Goal: Task Accomplishment & Management: Manage account settings

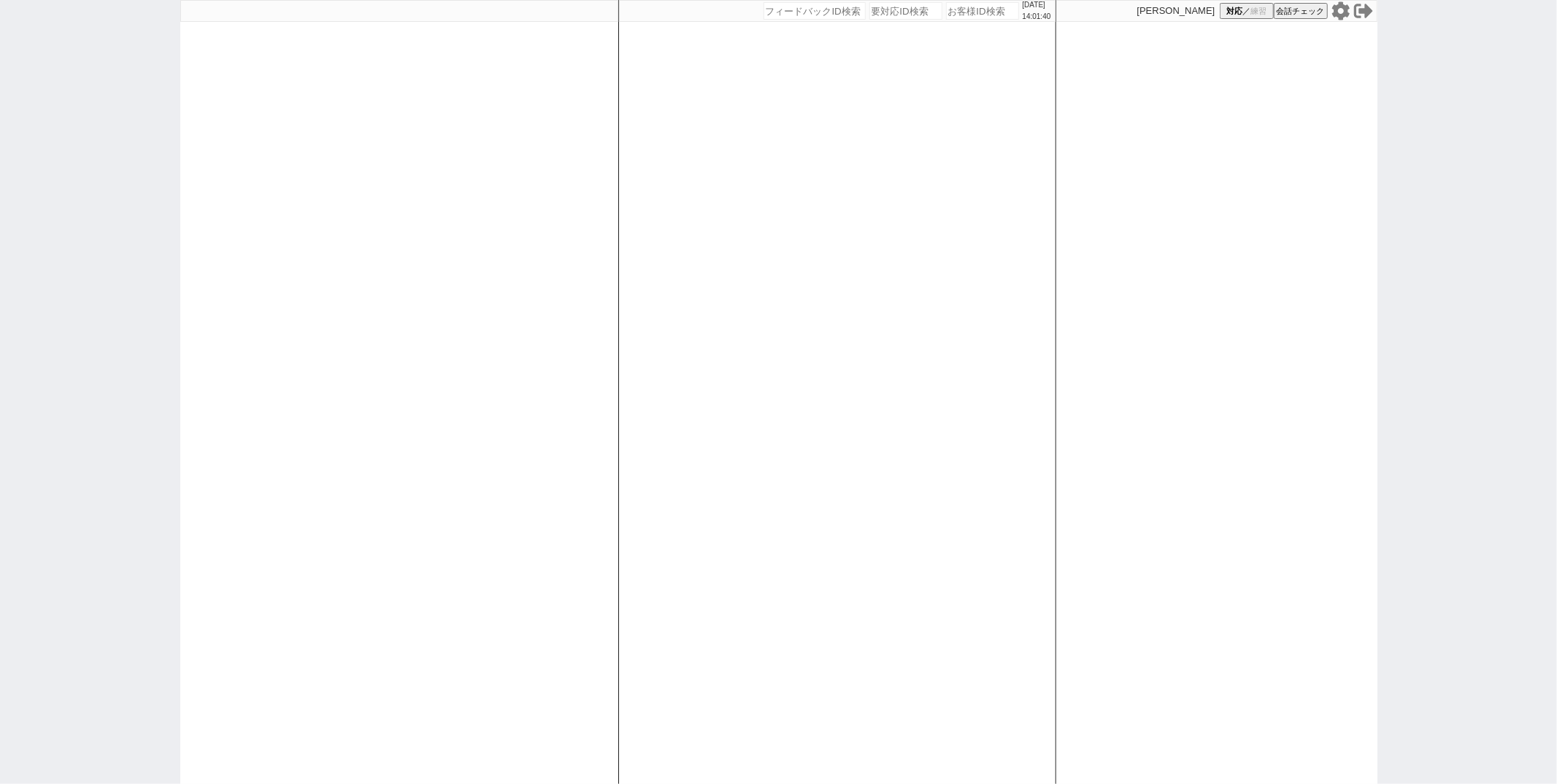
click at [543, 101] on div at bounding box center [399, 392] width 438 height 784
select select "6"
select select "2"
select select "9"
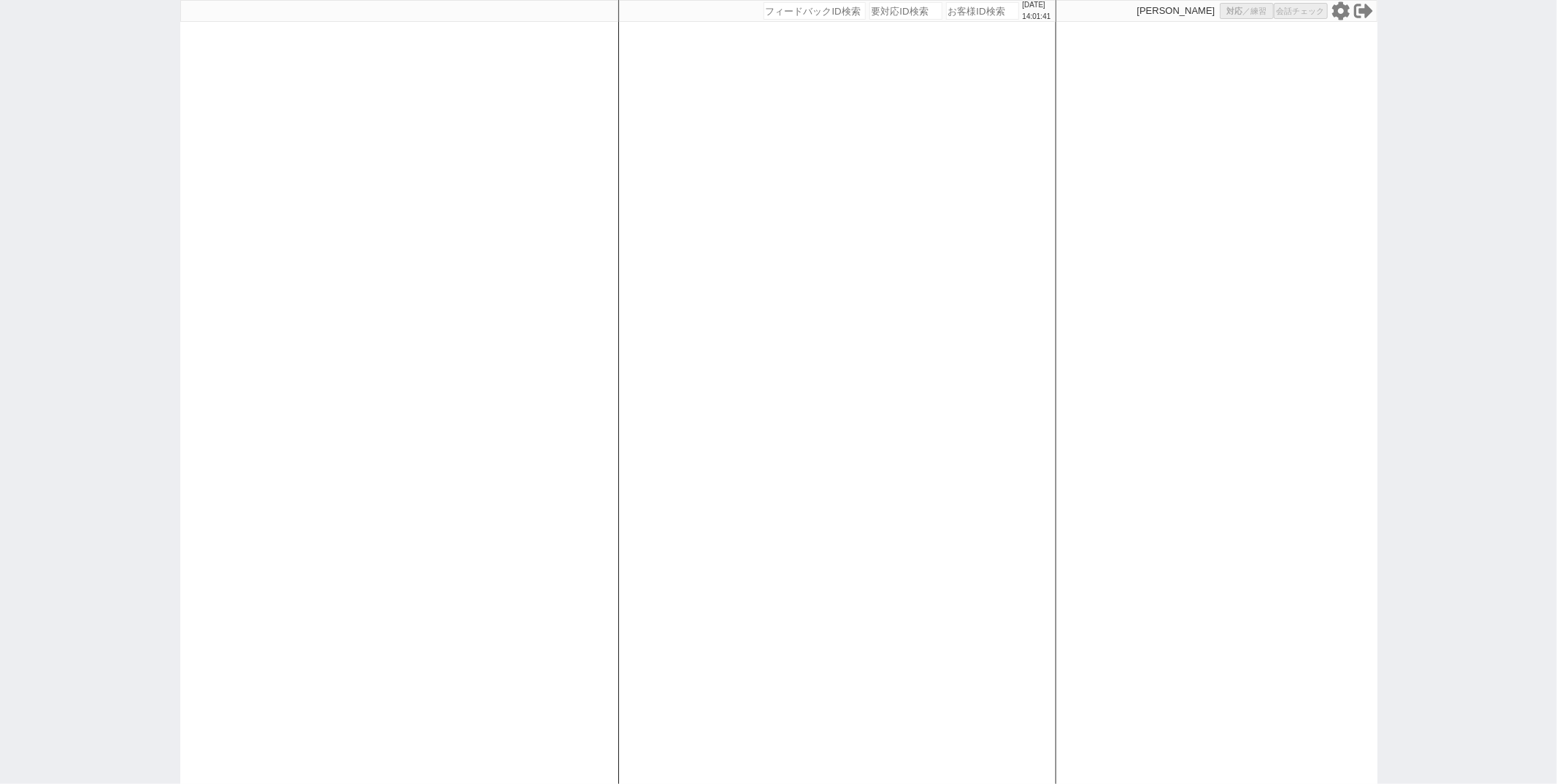
select select
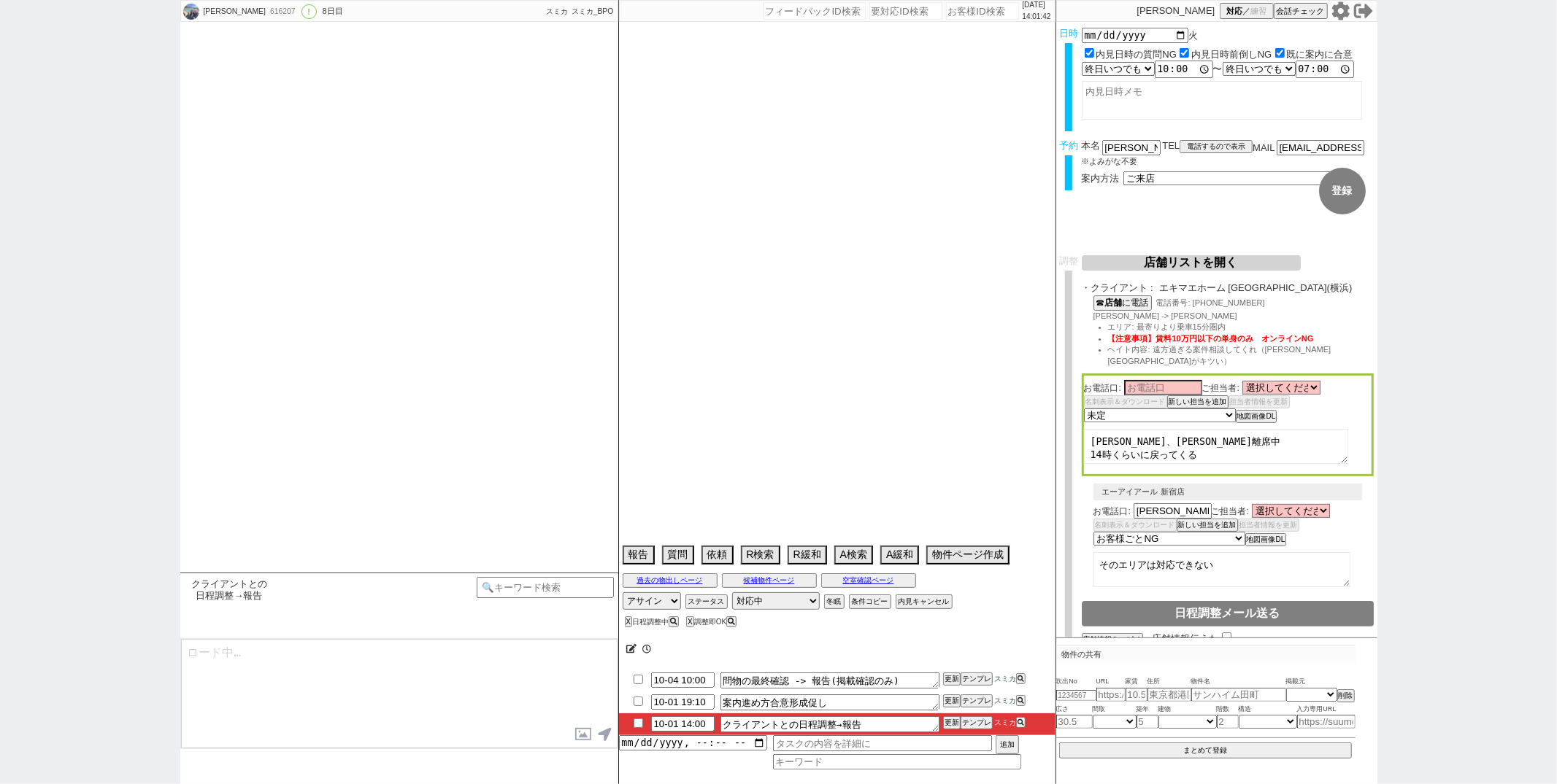
select select "15"
select select "0"
select select "14"
select select "64"
select select "65"
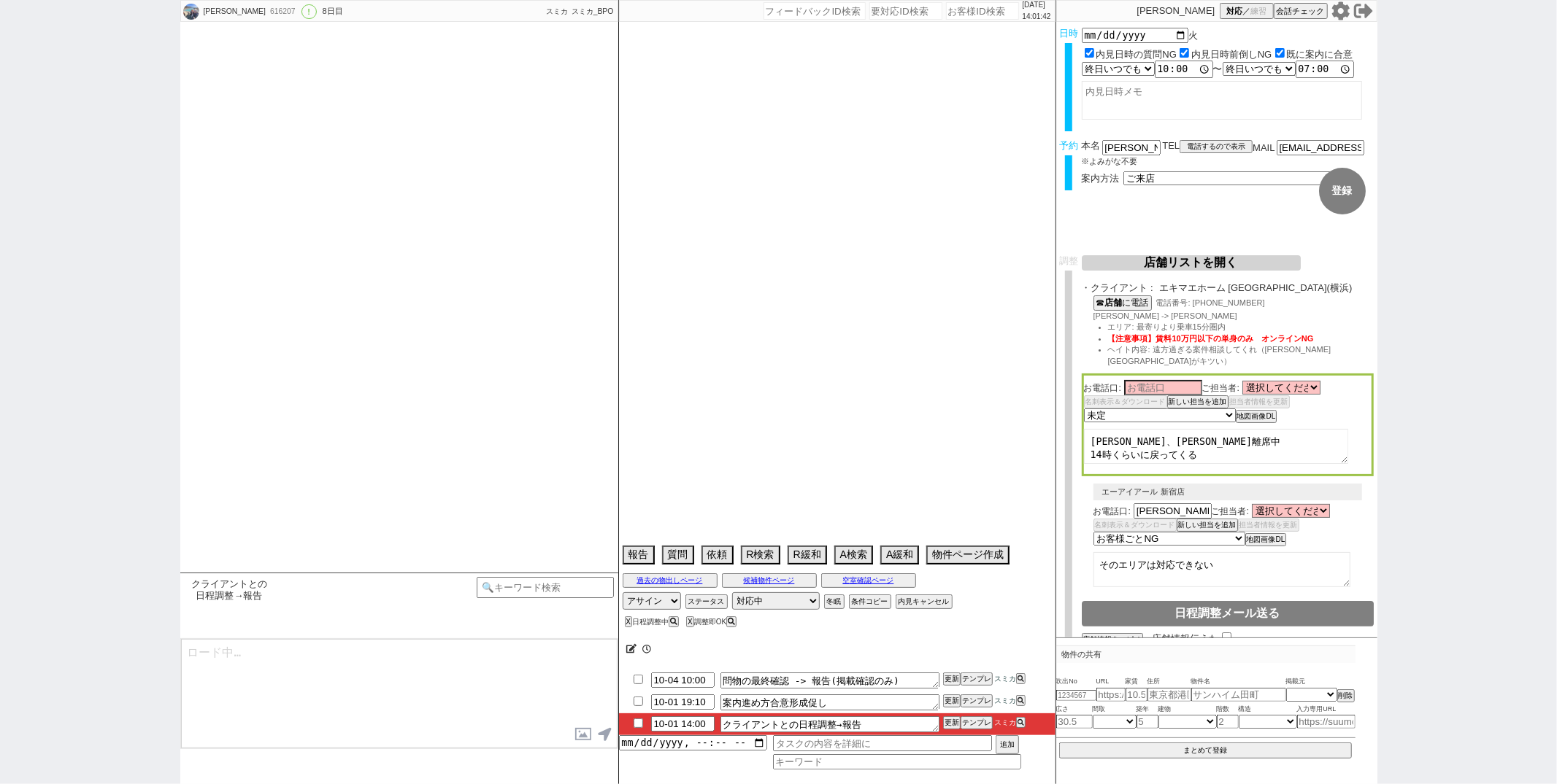
select select "66"
select select "67"
select select "68"
select select "69"
select select "70"
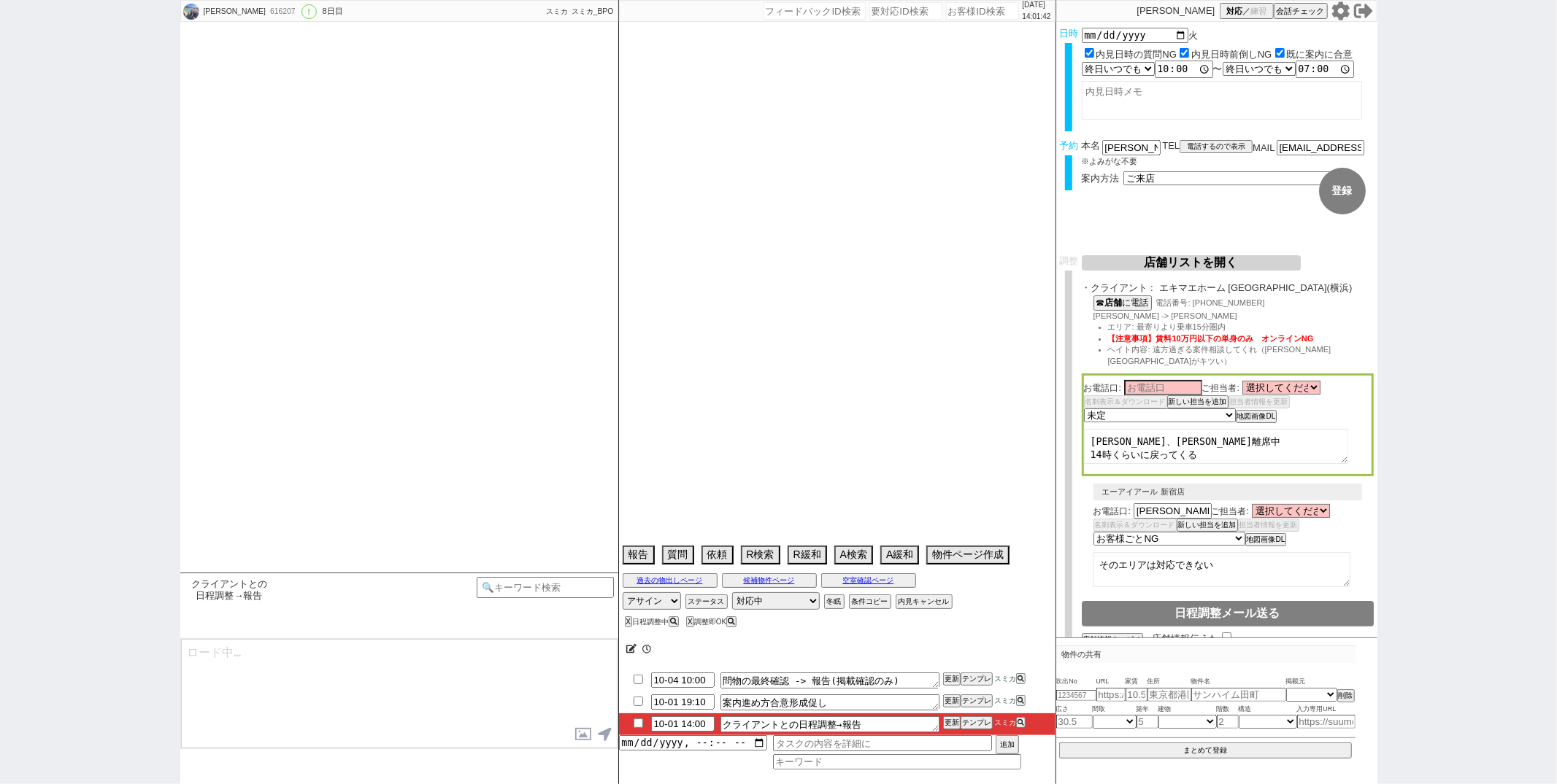
select select "71"
select select "72"
select select "73"
select select "74"
select select "75"
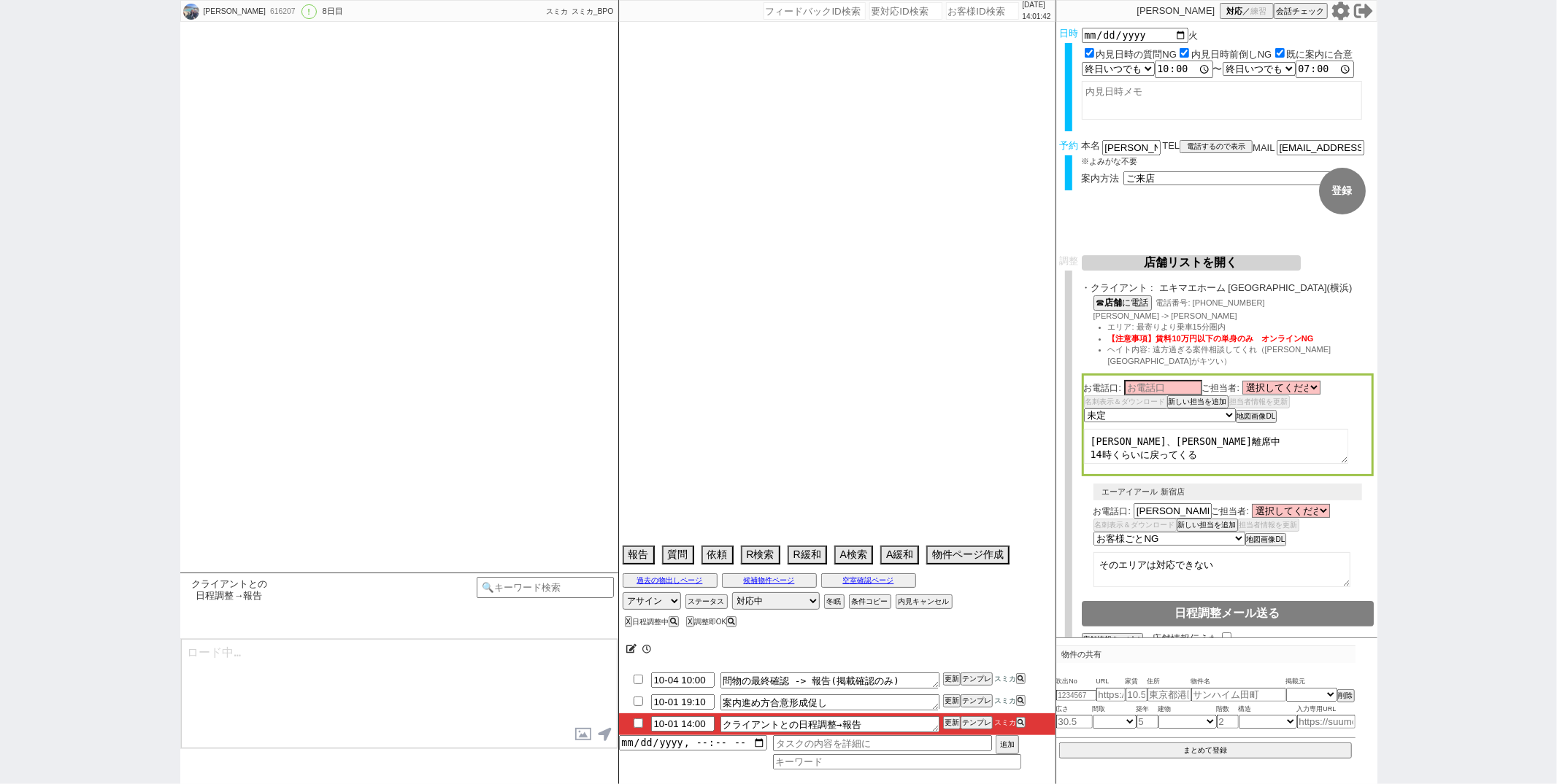
select select "76"
select select "77"
select select "78"
select select "79"
select select "80"
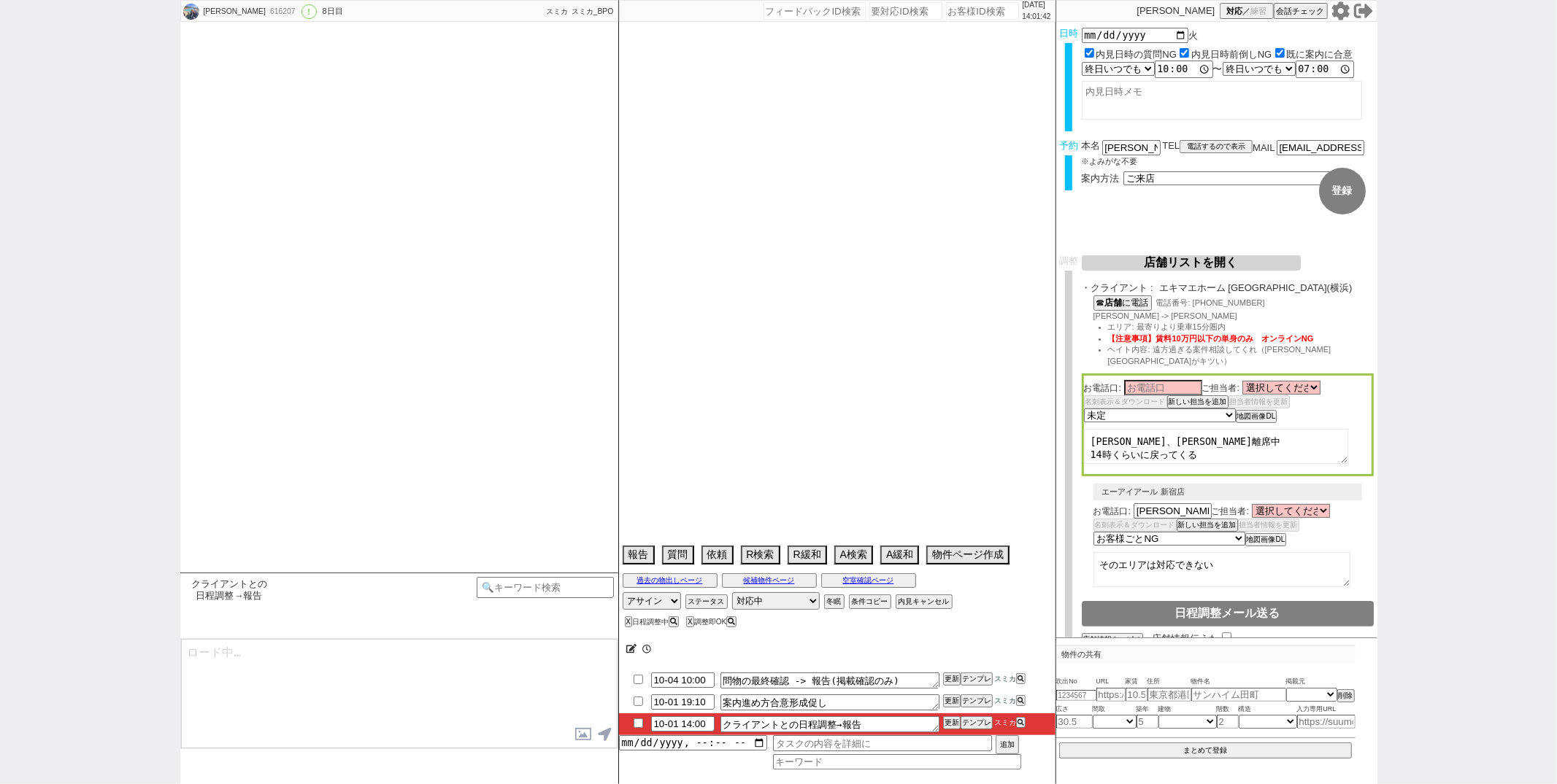
select select "81"
select select "82"
select select "83"
select select "84"
select select "85"
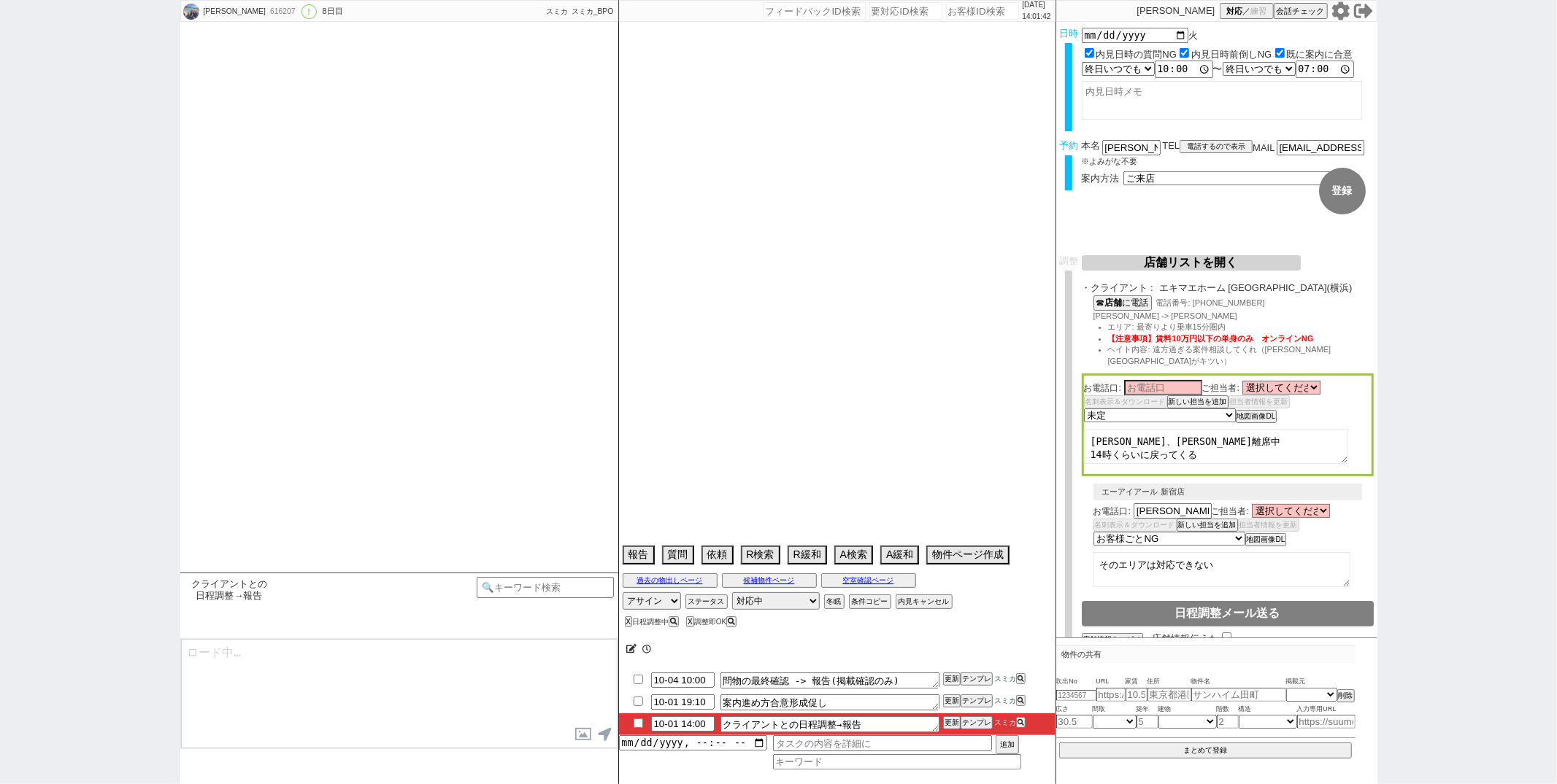
select select "86"
select select "87"
select select "88"
select select "89"
select select "90"
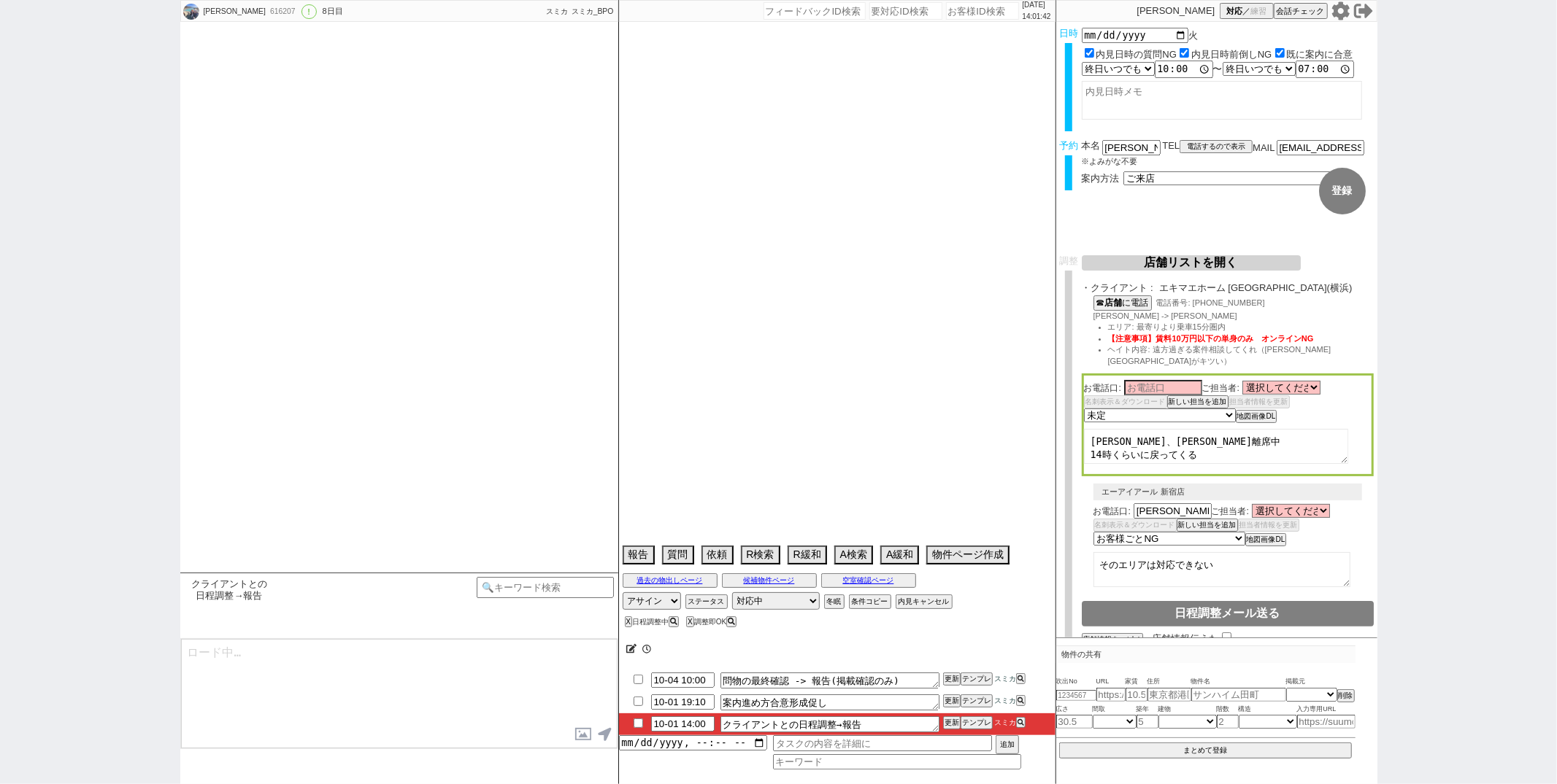
select select "91"
select select "92"
select select "93"
select select "94"
select select "95"
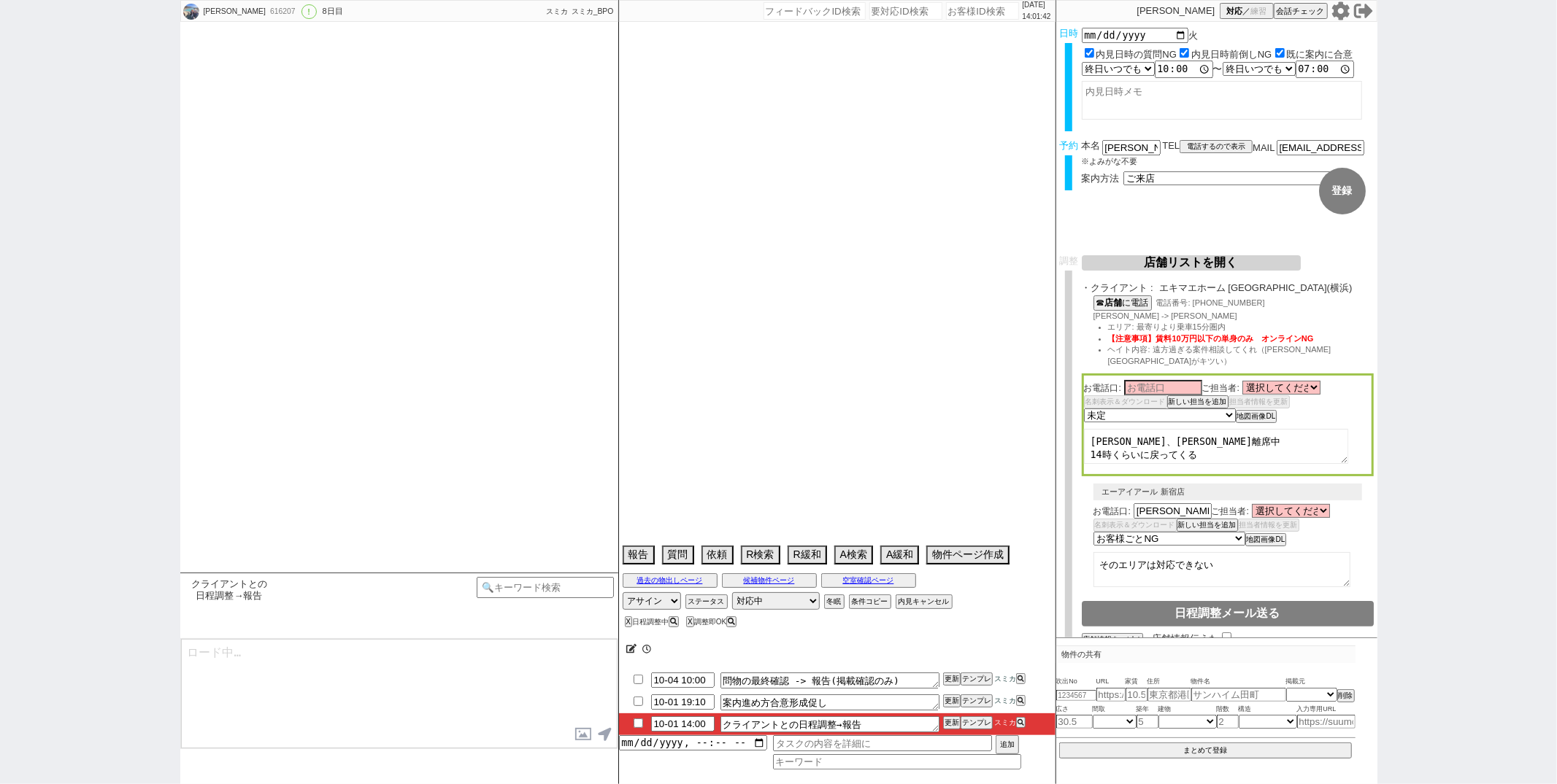
select select "96"
select select "97"
select select "98"
select select "99"
select select "100"
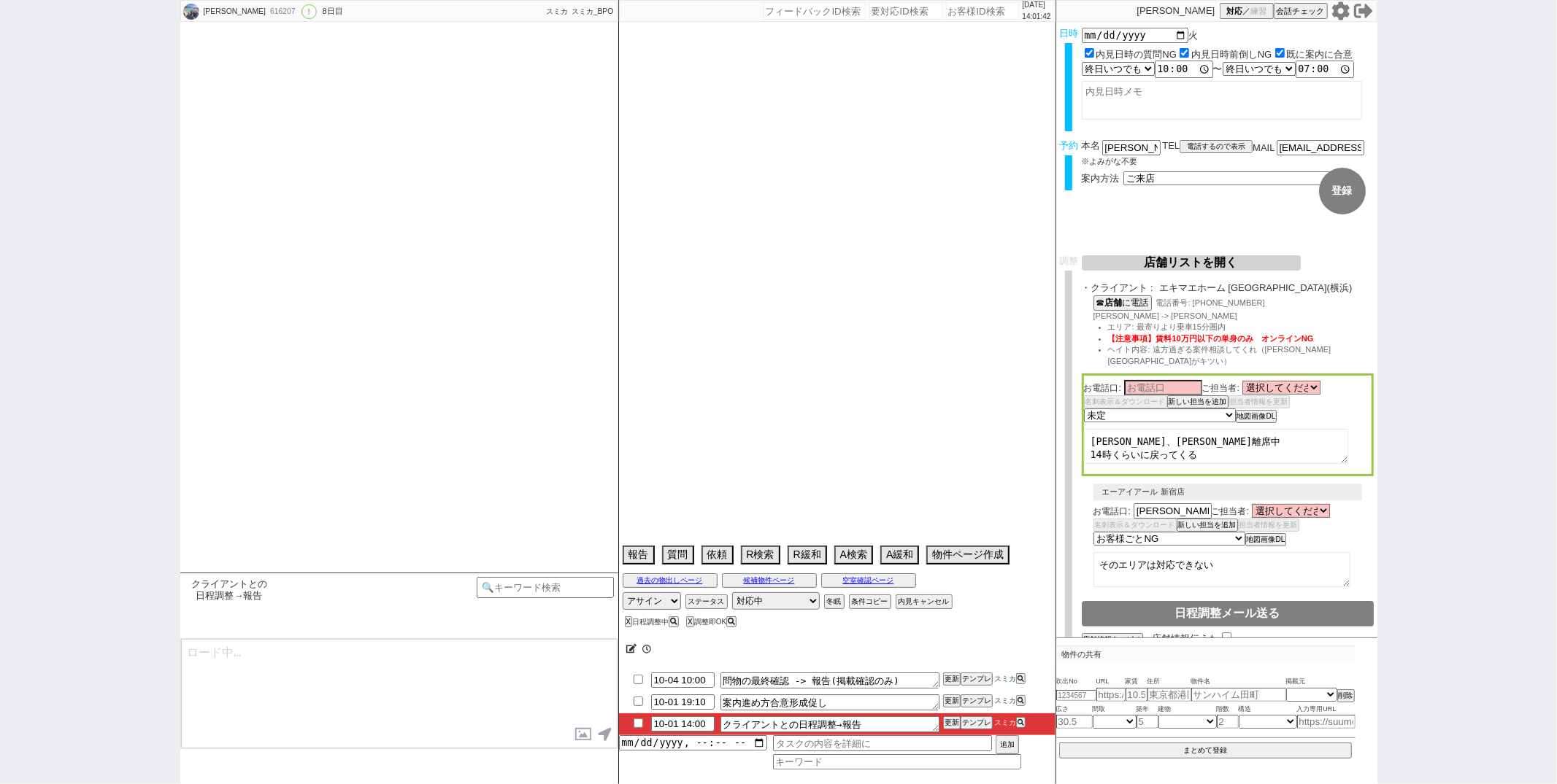
select select "101"
select select "102"
select select "103"
select select "104"
select select "105"
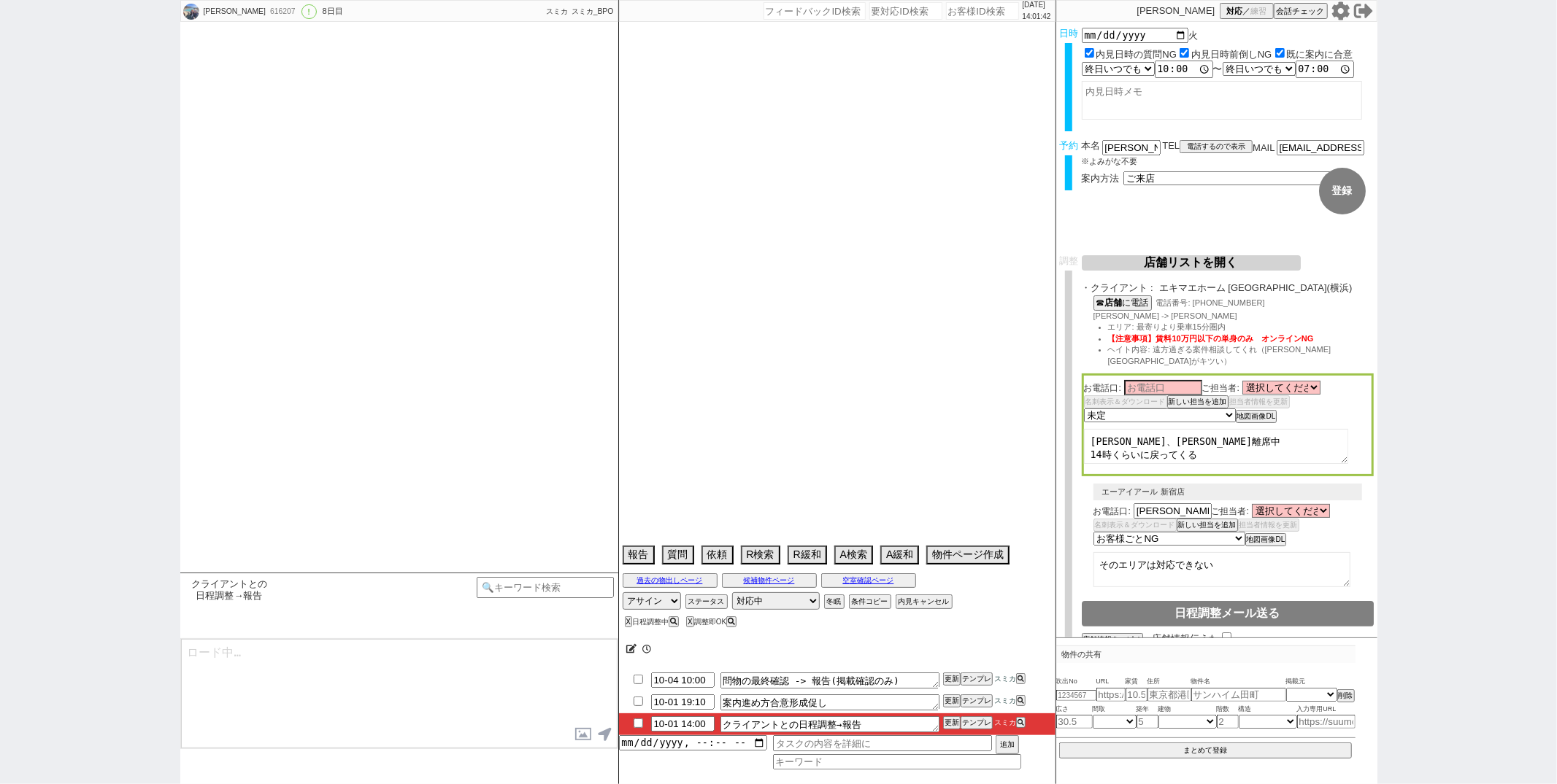
select select "108"
select select "109"
select select "110"
select select "113"
select select "115"
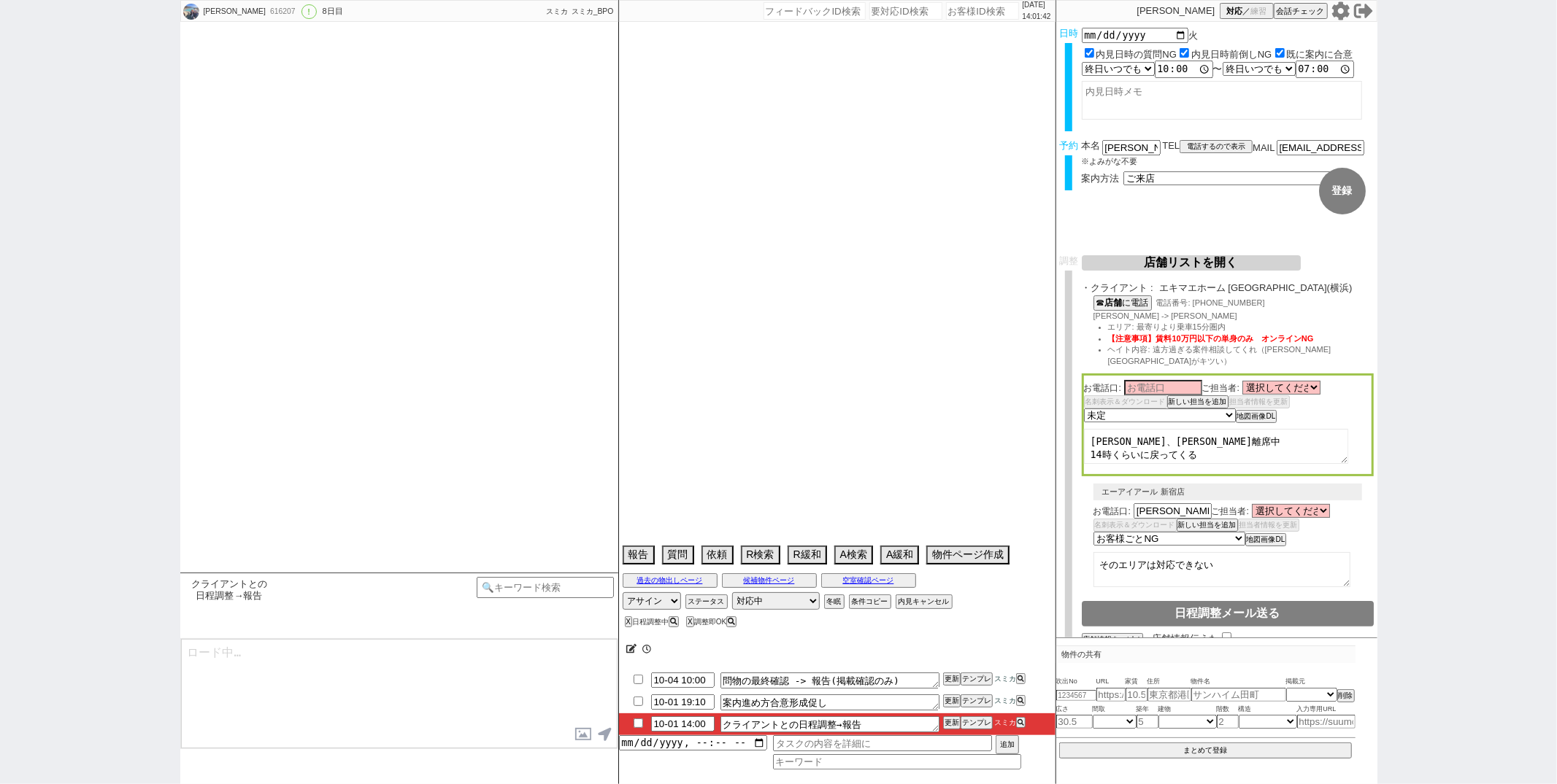
select select "116"
select select "117"
select select "118"
select select "1291"
select select "23"
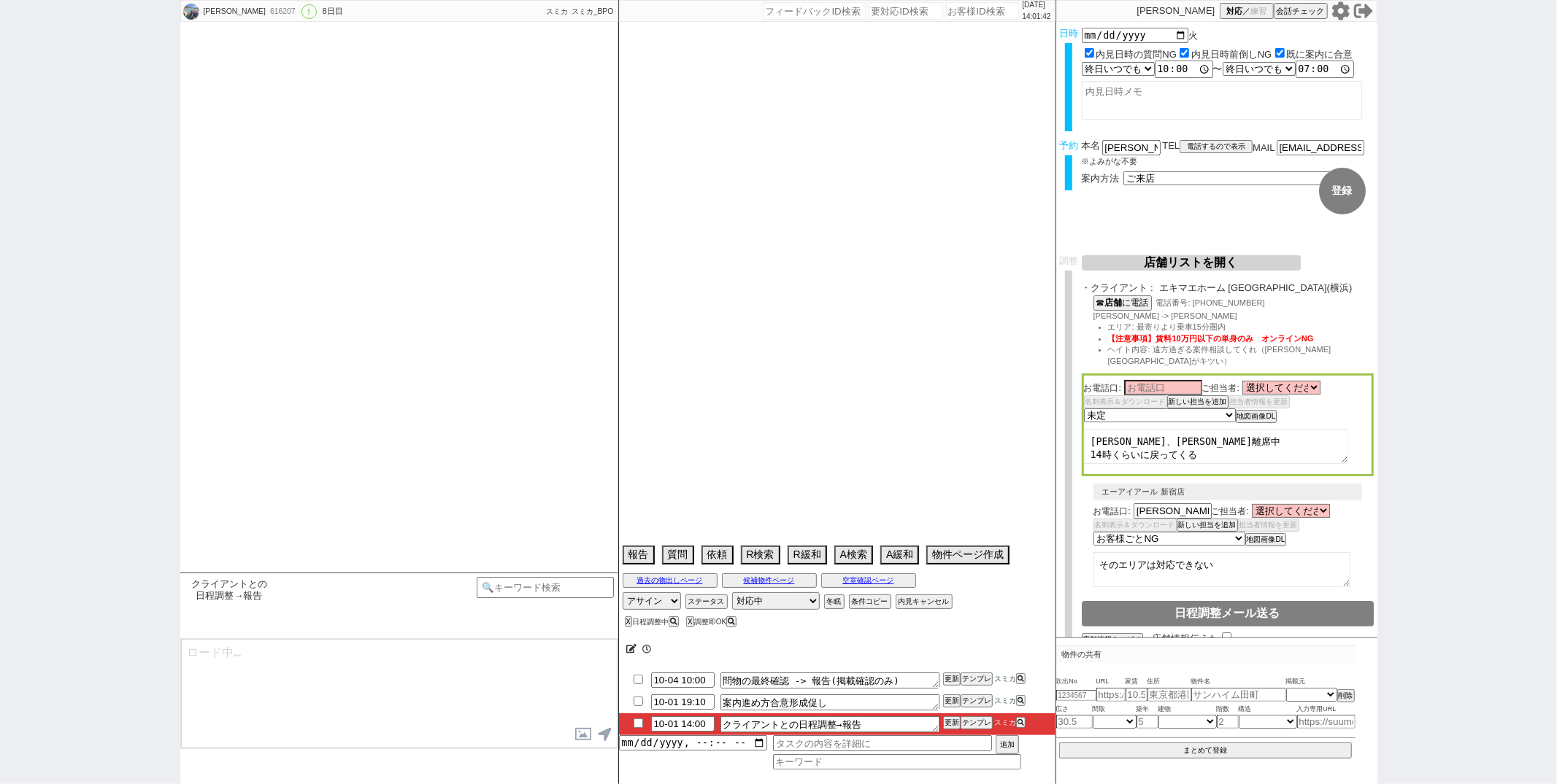
select select "752"
select select "57"
select select "1413"
select select "9"
select select "340"
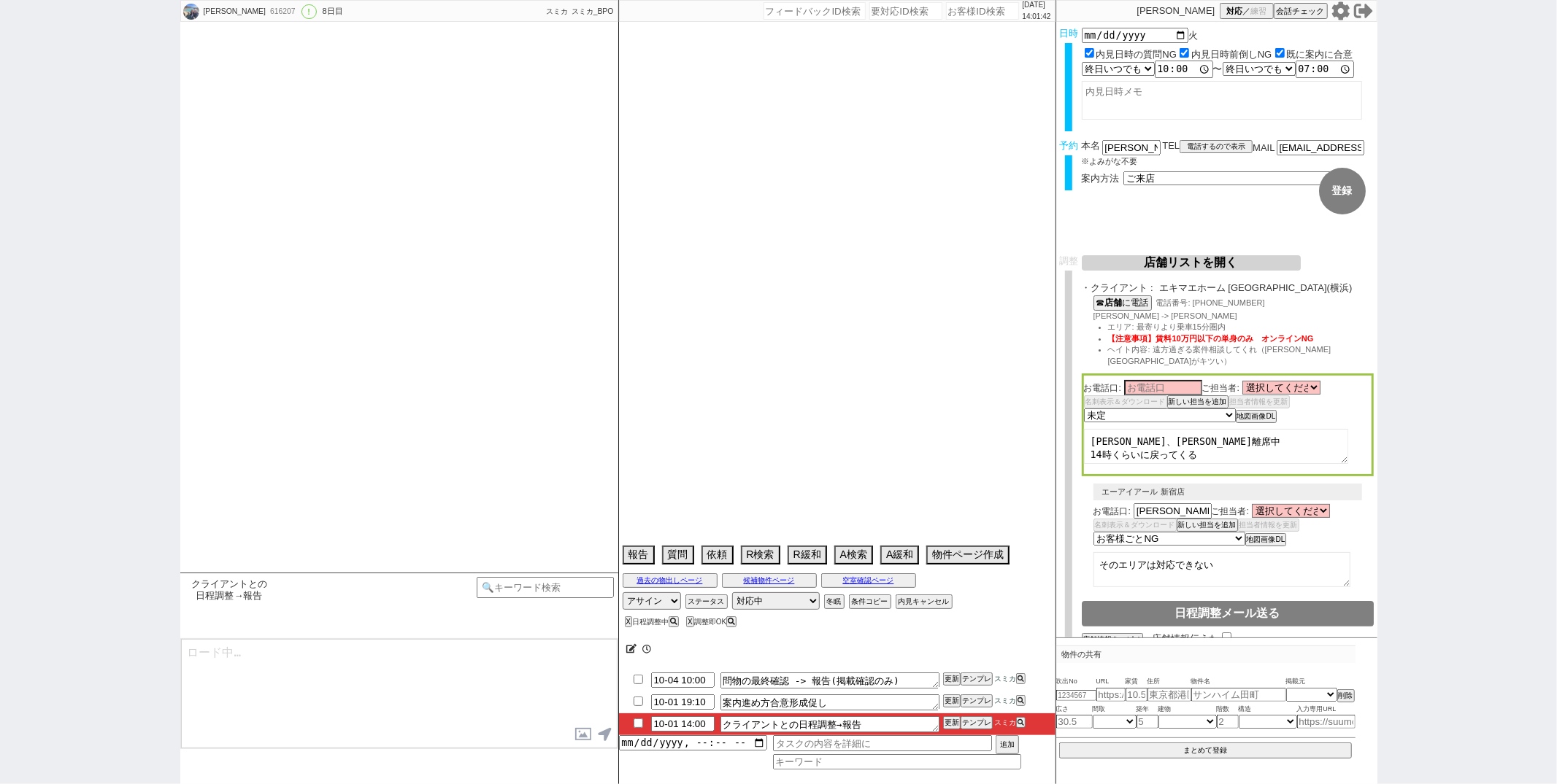
select select "91"
select select "2509"
select select "89"
select select "93"
select select "17"
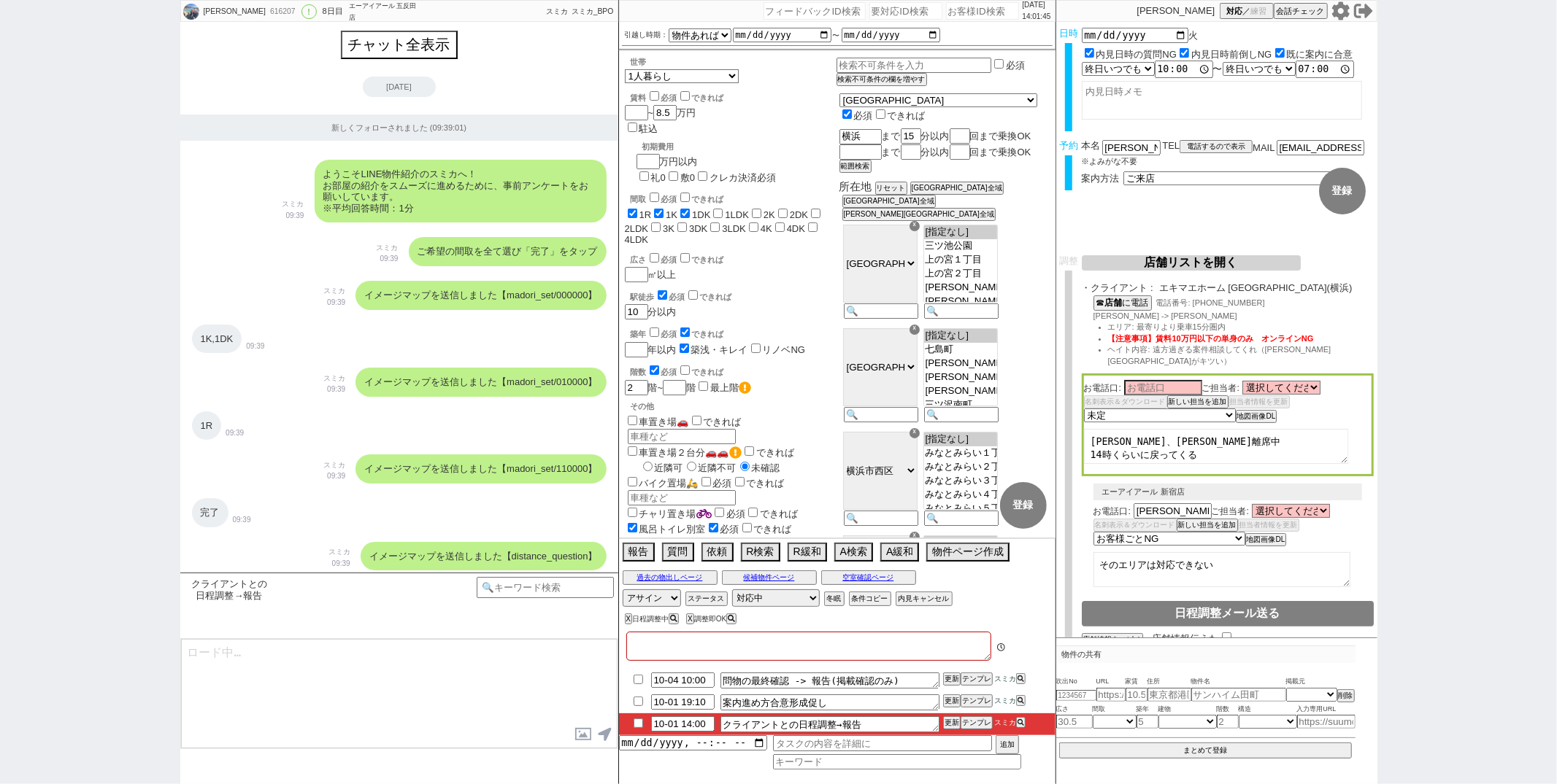
type textarea "10月にならないと予定わからない、他社なし @禊OKもらったら横浜で再度来店誘導してください"
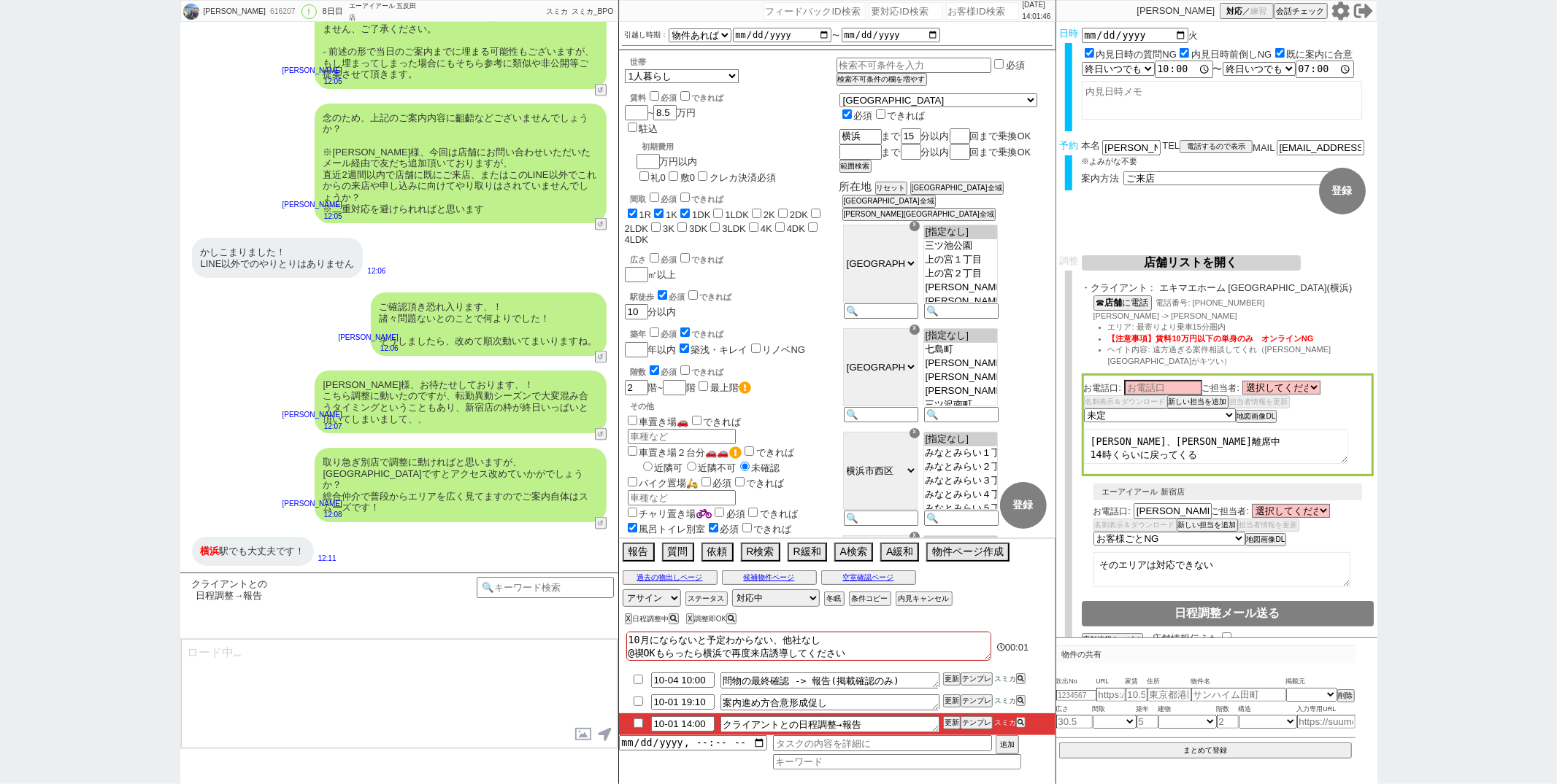
scroll to position [15, 0]
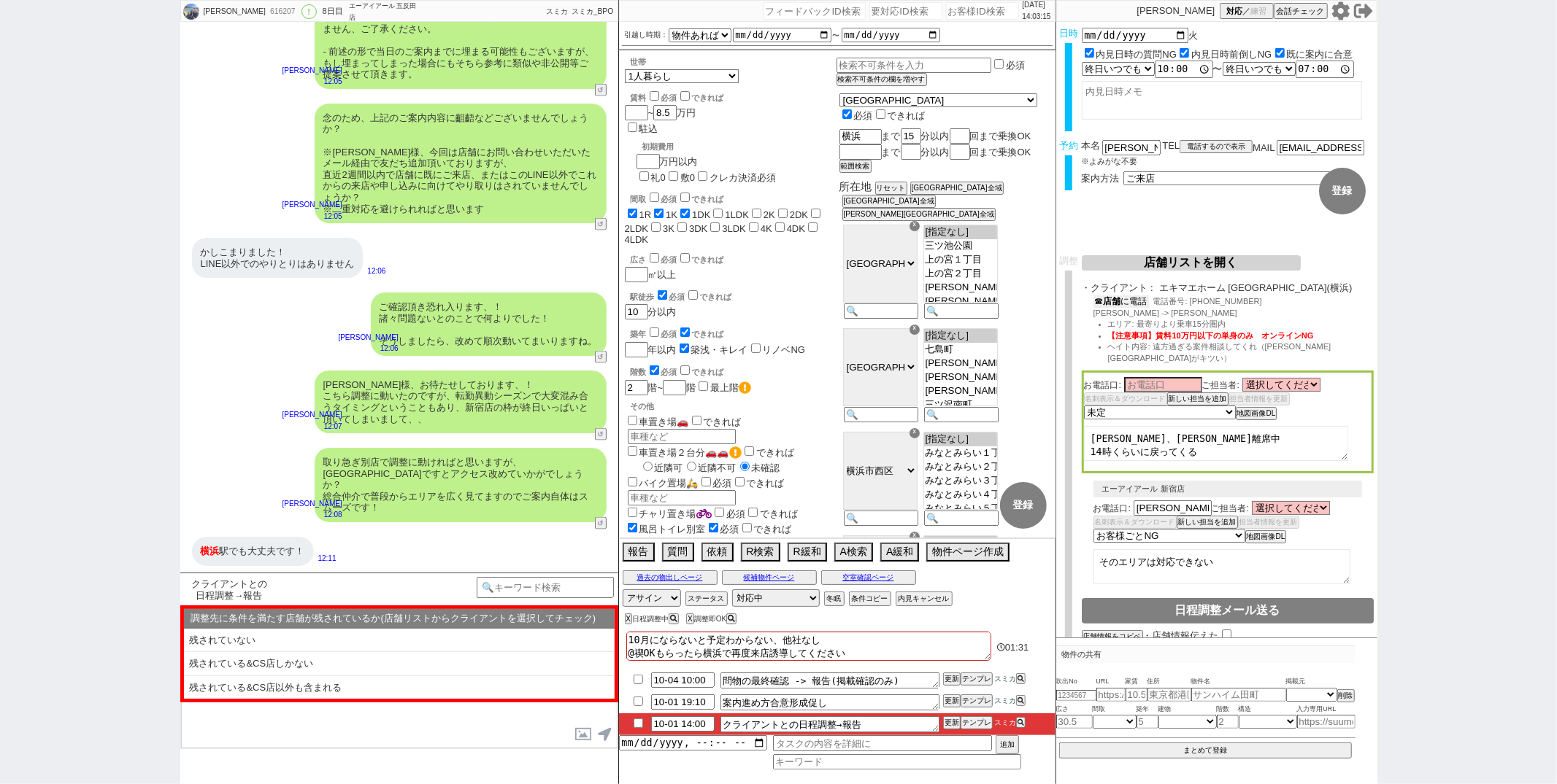
click at [1143, 307] on button "☎ 店舗 に電話" at bounding box center [1120, 302] width 55 height 13
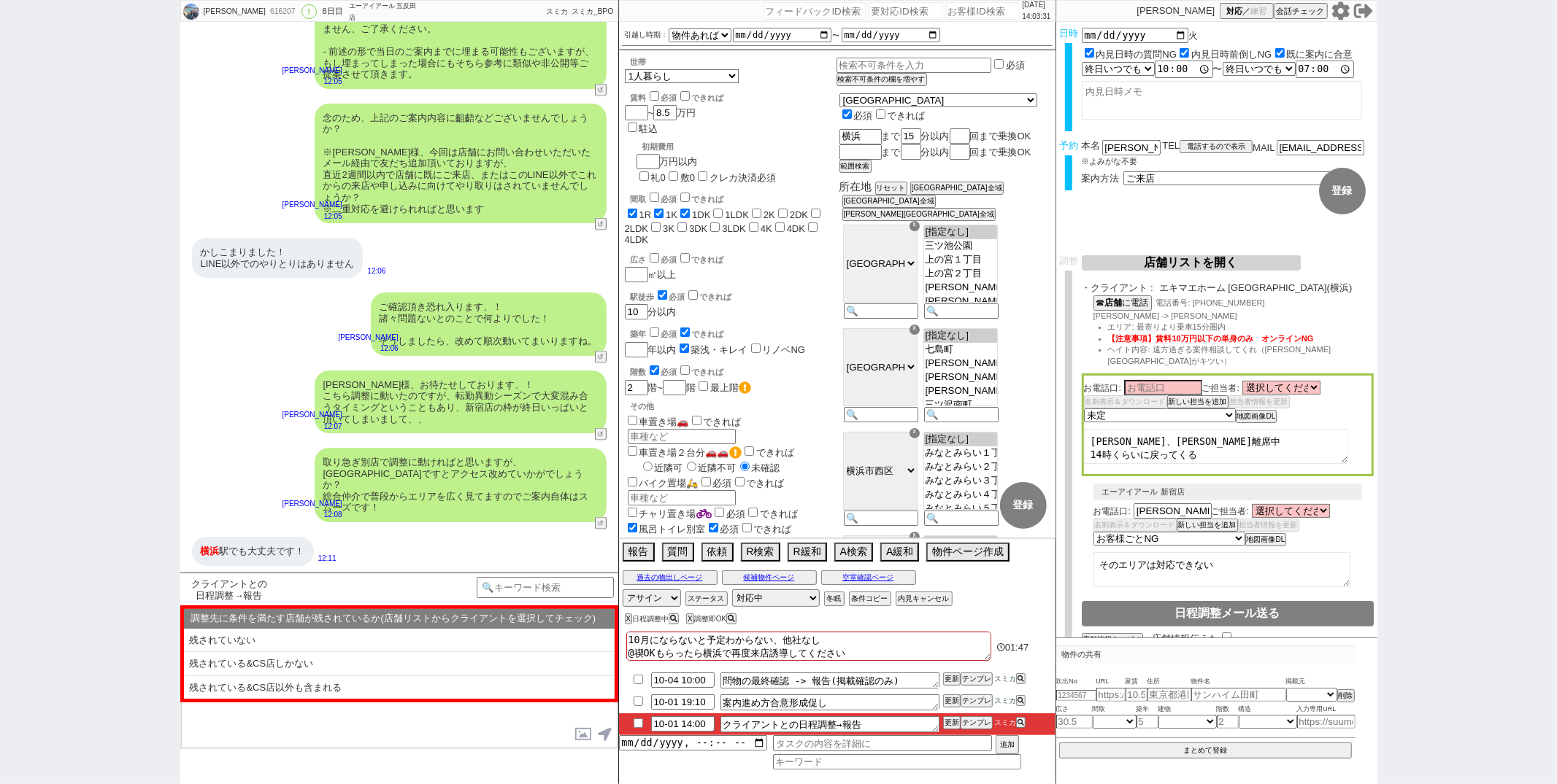
click at [510, 231] on div "かしこまりました！ LINE以外でのやりとりはありません 12:06" at bounding box center [399, 258] width 438 height 55
click at [1171, 409] on select "未定 希望で最短でOK 最短以外でOK 日程がNG(直近で別日提案可) 日程がNG(直近はNG) お客様ごとNG 折返し待ち 店舗が定休/終業後で連絡取れず" at bounding box center [1158, 414] width 150 height 13
select select "3"
click at [1084, 409] on select "未定 希望で最短でOK 最短以外でOK 日程がNG(直近で別日提案可) 日程がNG(直近はNG) お客様ごとNG 折返し待ち 店舗が定休/終業後で連絡取れず" at bounding box center [1158, 414] width 150 height 13
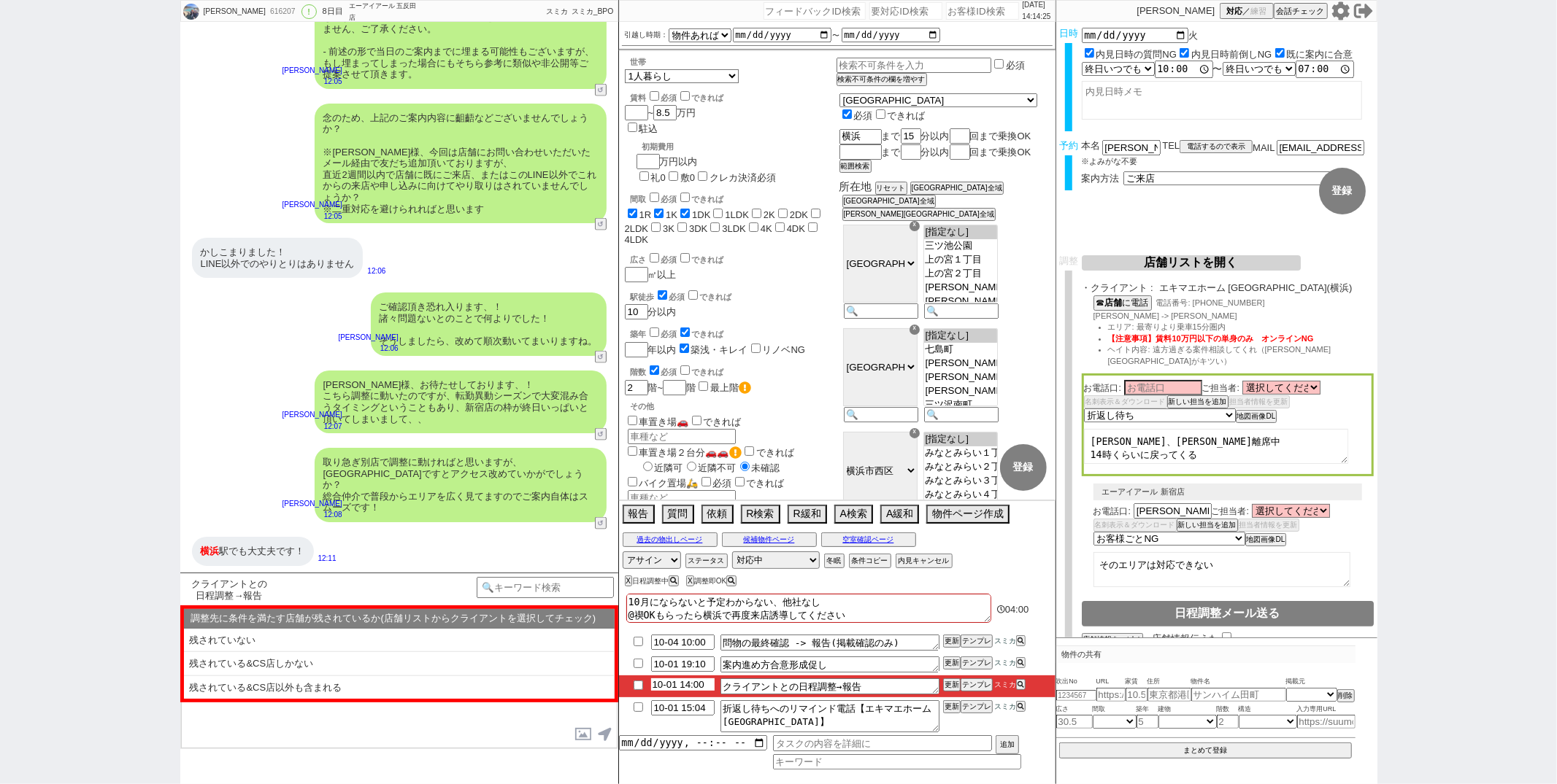
click at [691, 686] on input "10-01 14:00" at bounding box center [683, 684] width 64 height 13
type input "10-01 15:00"
click at [706, 703] on input "10-01 15:04" at bounding box center [683, 706] width 64 height 13
type input "10-01 15:00"
click at [949, 687] on button "更新" at bounding box center [950, 685] width 14 height 10
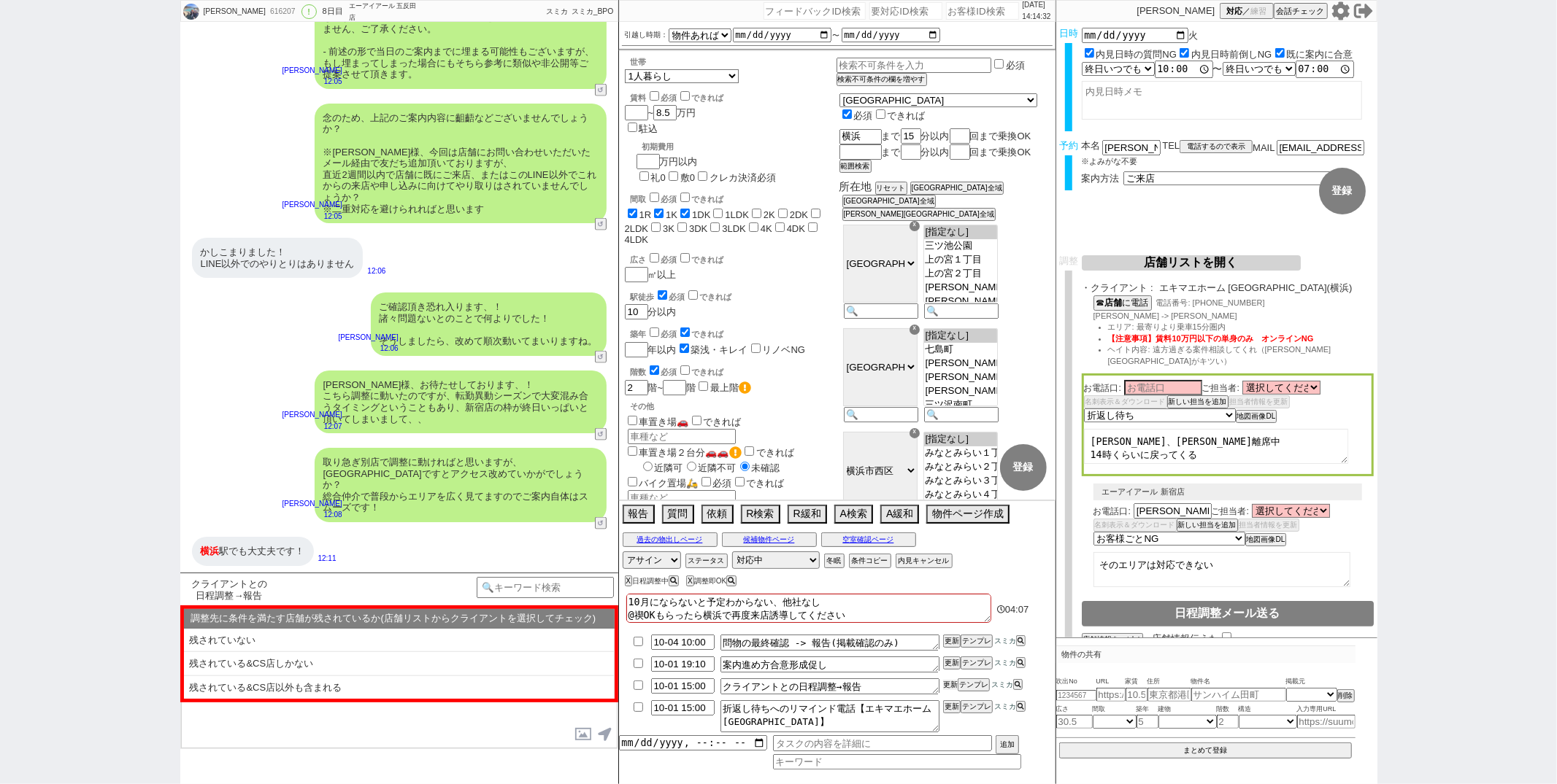
click at [949, 687] on button "更新" at bounding box center [950, 685] width 14 height 10
click at [949, 709] on button "更新" at bounding box center [950, 707] width 14 height 10
drag, startPoint x: 1108, startPoint y: 314, endPoint x: 1096, endPoint y: 314, distance: 12.0
click at [1096, 314] on span "澤田 -> 小野" at bounding box center [1165, 316] width 144 height 8
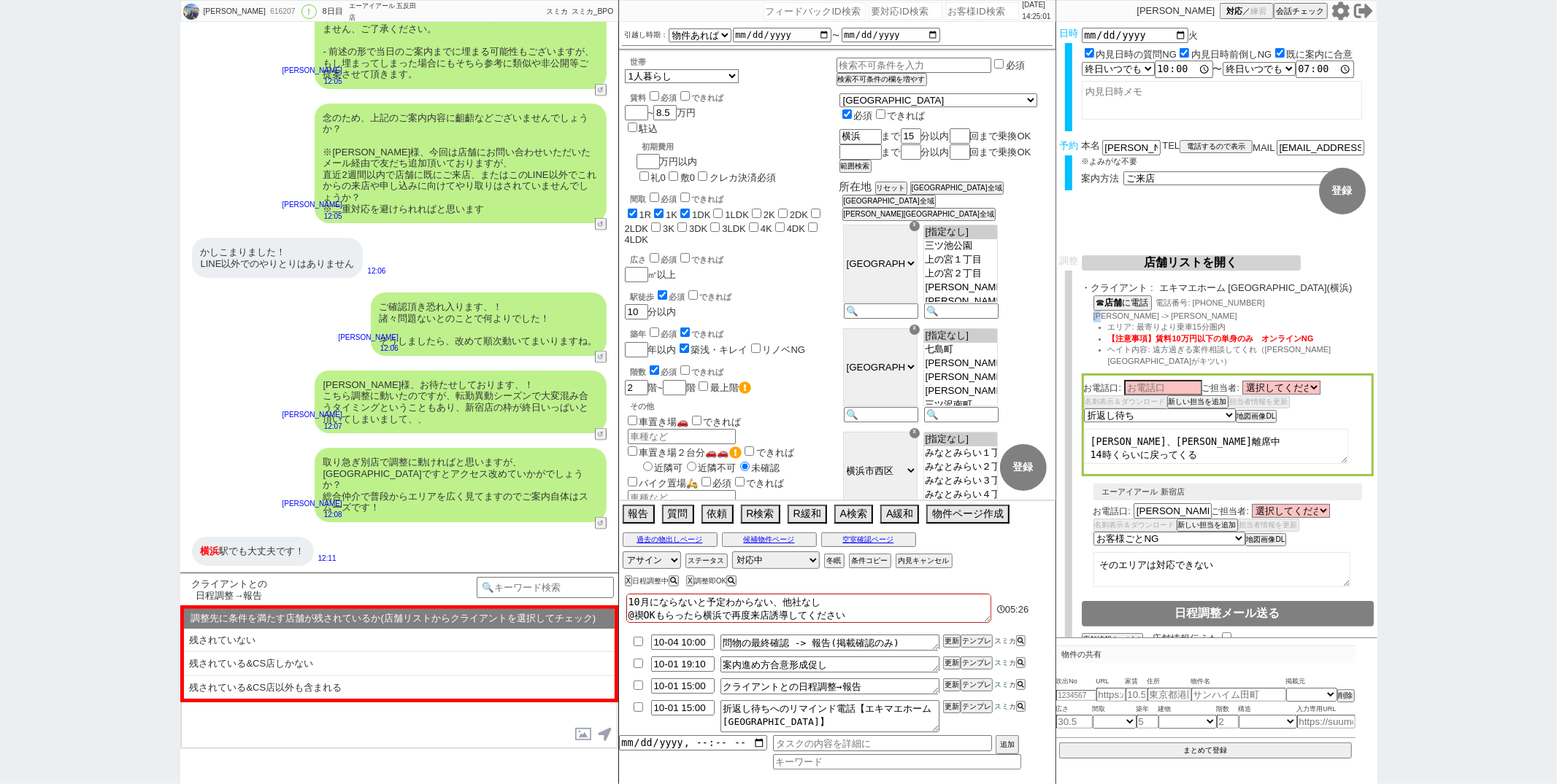
copy span "澤田"
click at [1142, 381] on input at bounding box center [1164, 386] width 78 height 13
paste input "澤田"
type input "澤田"
click at [1343, 344] on li "ヘイト内容: 遠方過ぎる案件相談してくれ（横須賀市がキツい）" at bounding box center [1241, 355] width 265 height 23
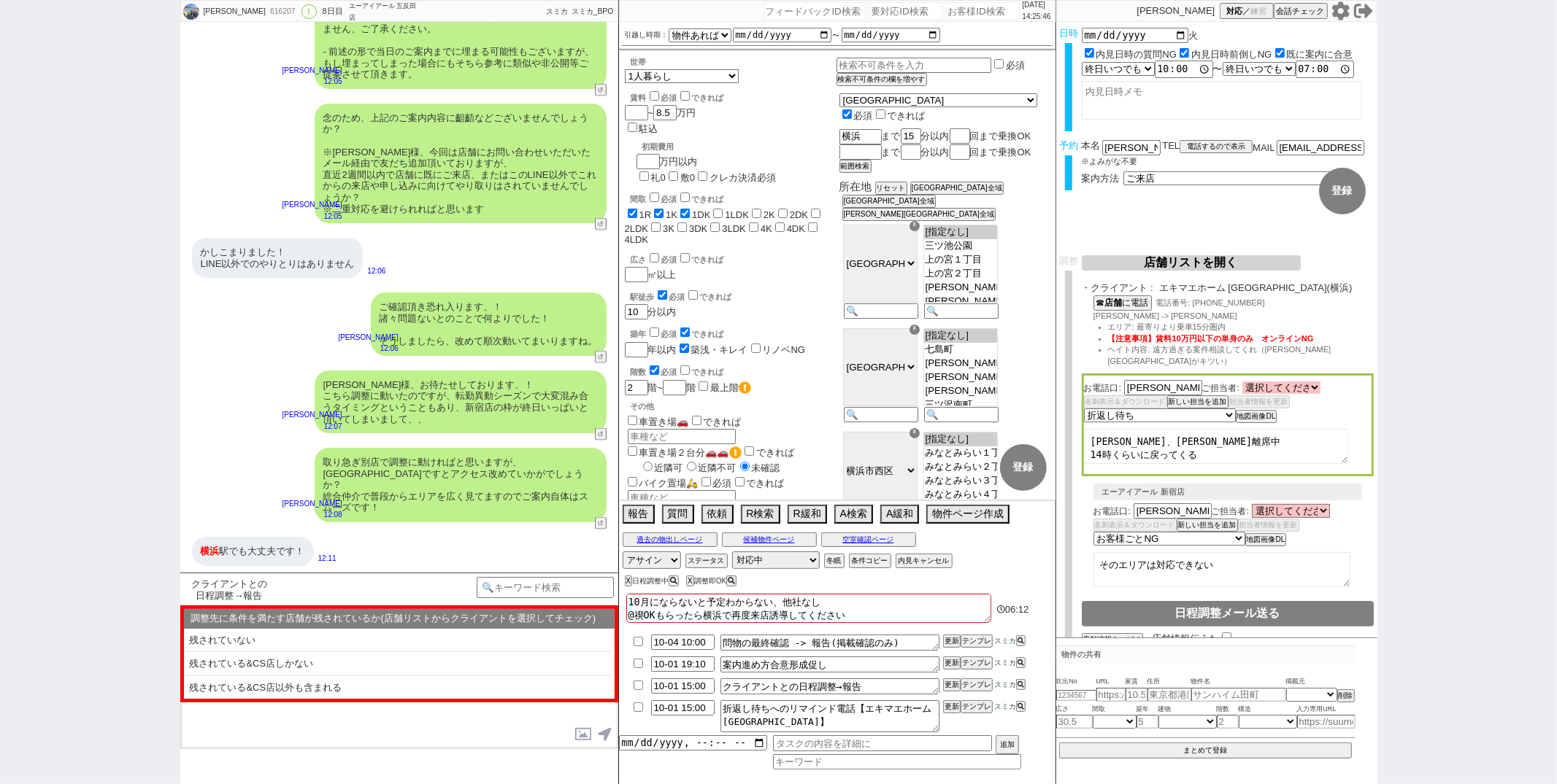
click at [1304, 381] on select "選択してください 小野 翔平 澤田 裕介 兼本 盛邦 水野 裕太 渡邉 大樹" at bounding box center [1281, 387] width 78 height 13
select select "1389"
click at [1242, 381] on select "選択してください 小野 翔平 澤田 裕介 兼本 盛邦 水野 裕太 渡邉 大樹" at bounding box center [1281, 387] width 78 height 13
click at [1218, 409] on select "未定 希望で最短でOK 最短以外でOK 日程がNG(直近で別日提案可) 日程がNG(直近はNG) お客様ごとNG 折返し待ち 店舗が定休/終業後で連絡取れず" at bounding box center [1158, 414] width 150 height 13
select select "5"
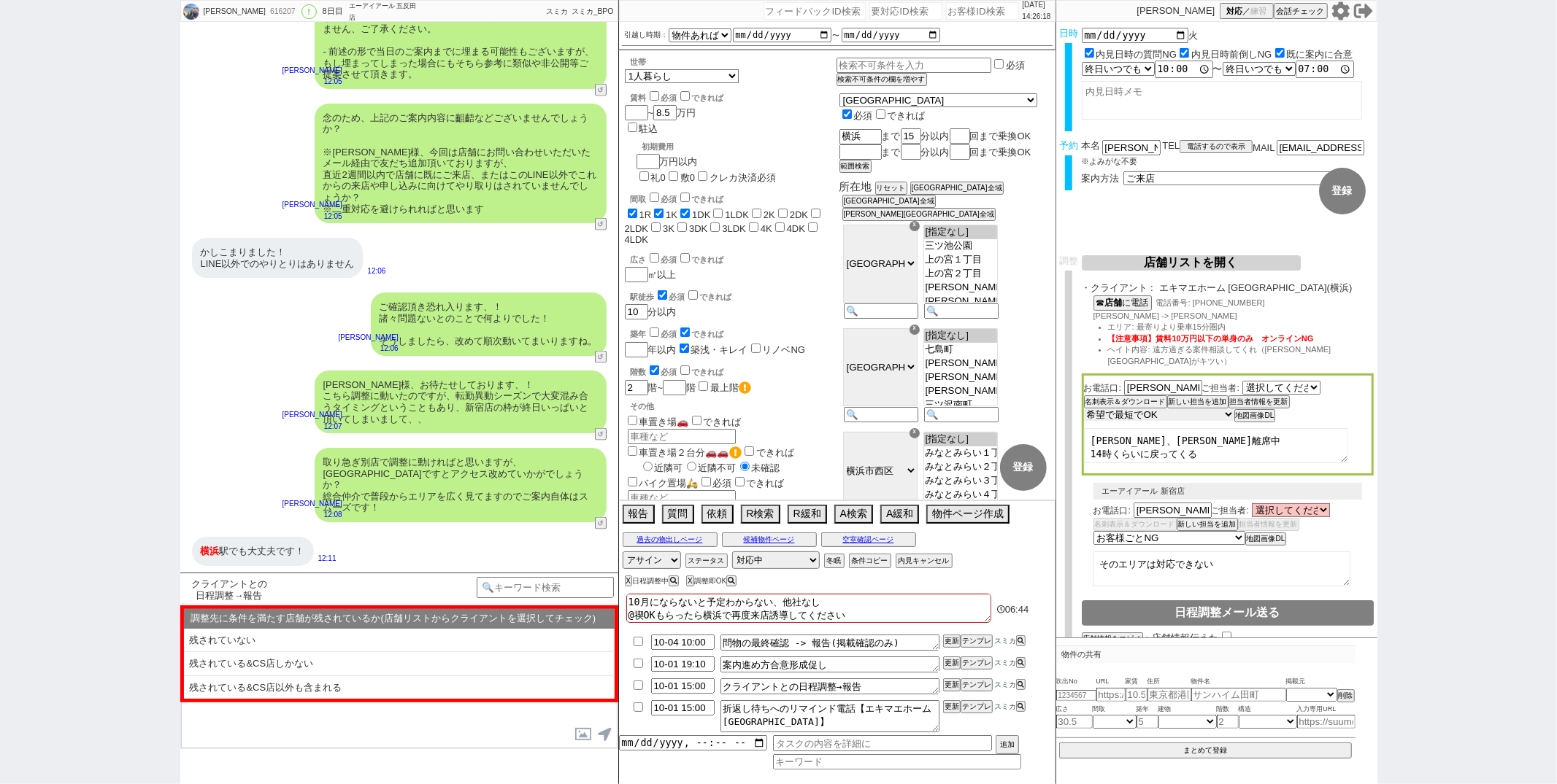
click at [1084, 409] on select "未定 希望で最短でOK 最短以外でOK 日程がNG(直近で別日提案可) 日程がNG(直近はNG) お客様ごとNG 折返し待ち 店舗が定休/終業後で連絡取れず" at bounding box center [1158, 414] width 150 height 13
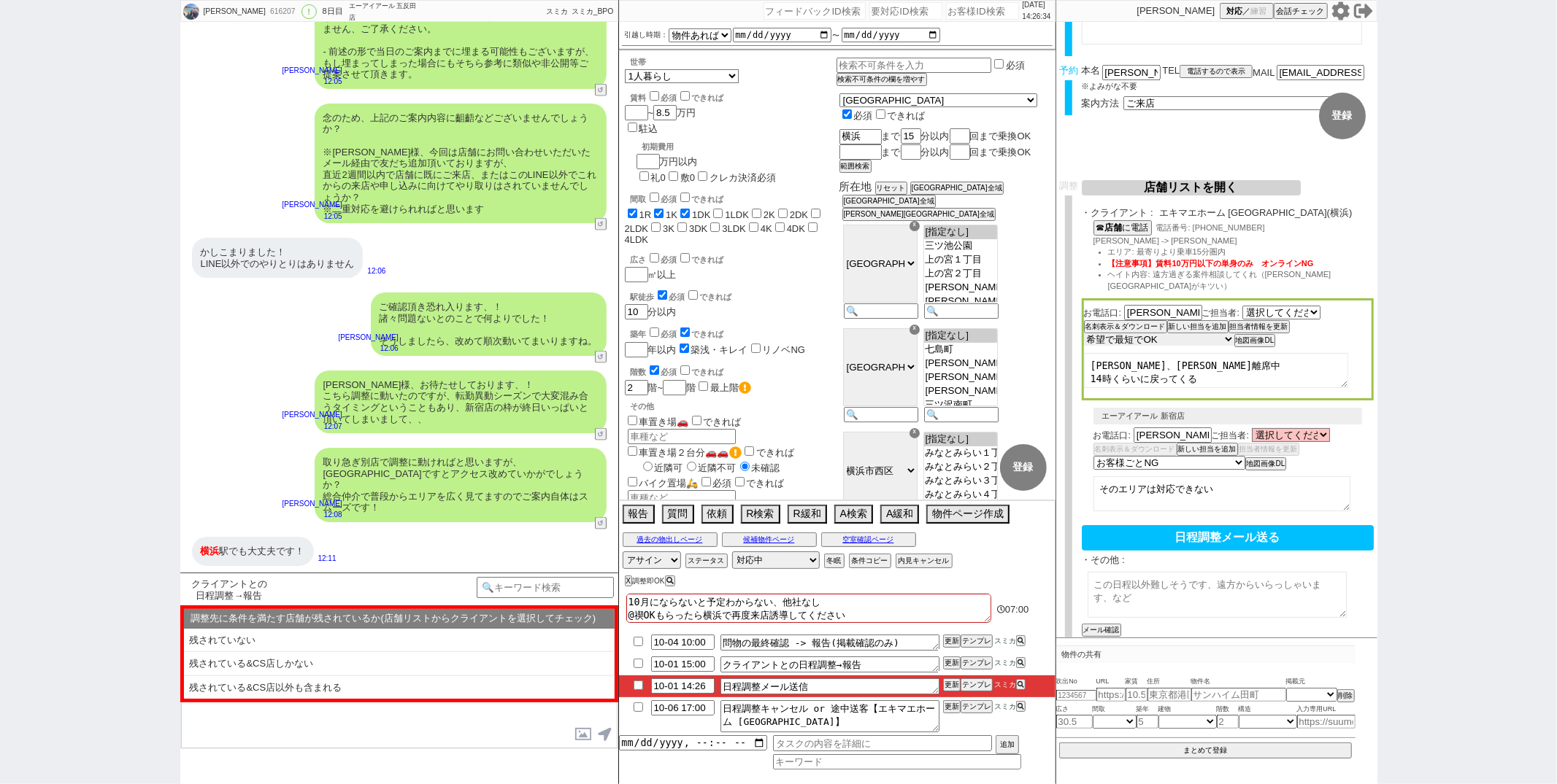
scroll to position [139, 0]
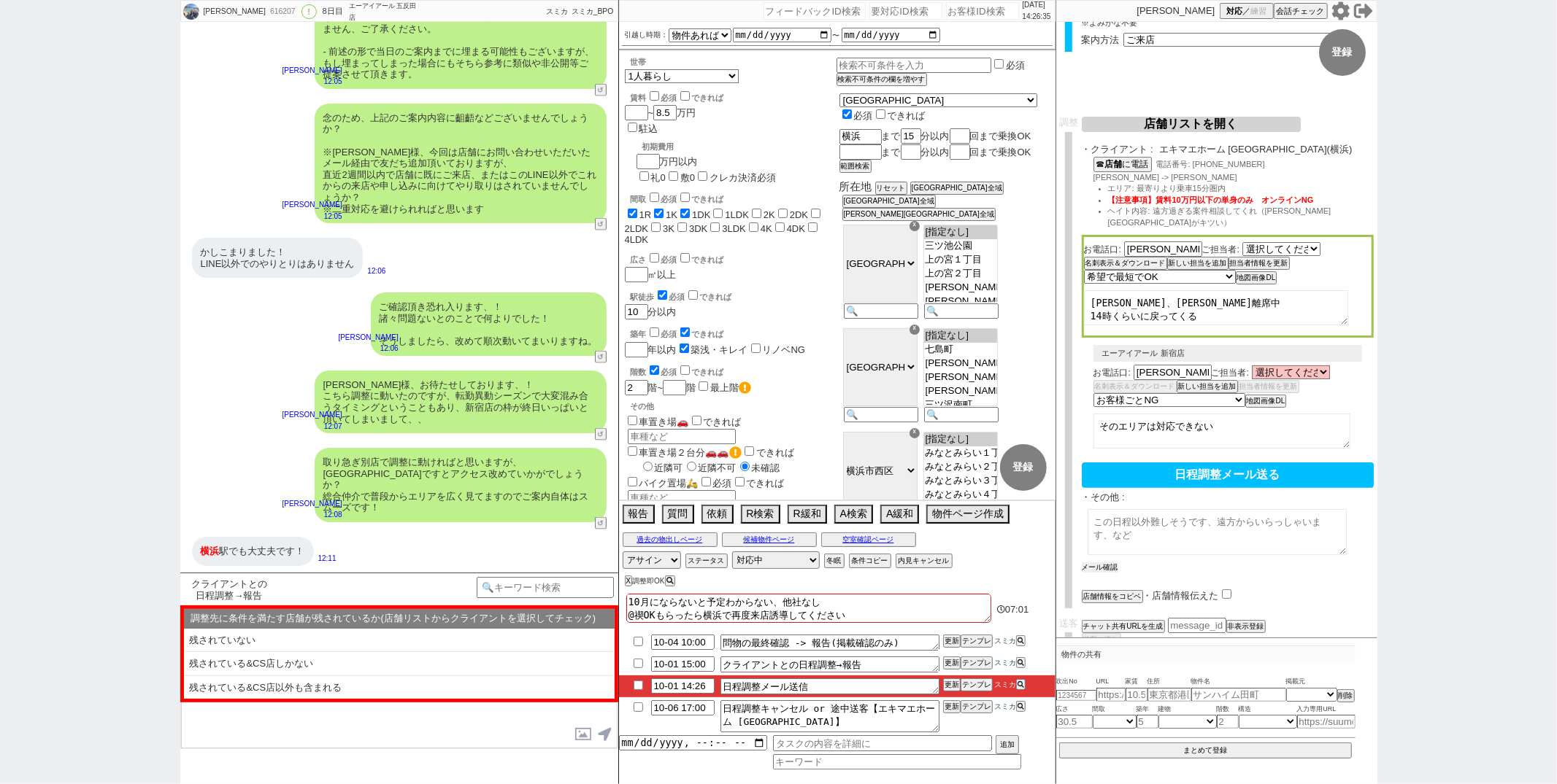
click at [1101, 563] on button "メール確認" at bounding box center [1100, 568] width 36 height 10
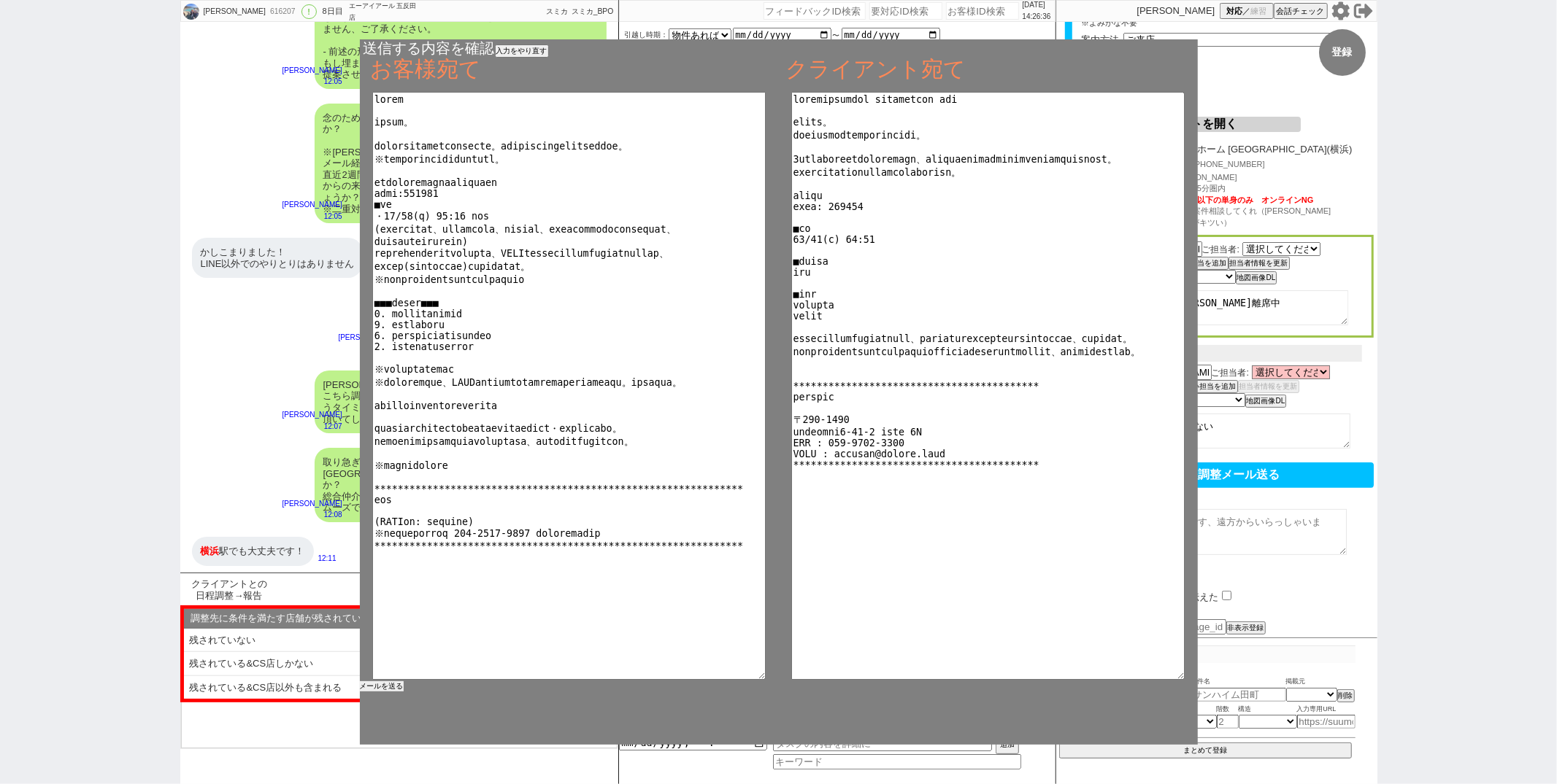
click at [402, 682] on button "メールを送る" at bounding box center [382, 687] width 44 height 10
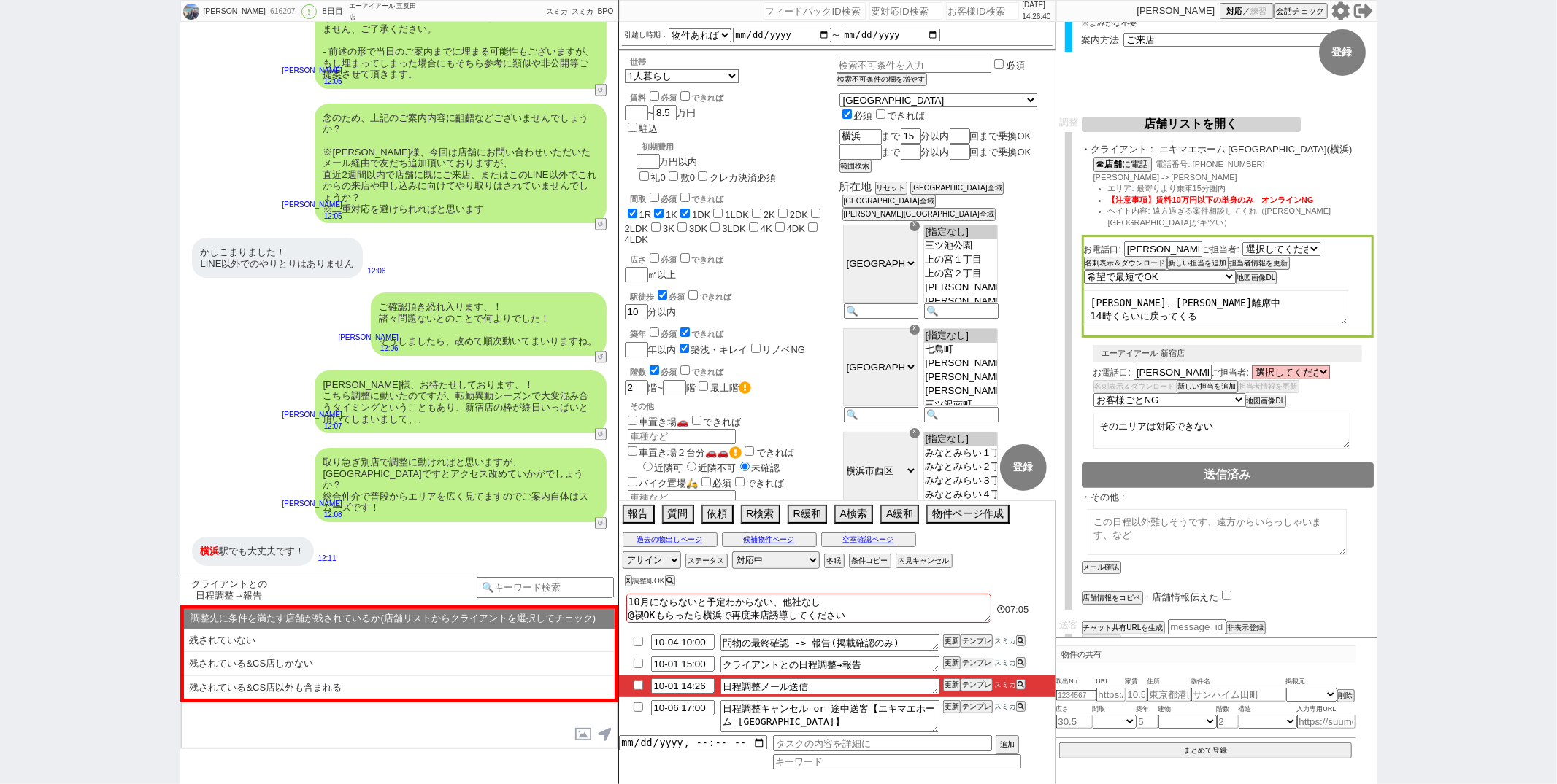
click at [983, 667] on button "テンプレ" at bounding box center [977, 663] width 32 height 10
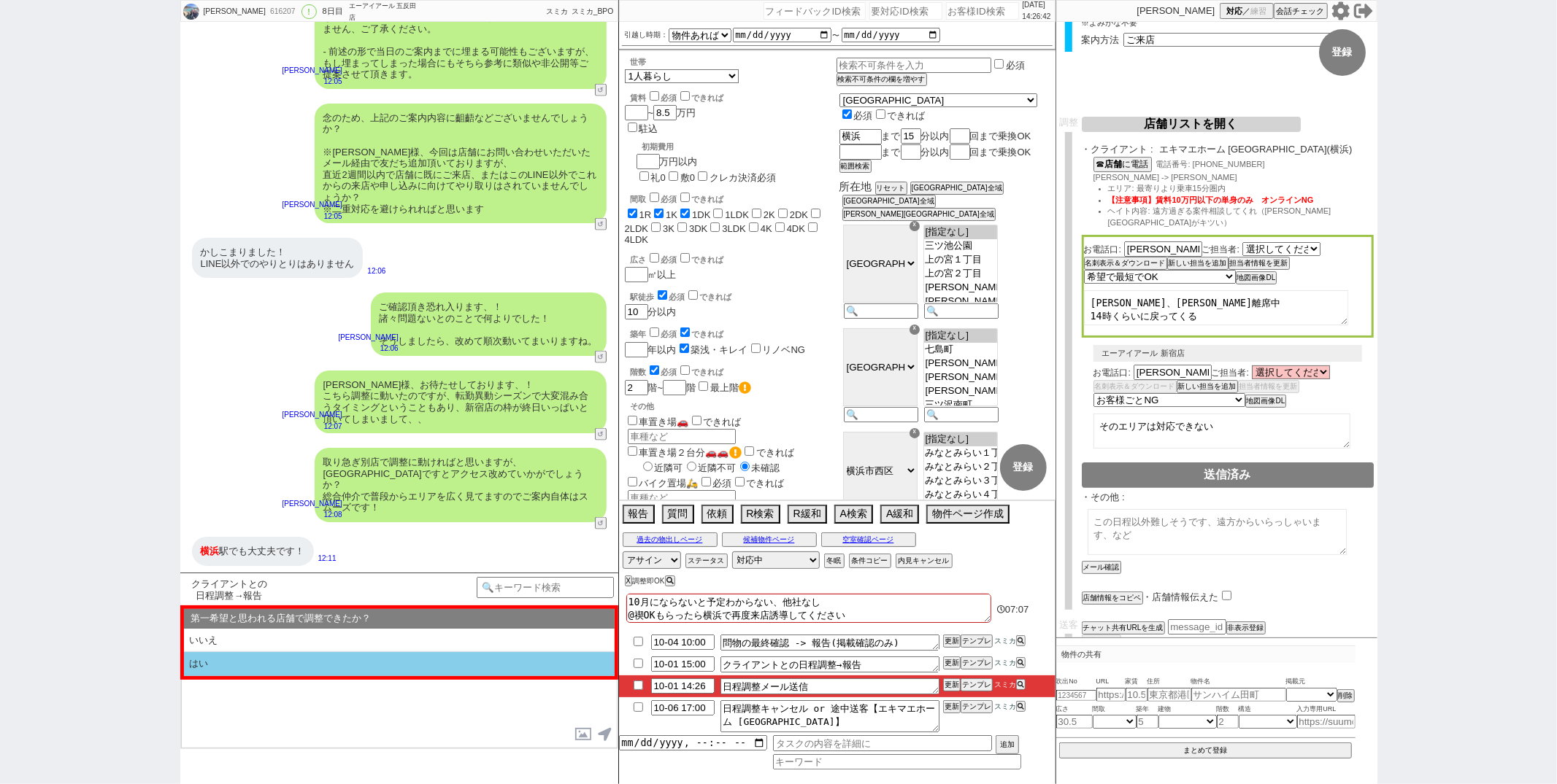
click at [291, 661] on li "はい" at bounding box center [399, 664] width 431 height 24
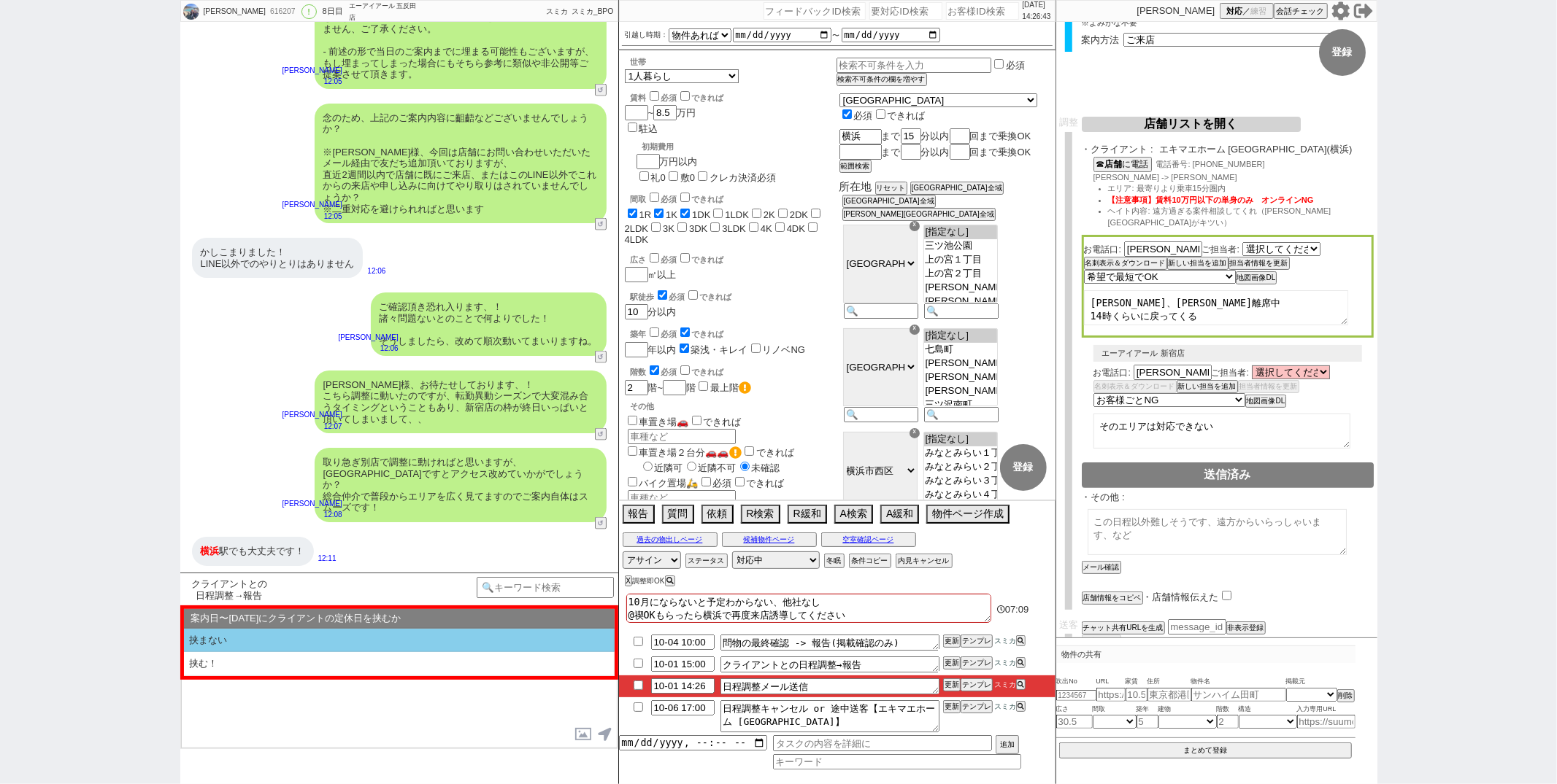
click at [306, 644] on li "挟まない" at bounding box center [399, 641] width 431 height 24
click at [307, 644] on li "いいえ" at bounding box center [399, 641] width 431 height 24
select select "はい"
select select "近い"
select select "挟まない"
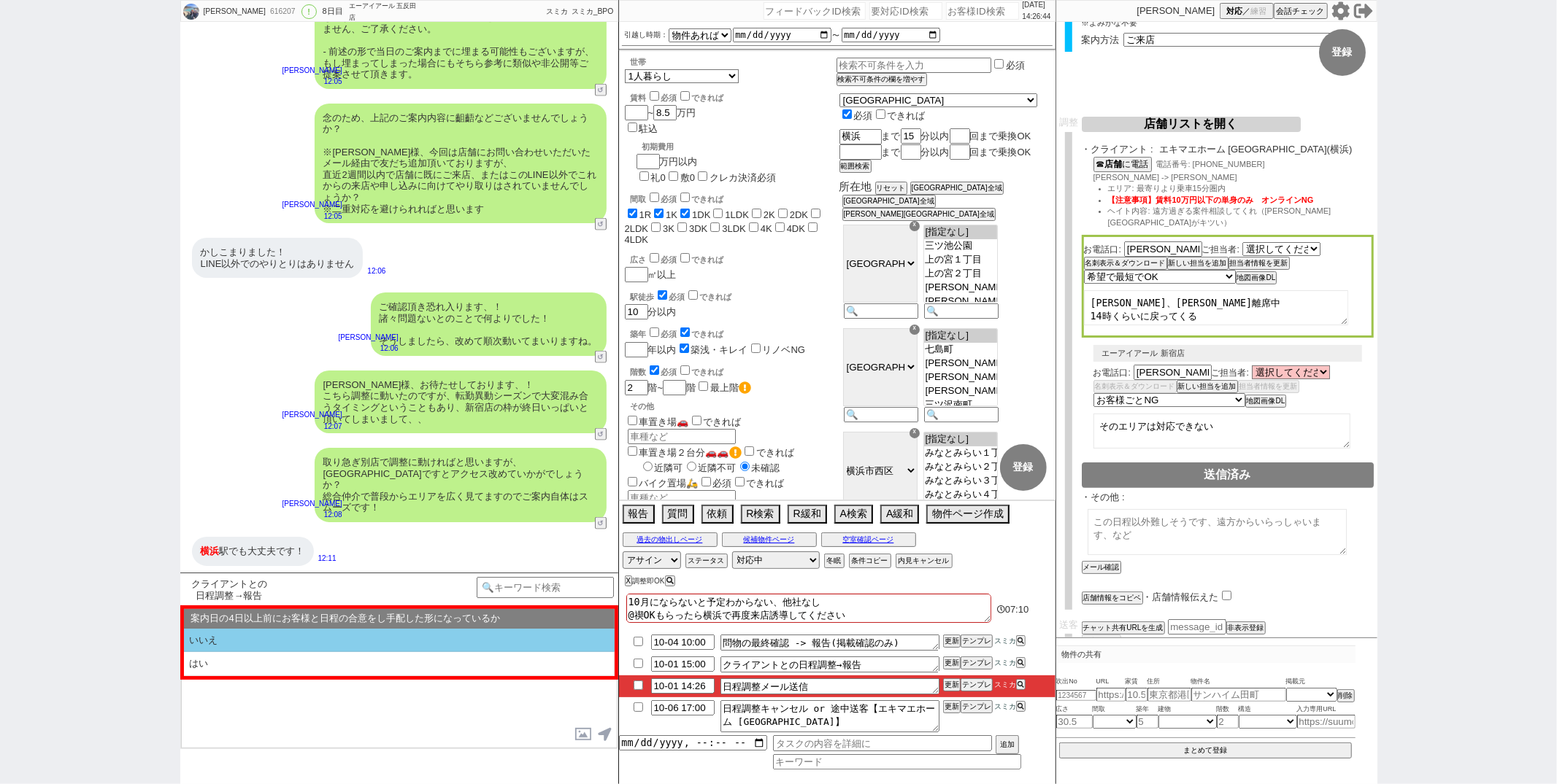
select select "いいえ"
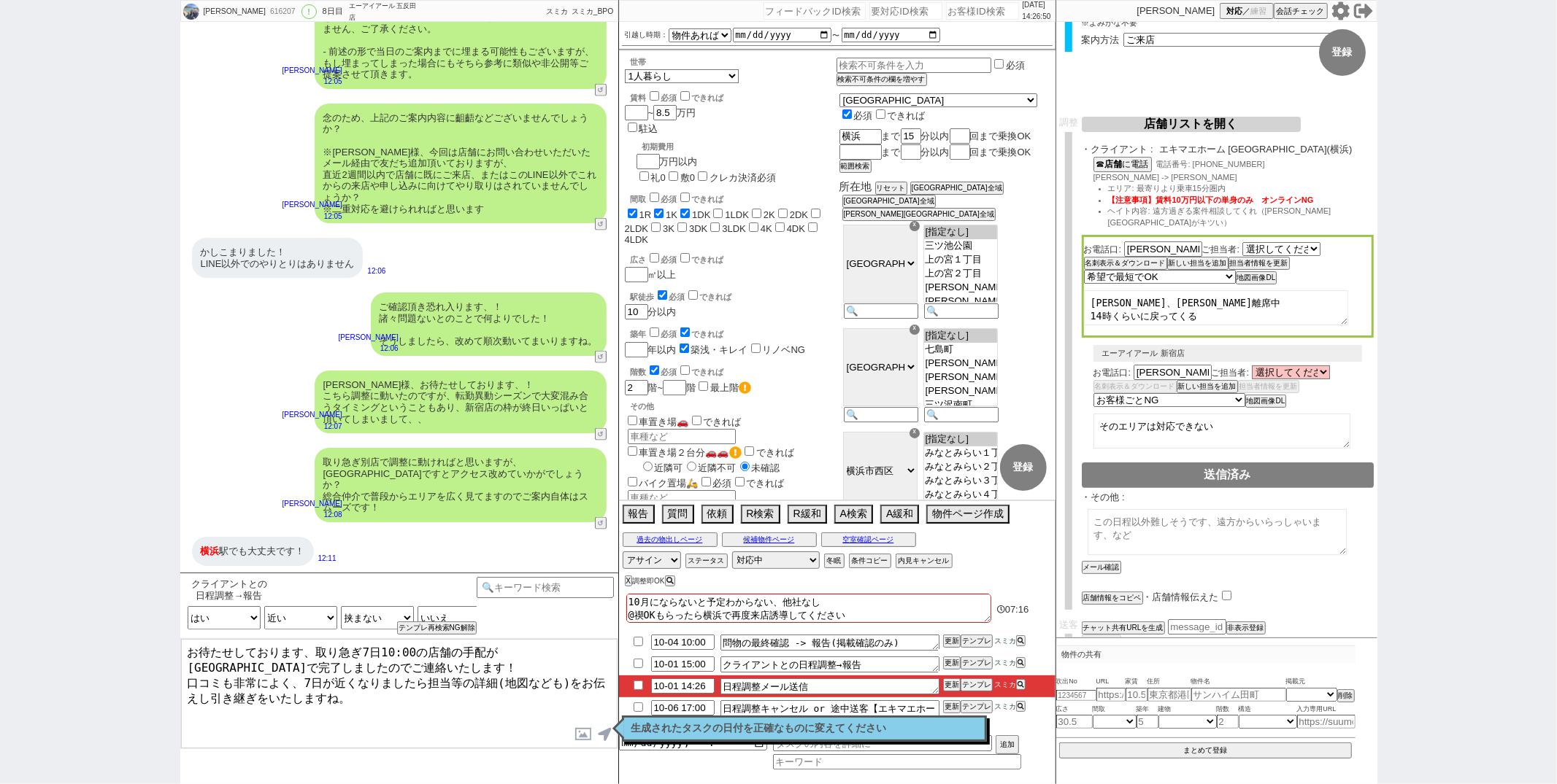
type textarea "お待たせしております、取り急ぎ7日10:00の店舗の手配が横浜店で完了しましたのでご連絡いたします！ 口コミも非常によく、7日が近くなりましたら担当等の詳細(…"
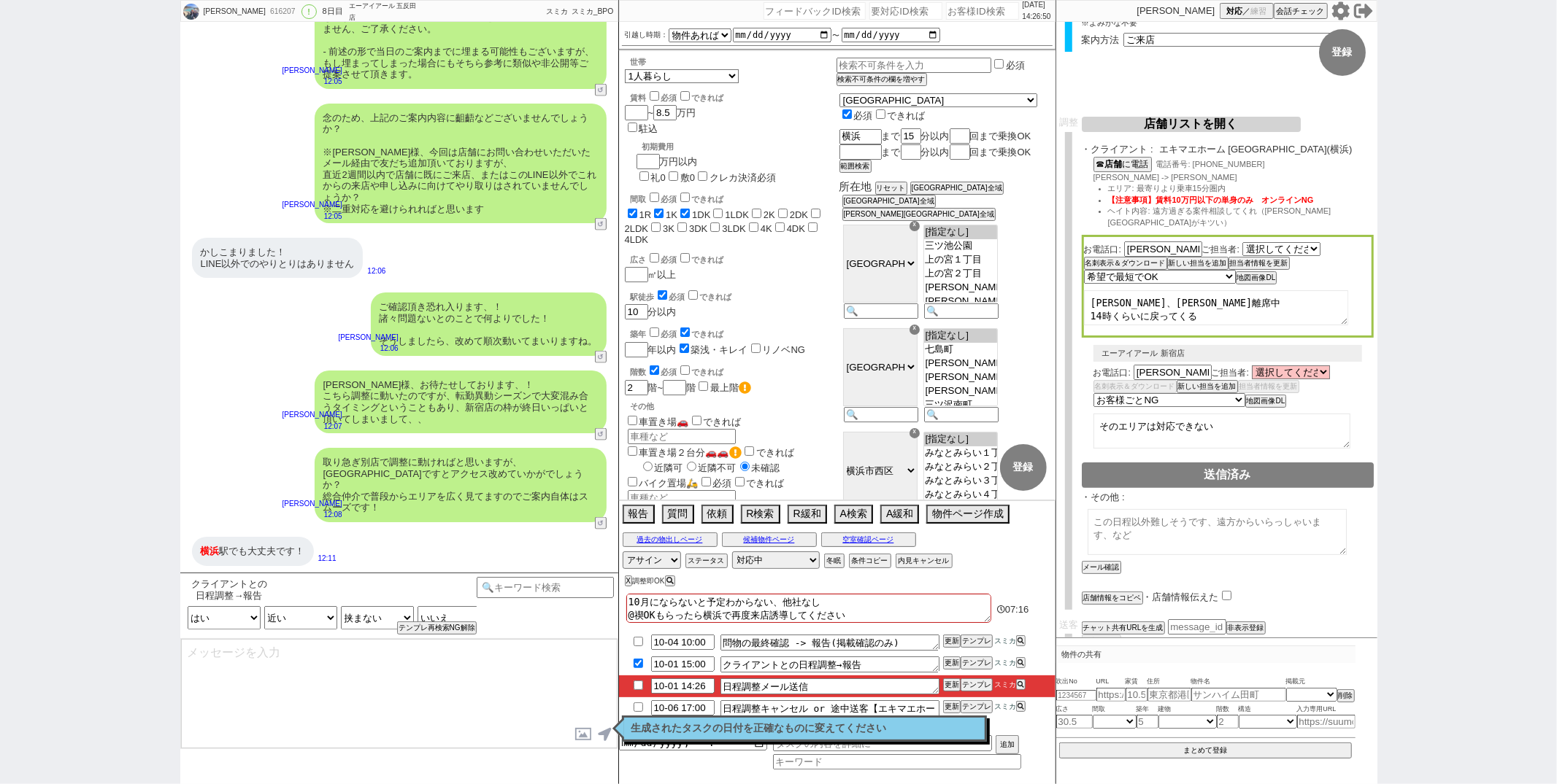
checkbox input "true"
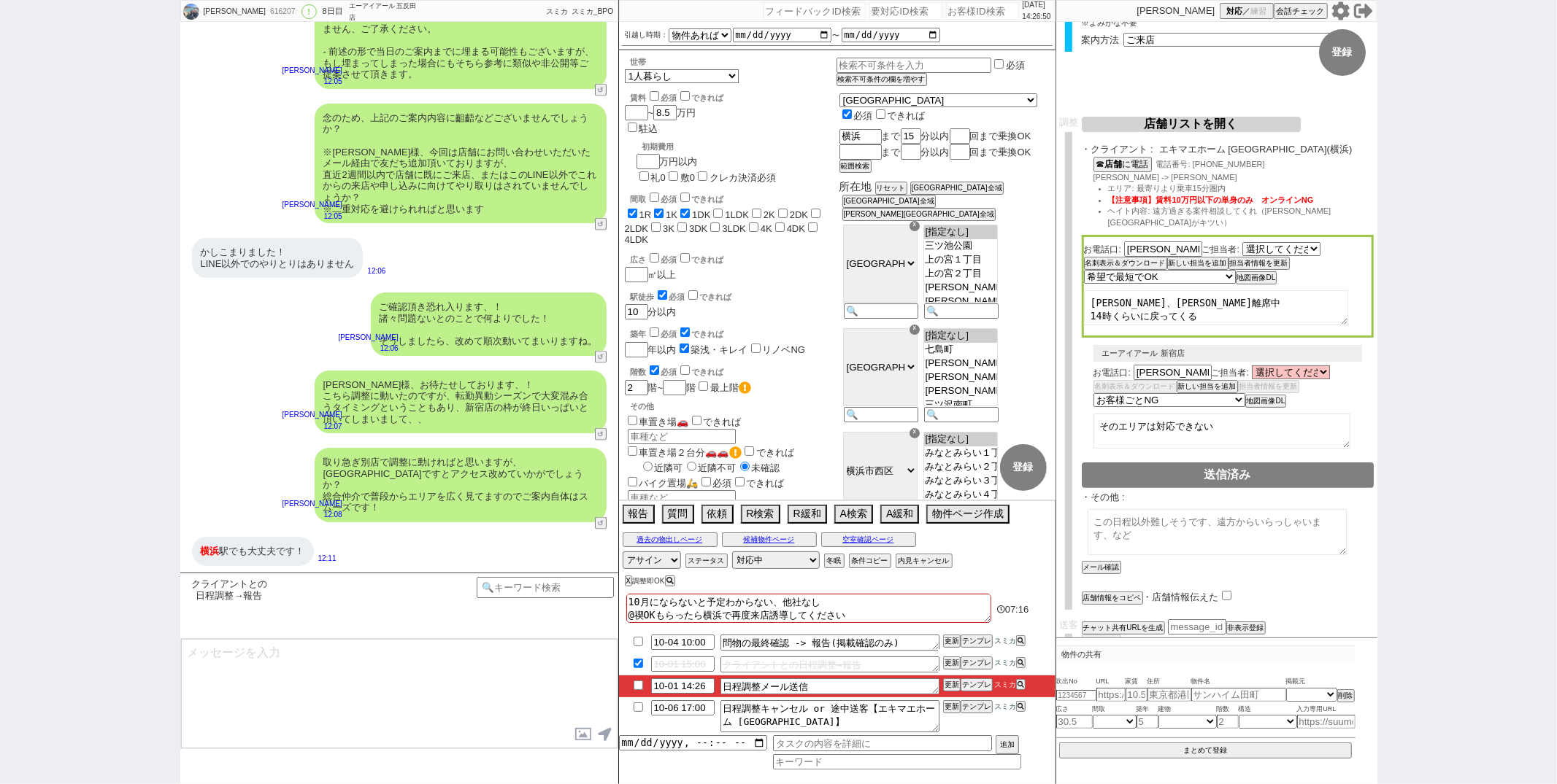
scroll to position [6482, 0]
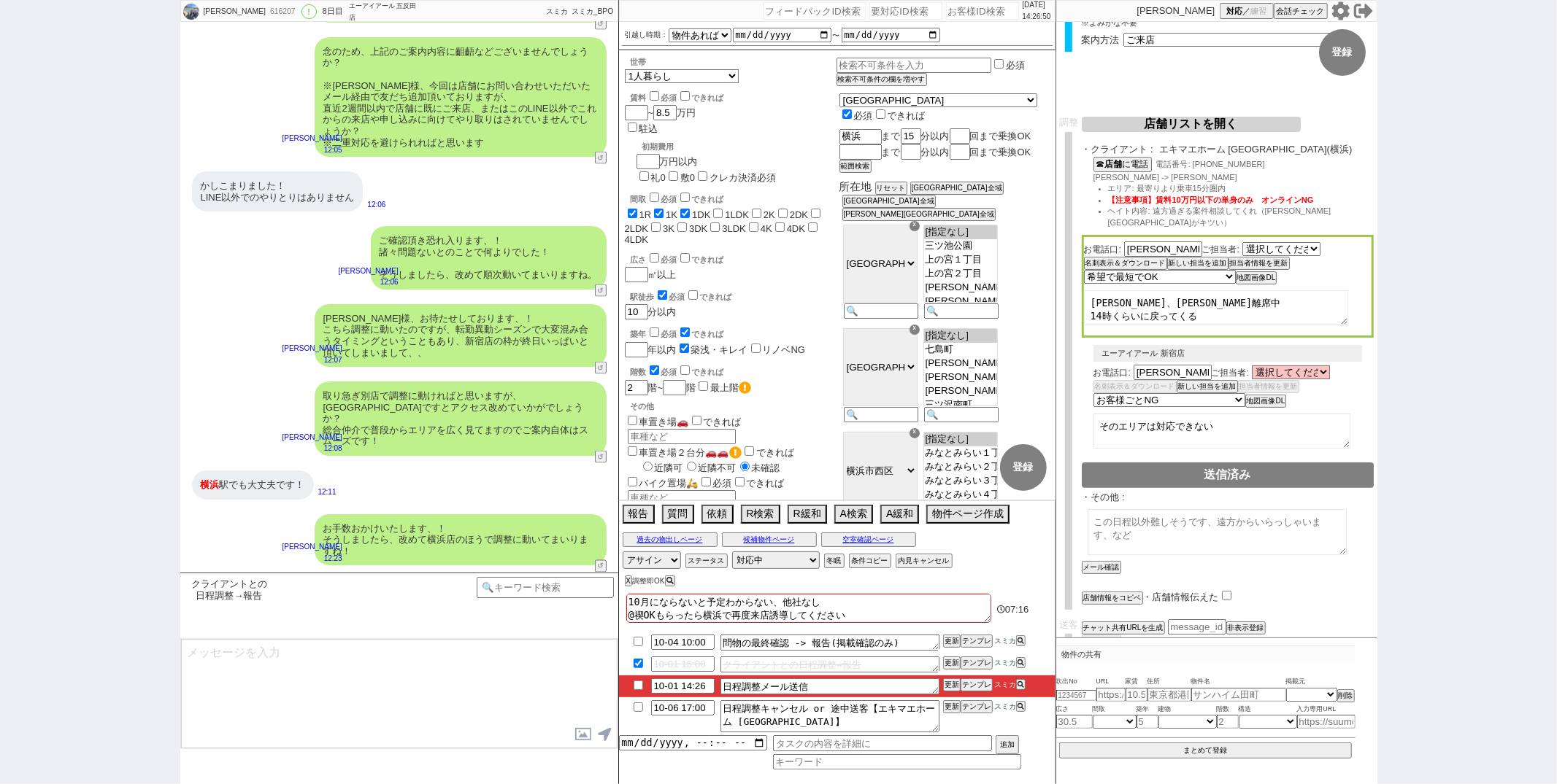
type input "10-04 08:00"
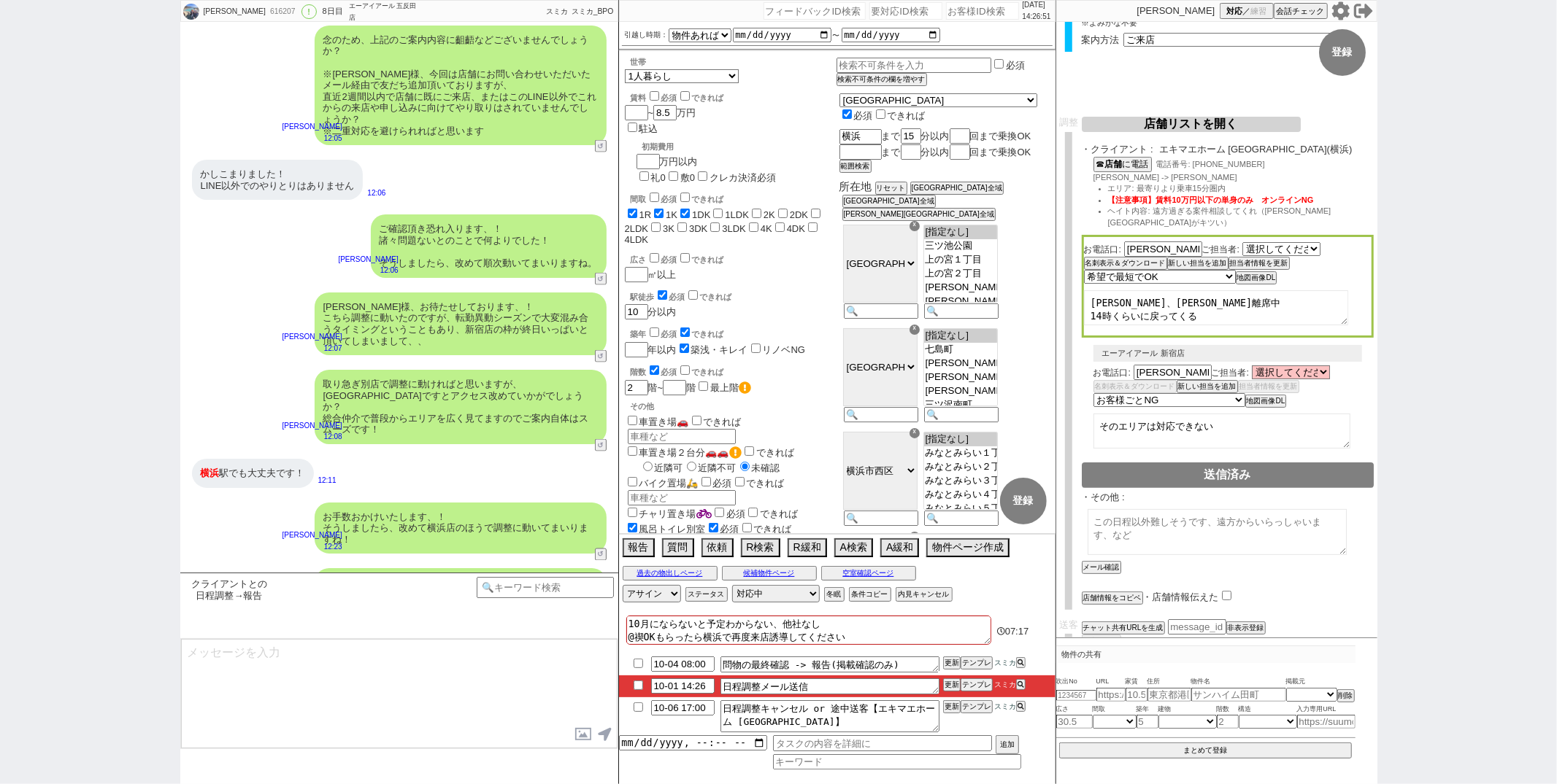
type textarea "日時等のご確認頂けましたらご一報だけお願いします！"
click at [635, 688] on input "checkbox" at bounding box center [638, 685] width 21 height 9
checkbox input "true"
click at [560, 688] on textarea "日時等のご確認頂けましたらご一報だけお願いします！" at bounding box center [399, 693] width 437 height 109
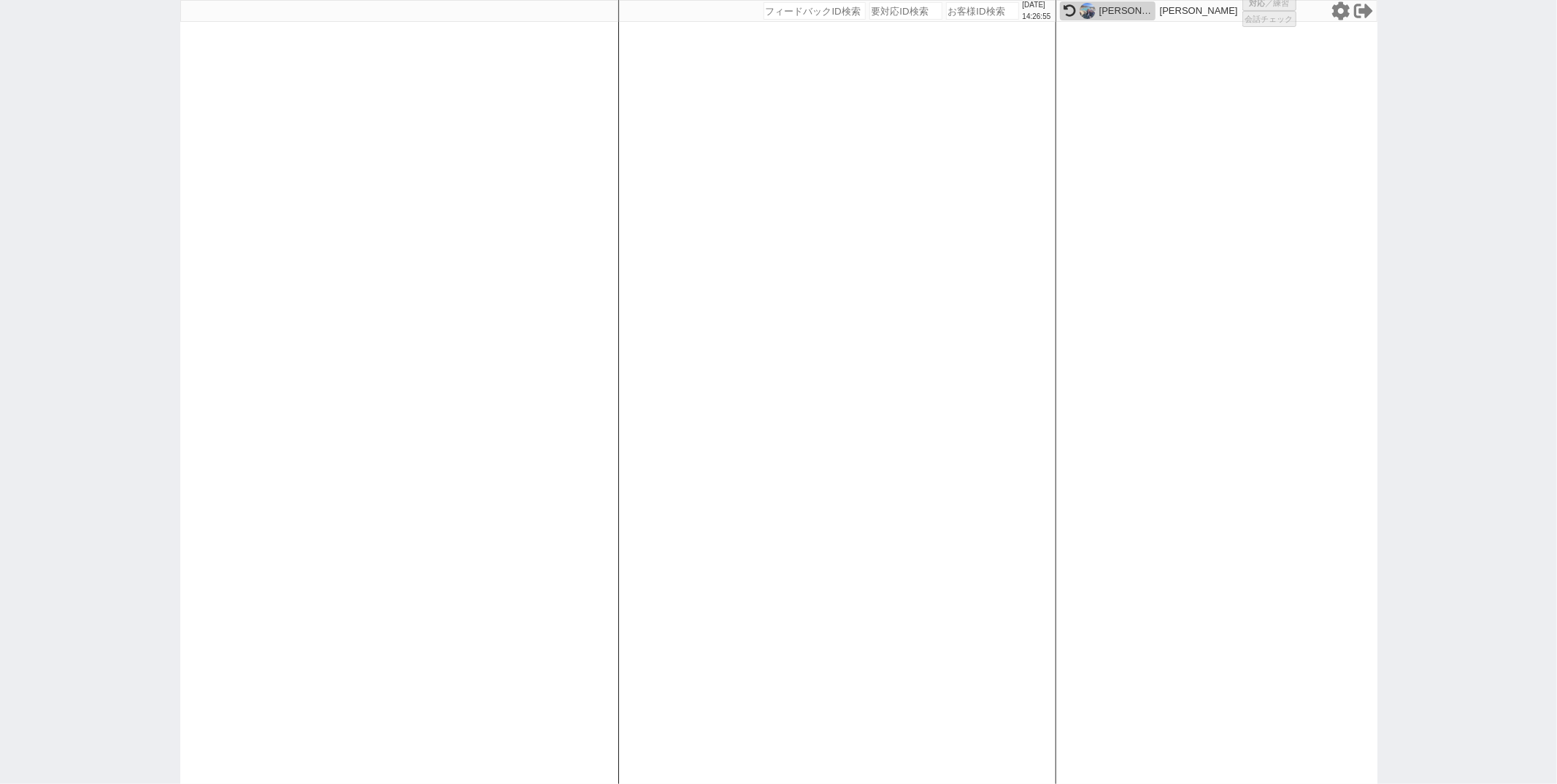
select select "6"
select select "2"
select select "5"
select select
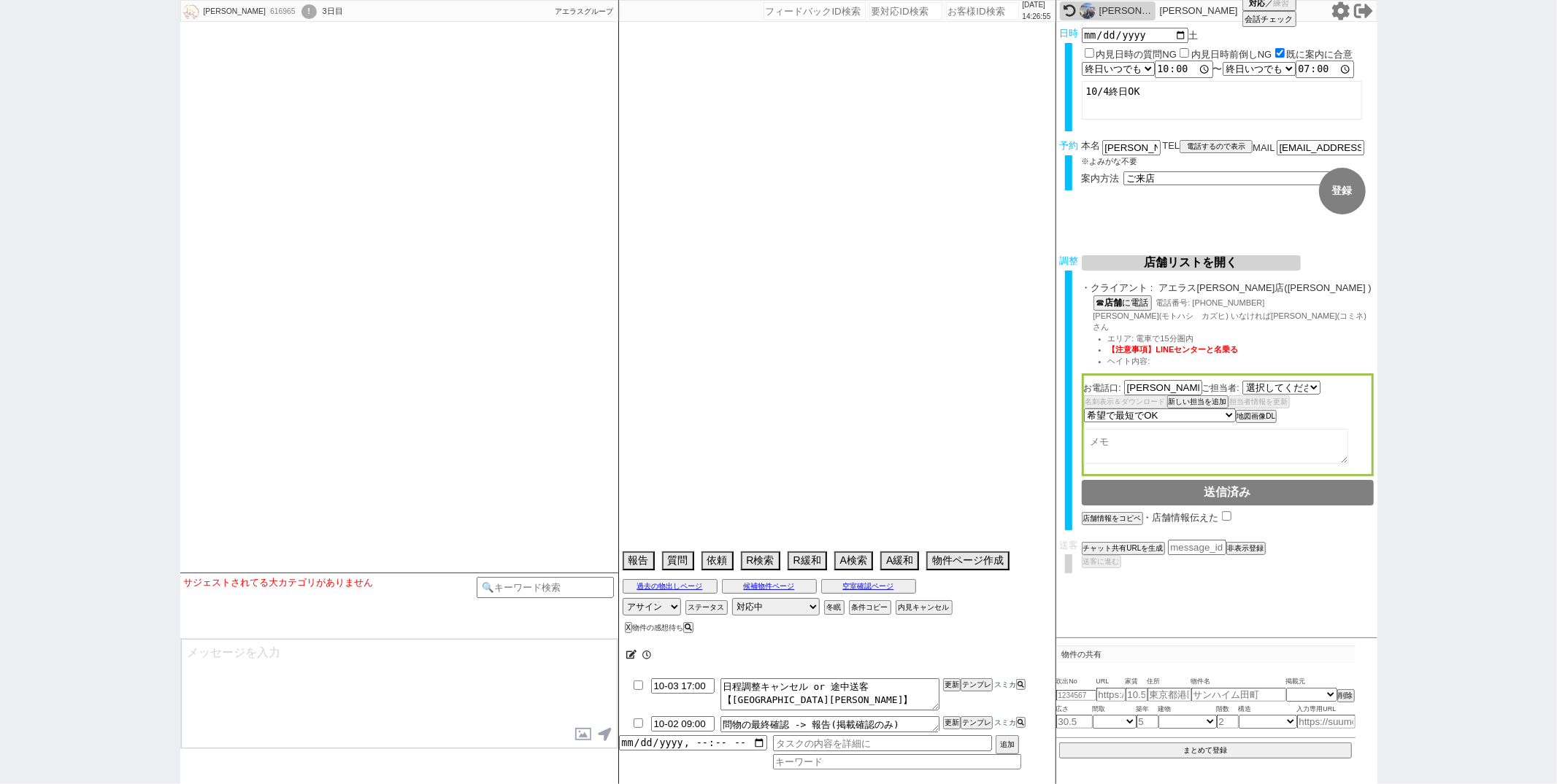
type textarea "45日圏内"
select select "2822"
select select
select select "2025"
select select "11"
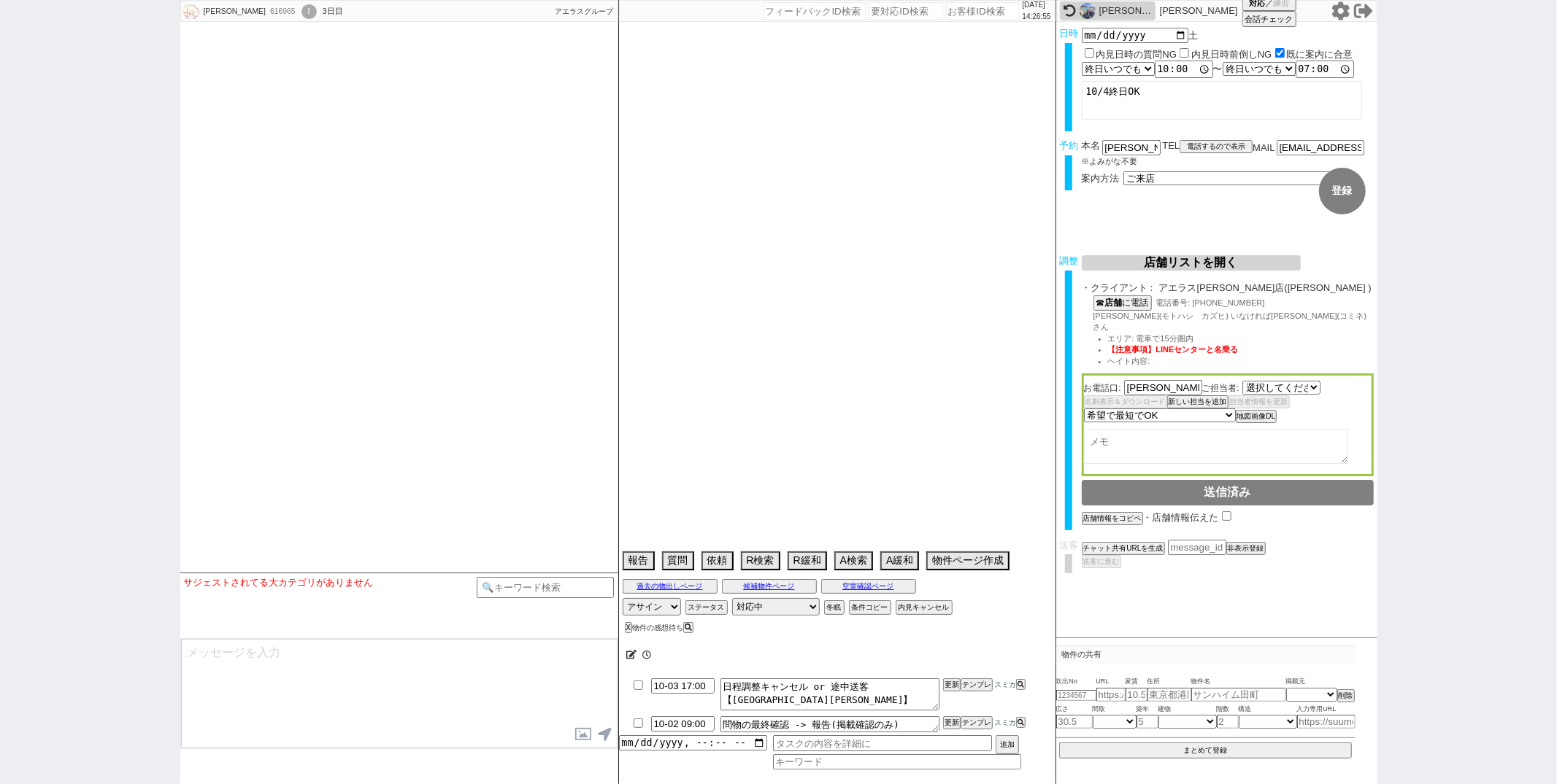
select select "32"
select select "1"
select select "65"
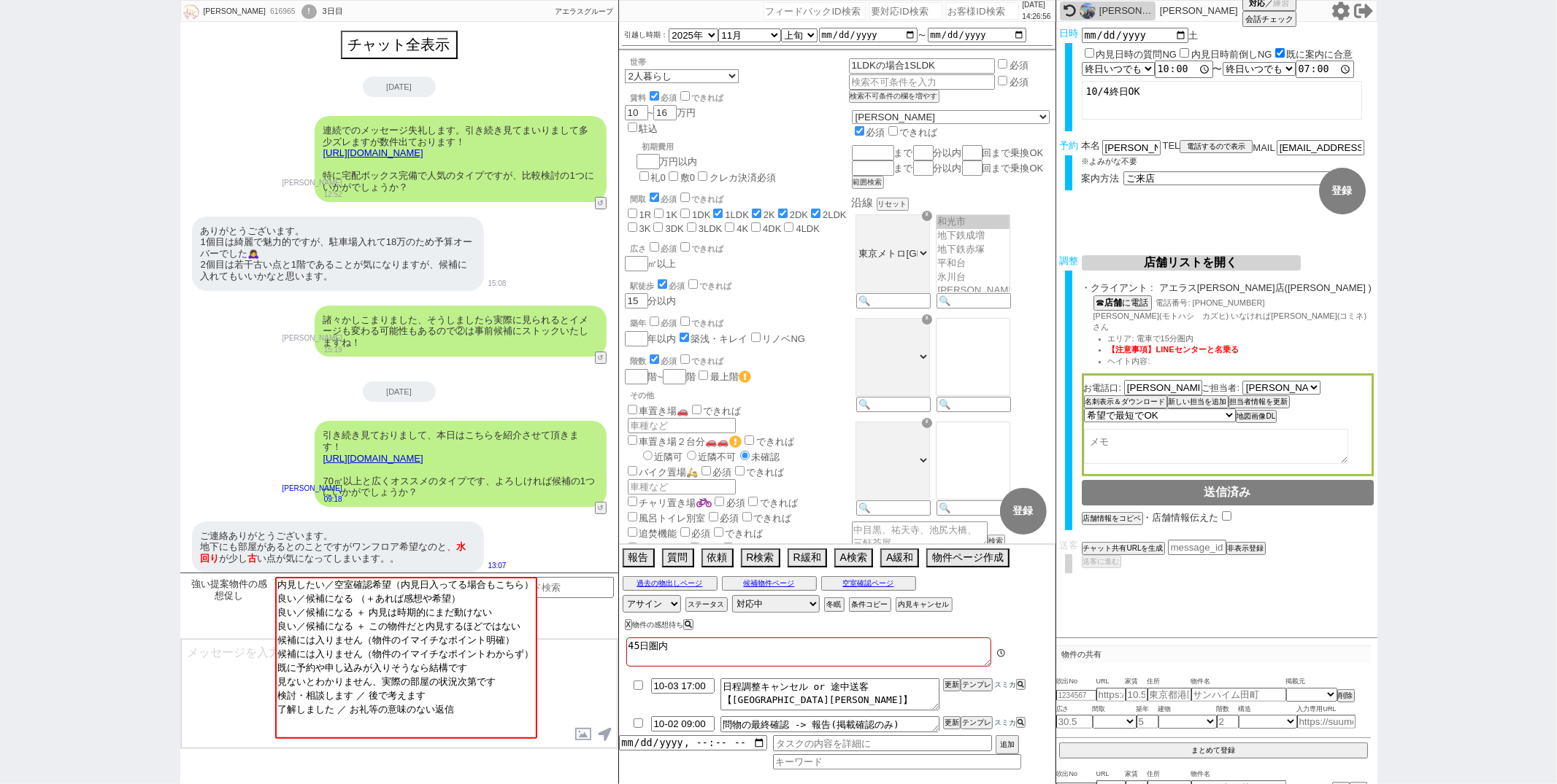
scroll to position [63, 0]
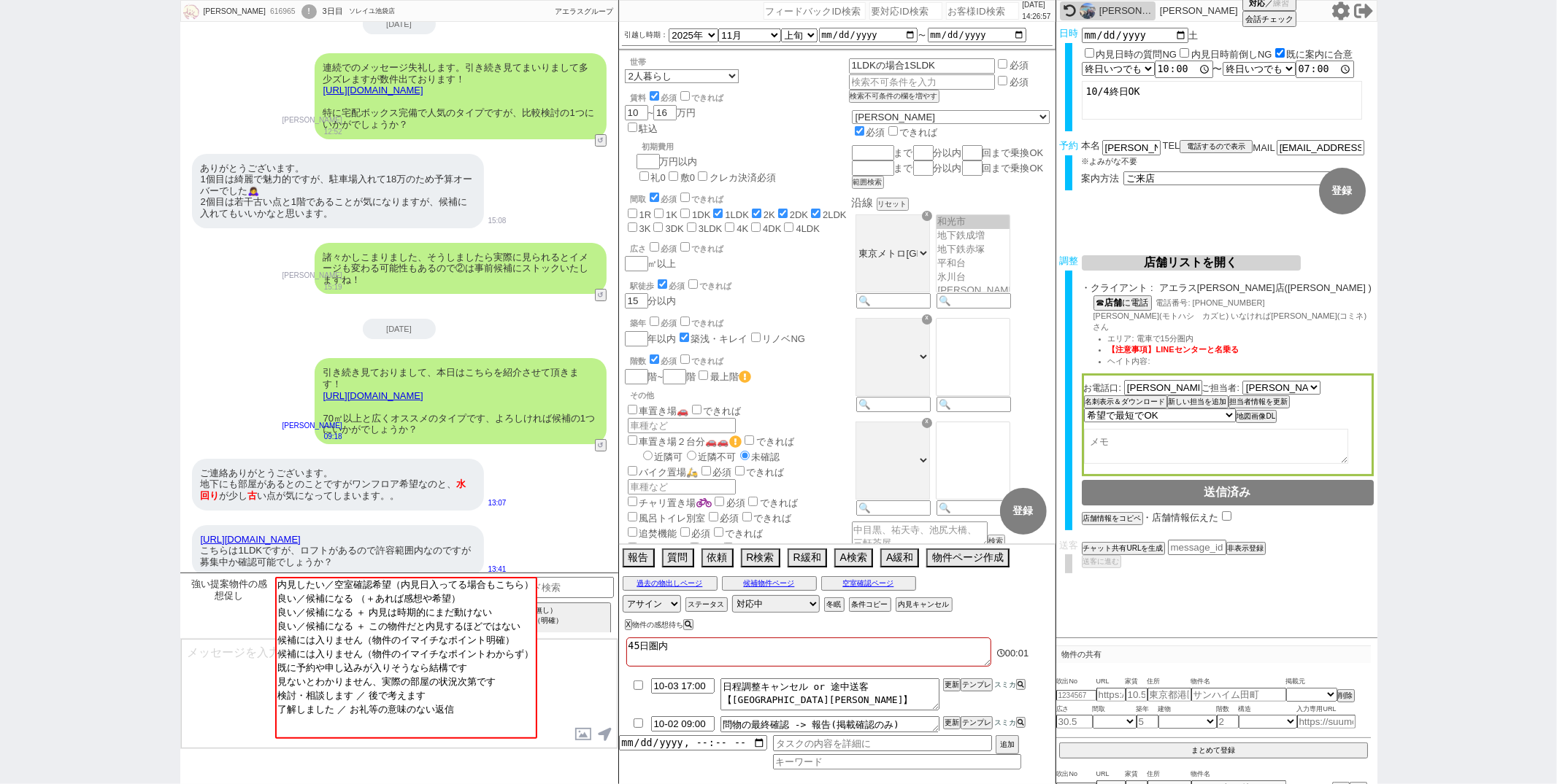
click at [571, 518] on div "https://suumo.jp/chintai/jnc_000101736834/ こちらは1LDKですが、ロフトがあるので許容範囲内なのですが募集中か確認…" at bounding box center [399, 551] width 438 height 66
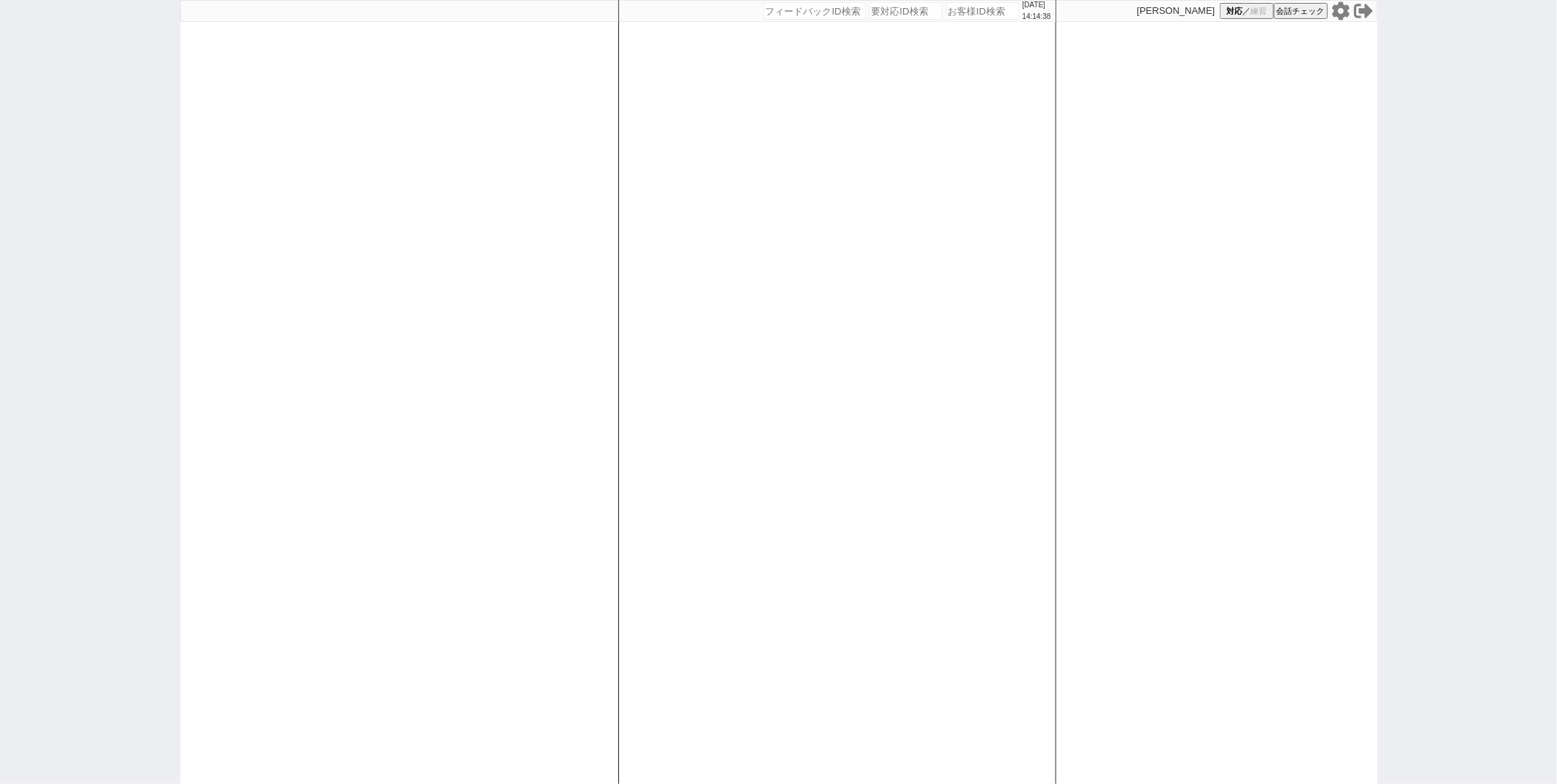
click at [647, 345] on div "2025/10/01 14:14:38 候補物件を追加してしてください 紹介した物件一覧 他社物件を追加する 空室確認ページに追加・削除 紹介した物件一覧 他…" at bounding box center [837, 392] width 438 height 784
select select "1"
select select "2"
select select
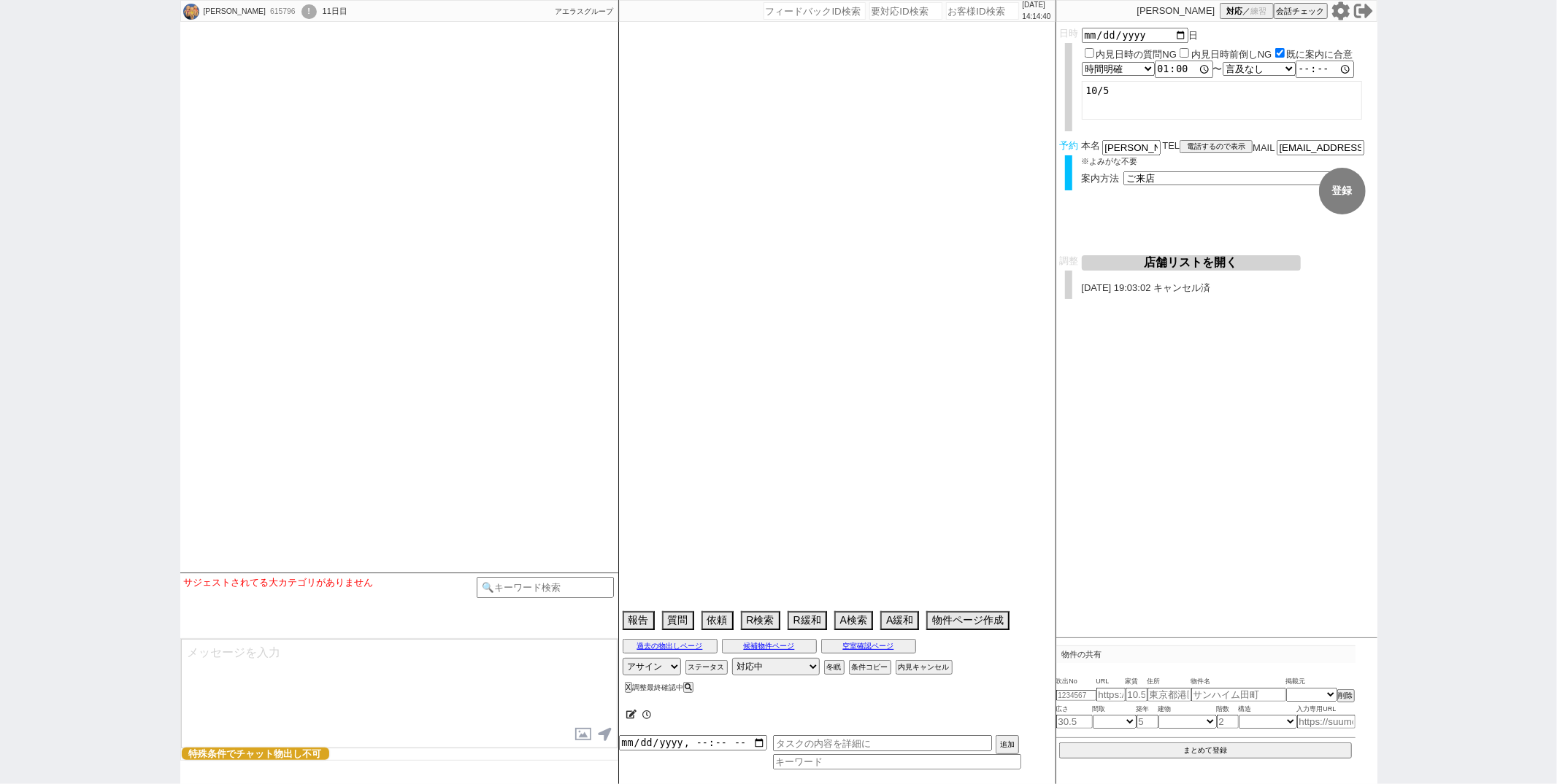
type textarea "板橋戸建、他社と交渉中 自転車4台"
select select
select select "13"
select select "6"
select select "35"
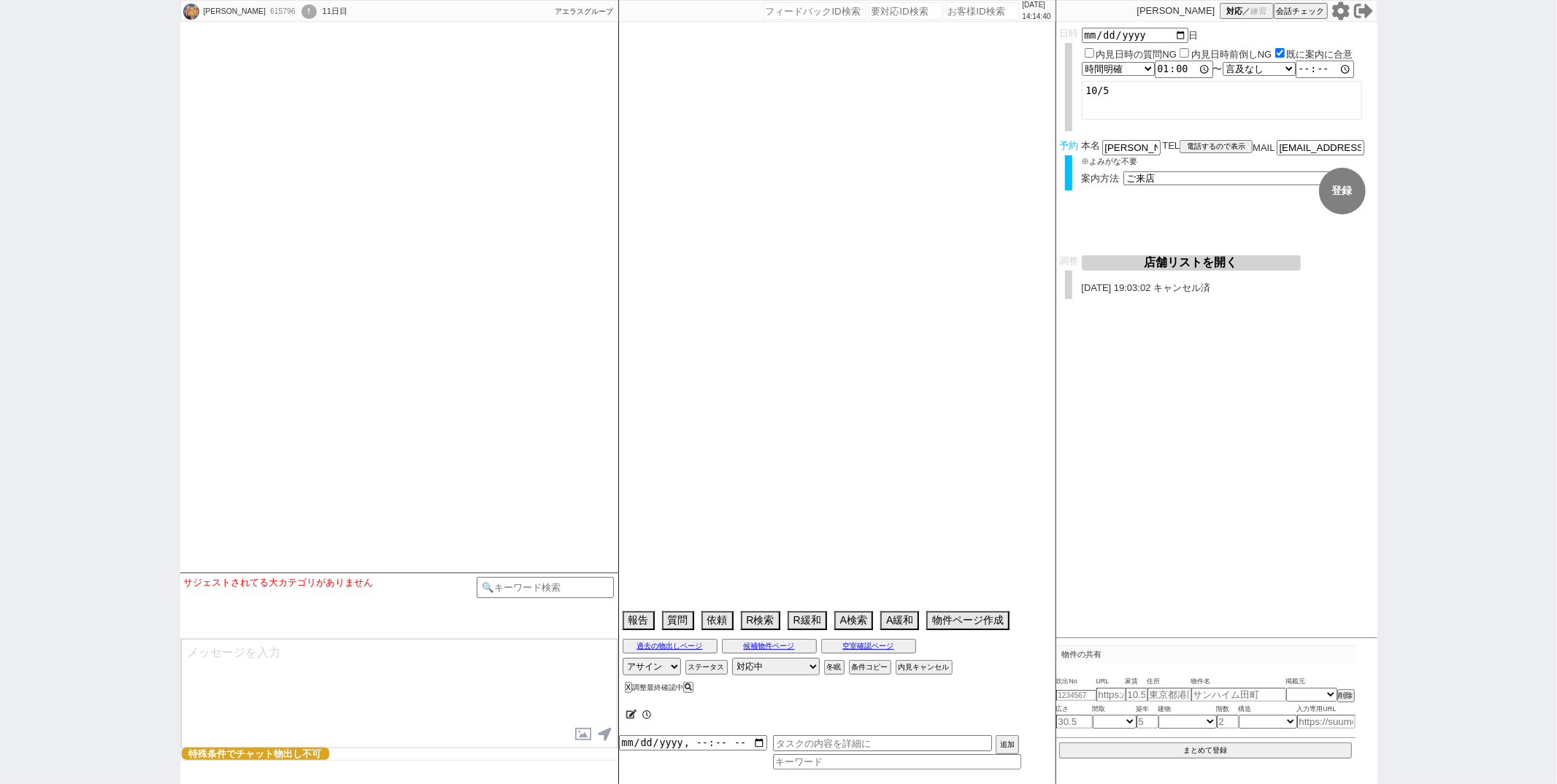
select select "36"
select select "1052"
select select "65"
select select "1581"
select select "25"
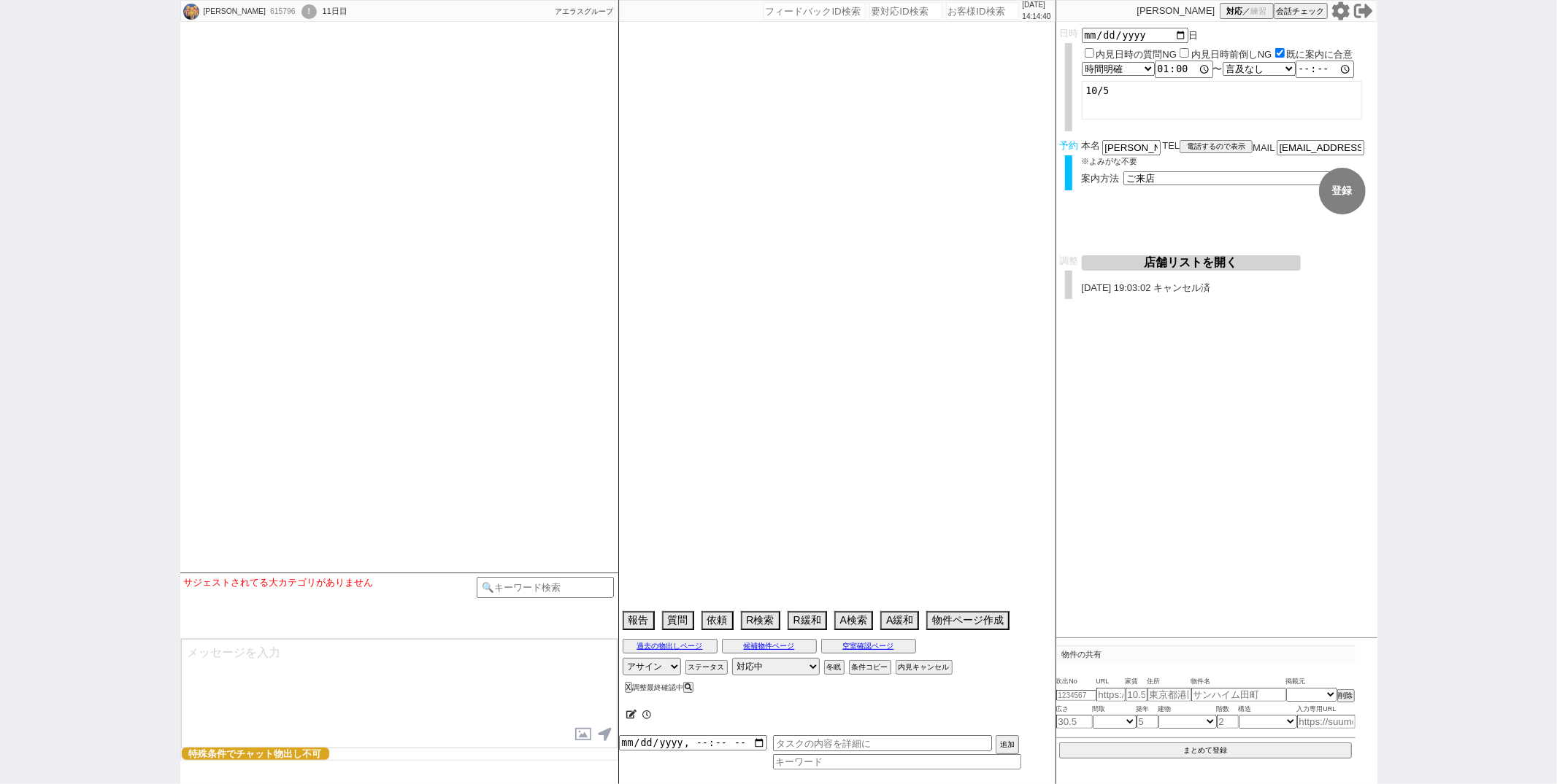
select select "790"
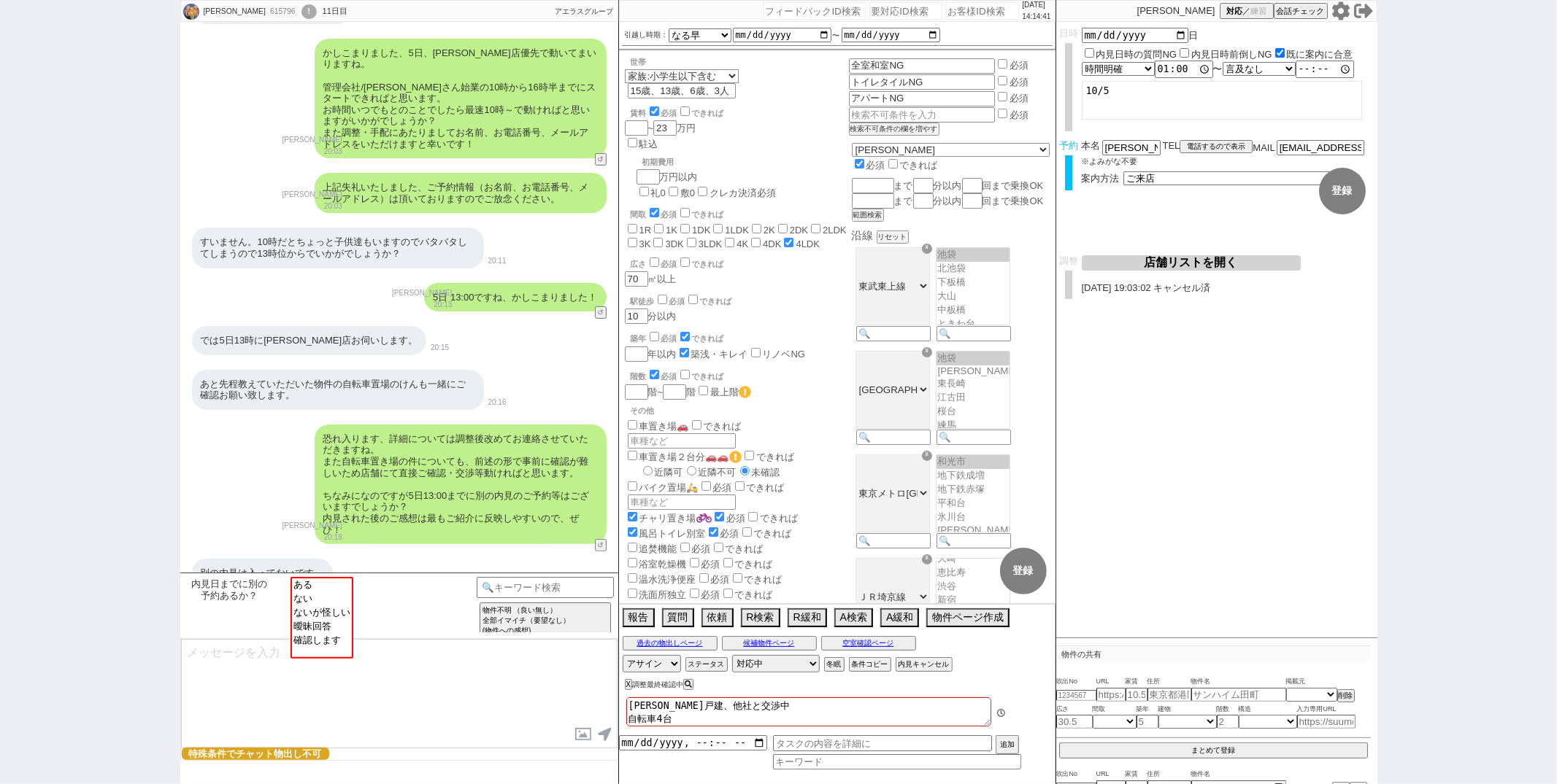
scroll to position [61, 0]
select select "ない"
click at [321, 599] on option "ない" at bounding box center [321, 598] width 60 height 14
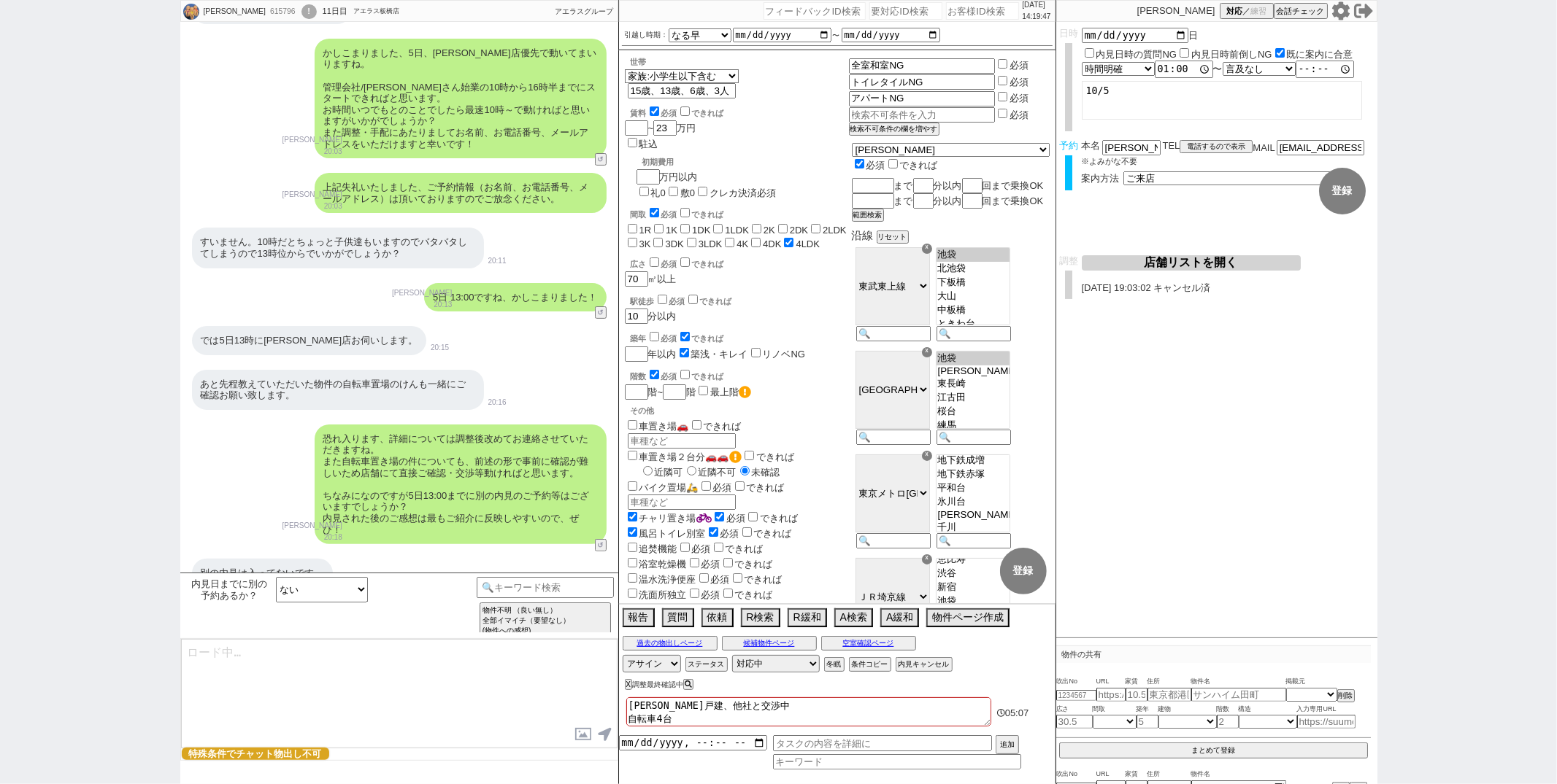
type textarea "かしこまりました！そうしましたら、今後もネットの物件もネット経由で問い合わせずに、LINEに頂けます幸いです！ 総合仲介でほぼ全ての物件を紹介可能ですので、当…"
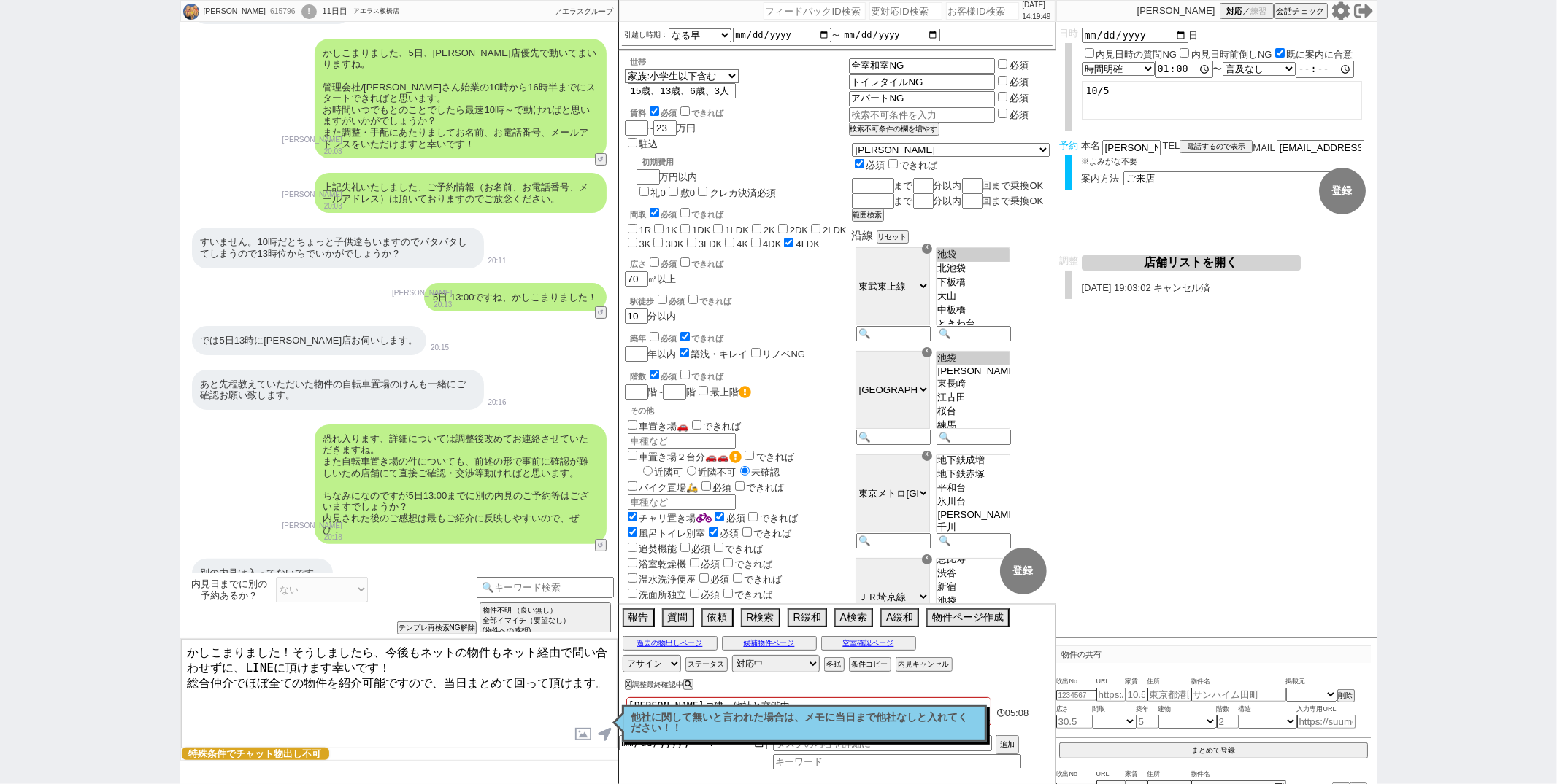
click at [650, 731] on p "他社に関して無いと言われた場合は、メモに当日まで他社なしと入れてください！！" at bounding box center [805, 723] width 346 height 23
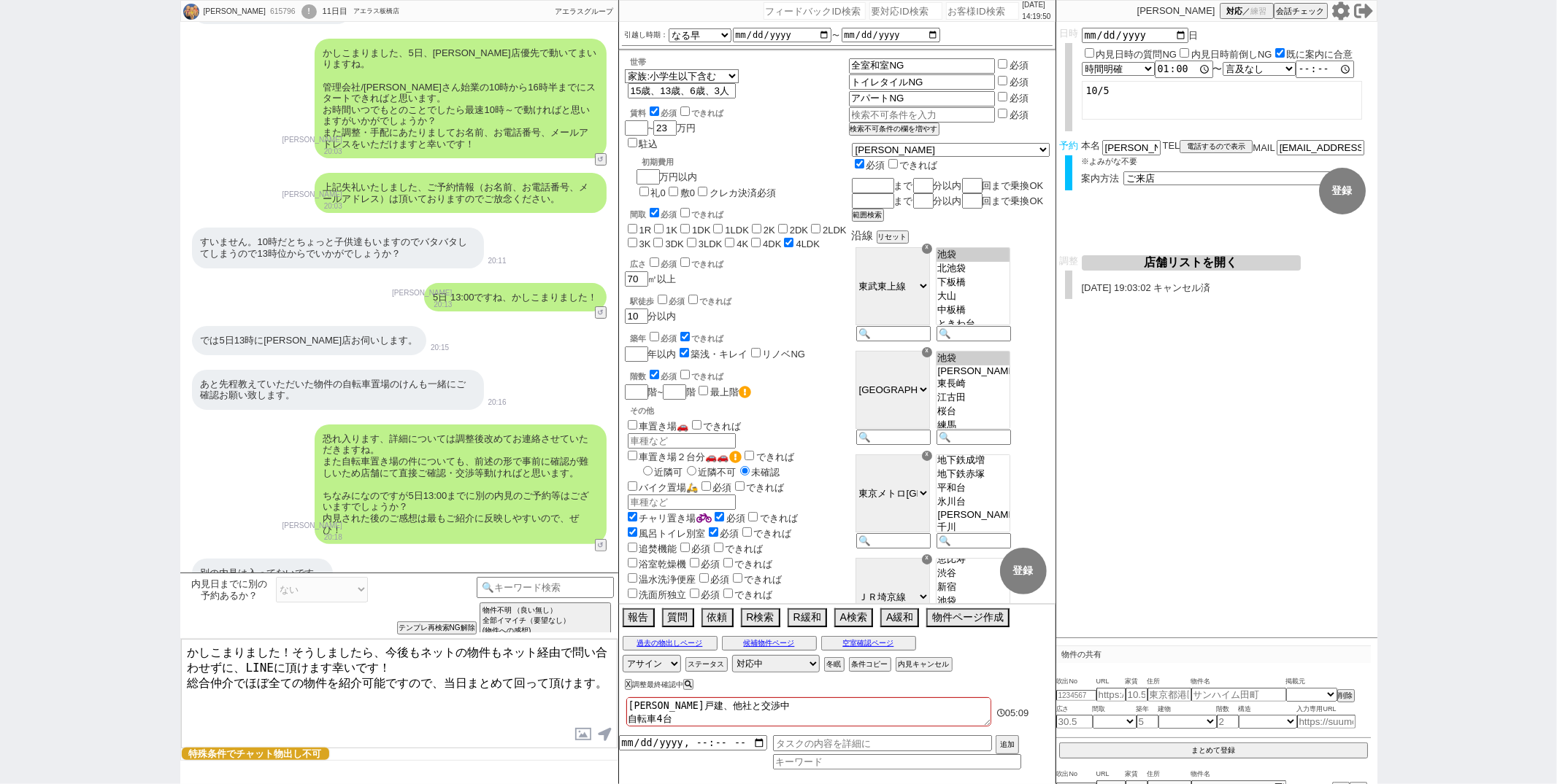
click at [758, 707] on textarea "板橋戸建、他社と交渉中 自転車4台" at bounding box center [809, 712] width 365 height 29
type textarea "板橋戸建、他社と交渉中、 自転車4台"
checkbox input "false"
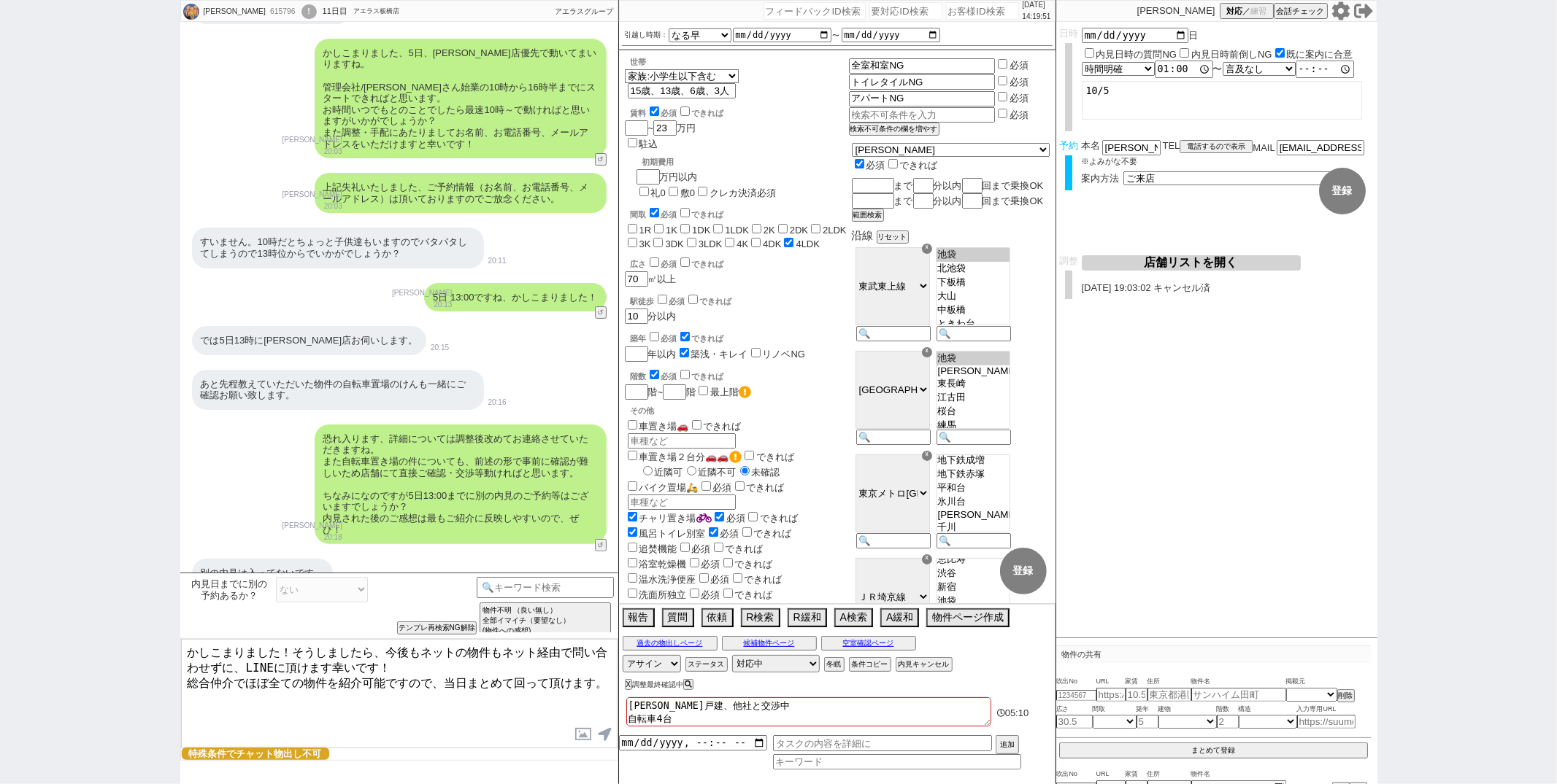
checkbox input "false"
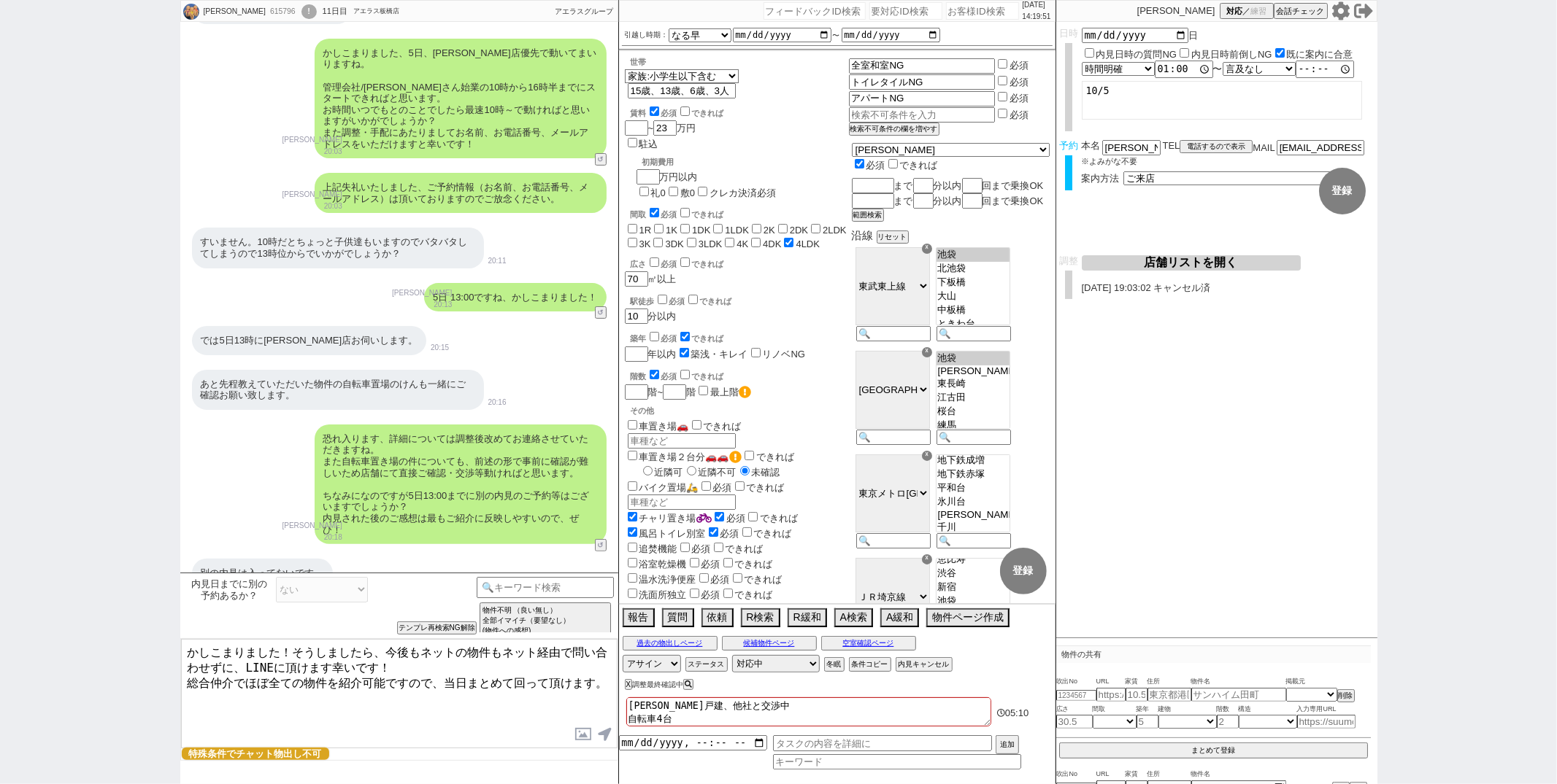
checkbox input "false"
checkbox input "true"
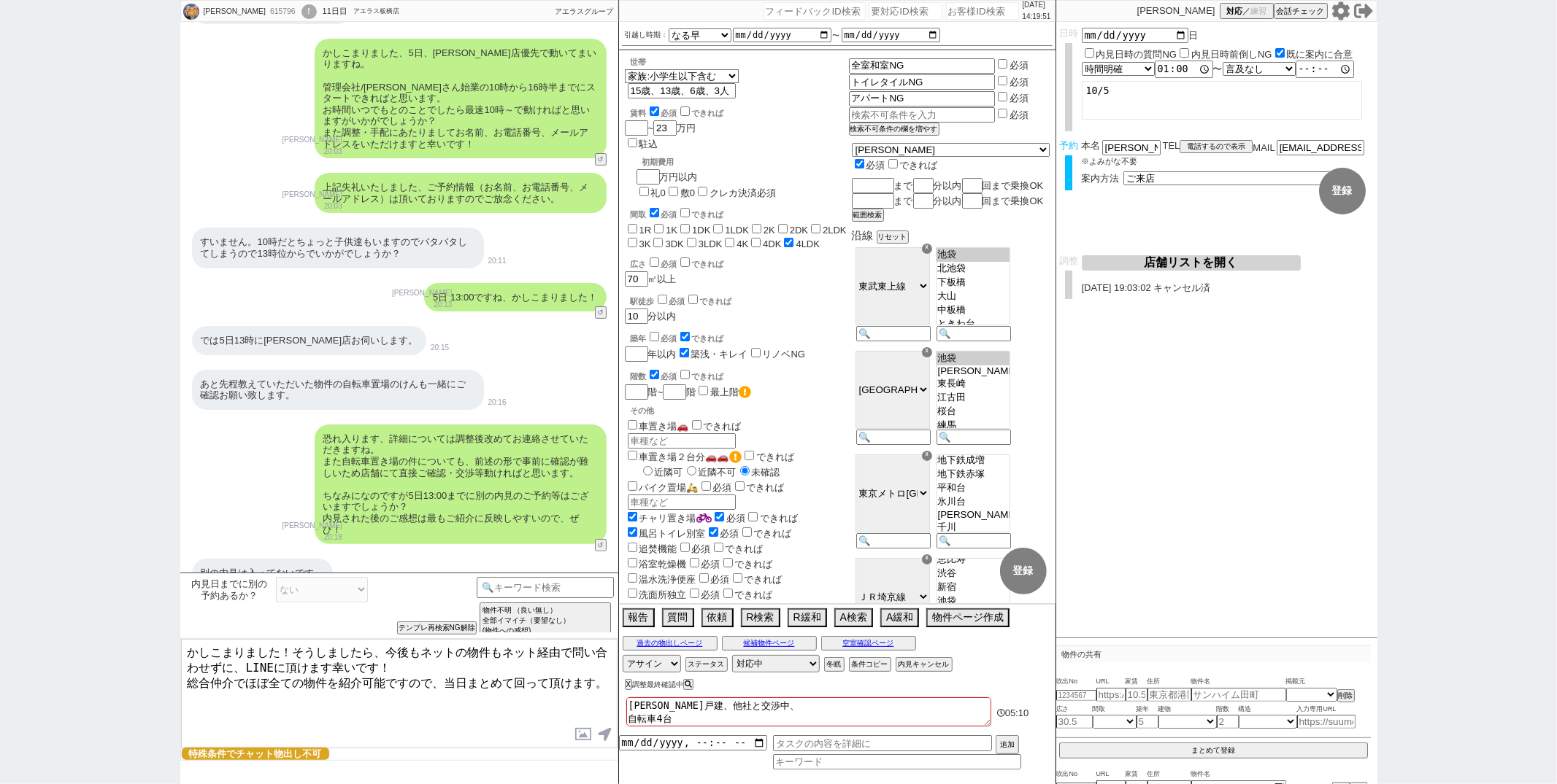
checkbox input "false"
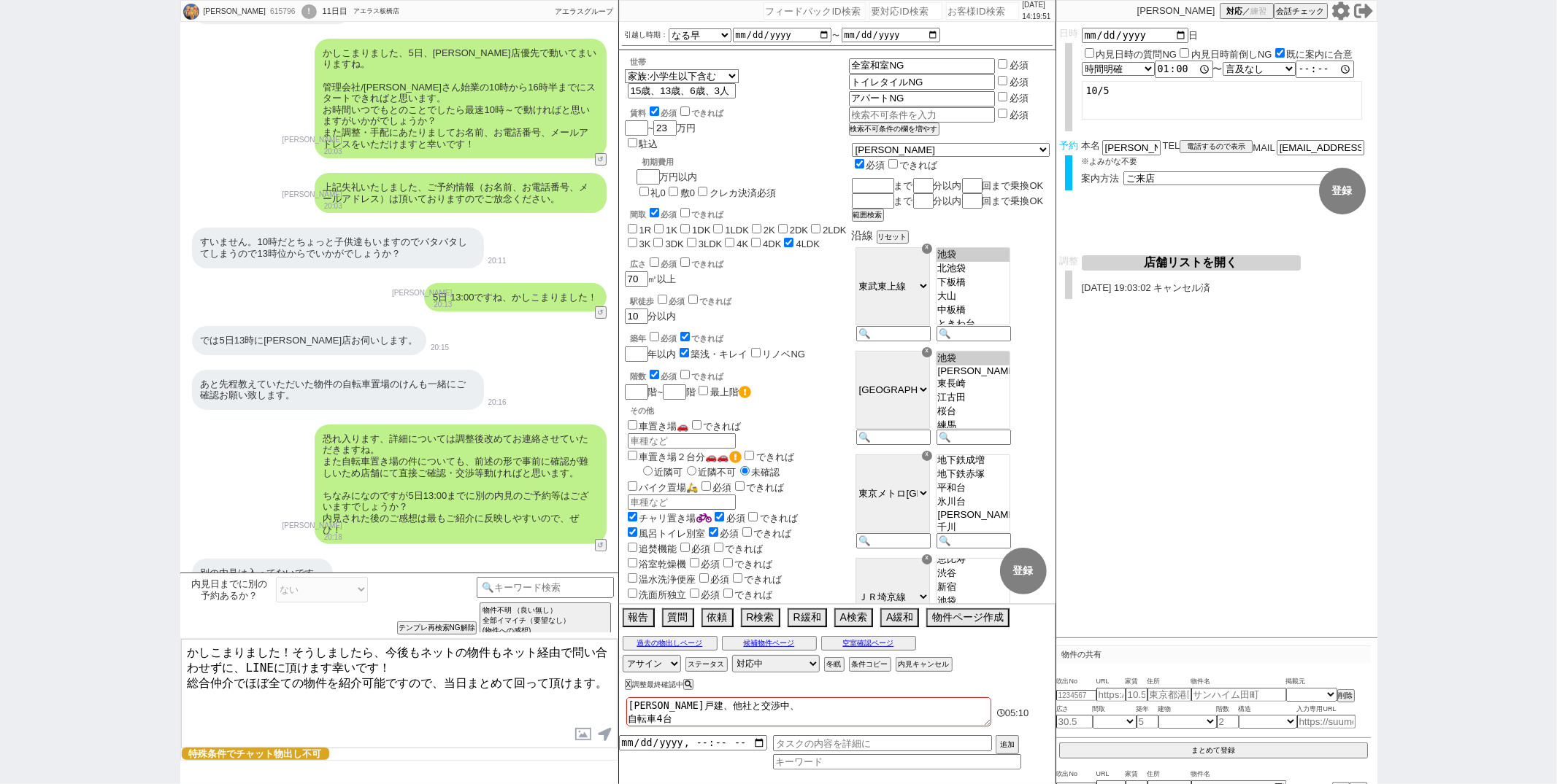
checkbox input "false"
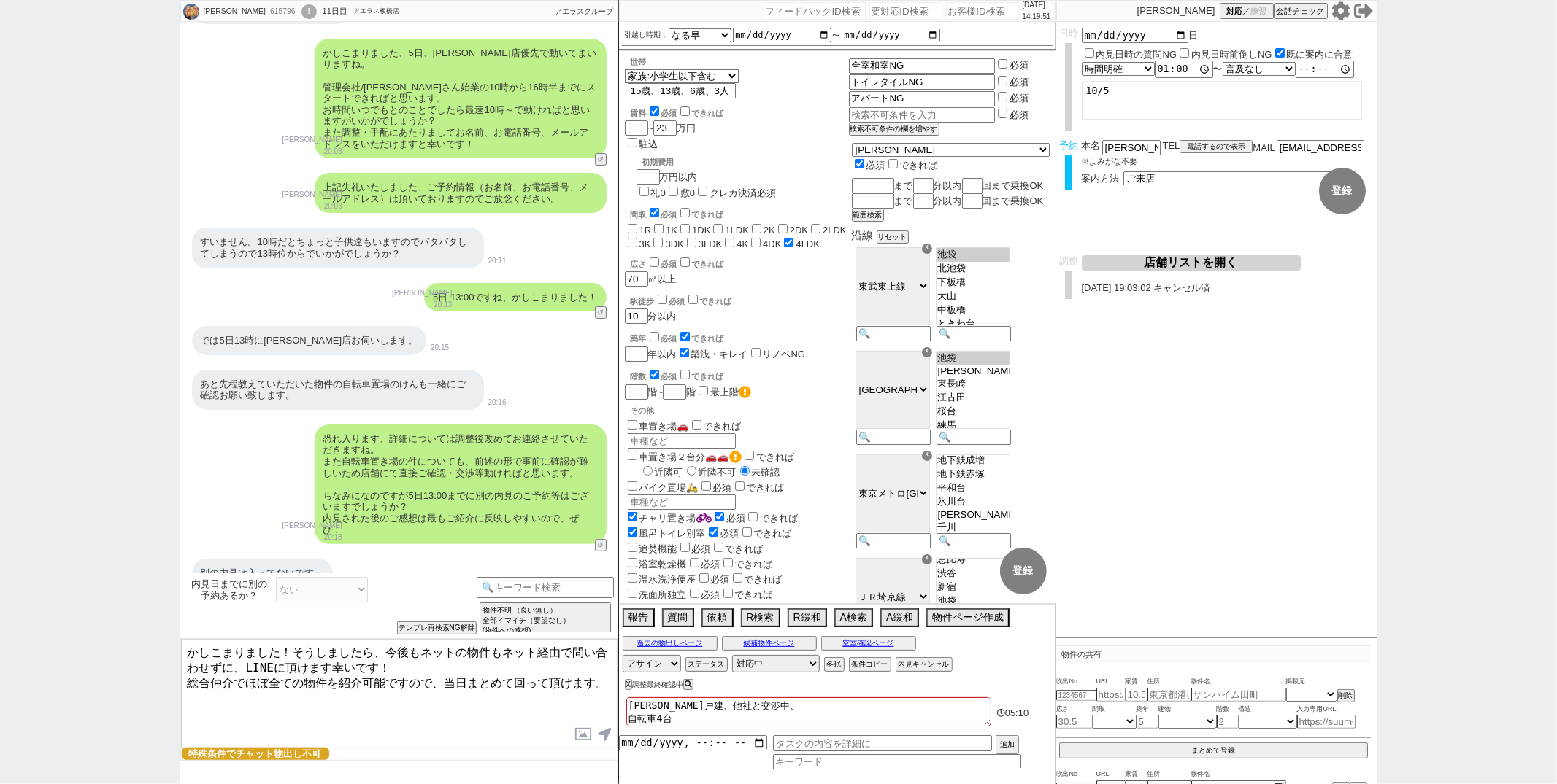
checkbox input "false"
checkbox input "true"
type textarea "板橋戸建、他社と交渉中、ｔ 自転車4台"
checkbox input "false"
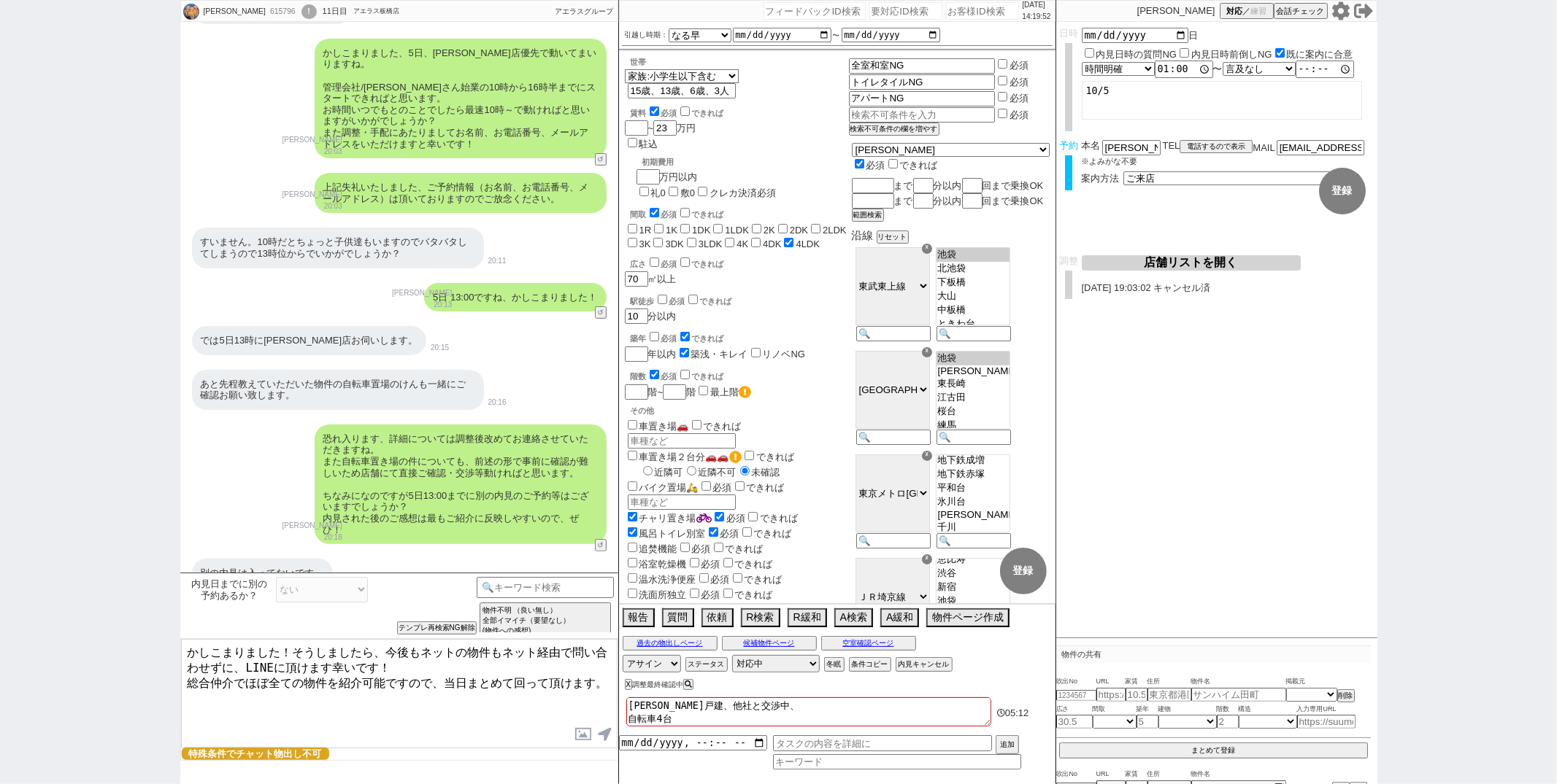
checkbox input "false"
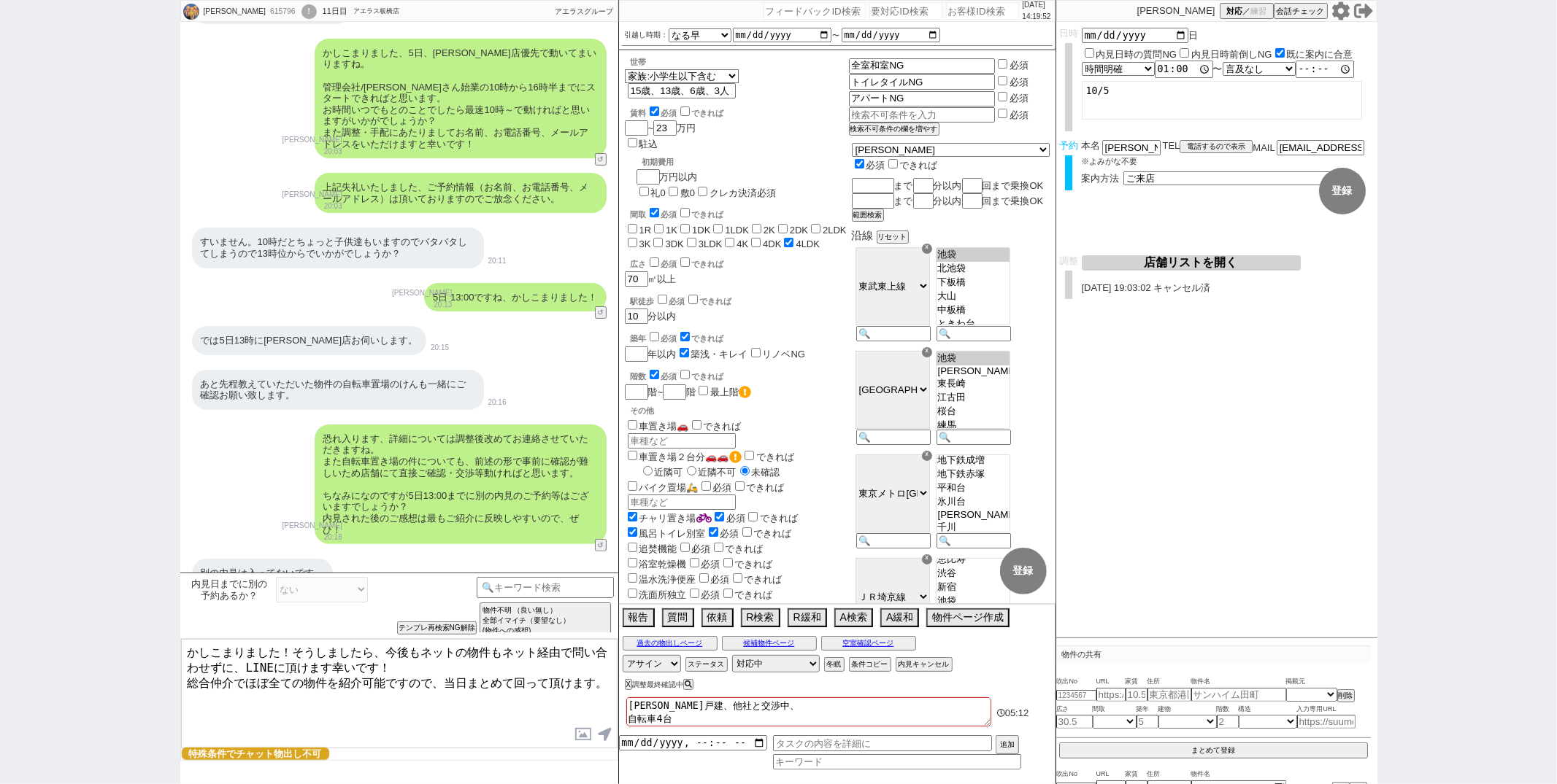
checkbox input "false"
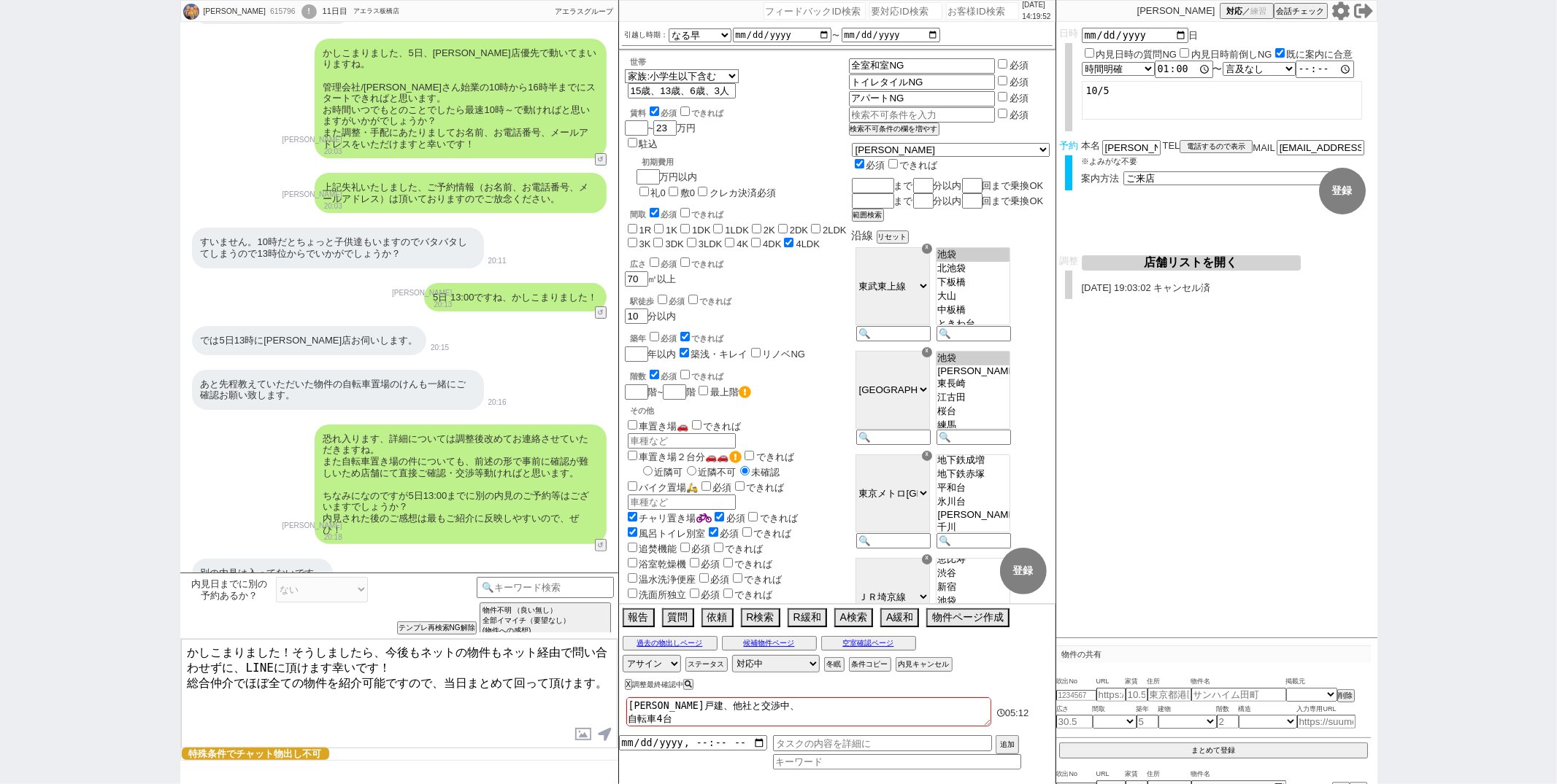
checkbox input "false"
checkbox input "true"
type textarea "板橋戸建、他社と交渉中、と 自転車4台"
checkbox input "false"
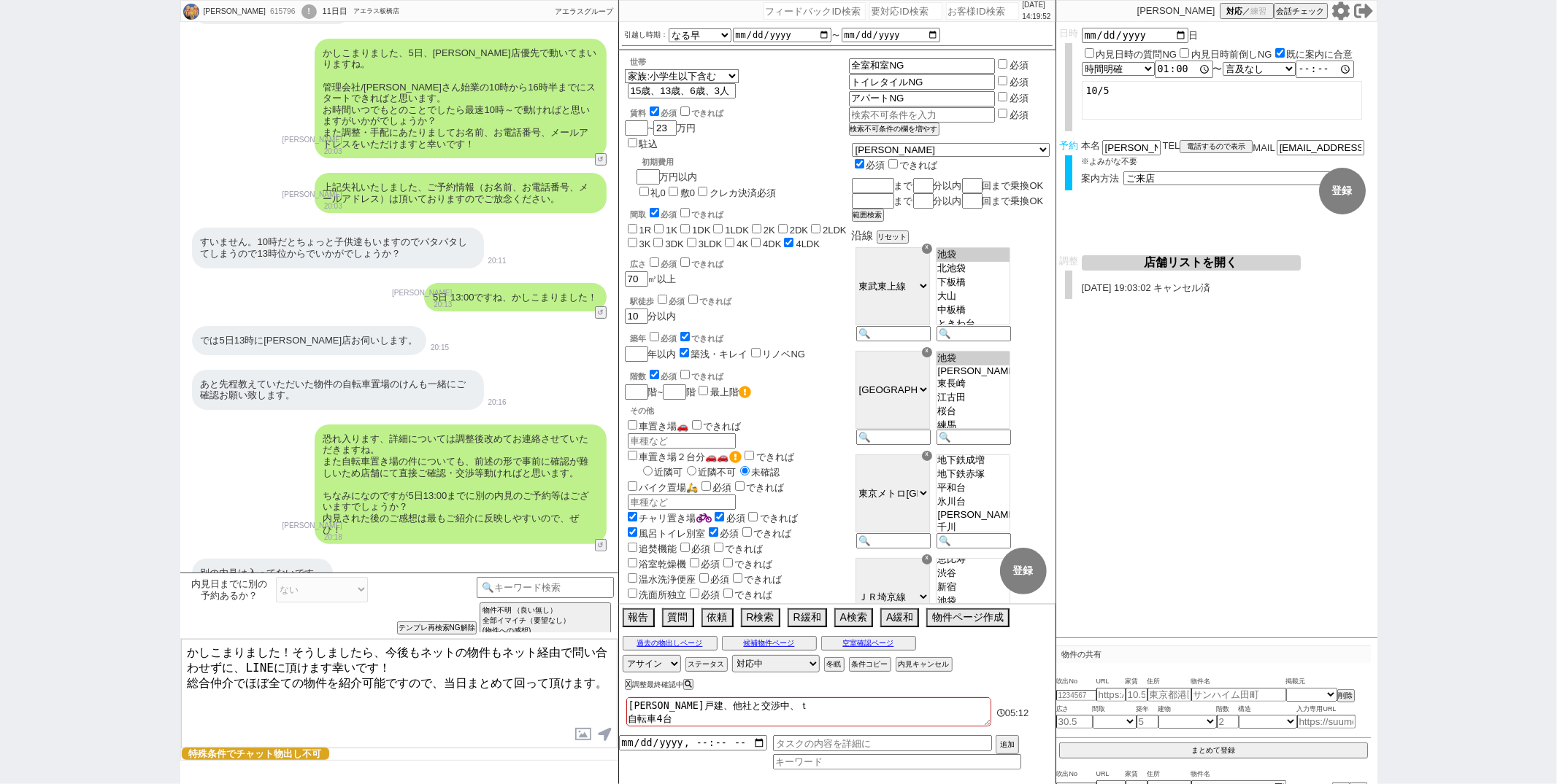
checkbox input "false"
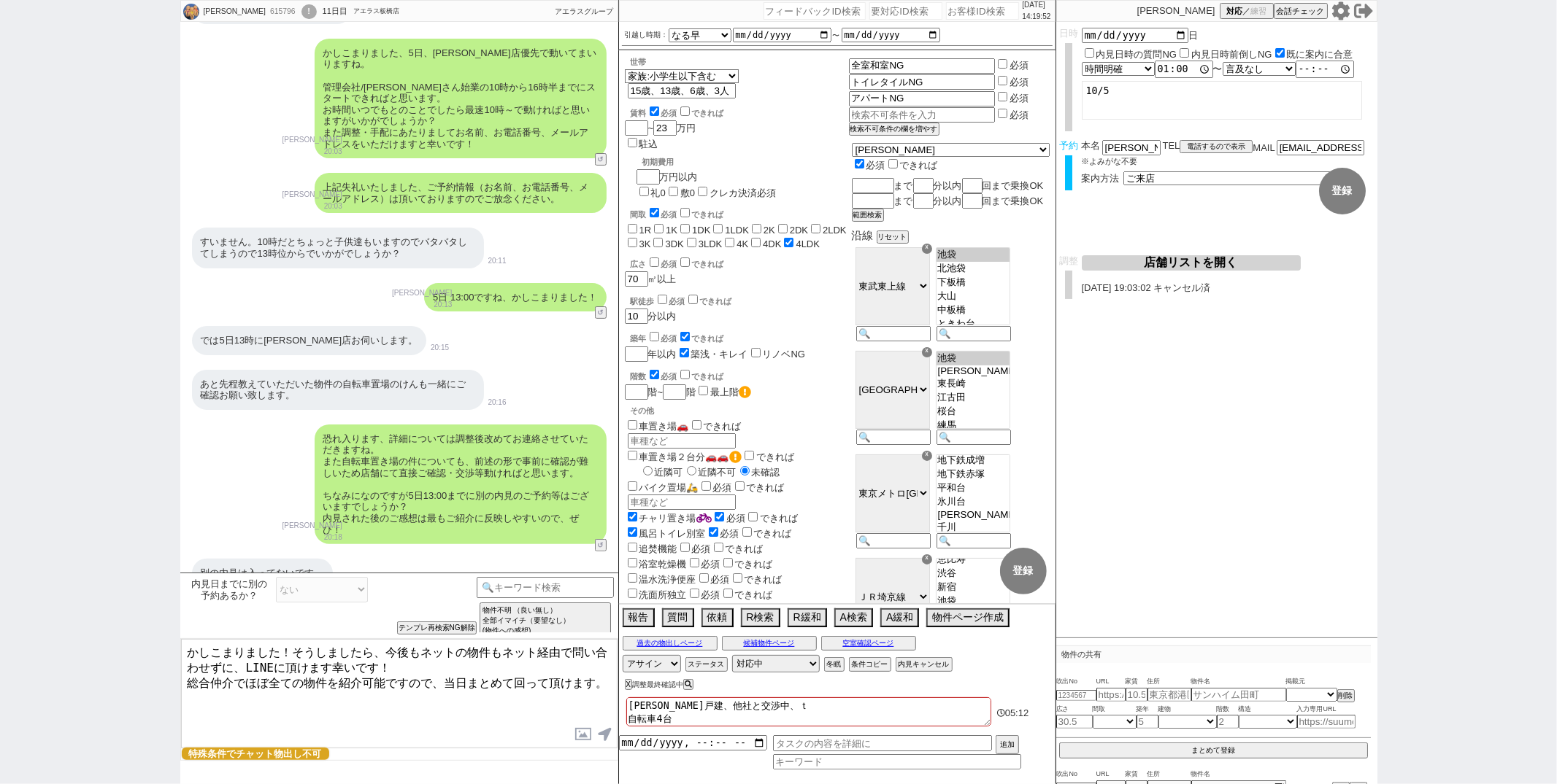
checkbox input "false"
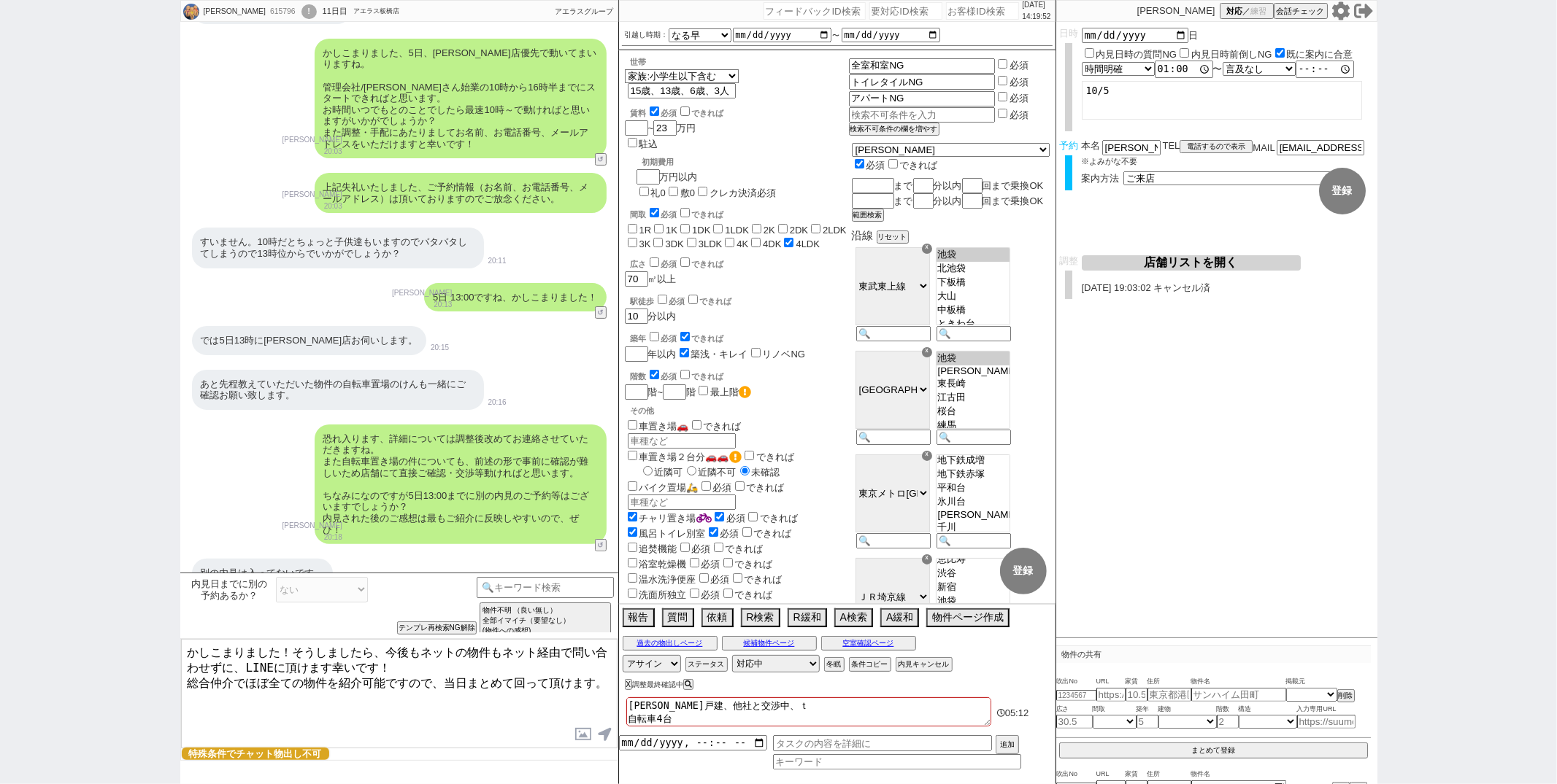
checkbox input "true"
type textarea "板橋戸建、他社と交渉中、とう 自転車4台"
checkbox input "false"
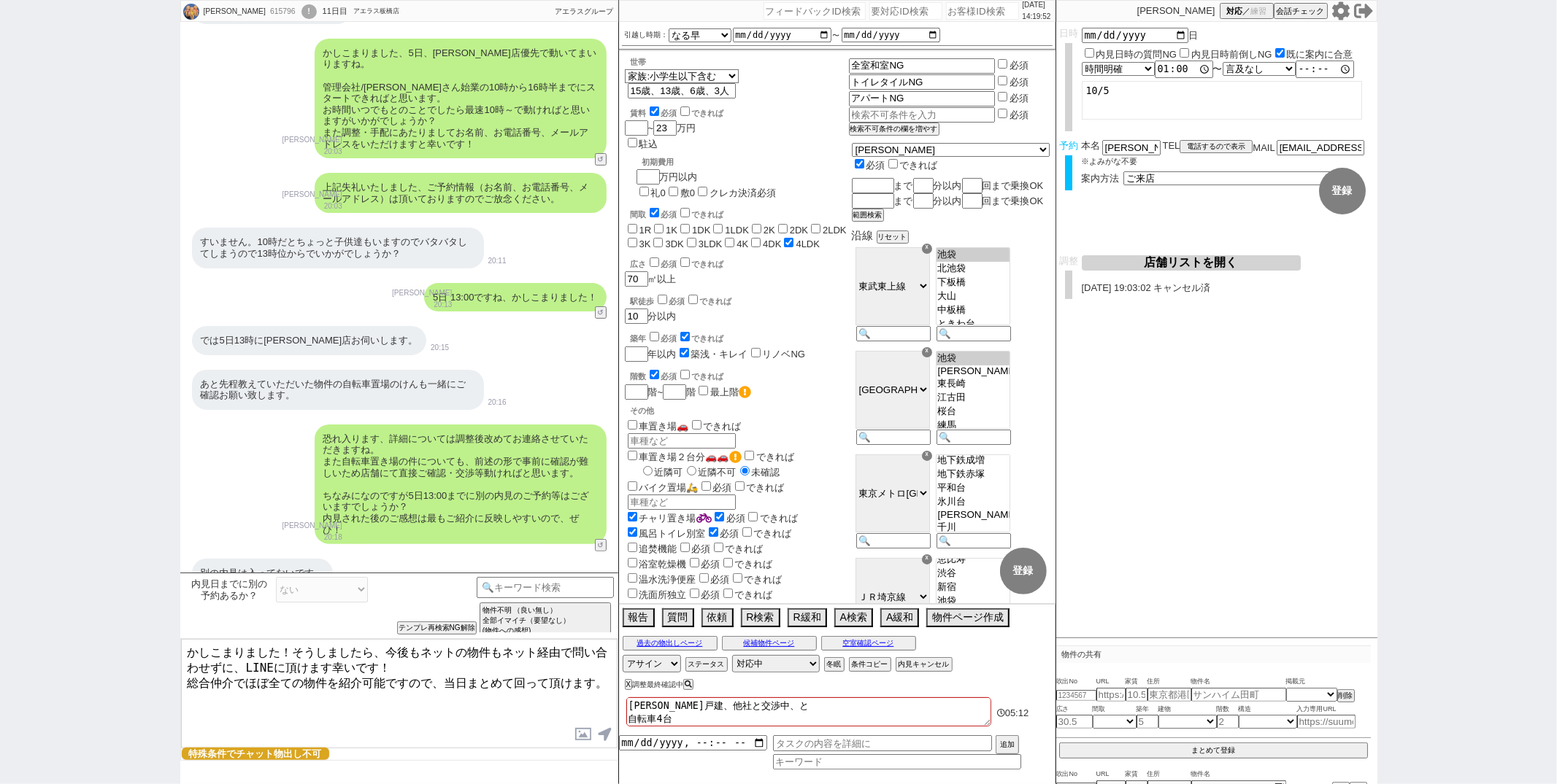
checkbox input "false"
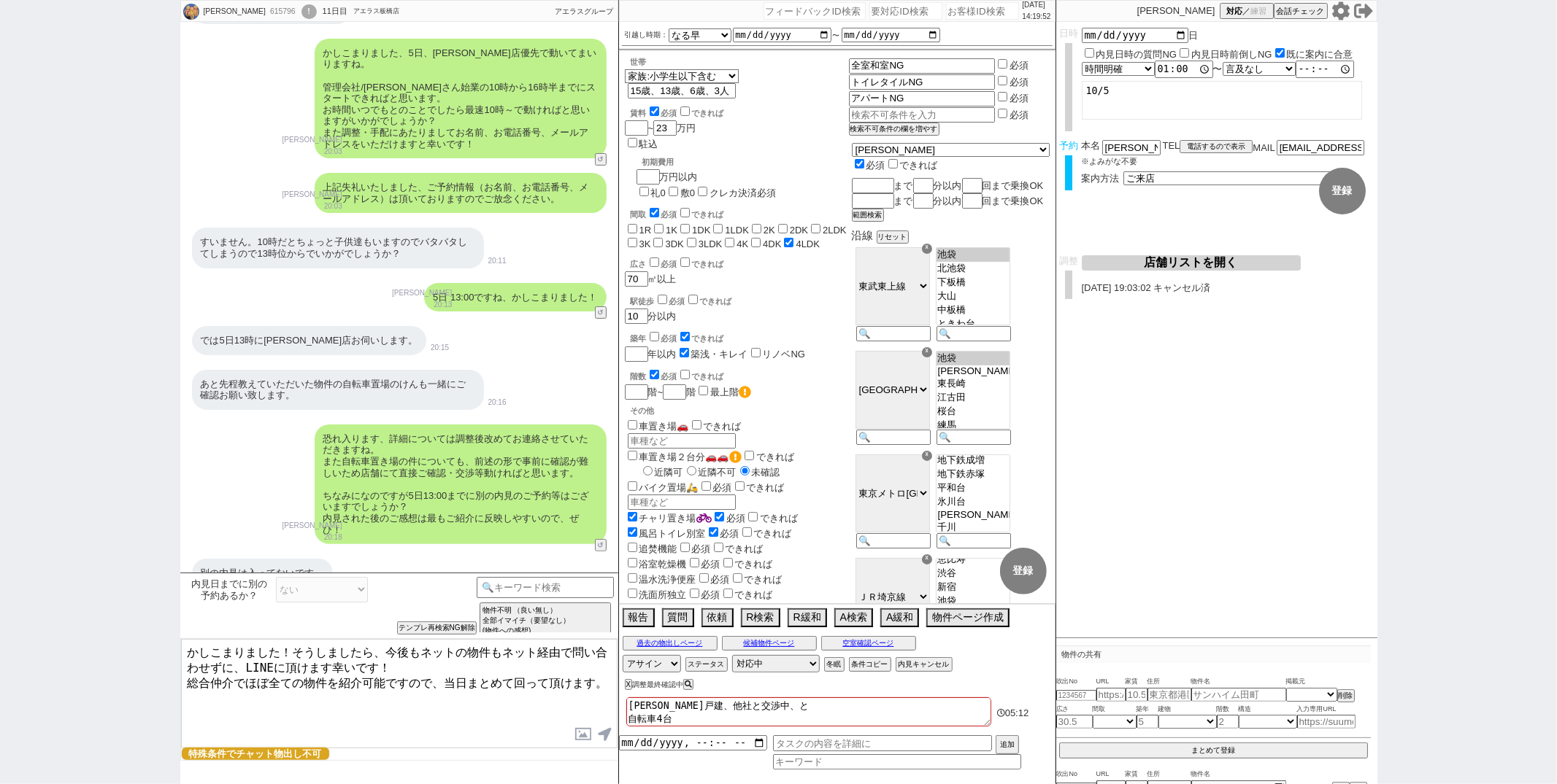
checkbox input "false"
checkbox input "true"
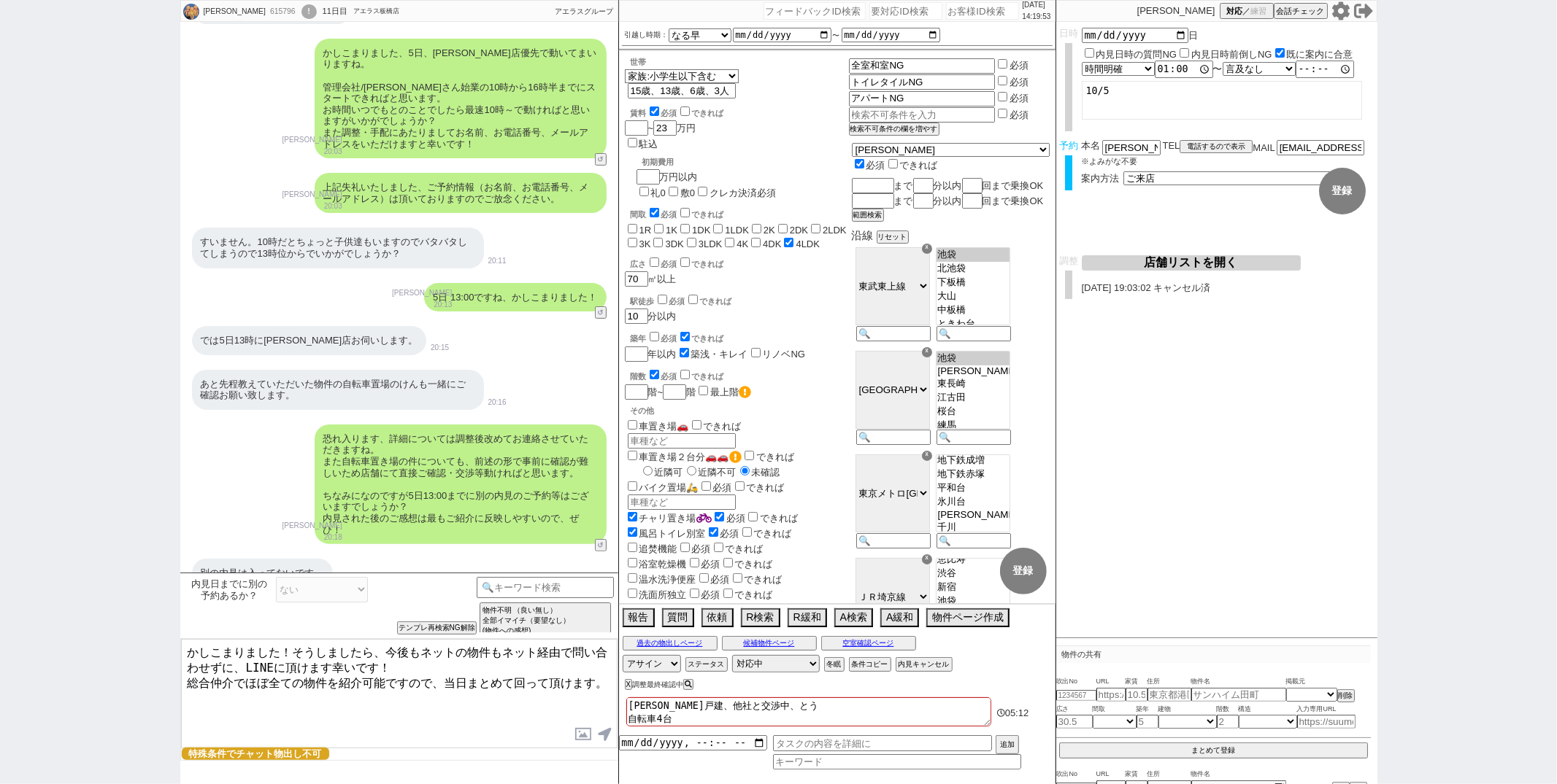
type textarea "板橋戸建、他社と交渉中、とうｊ 自転車4台"
checkbox input "false"
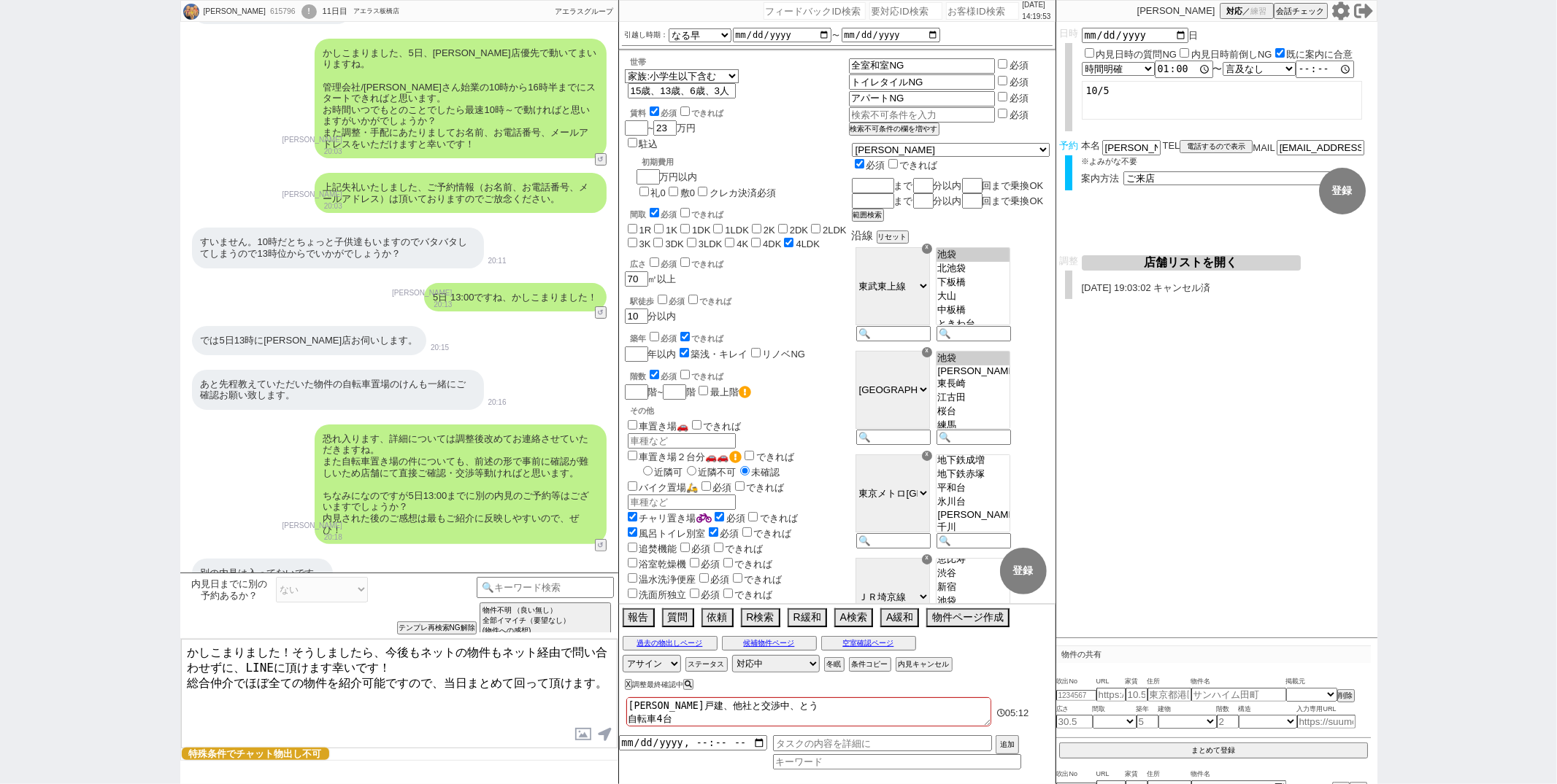
checkbox input "false"
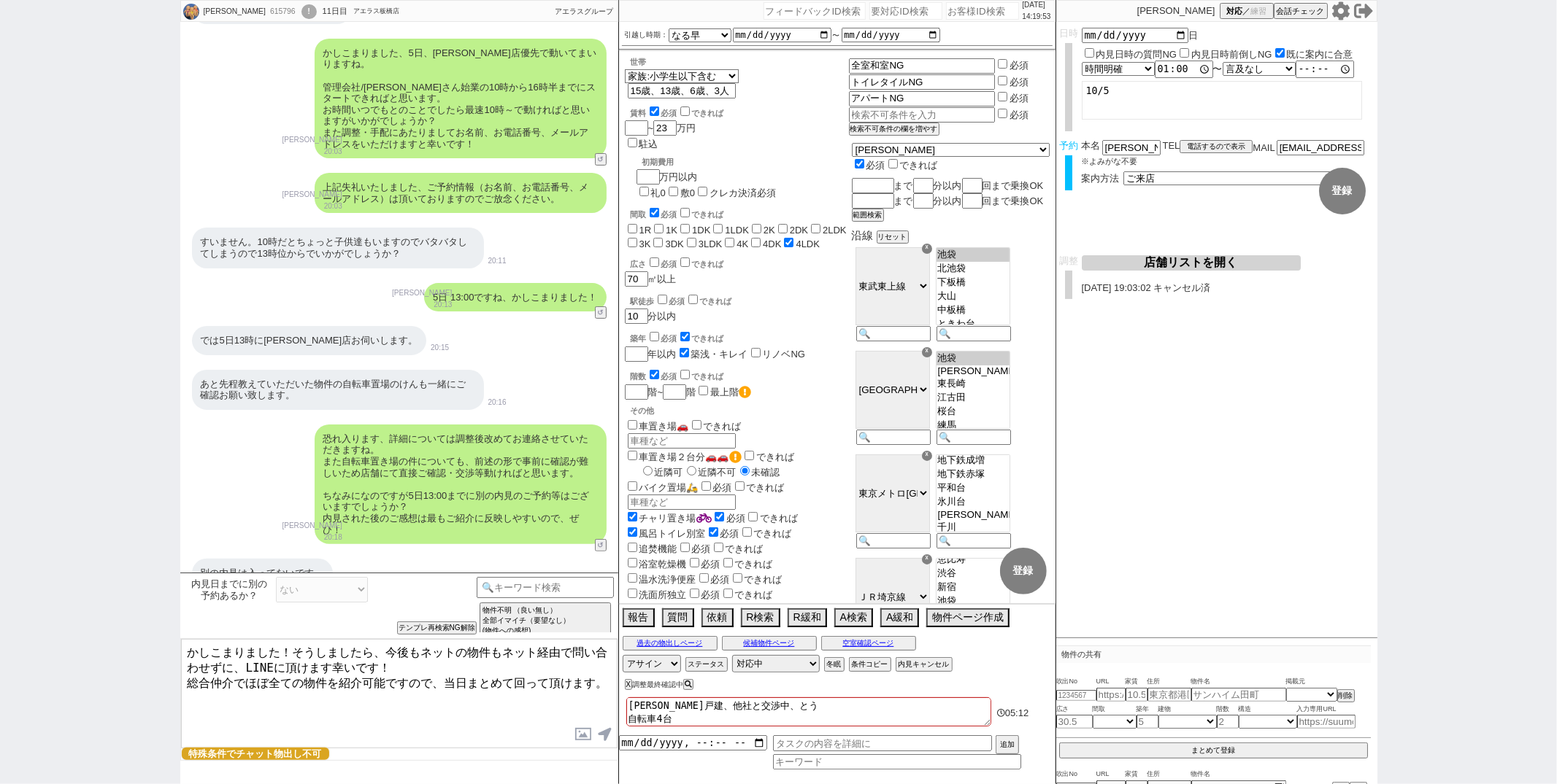
checkbox input "false"
checkbox input "true"
type textarea "板橋戸建、他社と交渉中、とうじ 自転車4台"
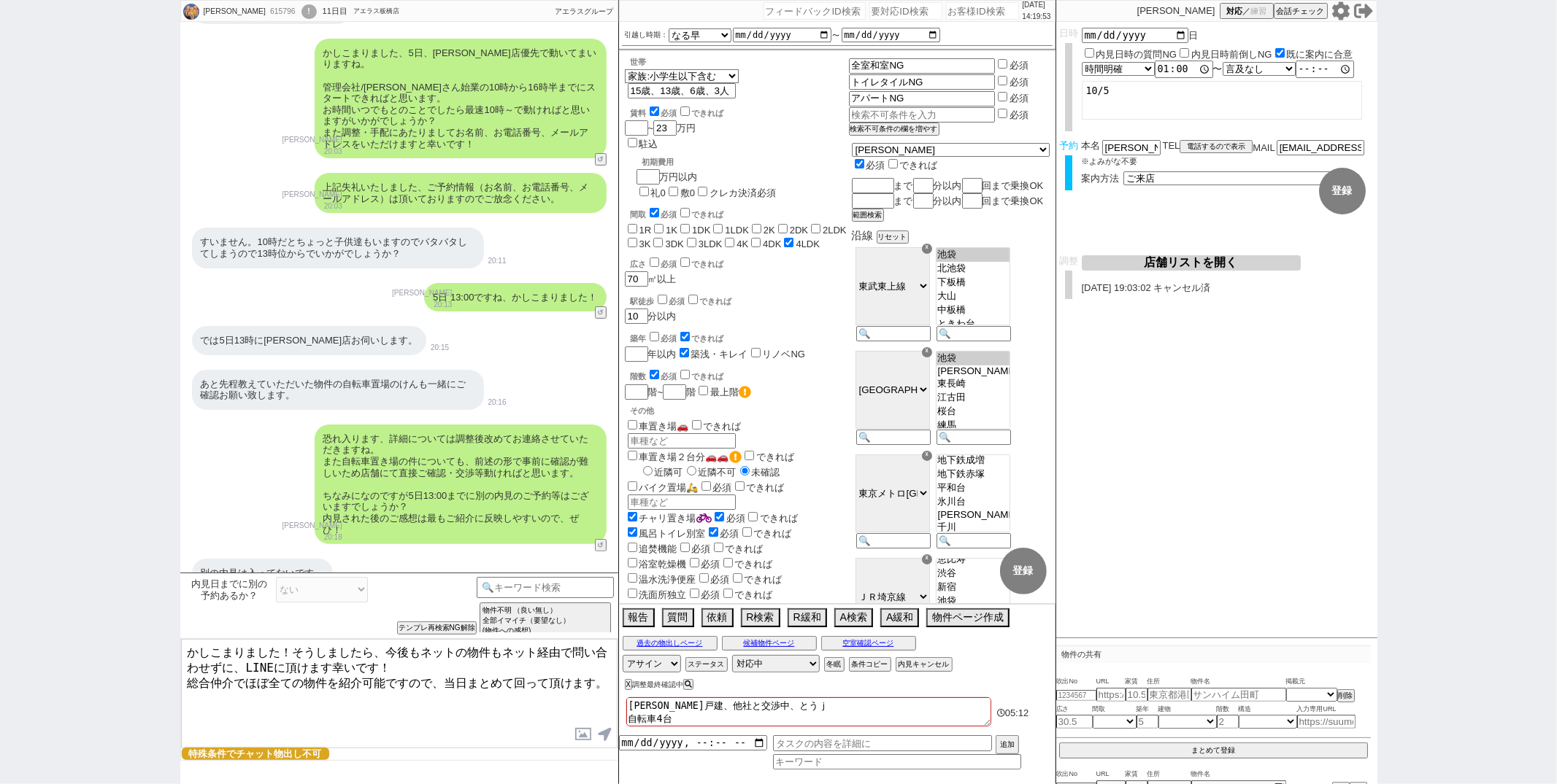
checkbox input "false"
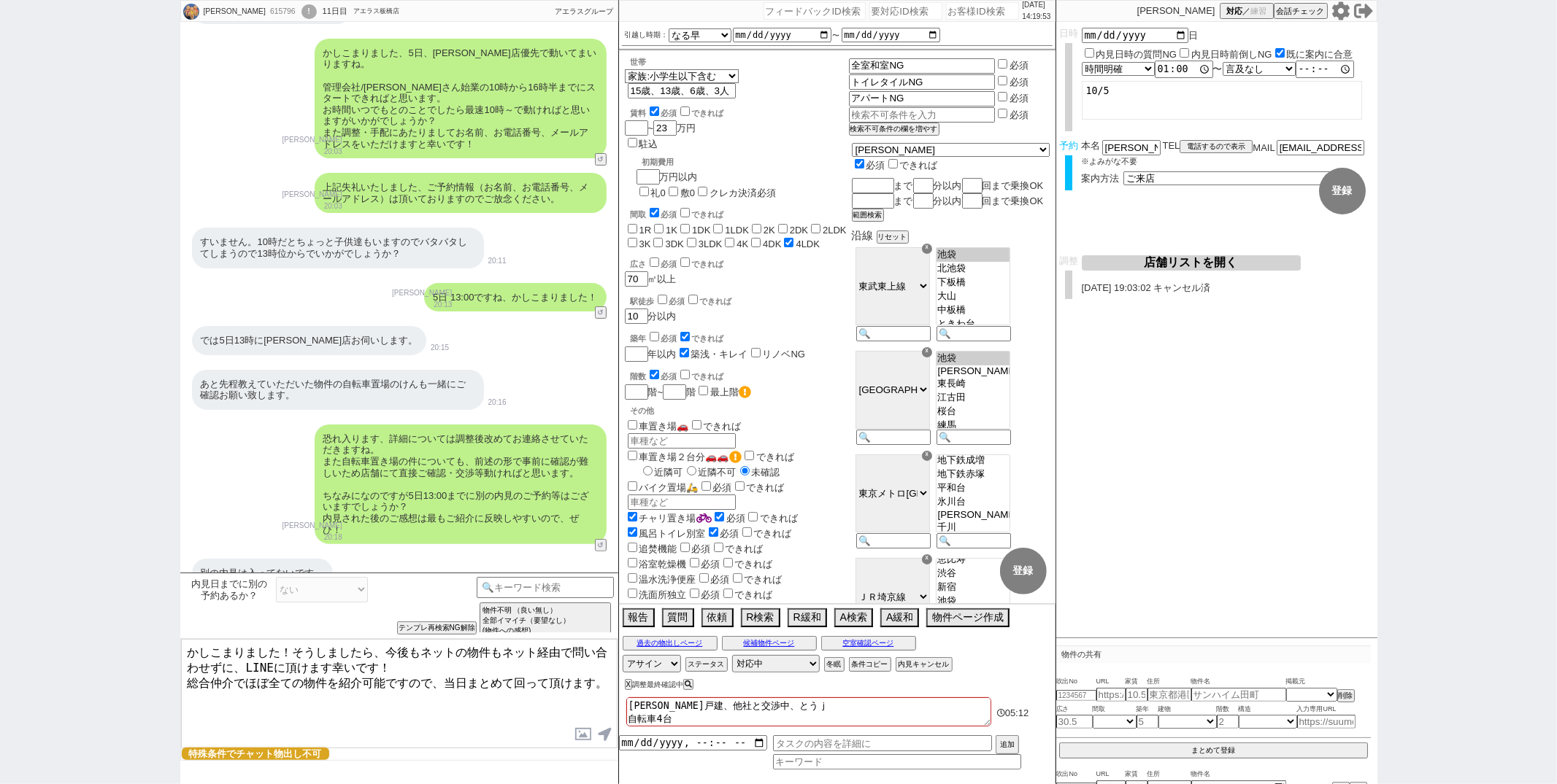
checkbox input "false"
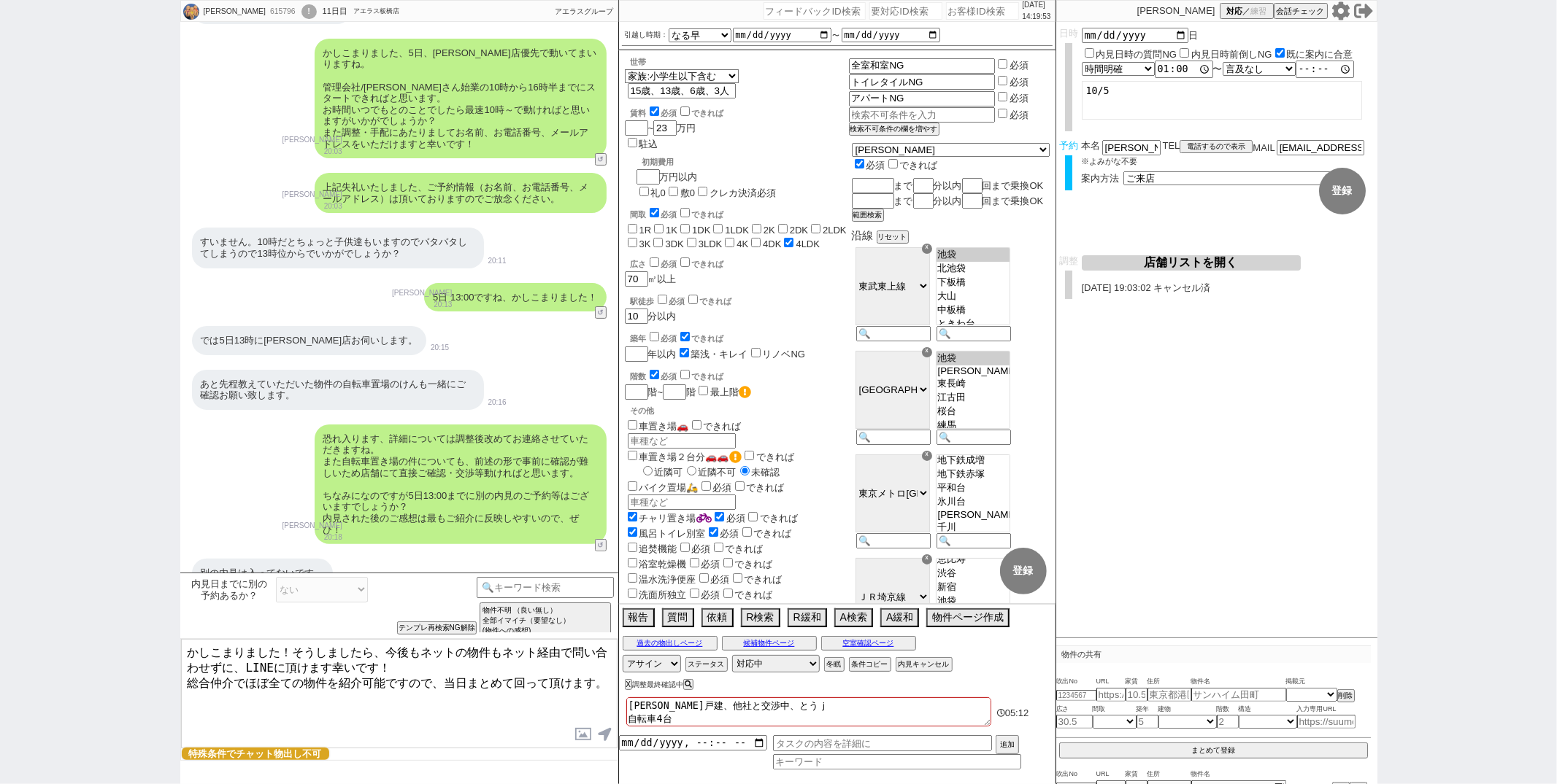
checkbox input "false"
checkbox input "true"
type textarea "板橋戸建、他社と交渉中、とうじｔ 自転車4台"
checkbox input "false"
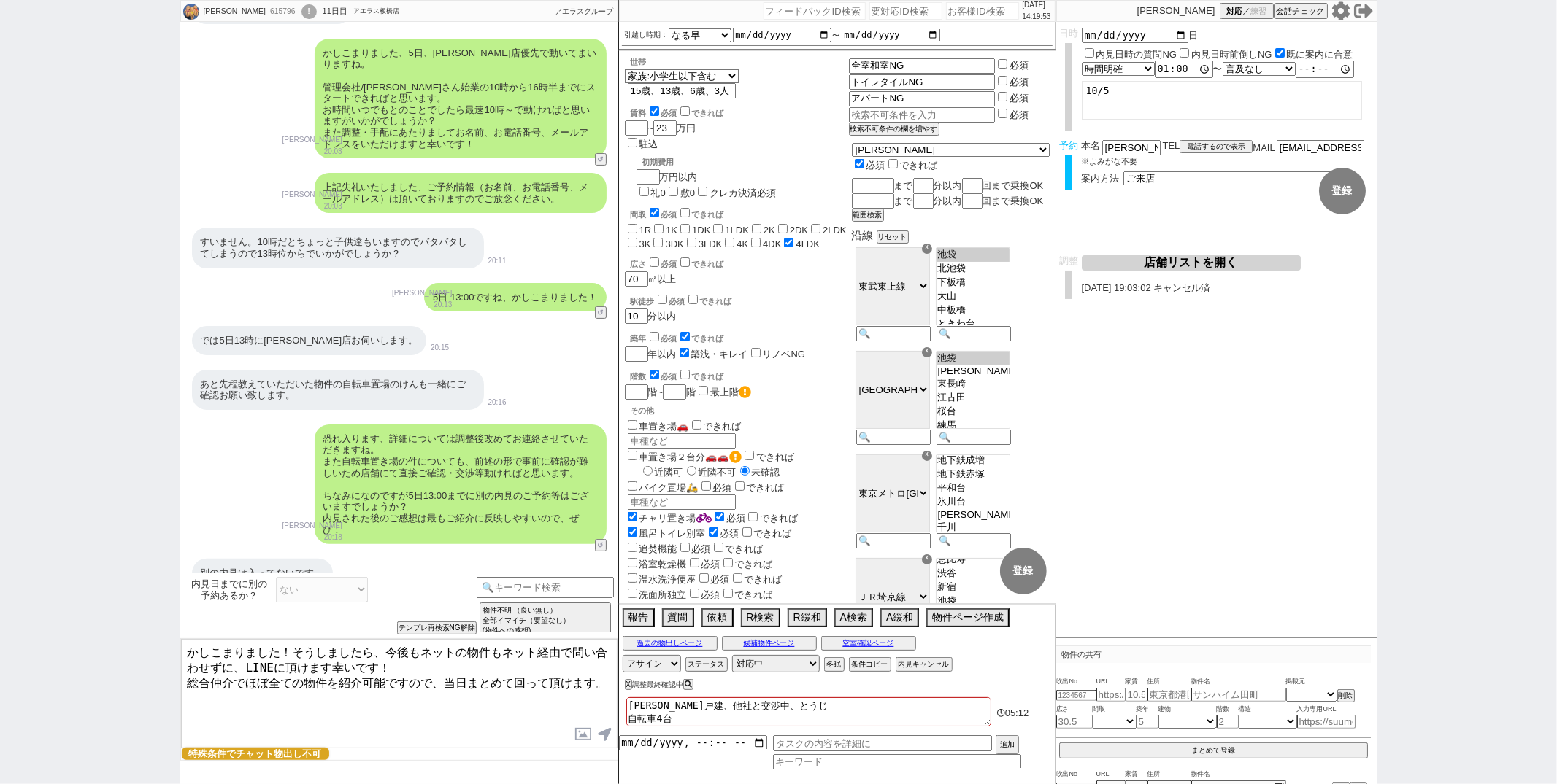
checkbox input "false"
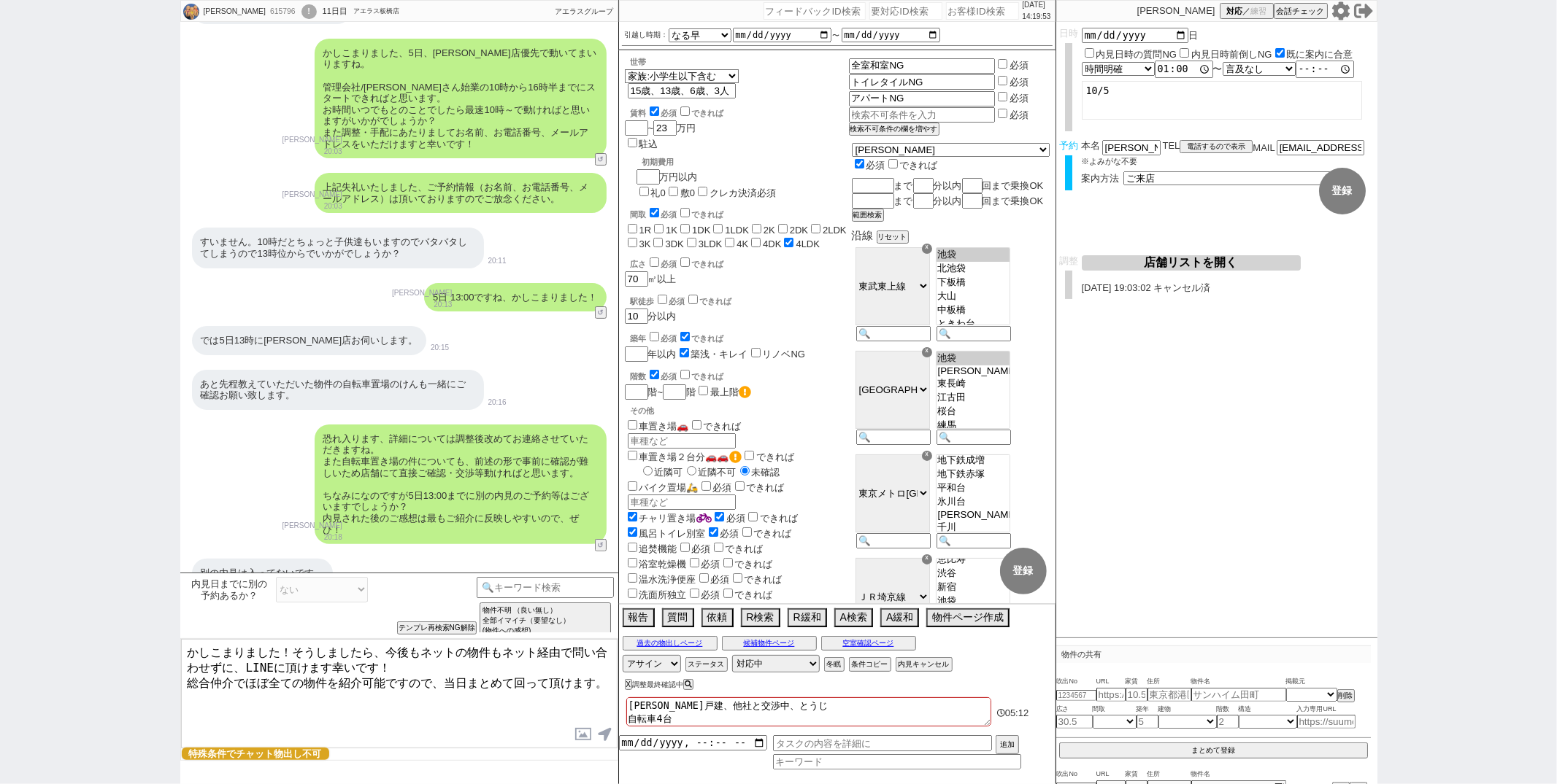
checkbox input "false"
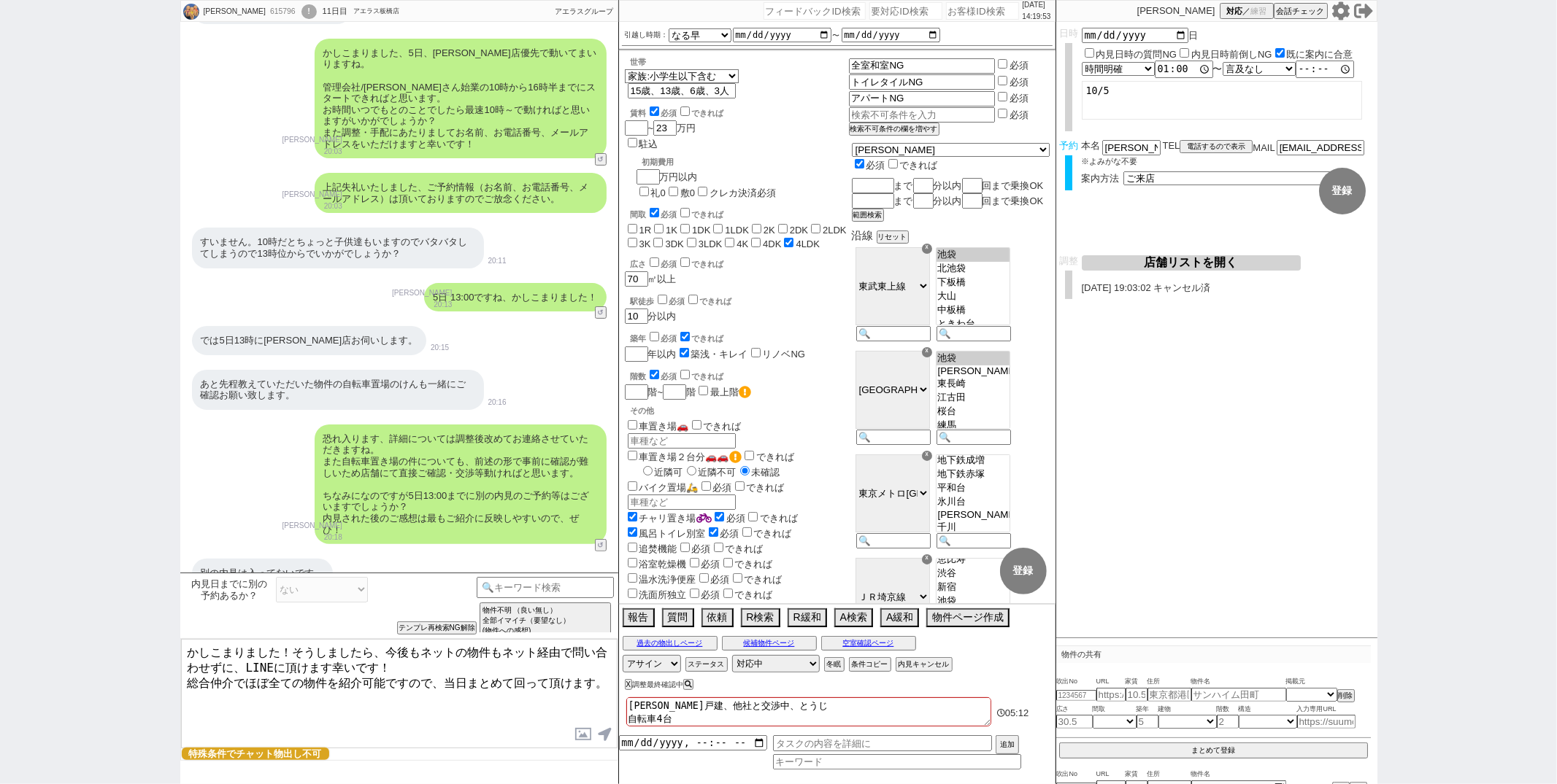
checkbox input "false"
checkbox input "true"
type textarea "板橋戸建、他社と交渉中、とうじつ 自転車4台"
checkbox input "false"
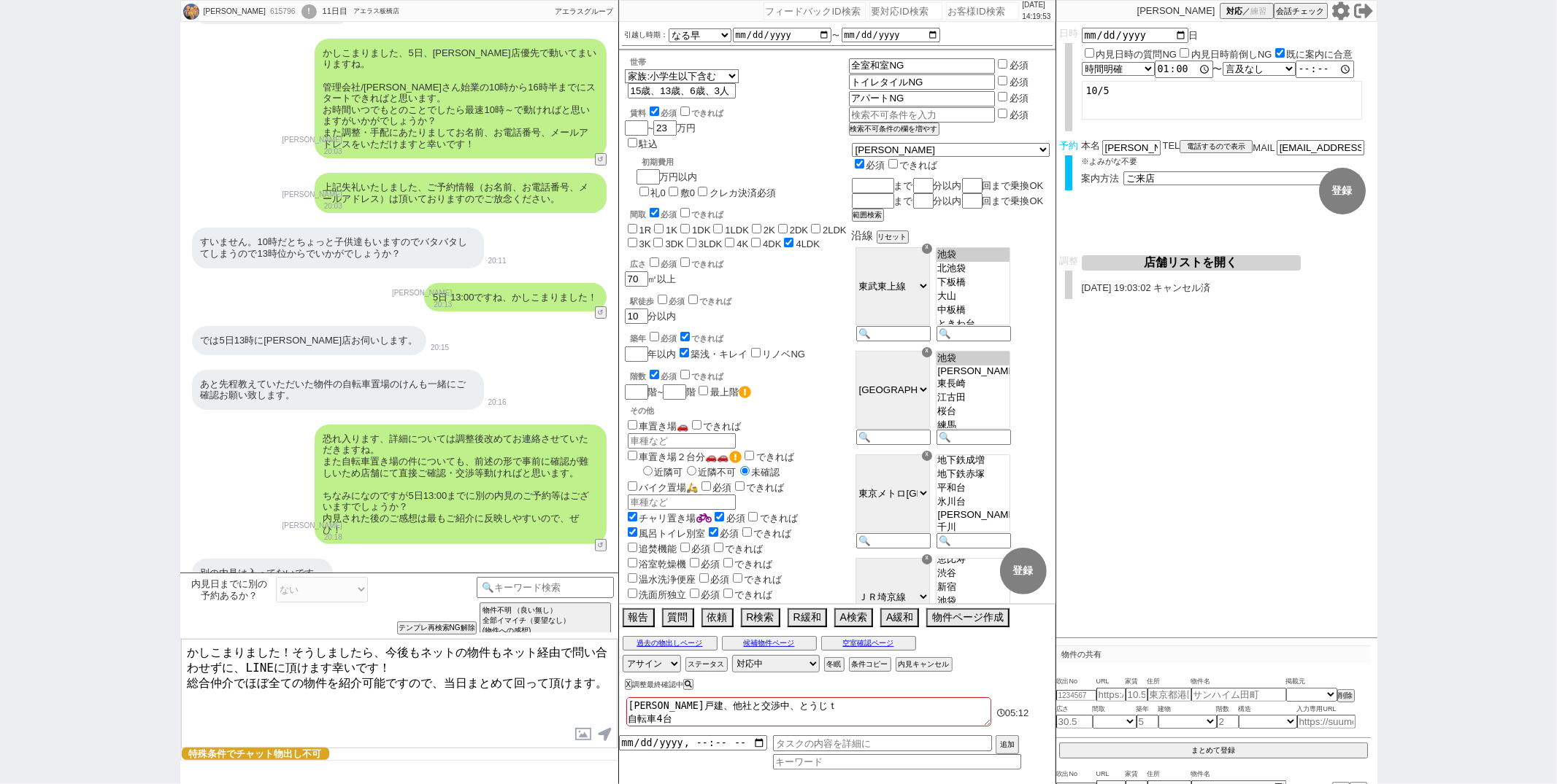
checkbox input "false"
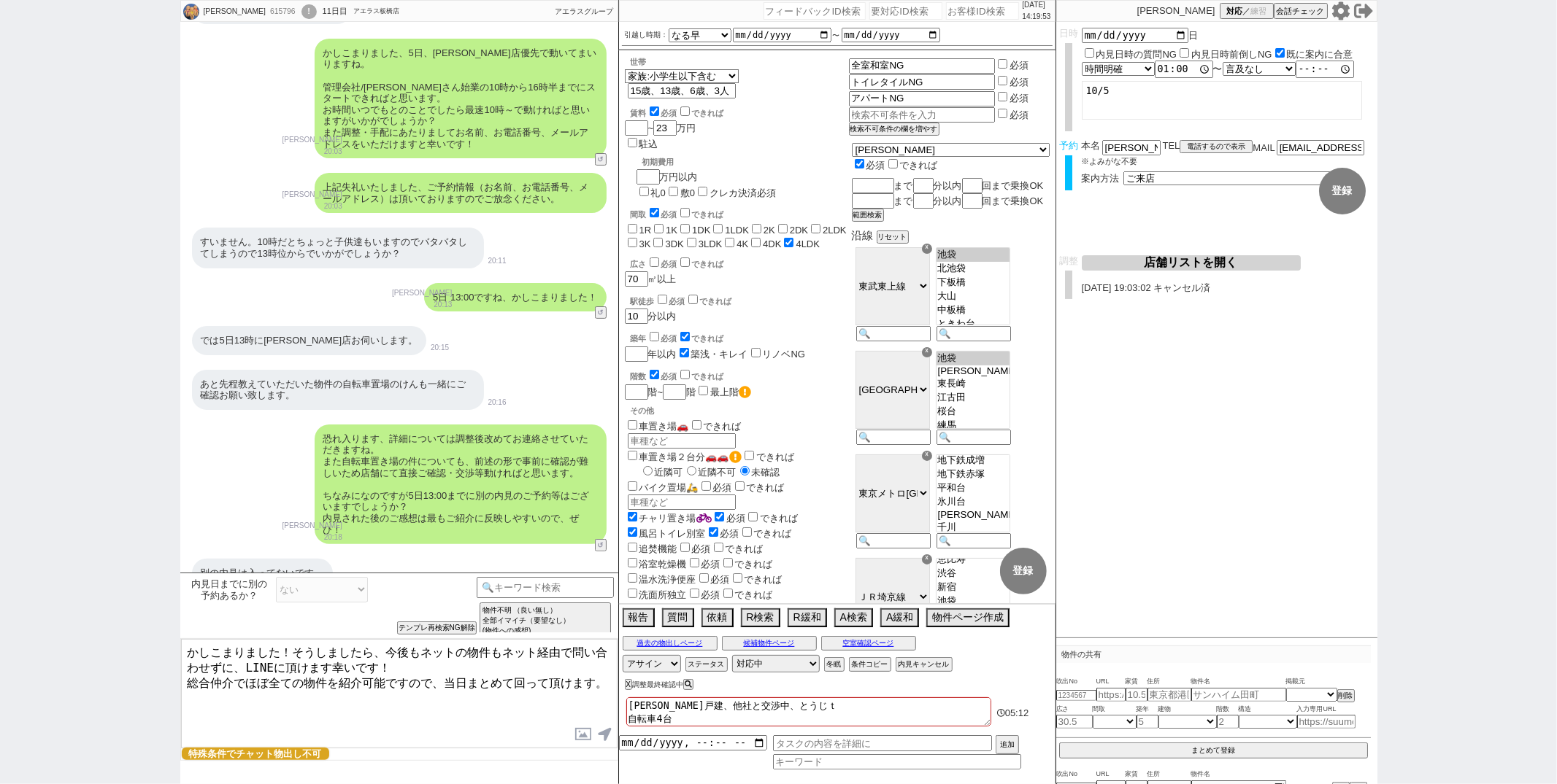
checkbox input "false"
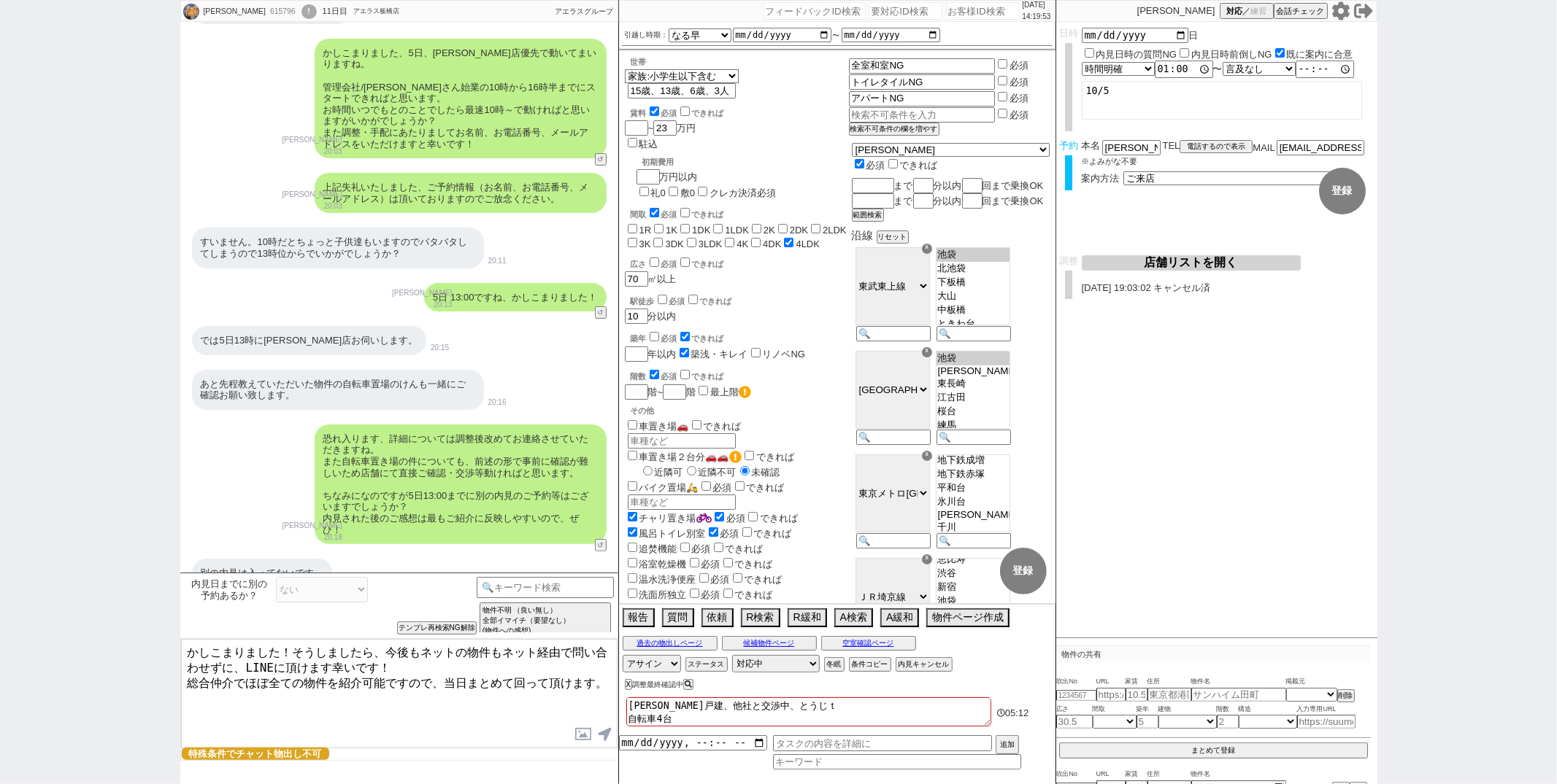
checkbox input "true"
type textarea "板橋戸建、他社と交渉中、とうじつｍ 自転車4台"
checkbox input "false"
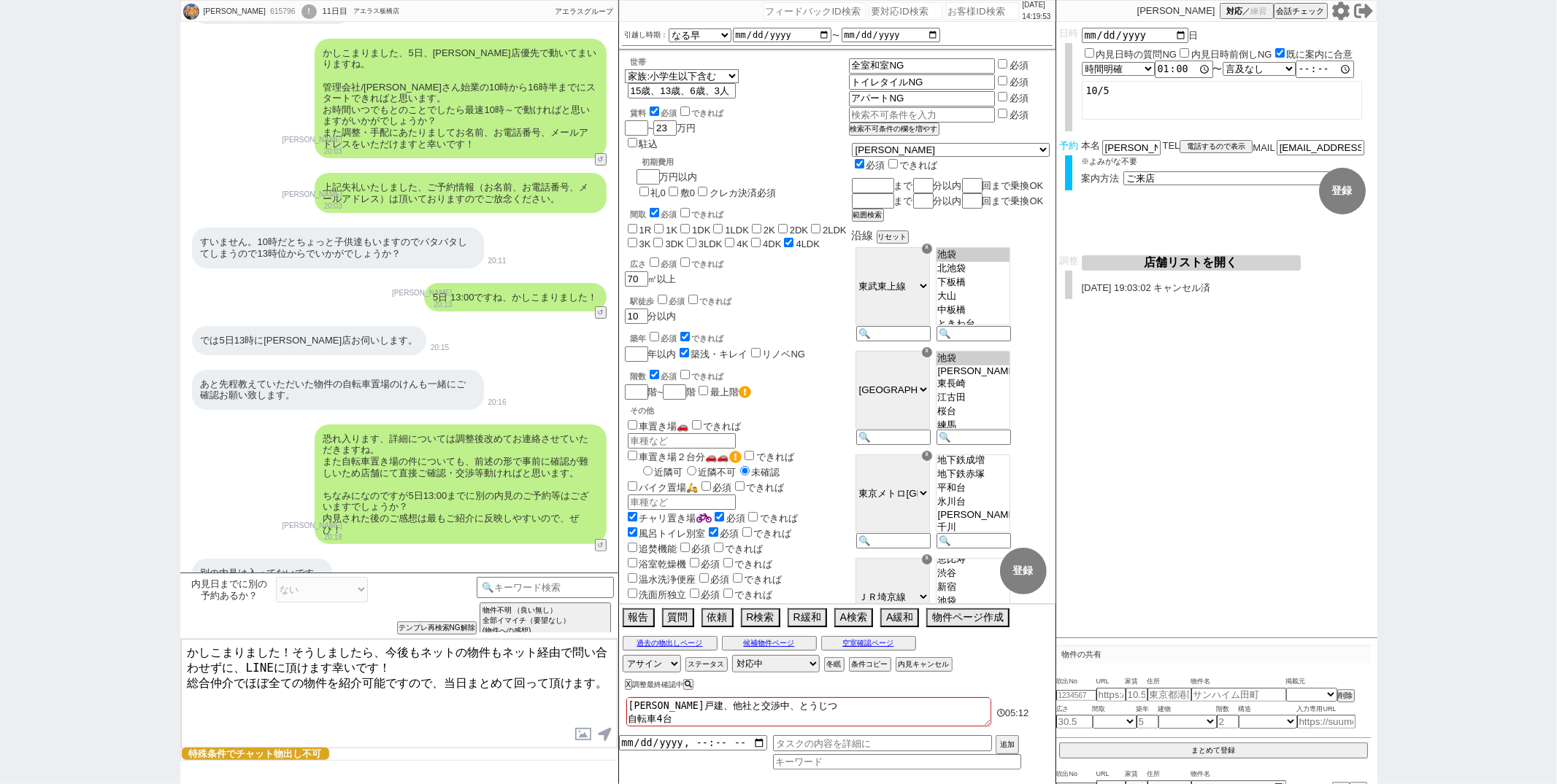
checkbox input "false"
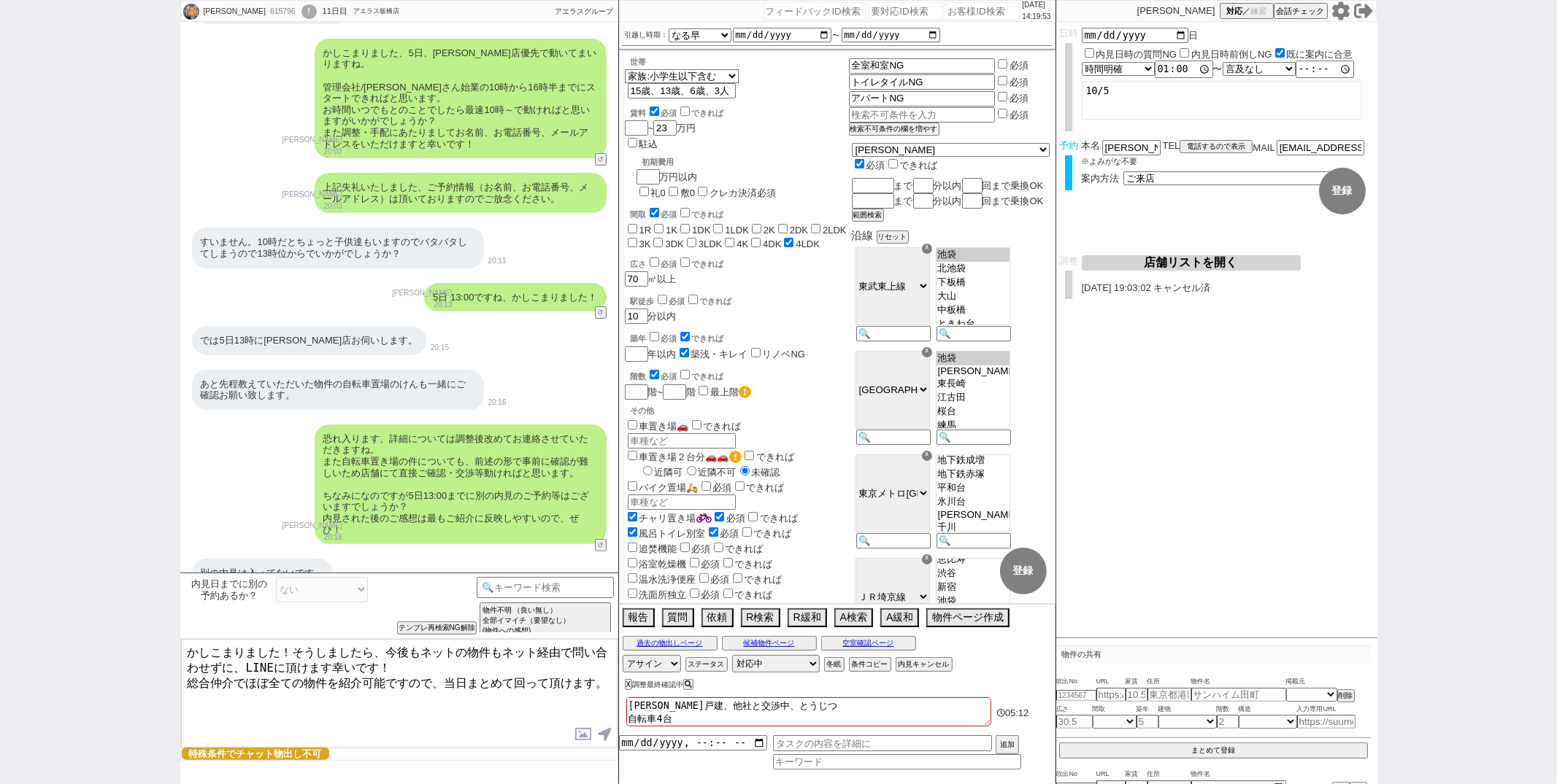
checkbox input "false"
checkbox input "true"
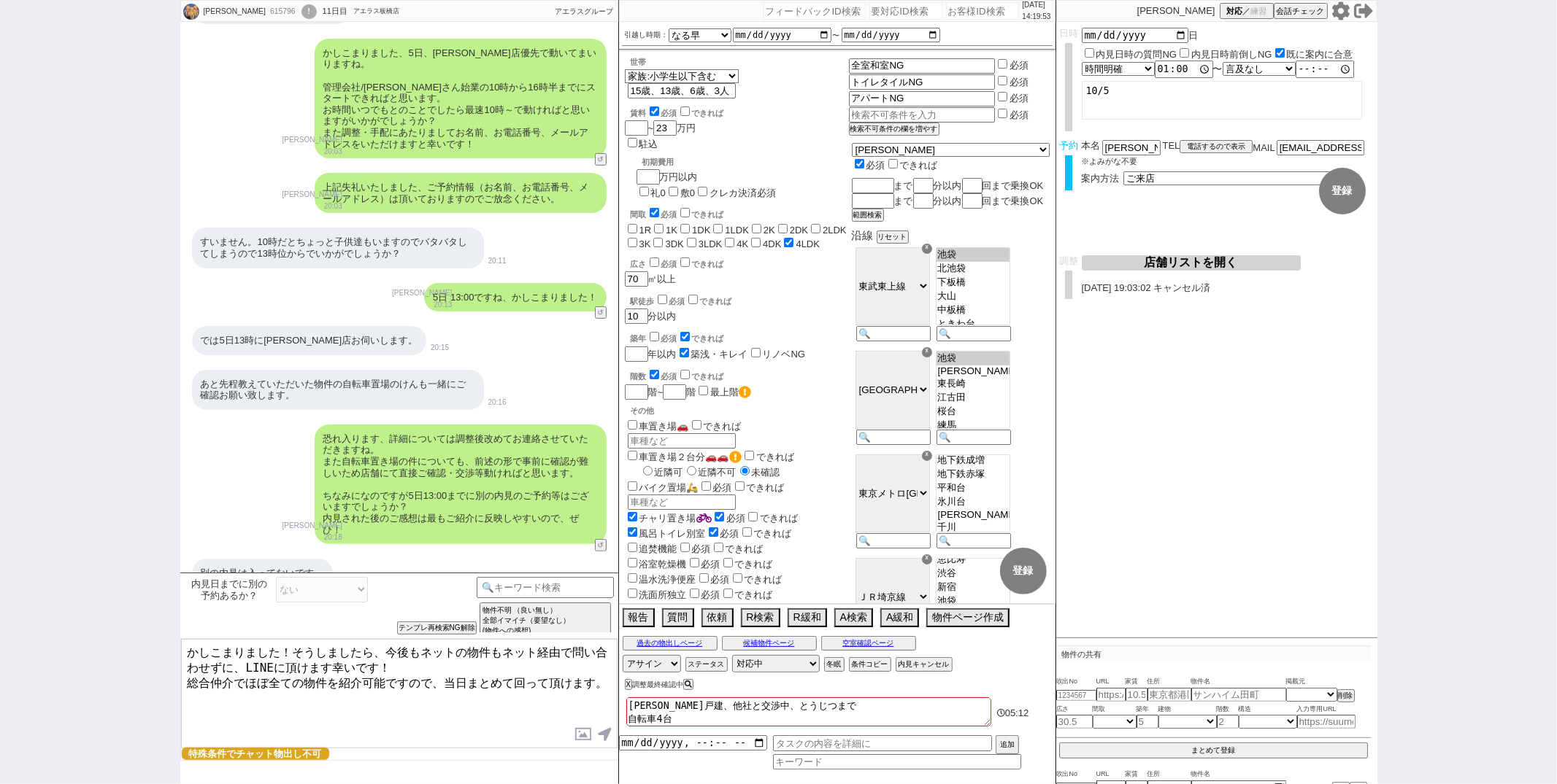
type textarea "板橋戸建、他社と交渉中、とうじつまでｎ 自転車4台"
checkbox input "false"
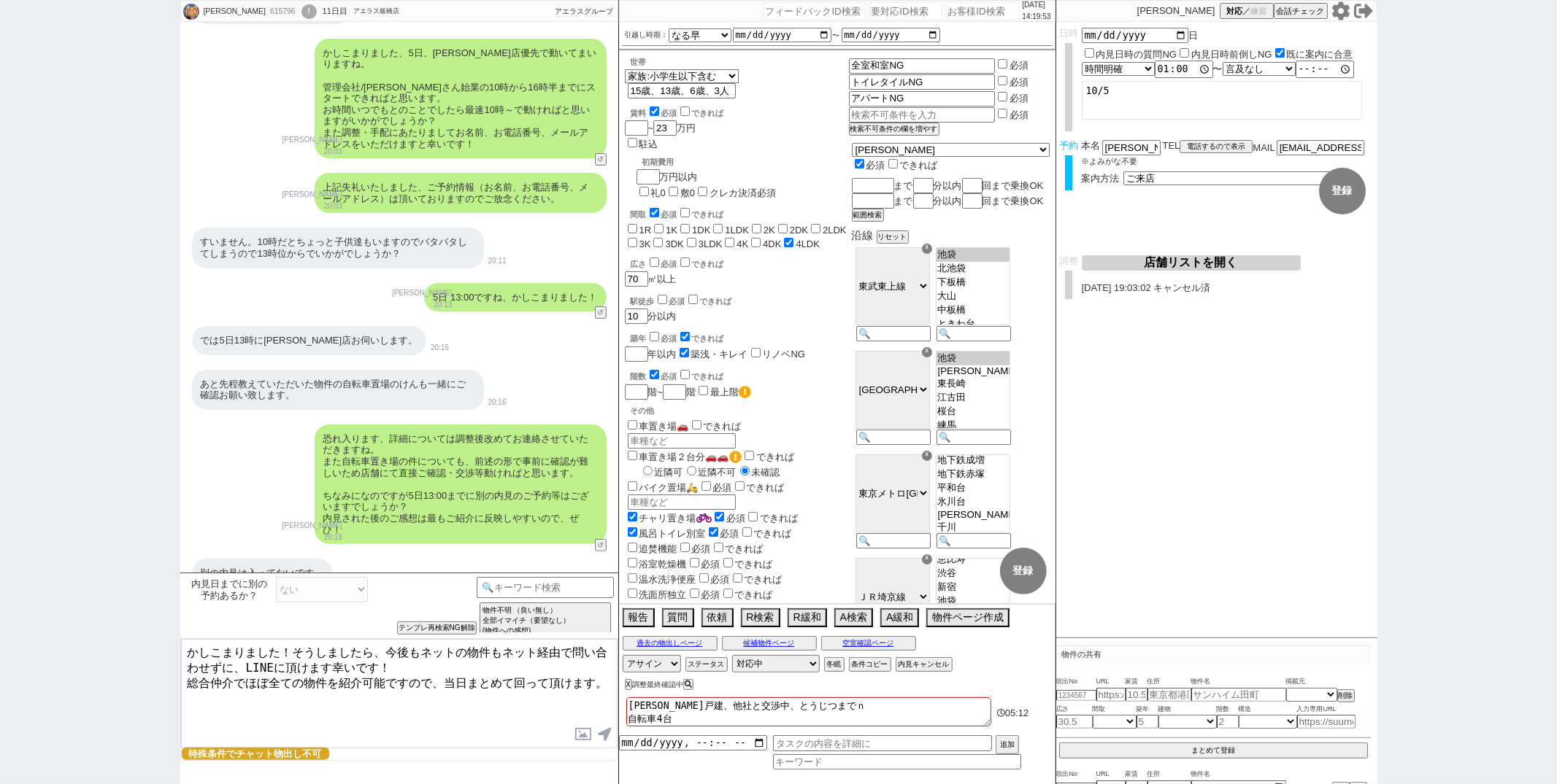
checkbox input "false"
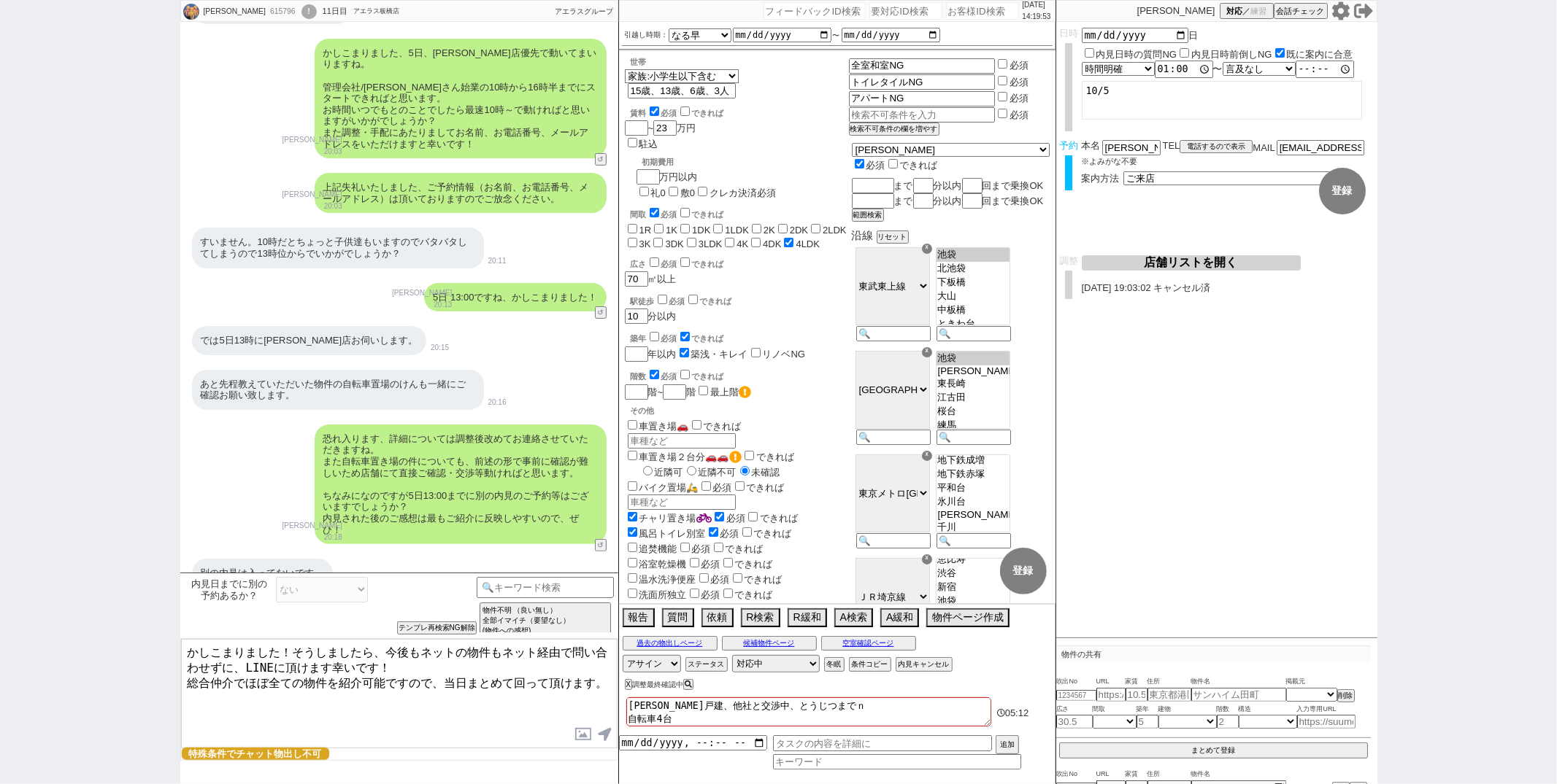
checkbox input "false"
checkbox input "true"
type textarea "板橋戸建、他社と交渉中、とうじつまでの 自転車4台"
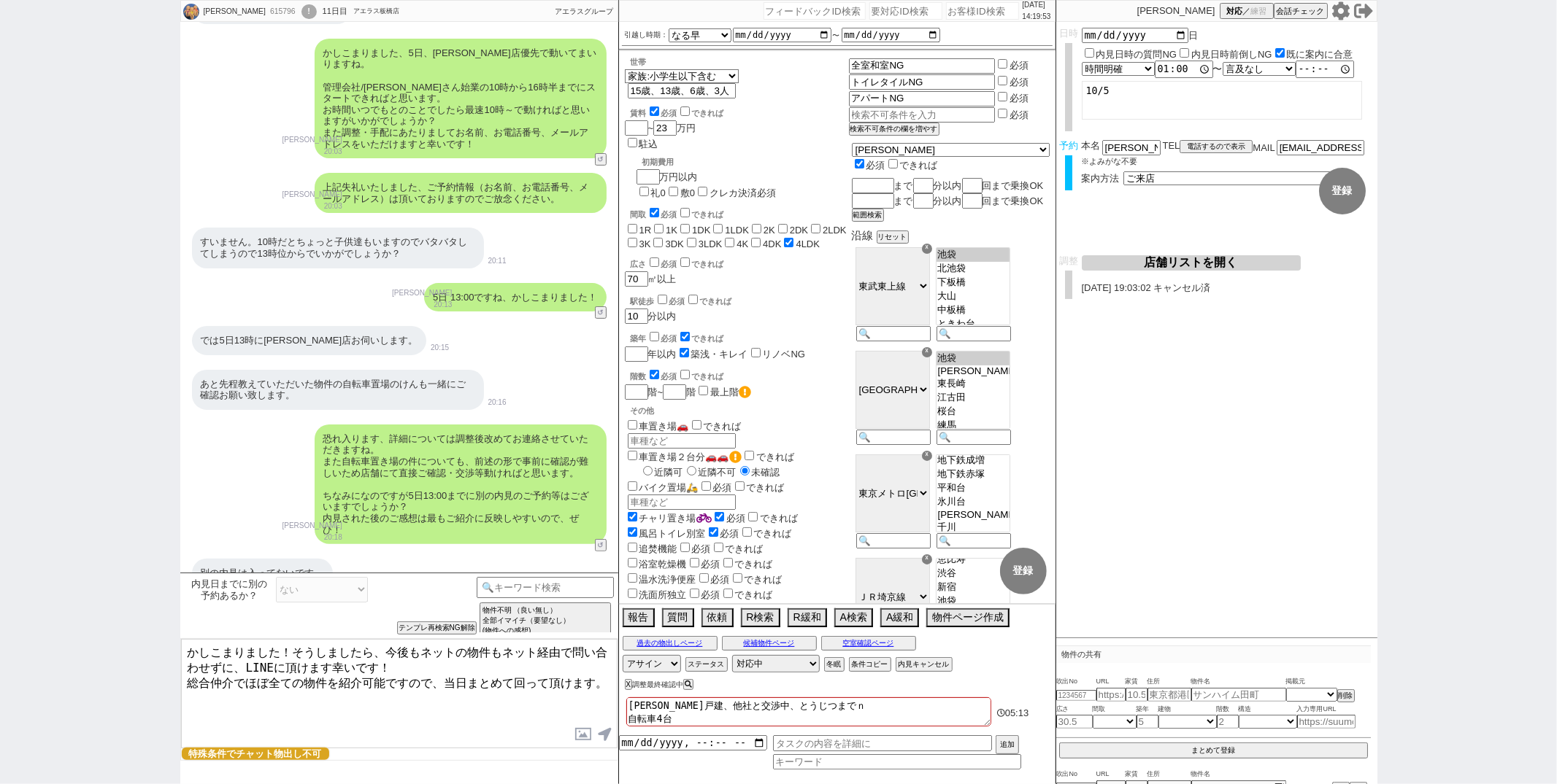
checkbox input "false"
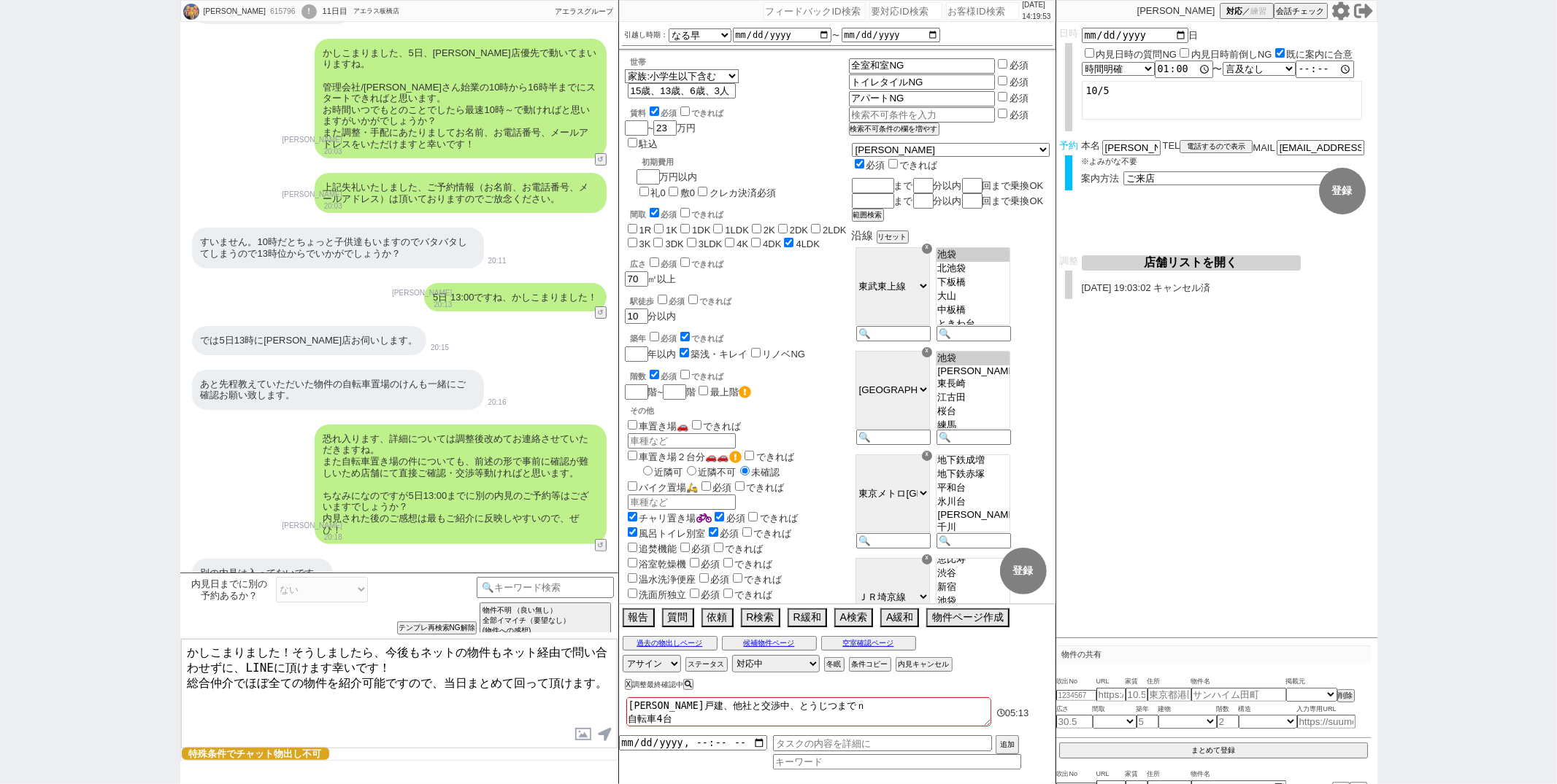
checkbox input "false"
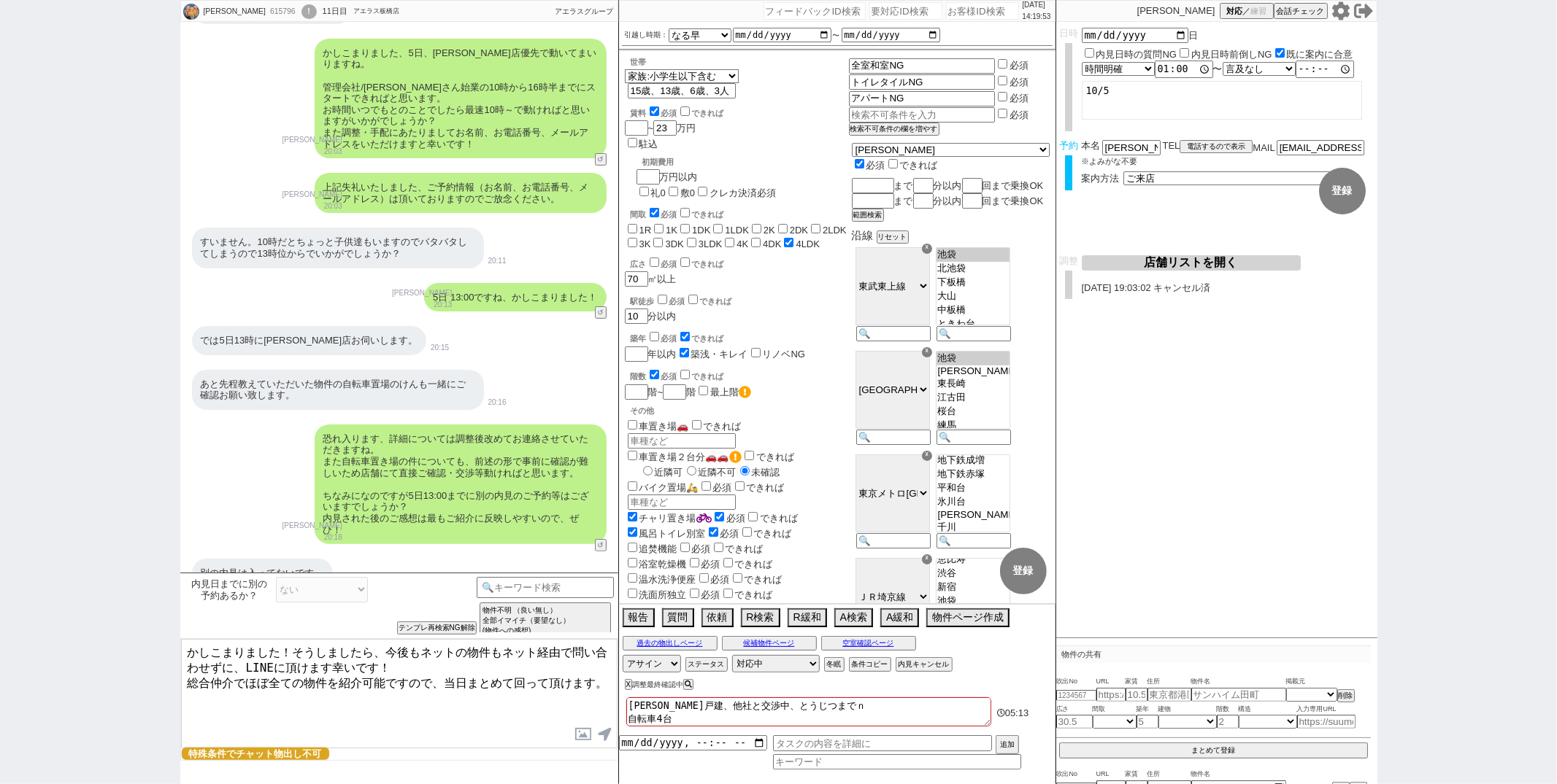
checkbox input "false"
checkbox input "true"
type textarea "板橋戸建、他社と交渉中、当日までの 自転車4台"
checkbox input "false"
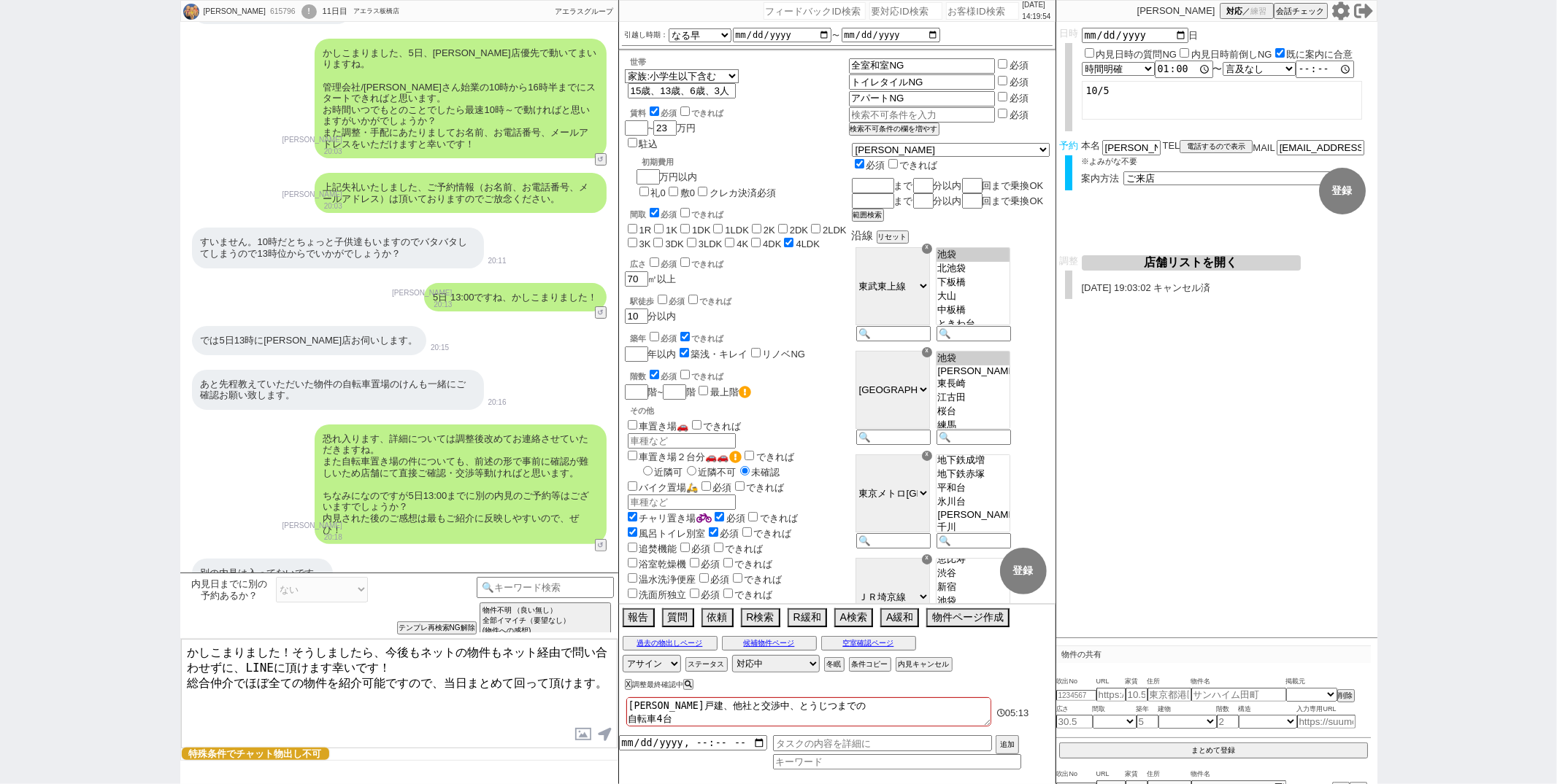
checkbox input "false"
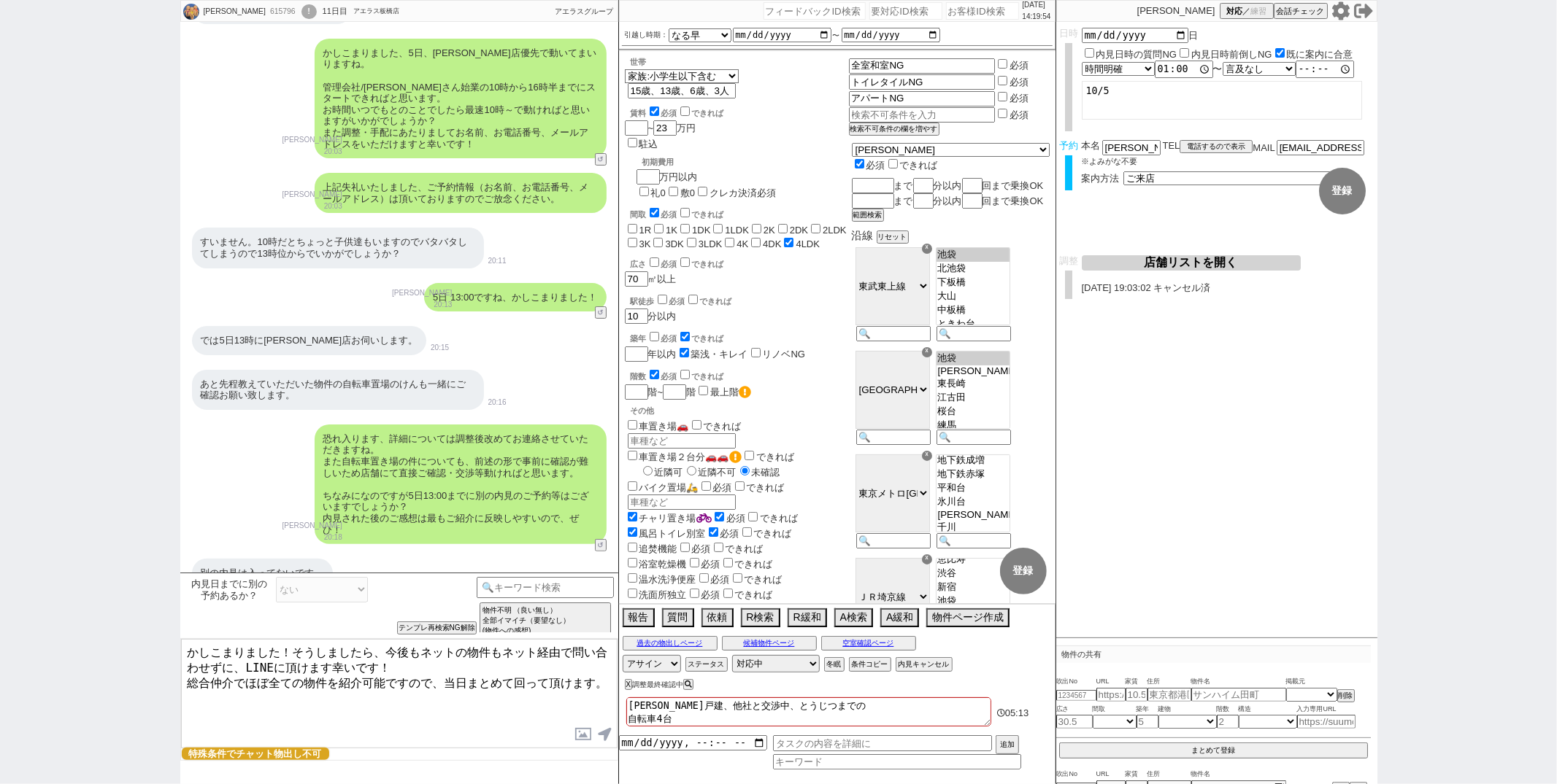
checkbox input "false"
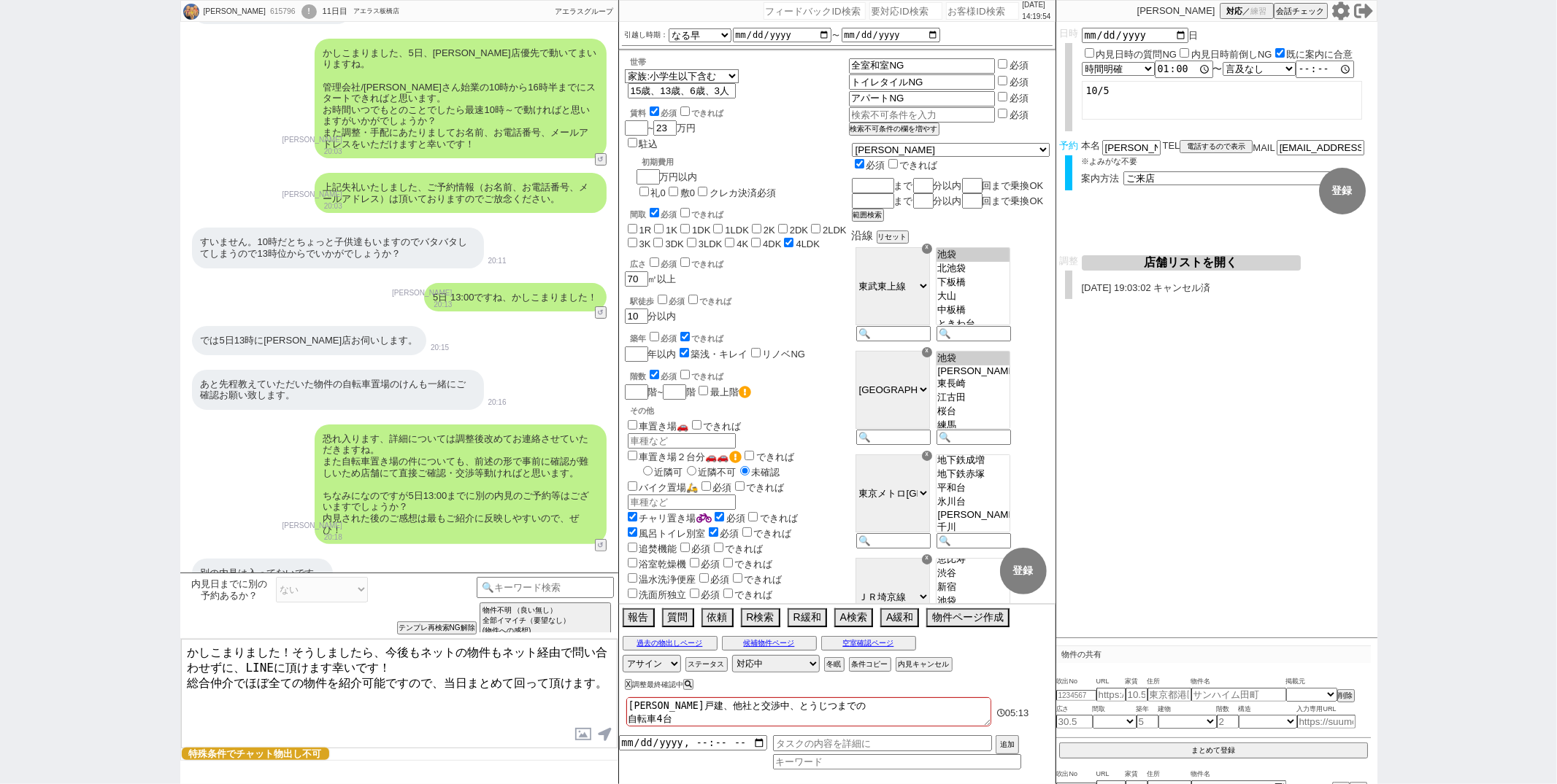
checkbox input "false"
checkbox input "true"
checkbox input "false"
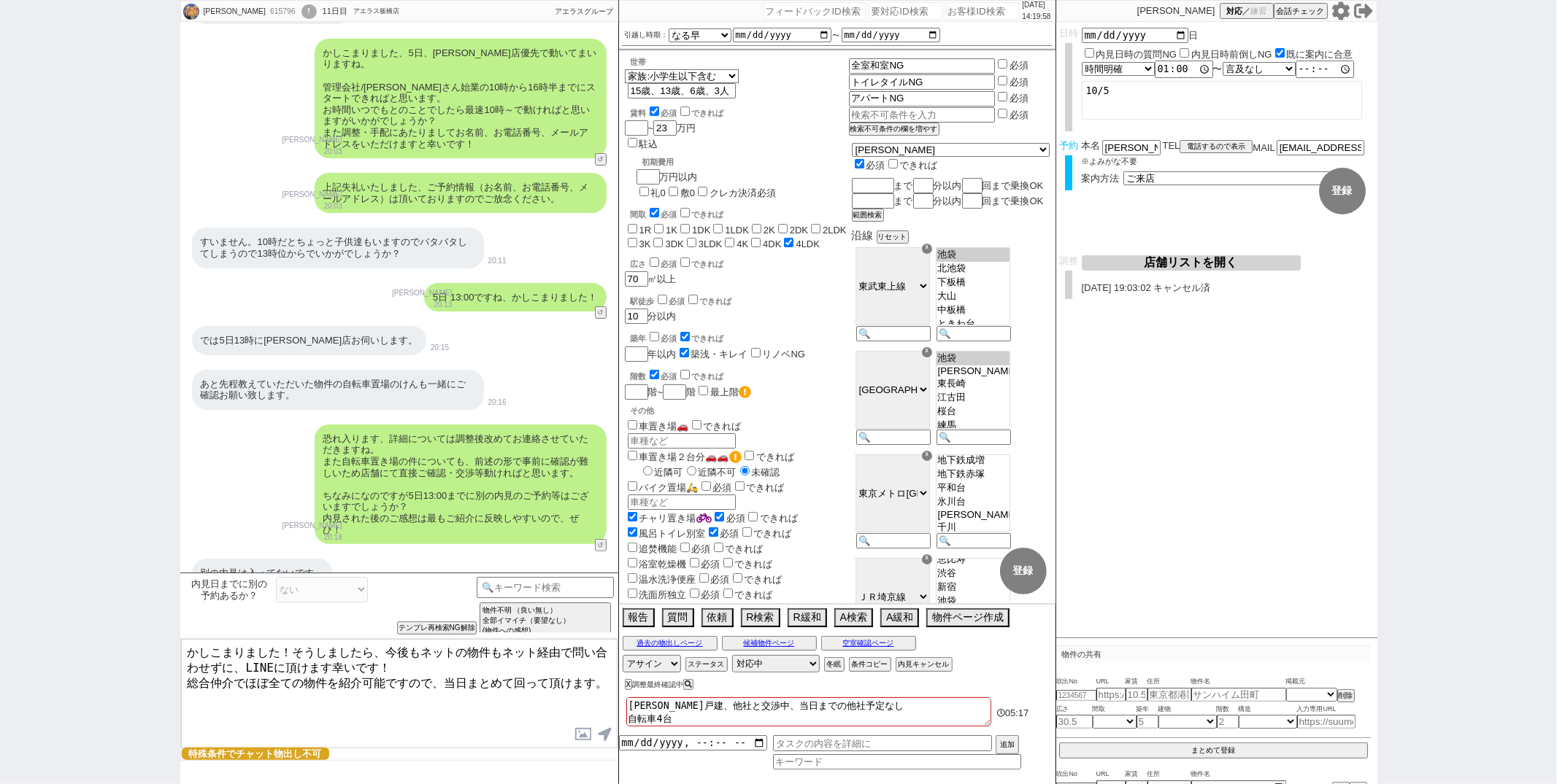
click at [422, 679] on textarea "かしこまりました！そうしましたら、今後もネットの物件もネット経由で問い合わせずに、LINEに頂けます幸いです！ 総合仲介でほぼ全ての物件を紹介可能ですので、当…" at bounding box center [399, 693] width 437 height 109
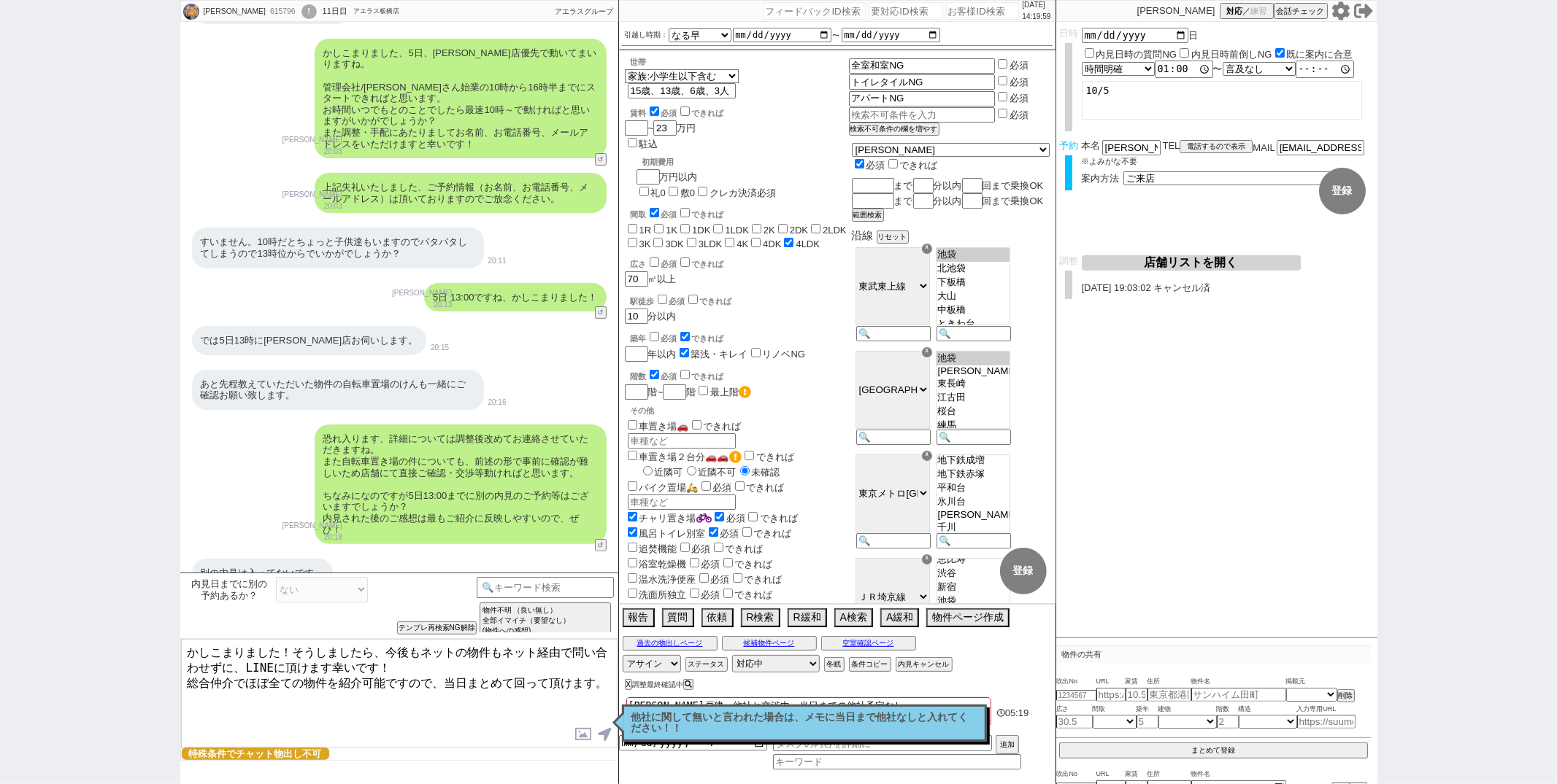
click at [295, 651] on textarea "かしこまりました！そうしましたら、今後もネットの物件もネット経由で問い合わせずに、LINEに頂けます幸いです！ 総合仲介でほぼ全ての物件を紹介可能ですので、当…" at bounding box center [399, 693] width 437 height 109
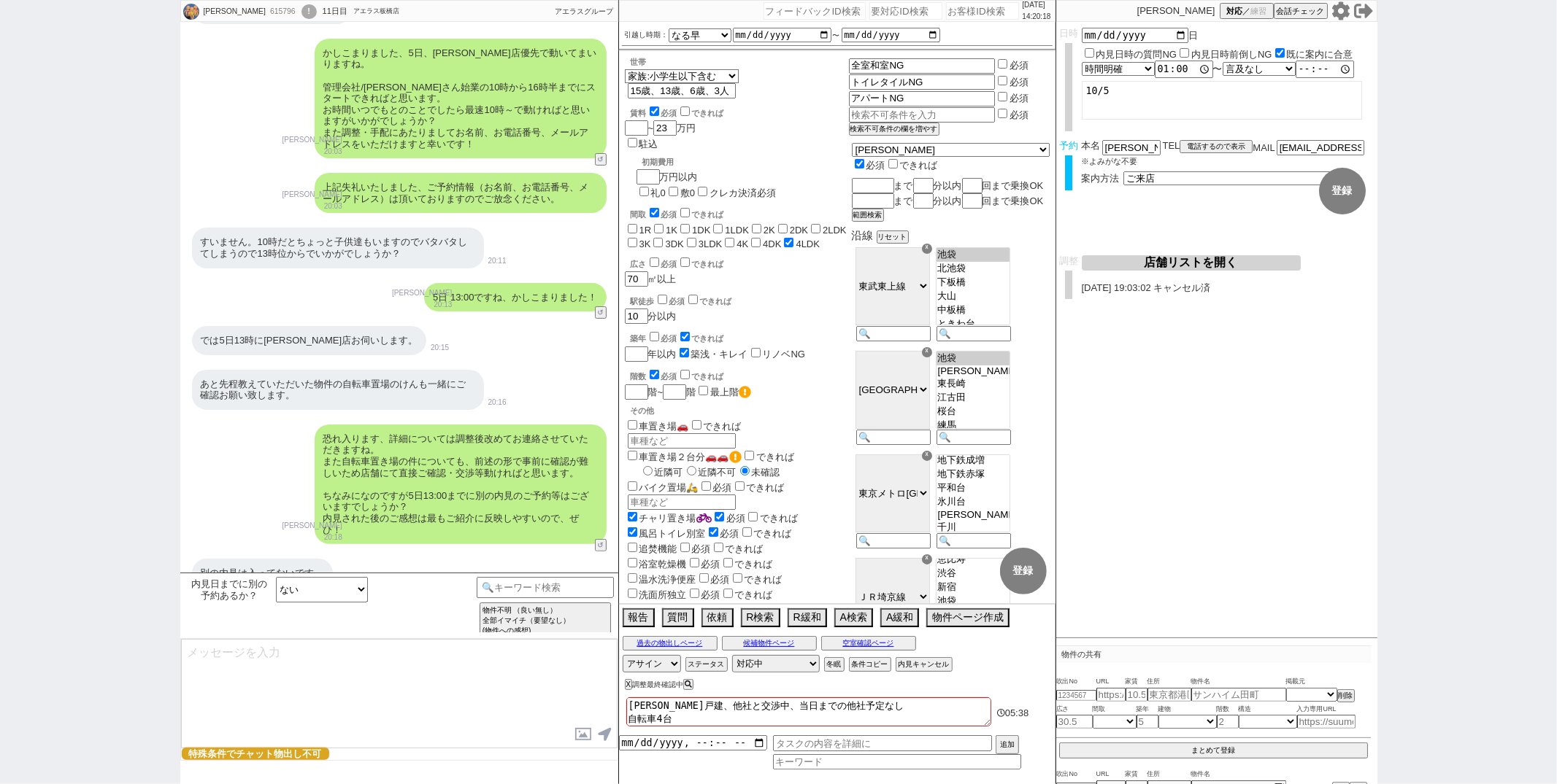
scroll to position [144, 0]
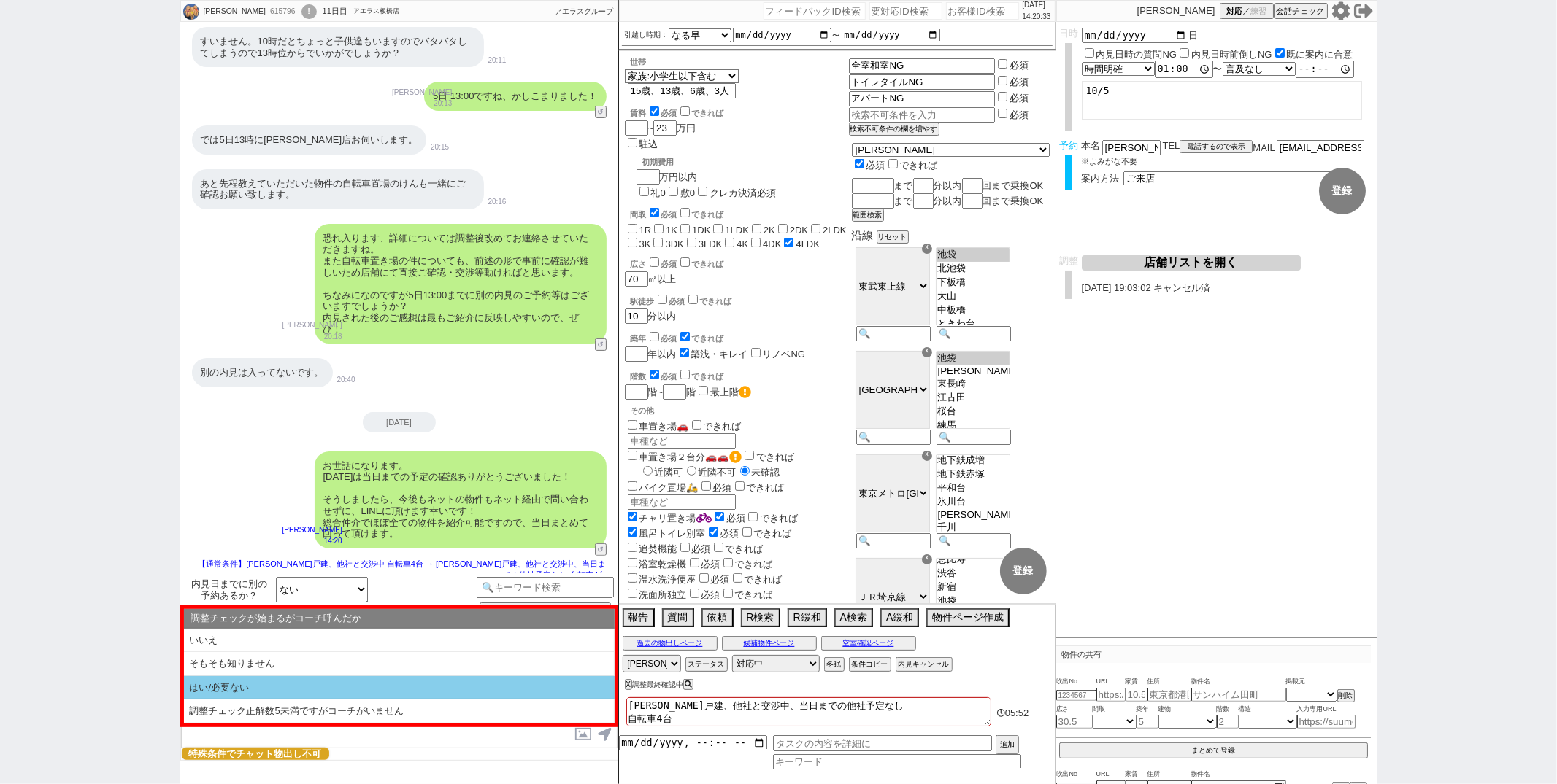
click at [300, 684] on li "はい/必要ない" at bounding box center [399, 688] width 431 height 24
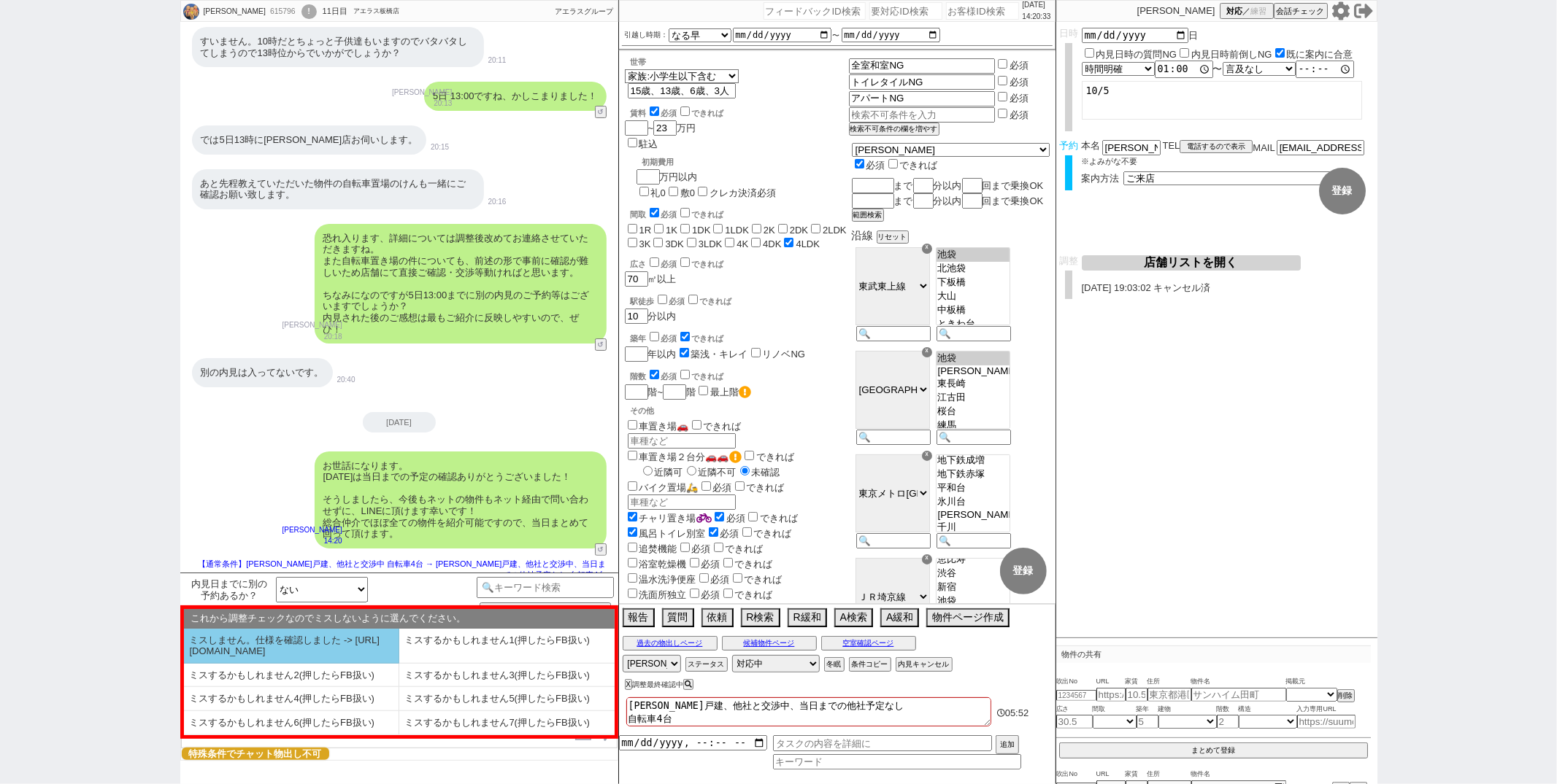
click at [315, 654] on li "ミスしません。仕様を確認しました -> https://jent.notion.site/841a6651aa67425da7d40ddfad41a184" at bounding box center [292, 646] width 215 height 35
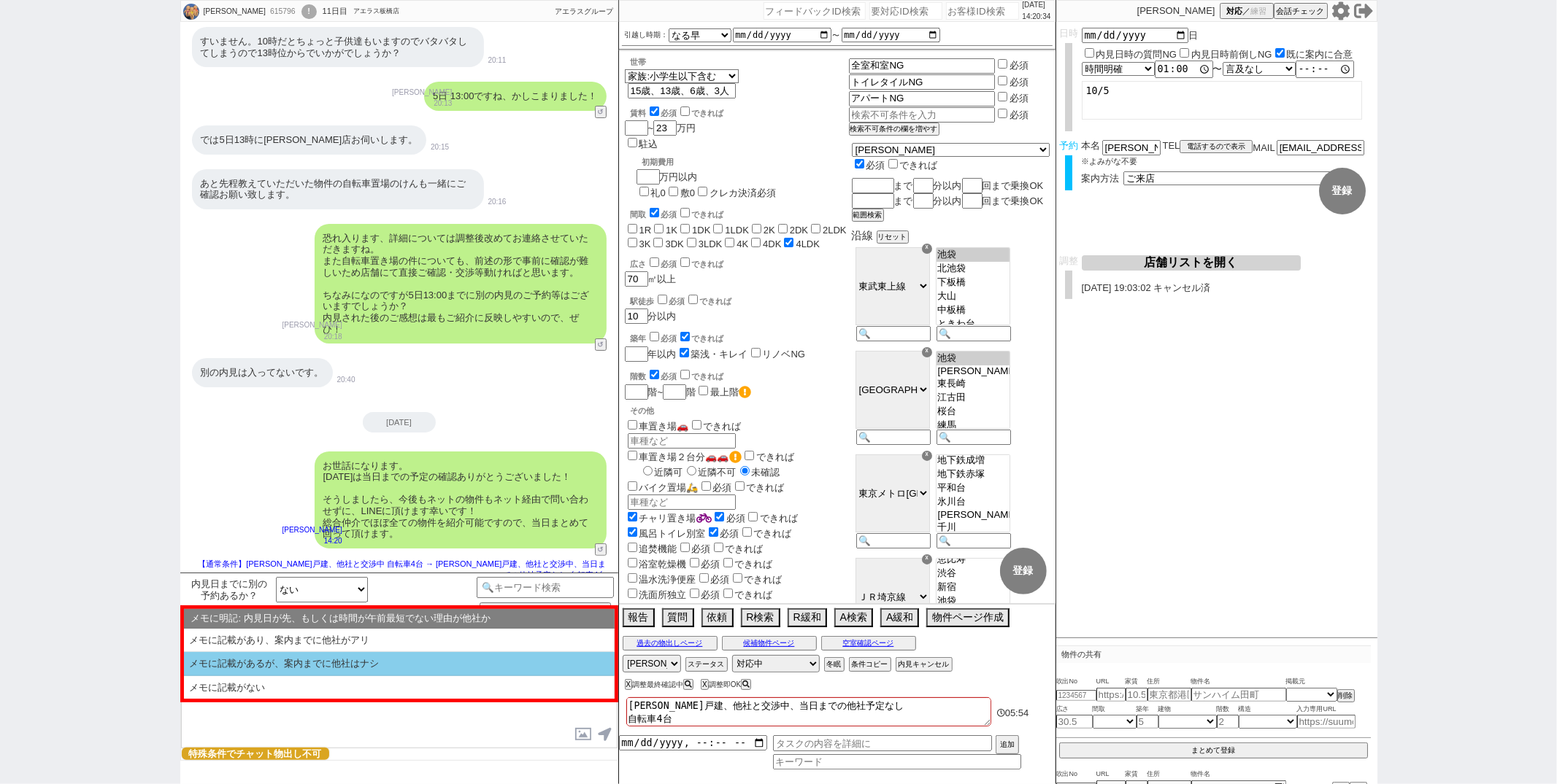
click at [323, 665] on li "メモに記載があるが、案内までに他社はナシ" at bounding box center [399, 664] width 431 height 24
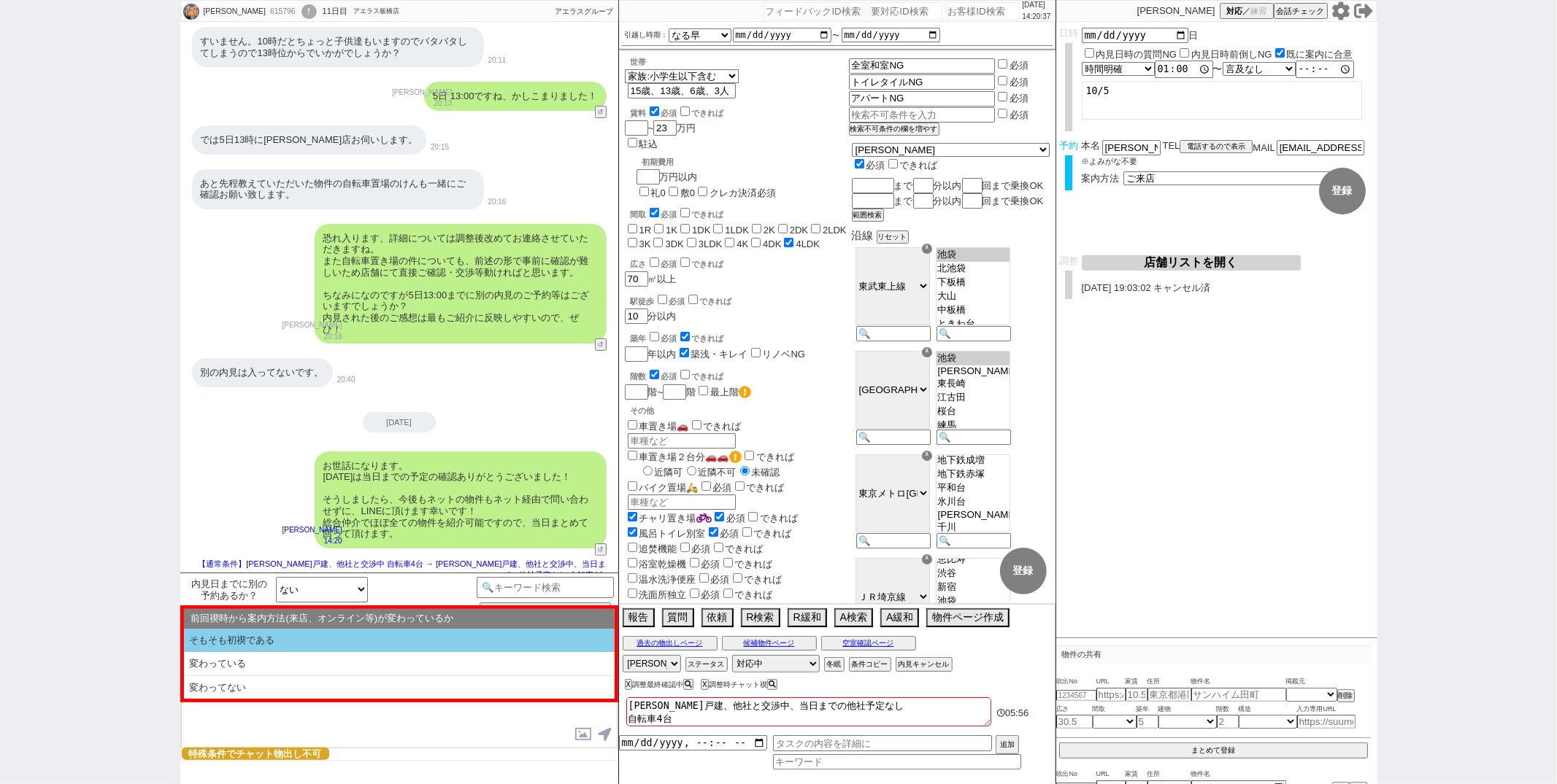
click at [332, 647] on li "そもそも初禊である" at bounding box center [399, 641] width 431 height 24
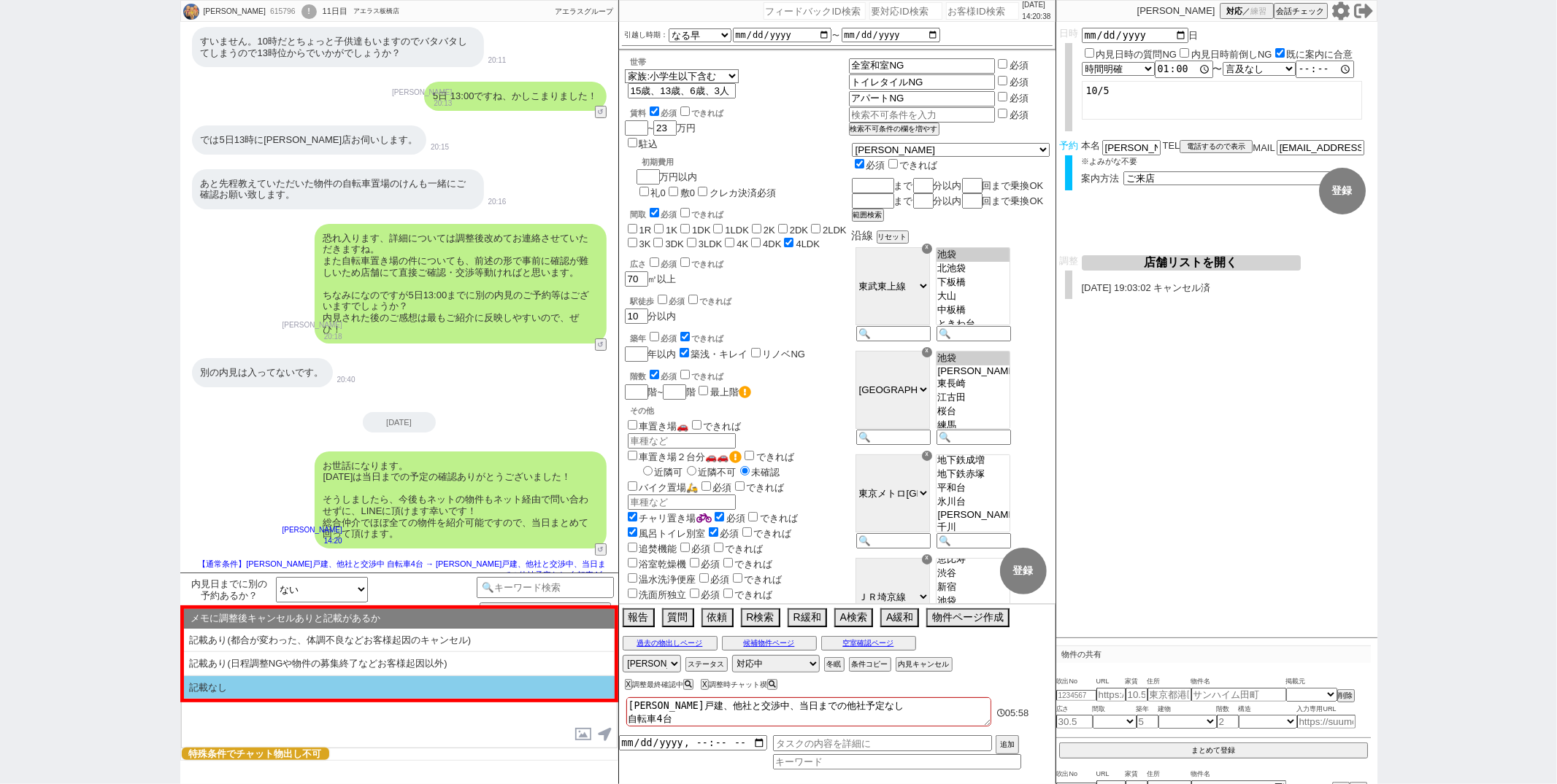
click at [321, 684] on li "記載なし" at bounding box center [399, 688] width 431 height 24
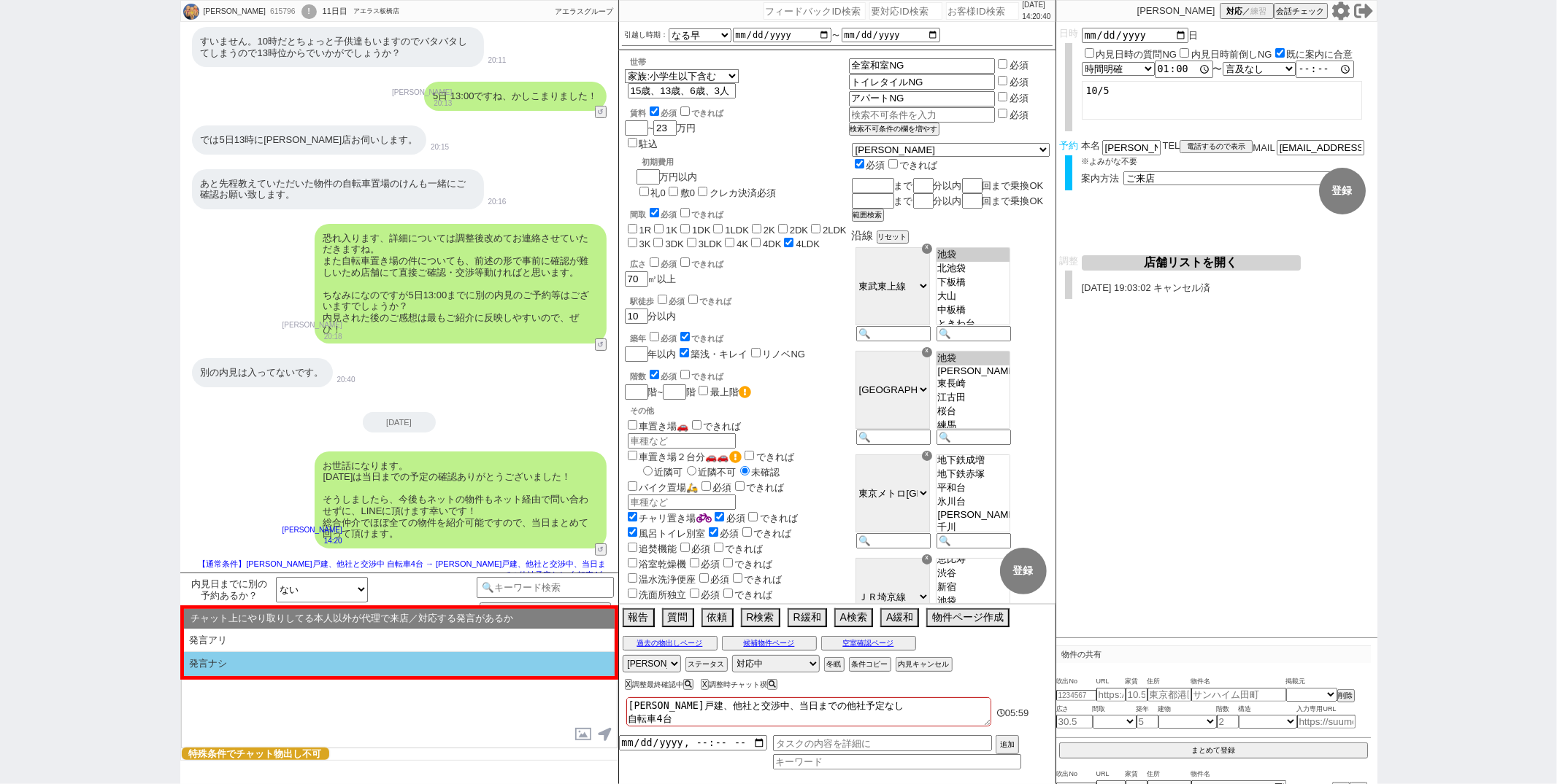
click at [324, 666] on li "発言ナシ" at bounding box center [399, 664] width 431 height 24
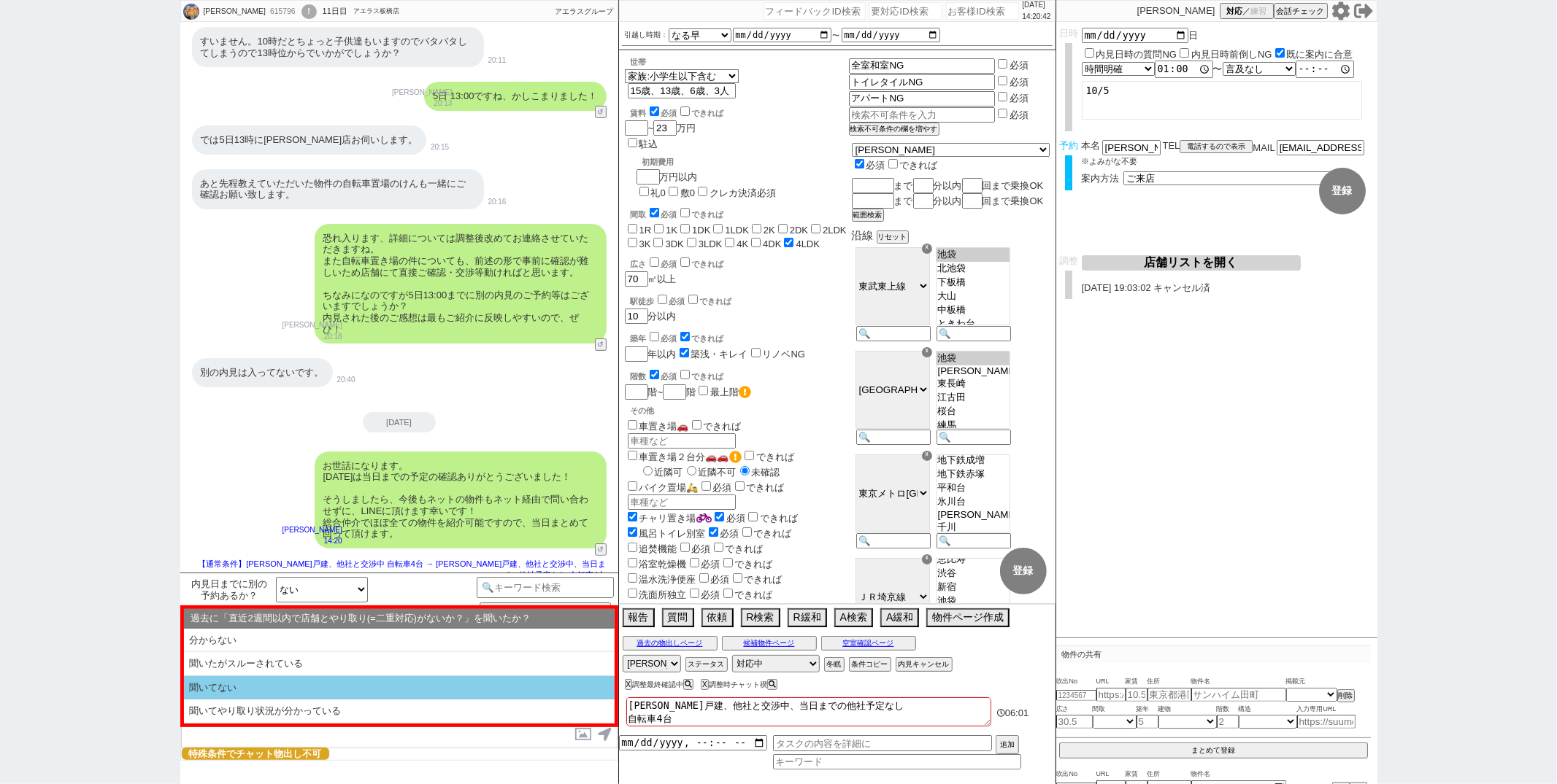
click at [323, 681] on li "聞いてない" at bounding box center [399, 688] width 431 height 24
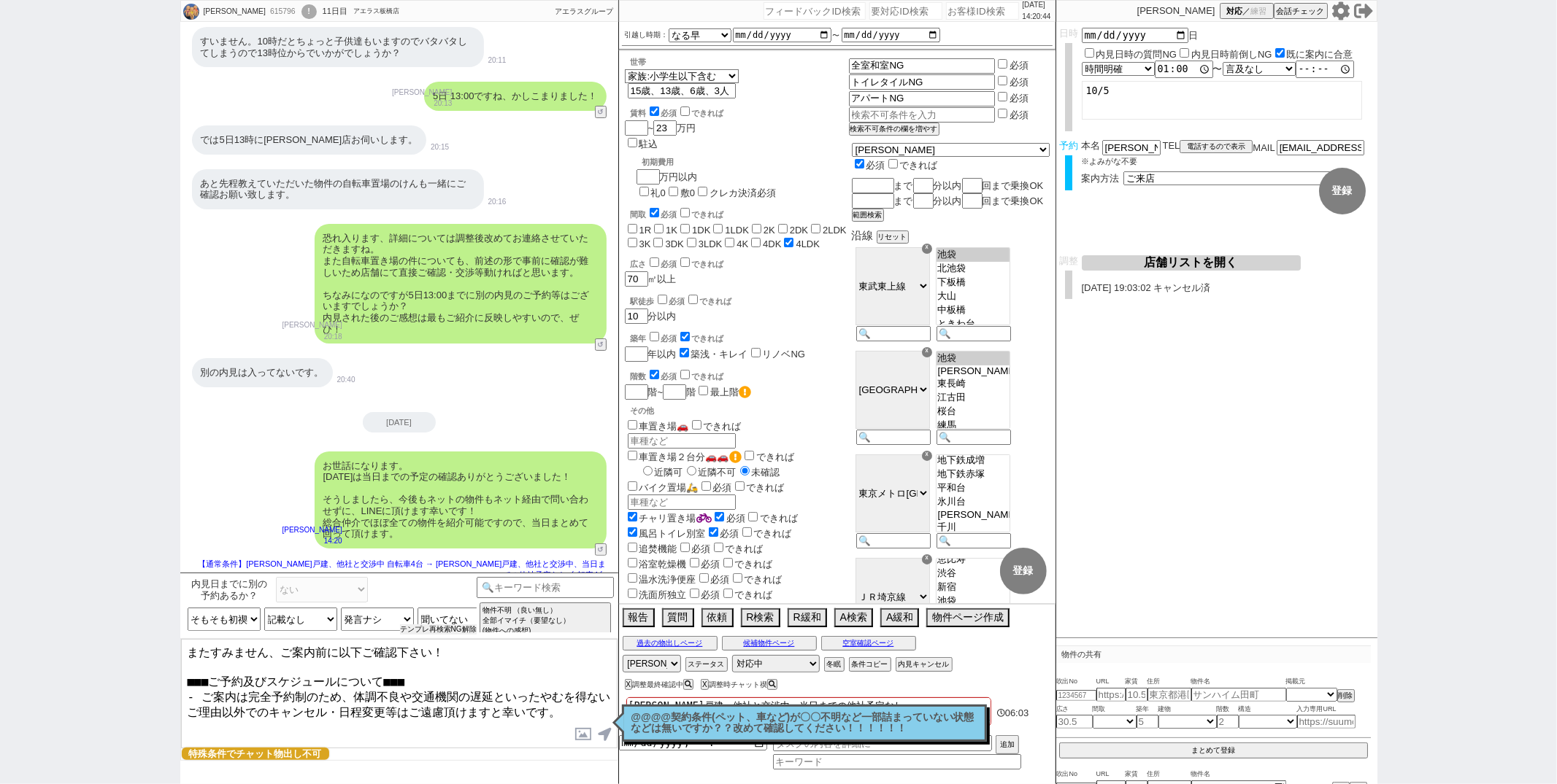
click at [411, 631] on button "テンプレ再検索NG解除" at bounding box center [438, 630] width 76 height 10
click at [434, 626] on select "過去に「直近2週間以内で店舗とやり取り(=二重対応)がないか？」を聞いたか？ 分からない 聞いたがスルーされている 聞いてない 聞いてやり取り状況が分かっている" at bounding box center [454, 620] width 73 height 24
click at [417, 608] on select "過去に「直近2週間以内で店舗とやり取り(=二重対応)がないか？」を聞いたか？ 分からない 聞いたがスルーされている 聞いてない 聞いてやり取り状況が分かっている" at bounding box center [454, 620] width 73 height 24
click at [354, 664] on textarea "またすみません、ご案内前に以下ご確認下さい！ ■■■ご予約及びスケジュールについて■■■ - ご案内は完全予約制のため、体調不良や交通機関の遅延といったやむを…" at bounding box center [399, 693] width 437 height 109
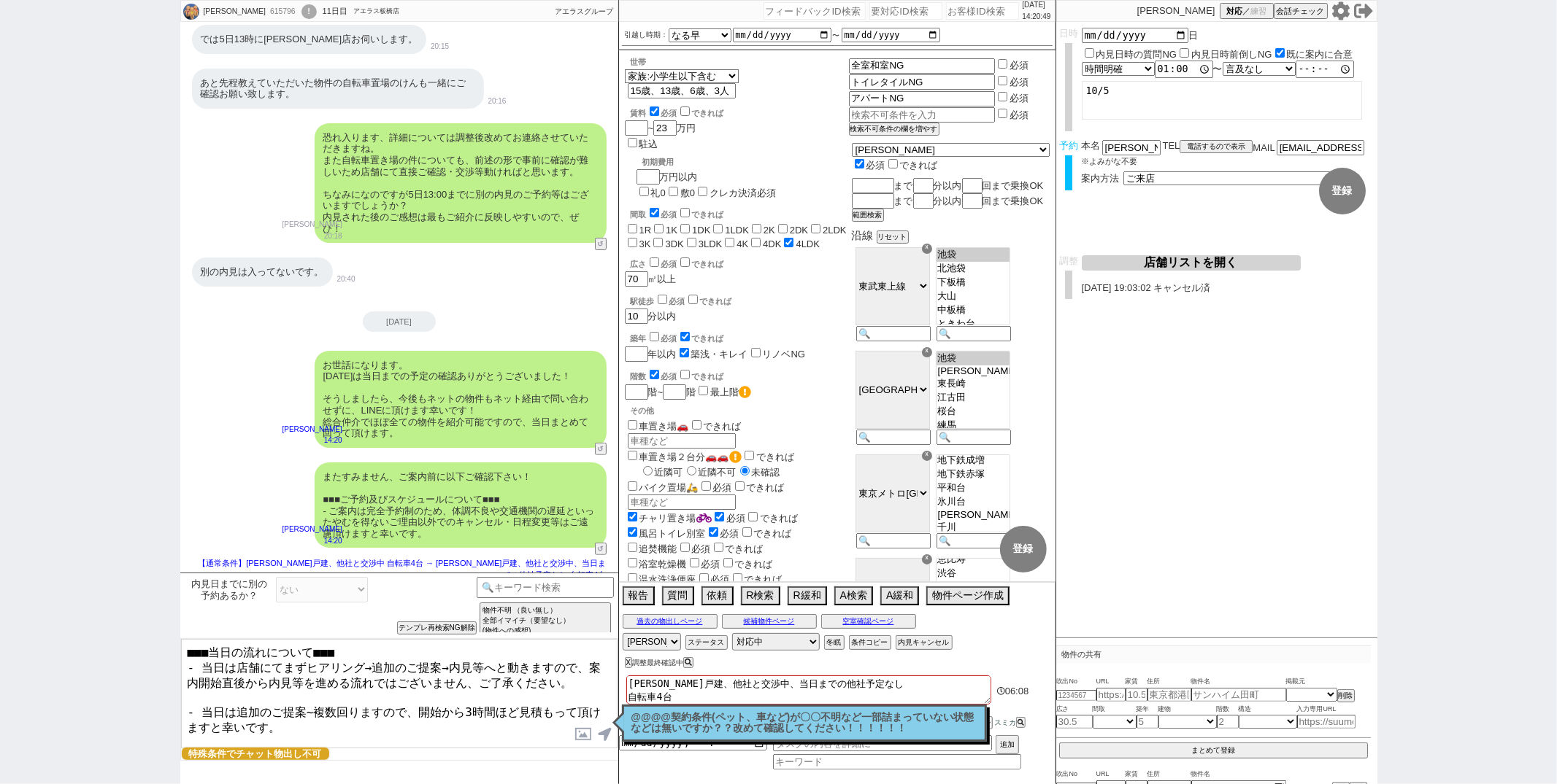
scroll to position [25, 0]
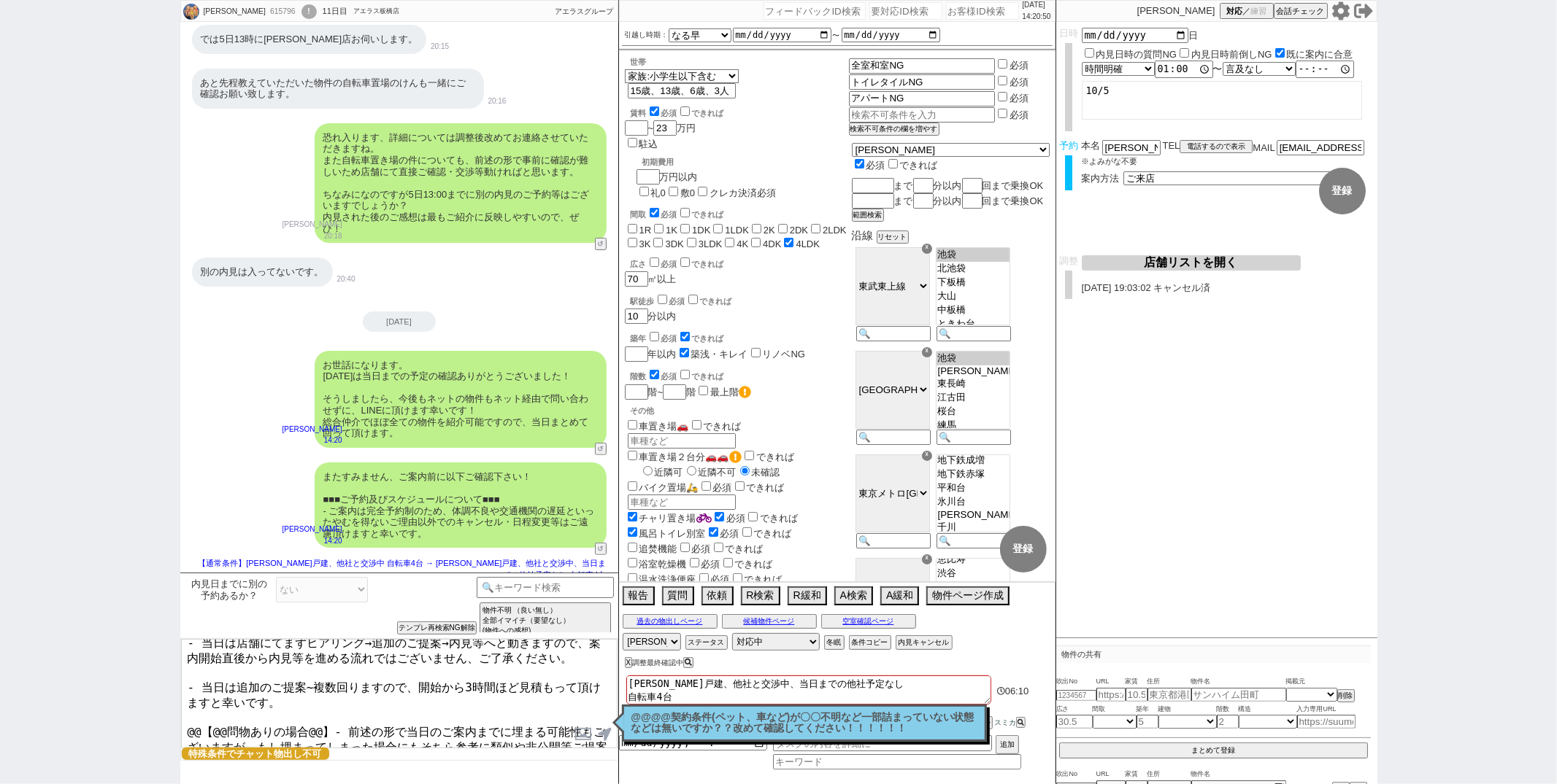
drag, startPoint x: 187, startPoint y: 714, endPoint x: 308, endPoint y: 772, distance: 134.2
click at [308, 772] on div "内見日までに別の予約あるか？ ある ない ないが怪しい 曖昧回答 確認します 小カテゴリを選択 内見日までの日数 -1 !=0 !=0&&!=1 !=4&&<…" at bounding box center [399, 679] width 438 height 212
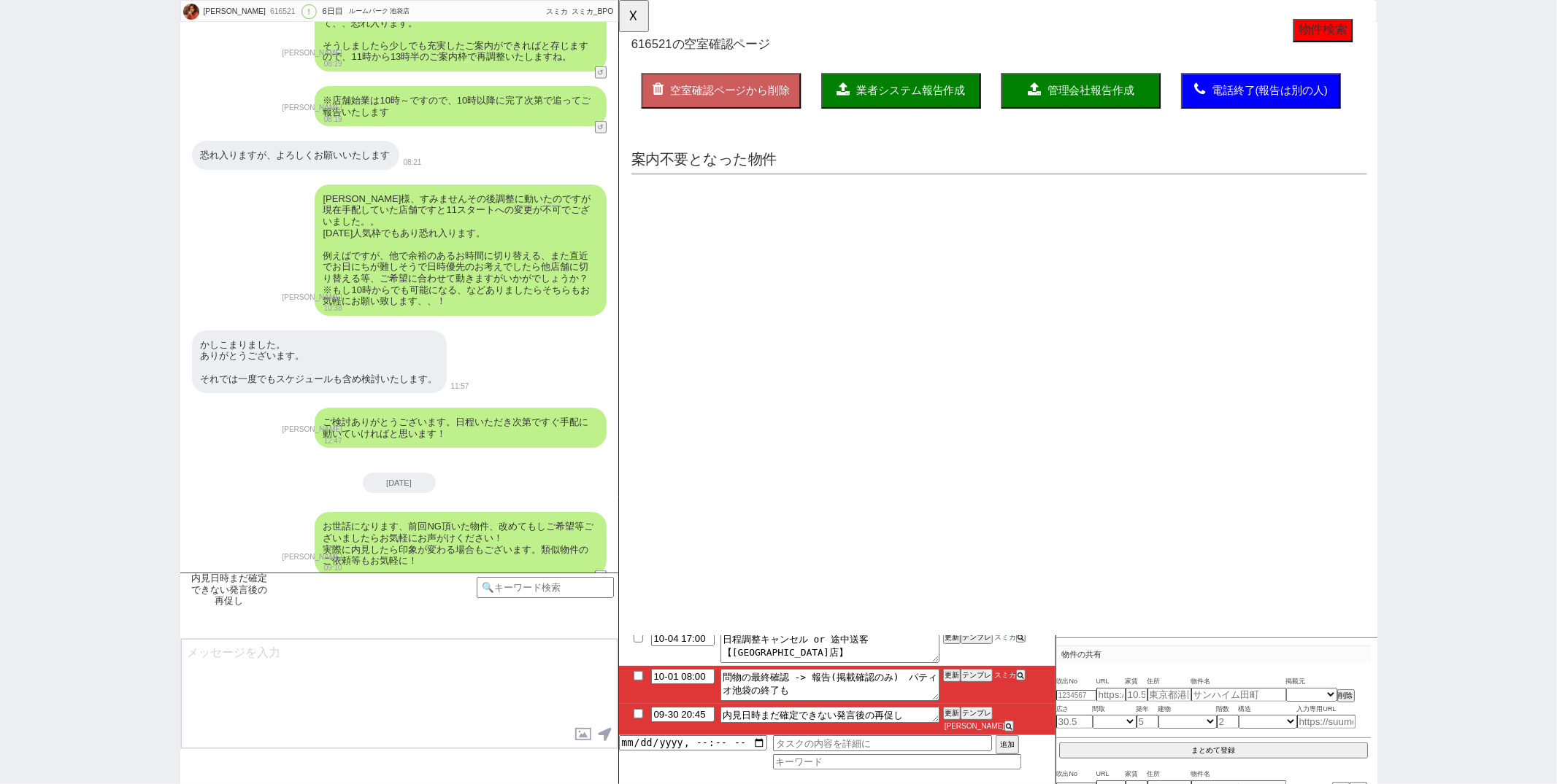
scroll to position [76, 0]
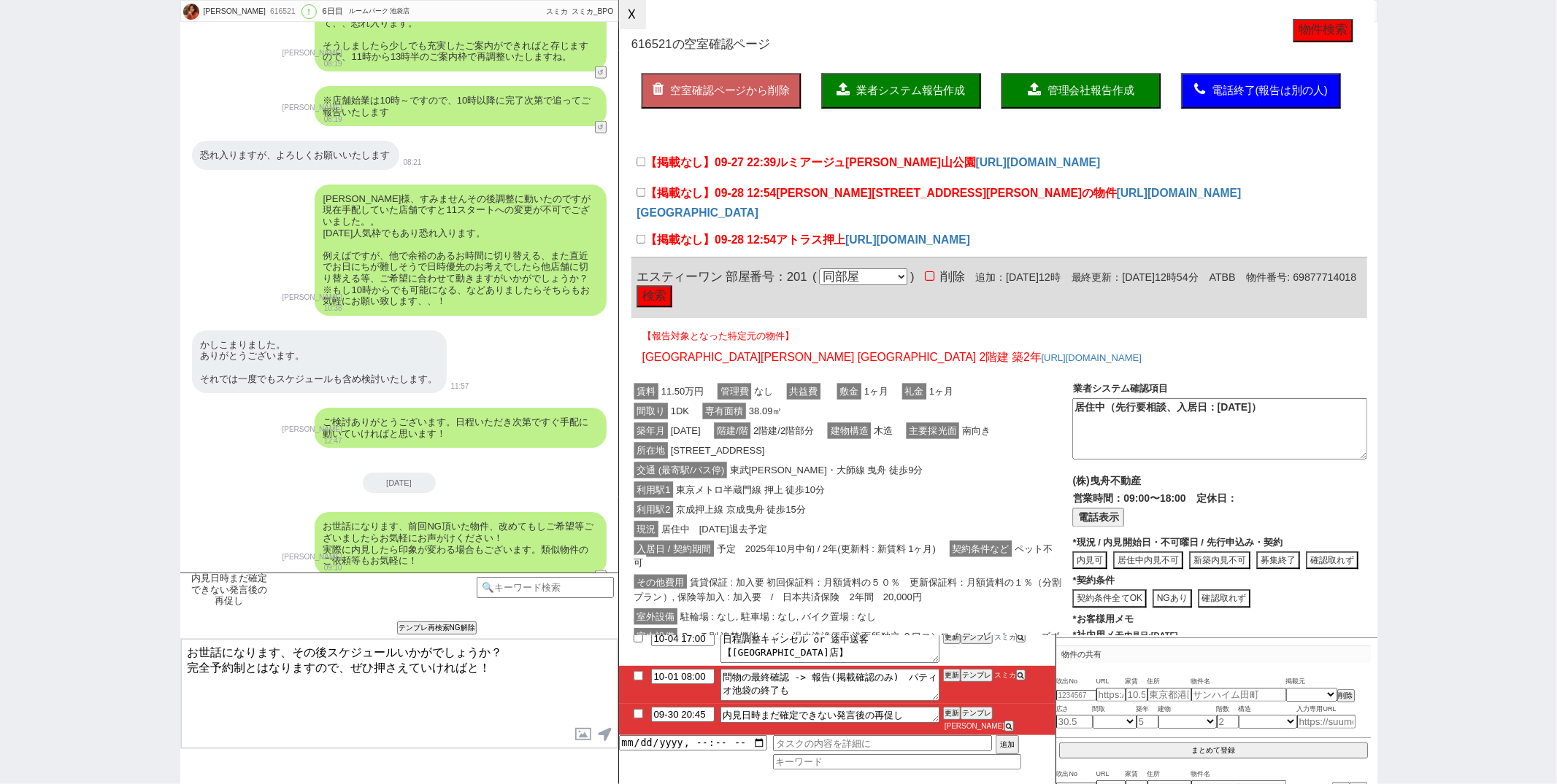
click at [641, 23] on button "☓" at bounding box center [633, 14] width 27 height 29
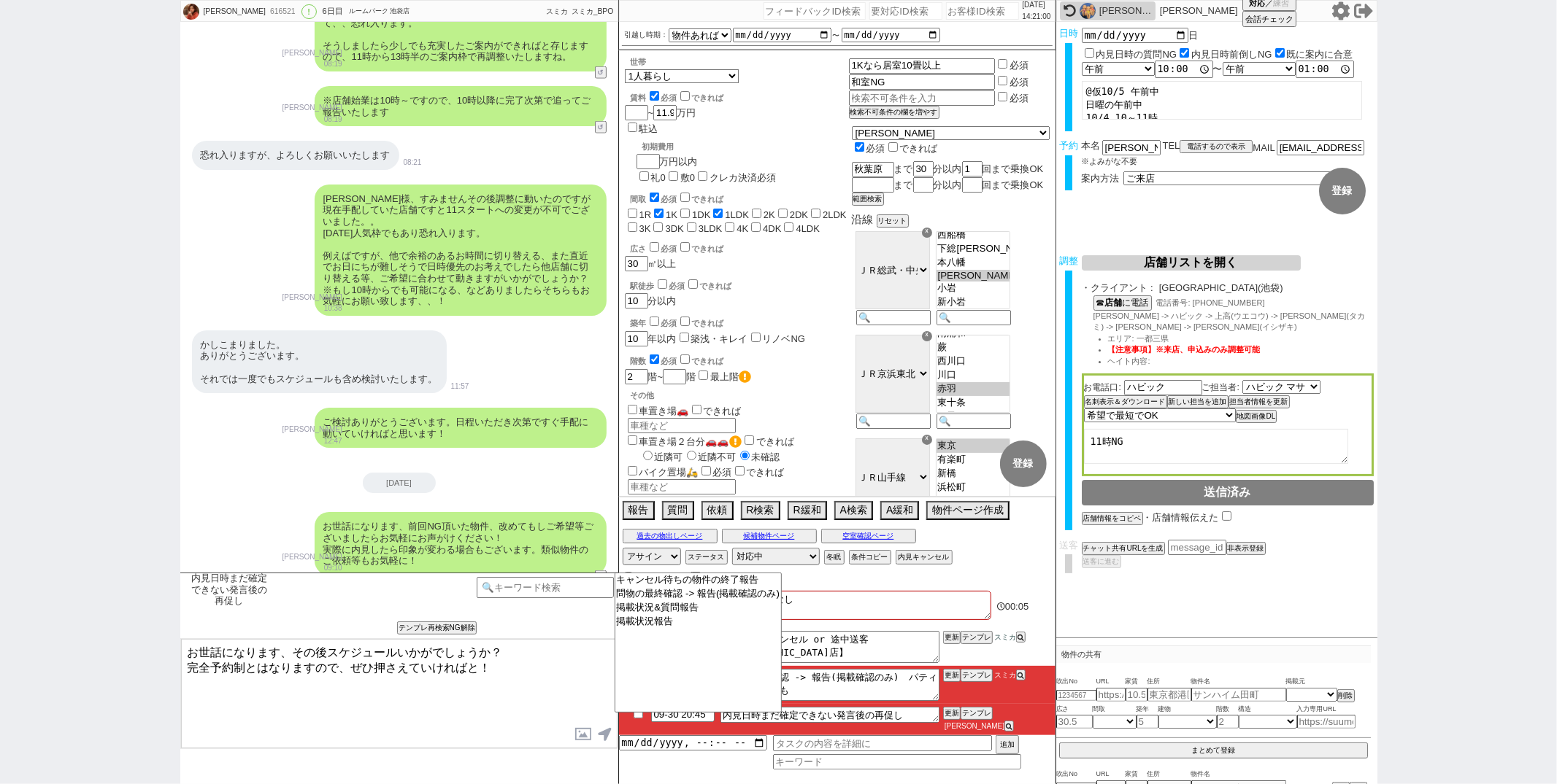
click at [1072, 8] on icon at bounding box center [1069, 10] width 13 height 13
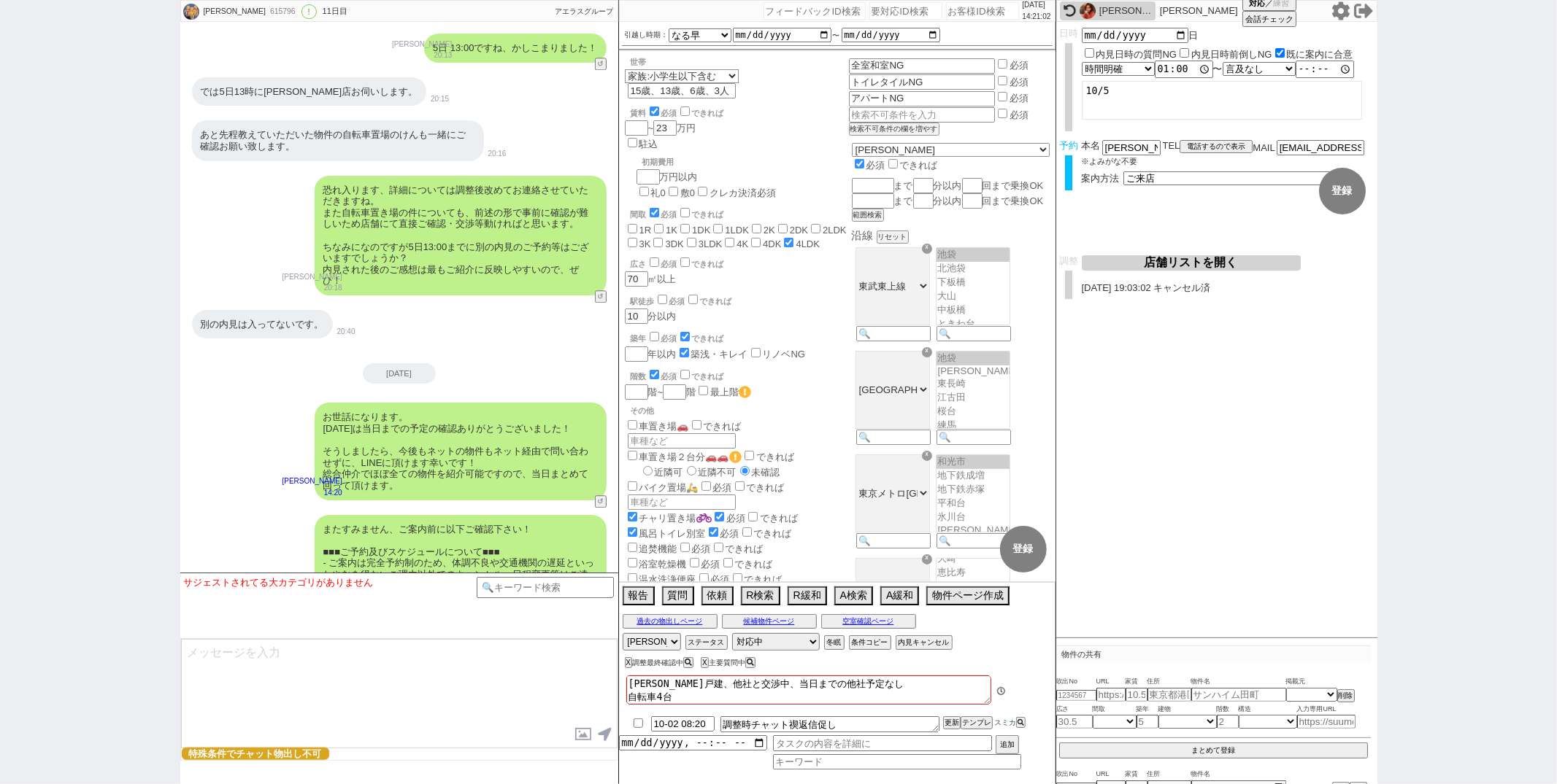
scroll to position [61, 0]
click at [660, 638] on select "アサイン 御手洗侑矢 中村夏海 真鍋ひとみ 平山恭子 坂本ルミ" at bounding box center [651, 642] width 59 height 18
click at [622, 634] on select "アサイン 御手洗侑矢 中村夏海 真鍋ひとみ 平山恭子 坂本ルミ" at bounding box center [651, 642] width 59 height 18
click at [532, 303] on div "別の内見は入ってないです。 20:40" at bounding box center [399, 325] width 438 height 44
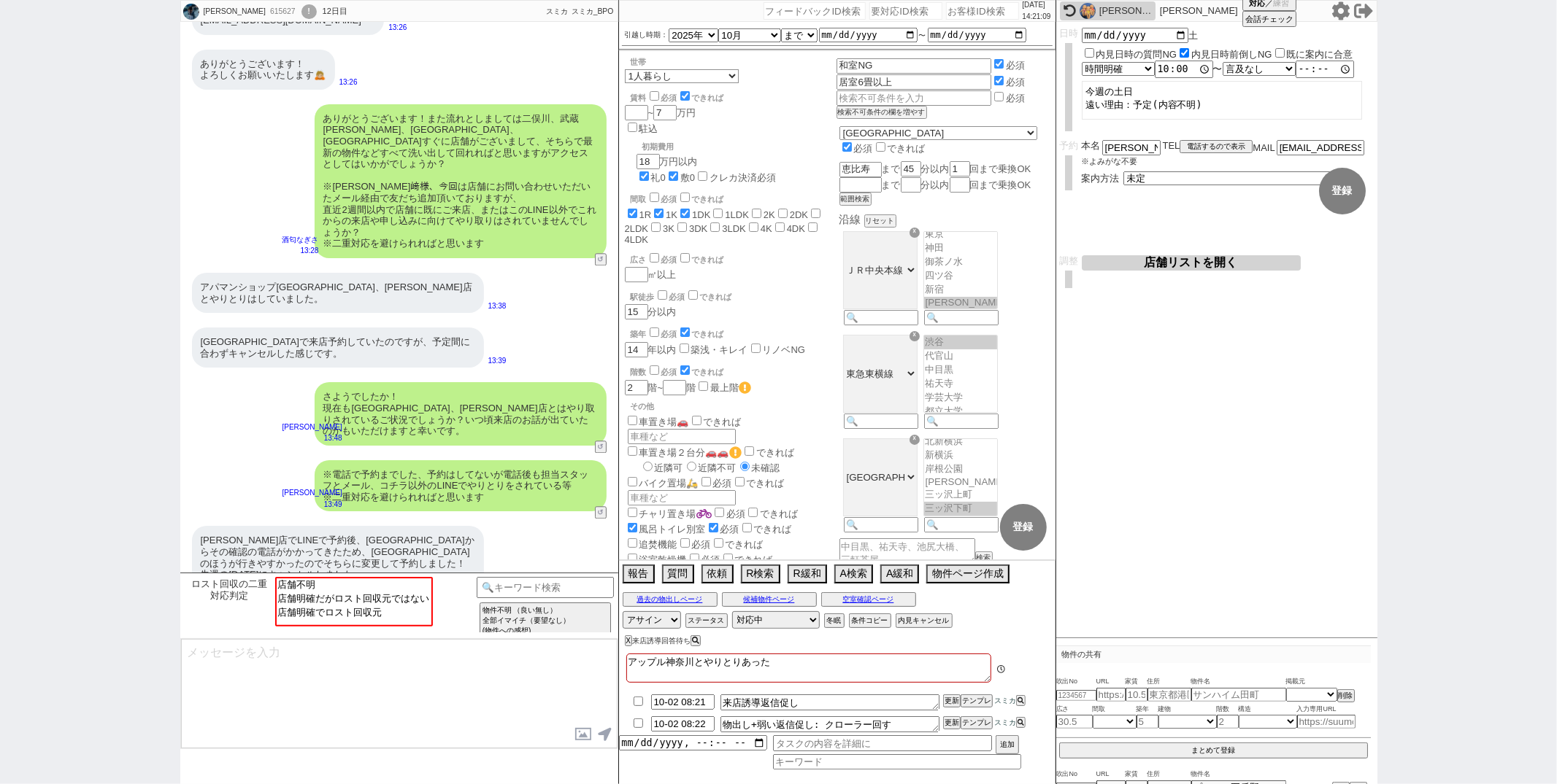
scroll to position [107, 0]
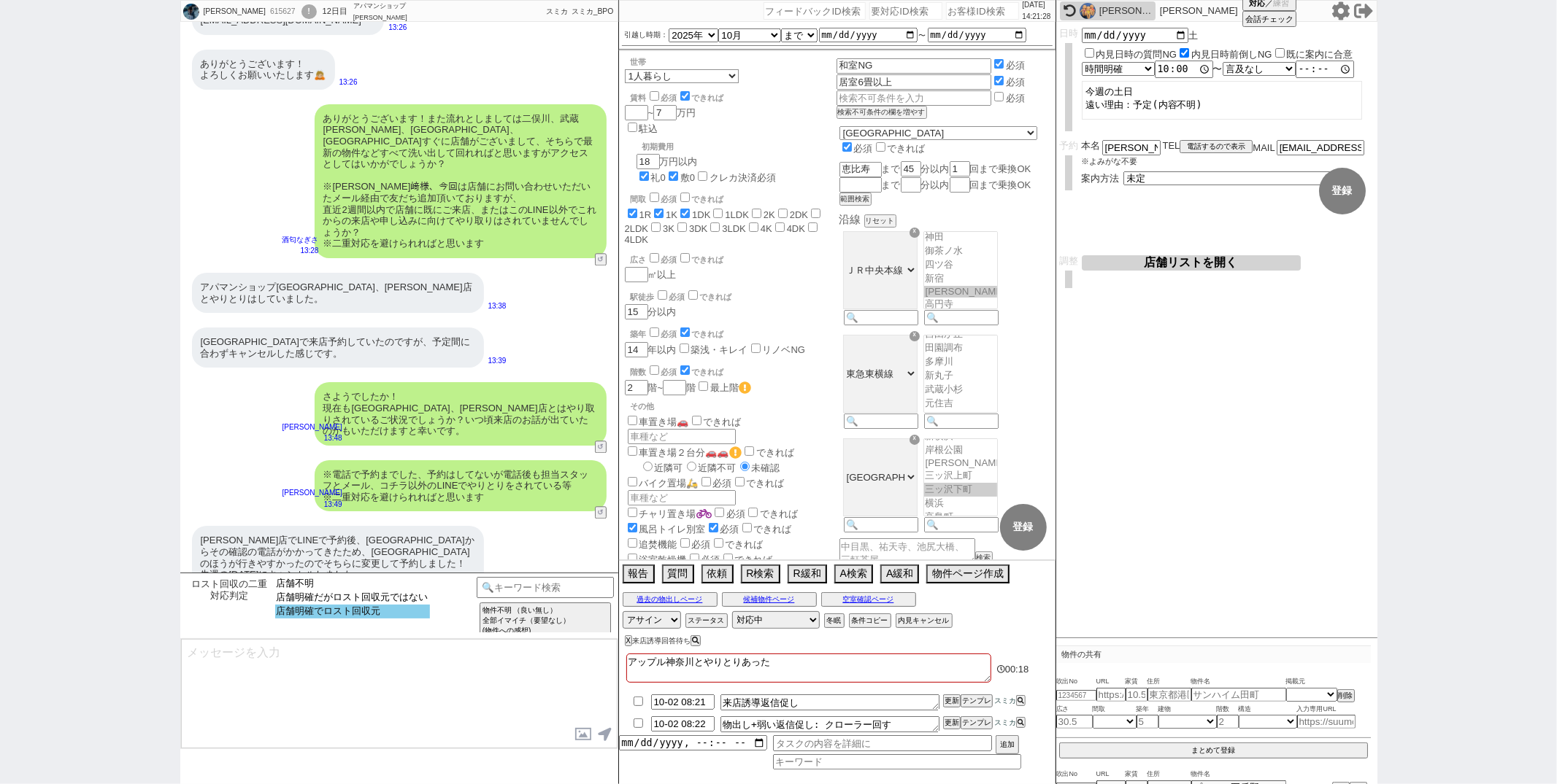
click at [428, 615] on option "店舗明確でロスト回収元" at bounding box center [352, 612] width 154 height 14
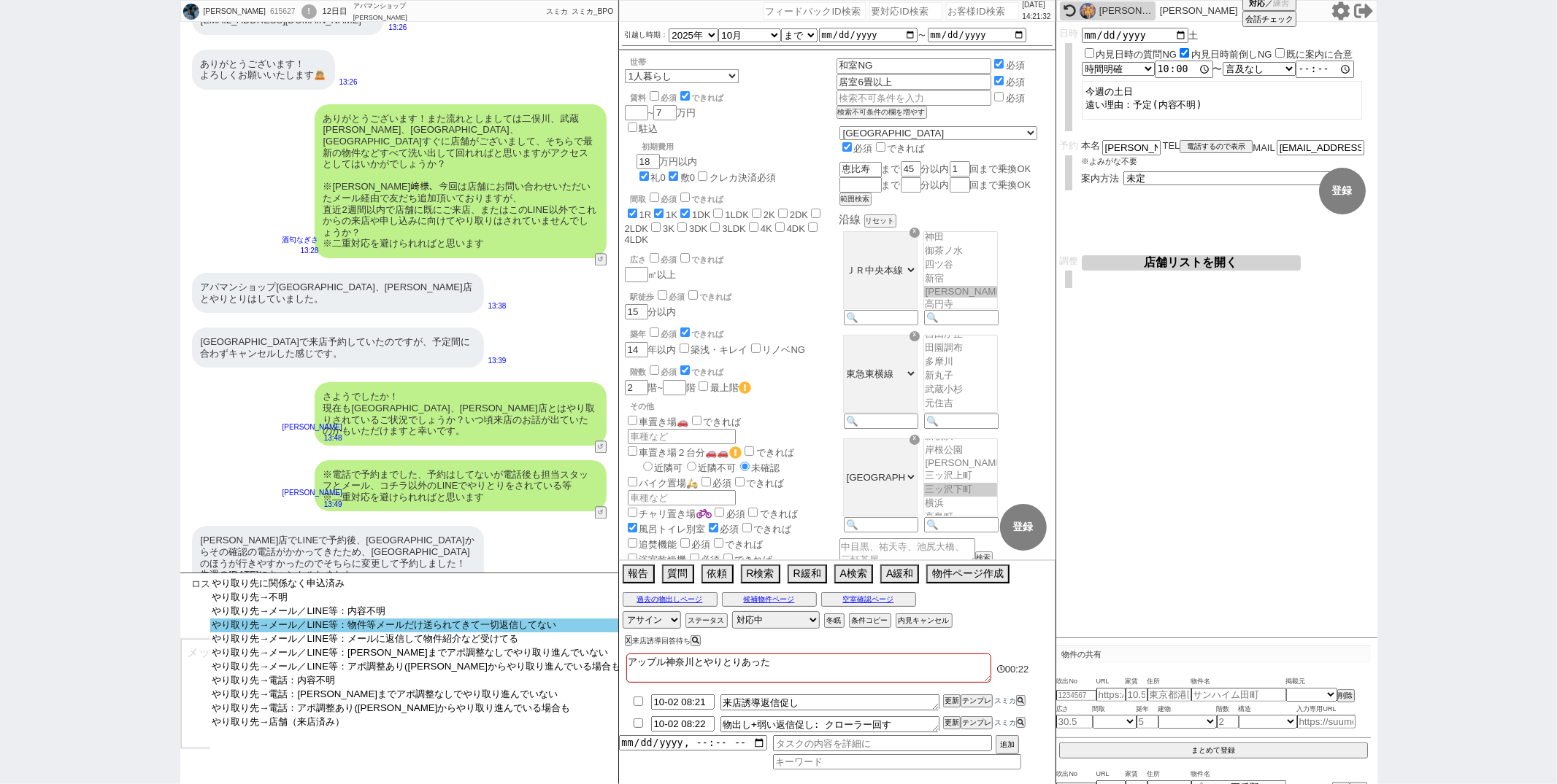
click at [424, 630] on option "やり取り先→メール／LINE等：物件等メールだけ送られてきて一切返信してない" at bounding box center [416, 626] width 411 height 14
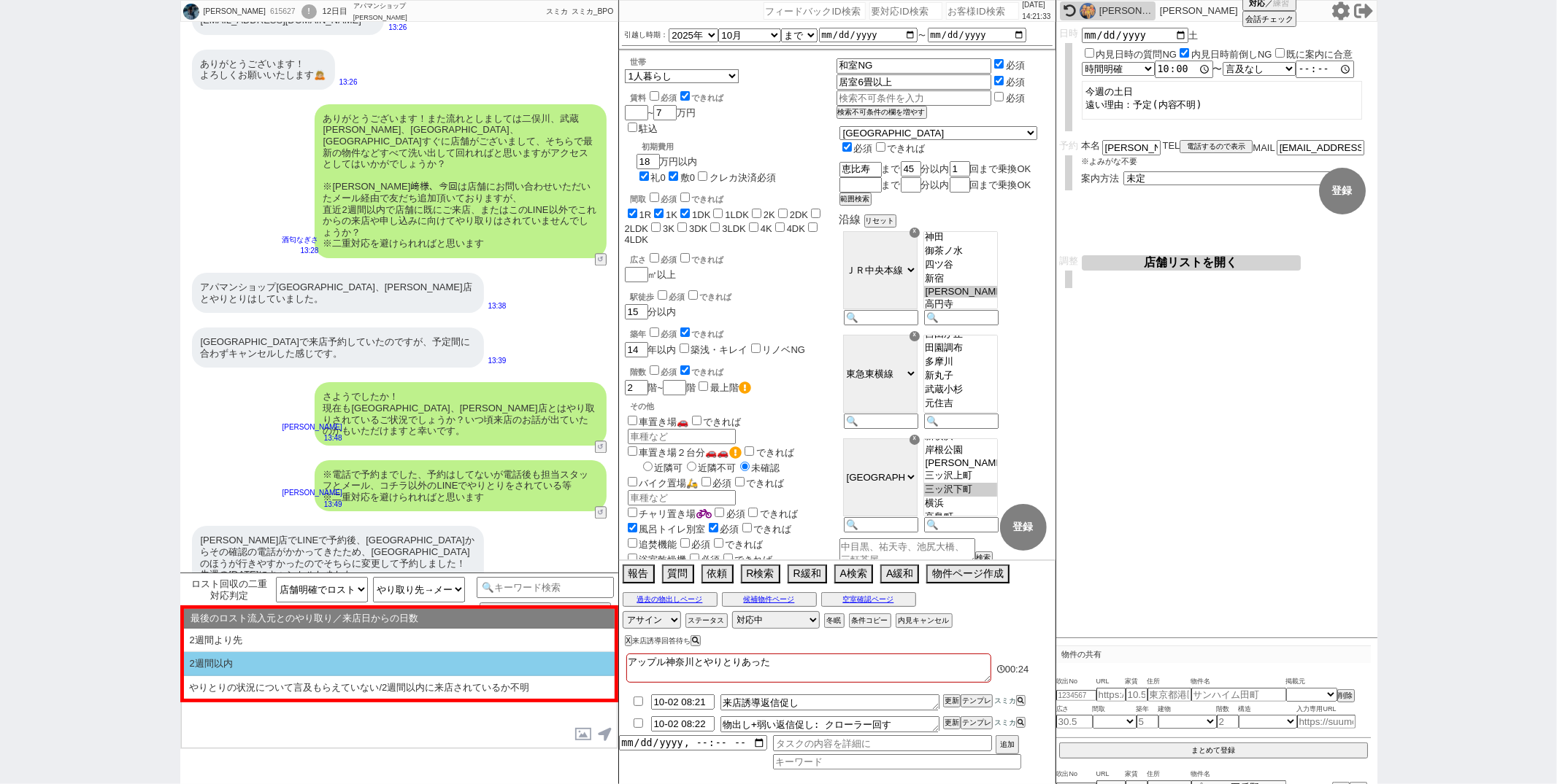
click at [409, 660] on li "2週間以内" at bounding box center [399, 664] width 431 height 24
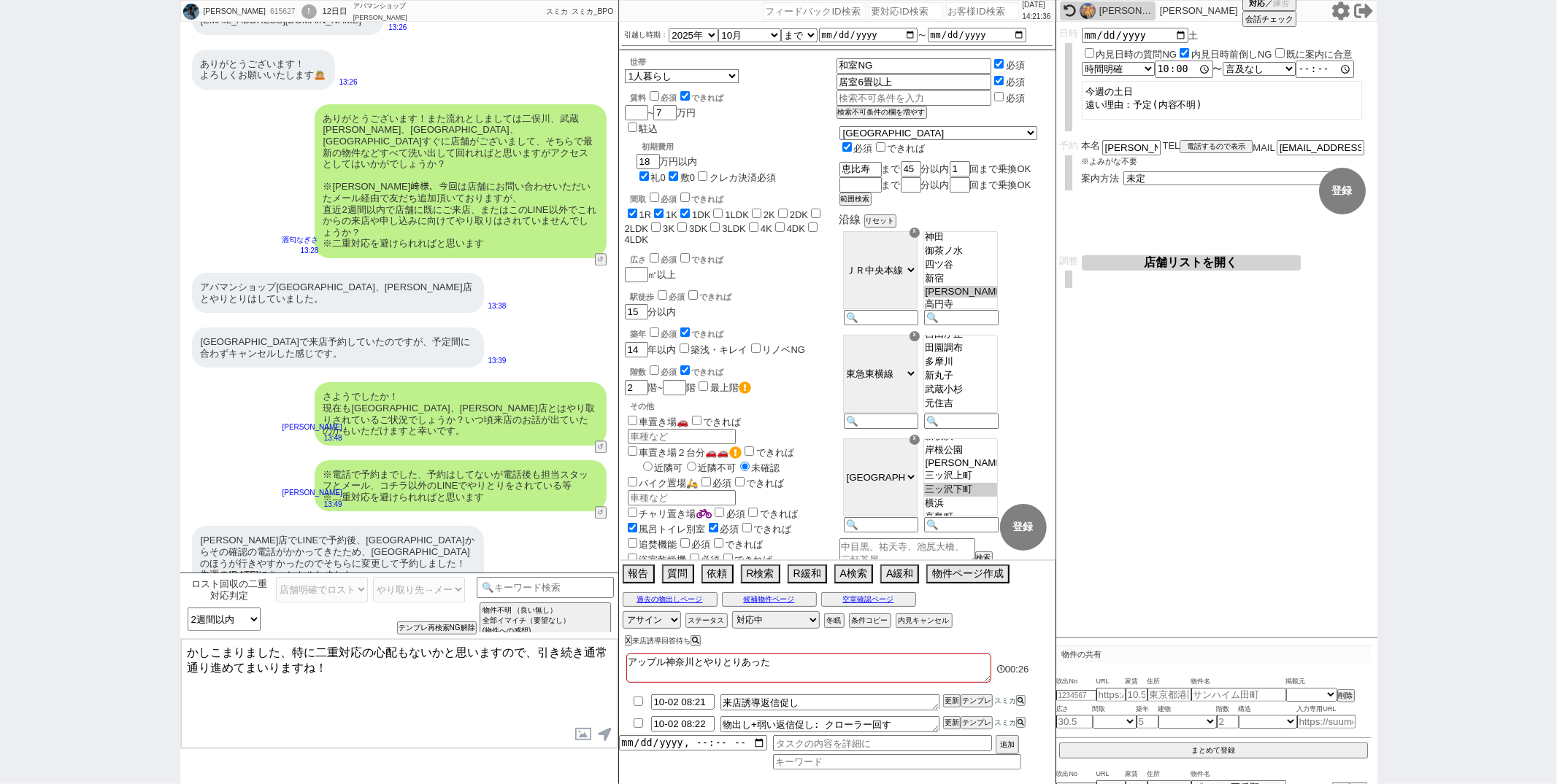
click at [186, 652] on textarea "かしこまりました、特に二重対応の心配もないかと思いますので、引き続き通常通り進めてまいりますね！" at bounding box center [399, 693] width 437 height 109
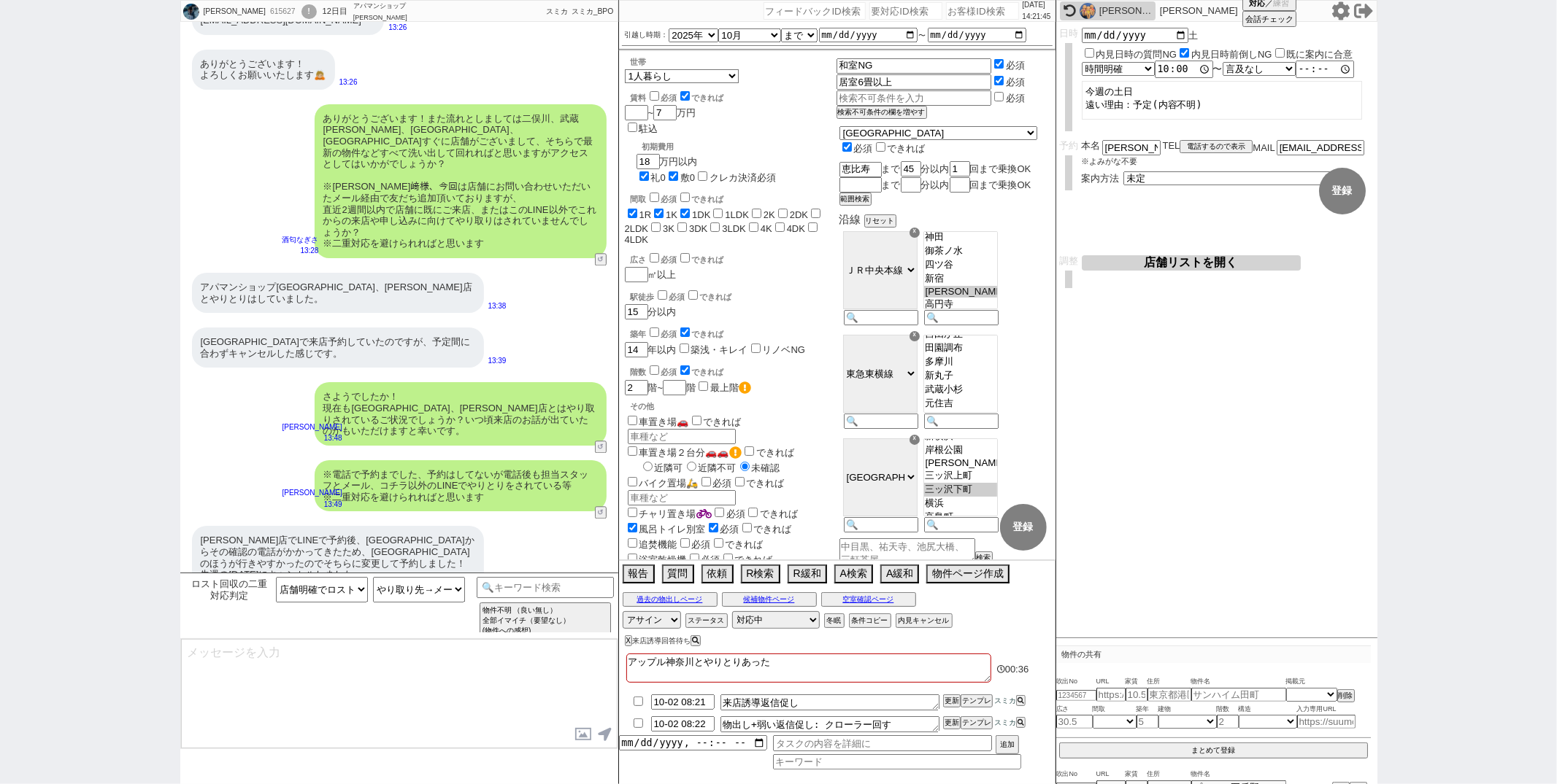
scroll to position [2696, 0]
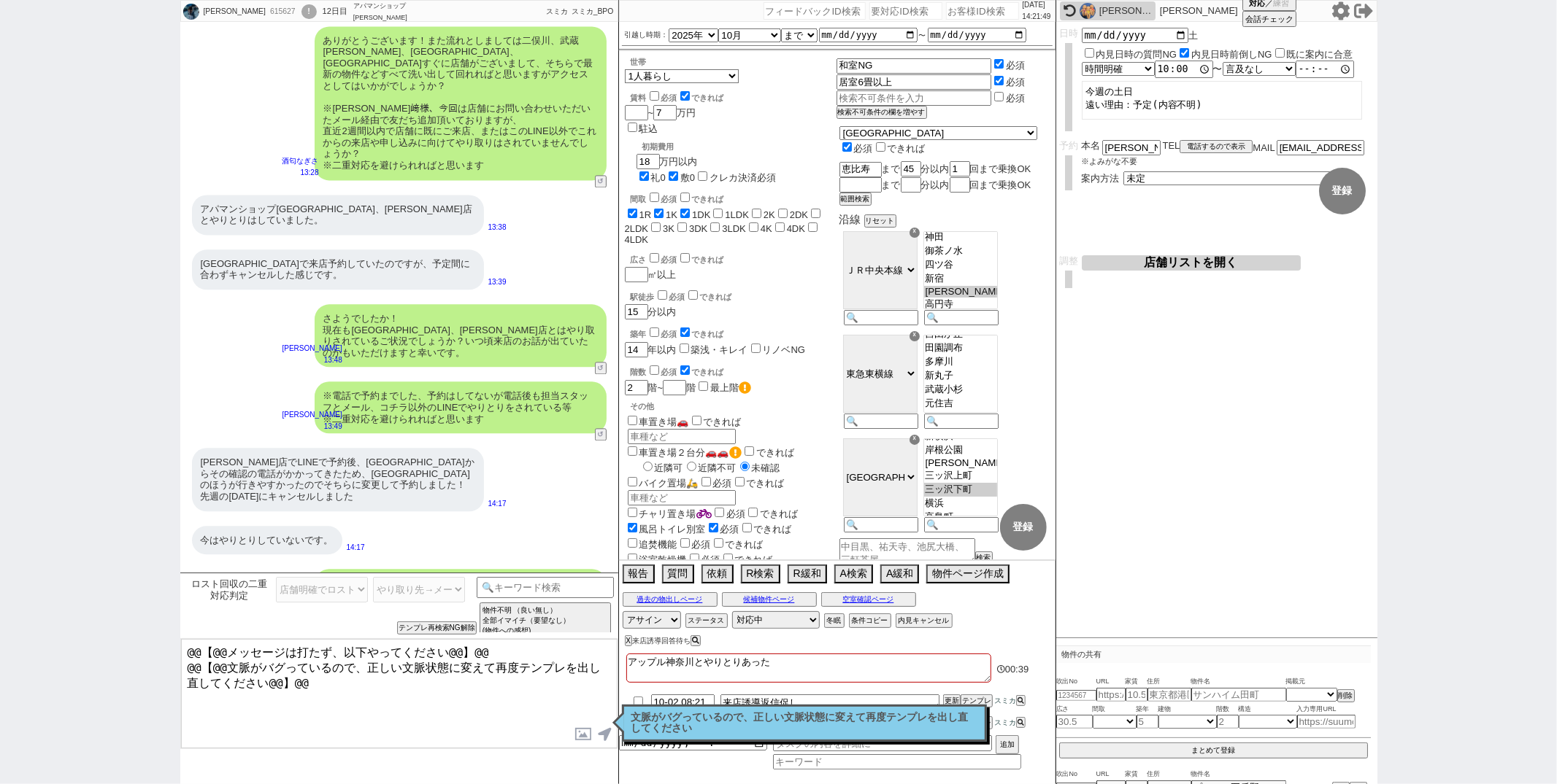
click at [656, 712] on p "文脈がバグっているので、正しい文脈状態に変えて再度テンプレを出し直してください" at bounding box center [805, 723] width 346 height 23
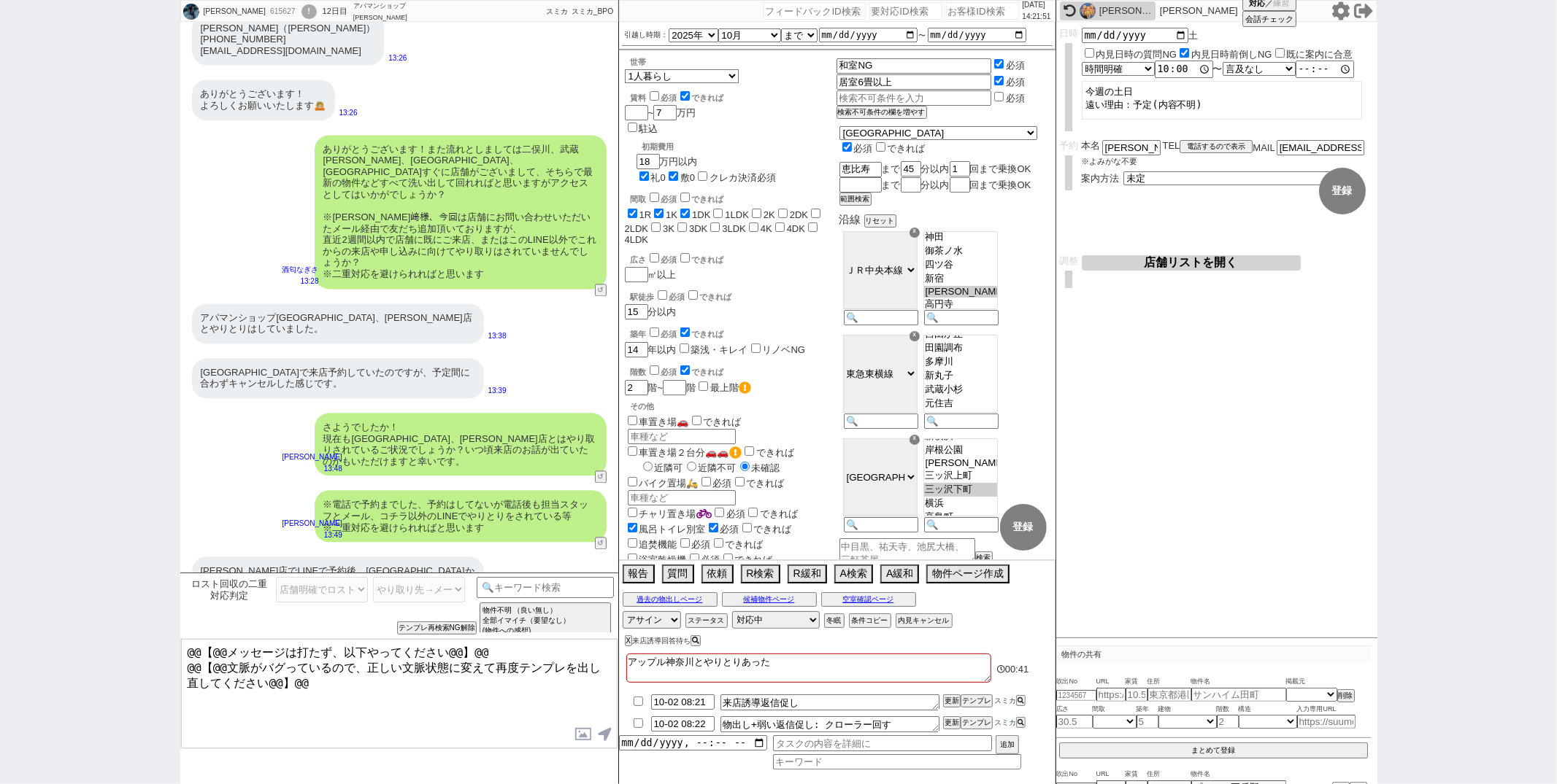
scroll to position [2535, 0]
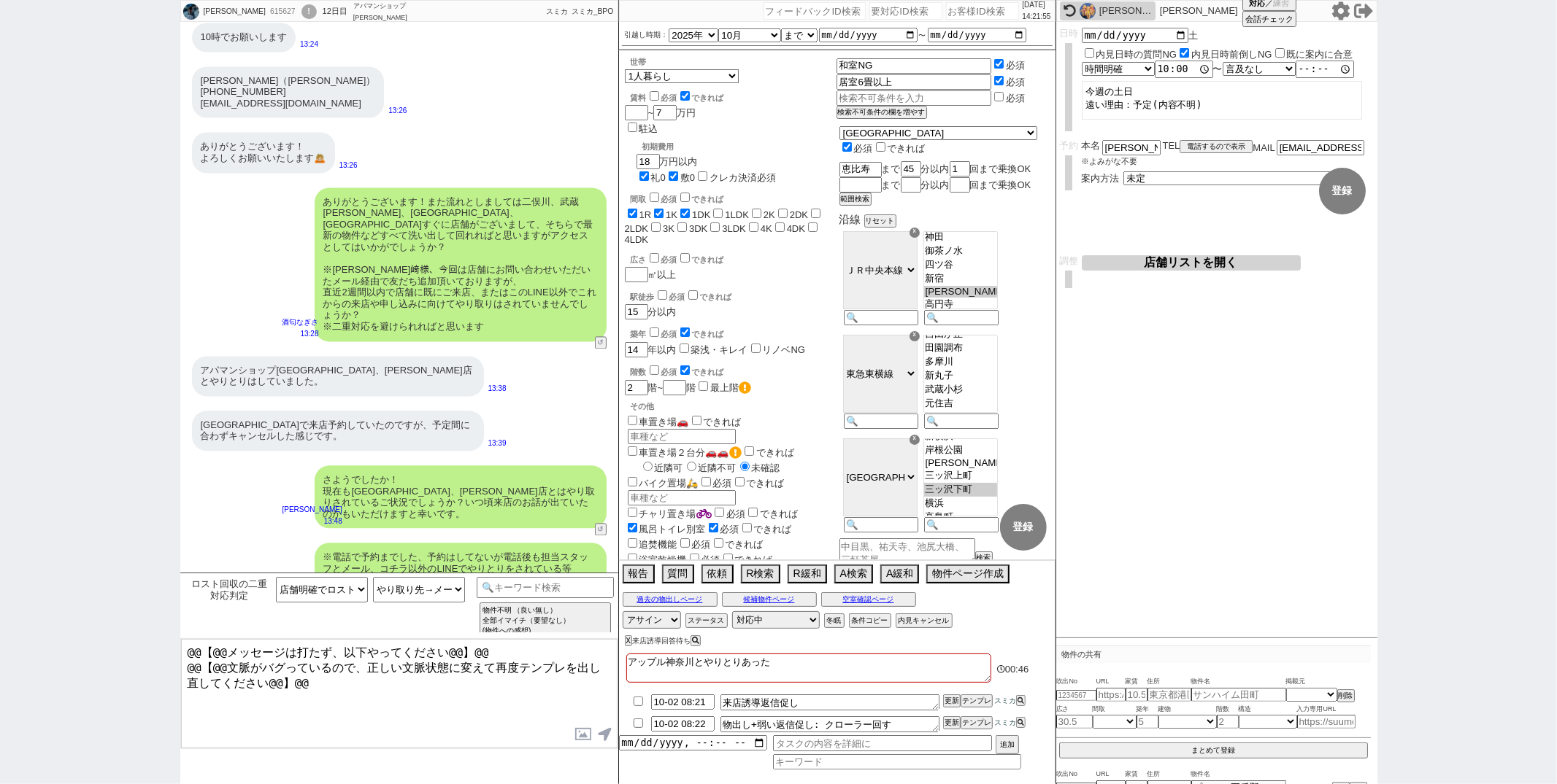
click at [516, 573] on div "ロスト回収の二重対応判定 店舗不明 店舗明確だがロスト回収元ではない 店舗明確でロスト回収元 やり取り先に関係なく申込済み やり取り先→不明 やり取り先→メー…" at bounding box center [399, 605] width 438 height 65
click at [514, 577] on input at bounding box center [545, 587] width 138 height 19
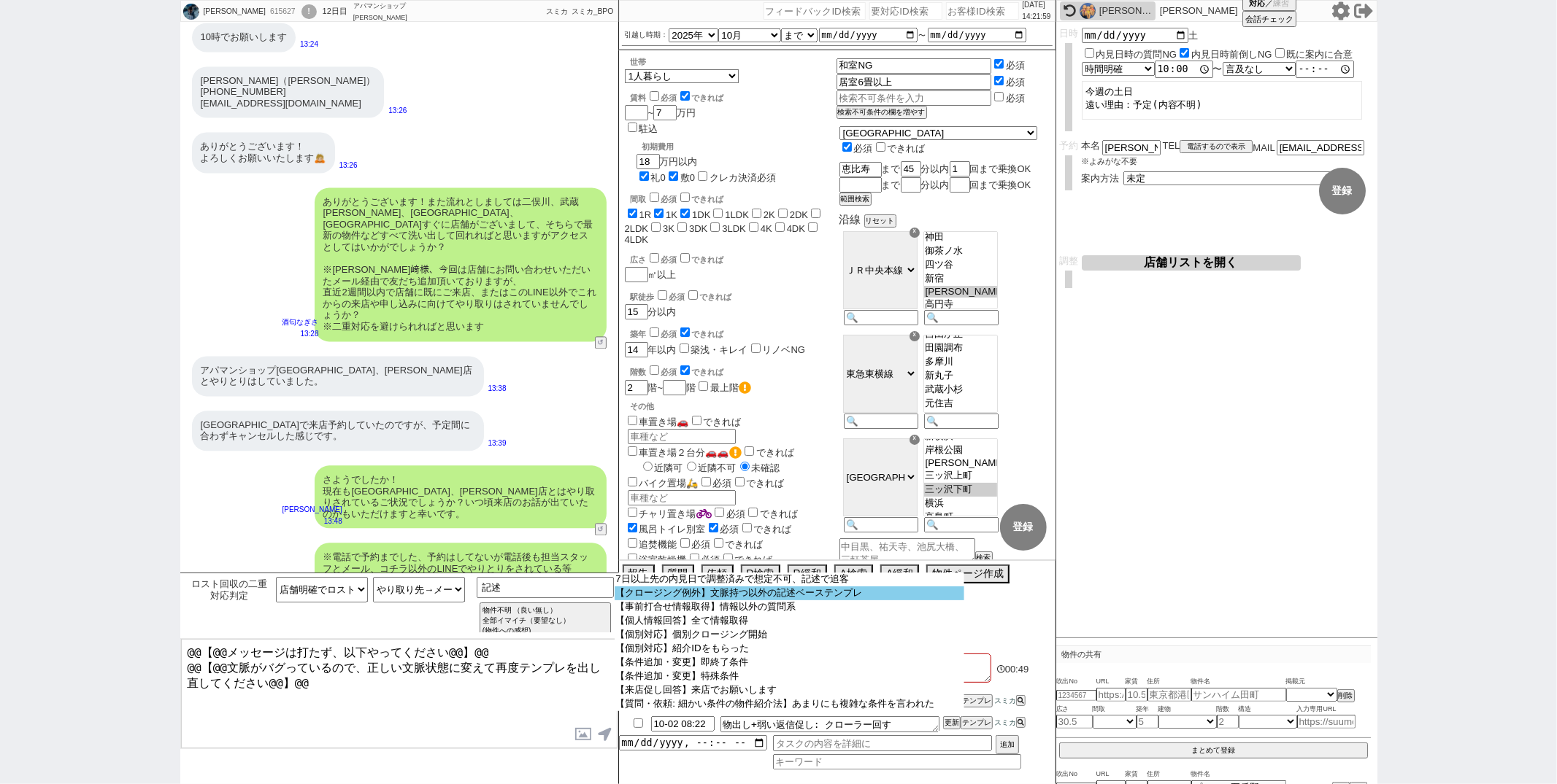
click at [675, 591] on option "【クロージング例外】文脈持つ以外の記述ベーステンプレ" at bounding box center [790, 593] width 349 height 14
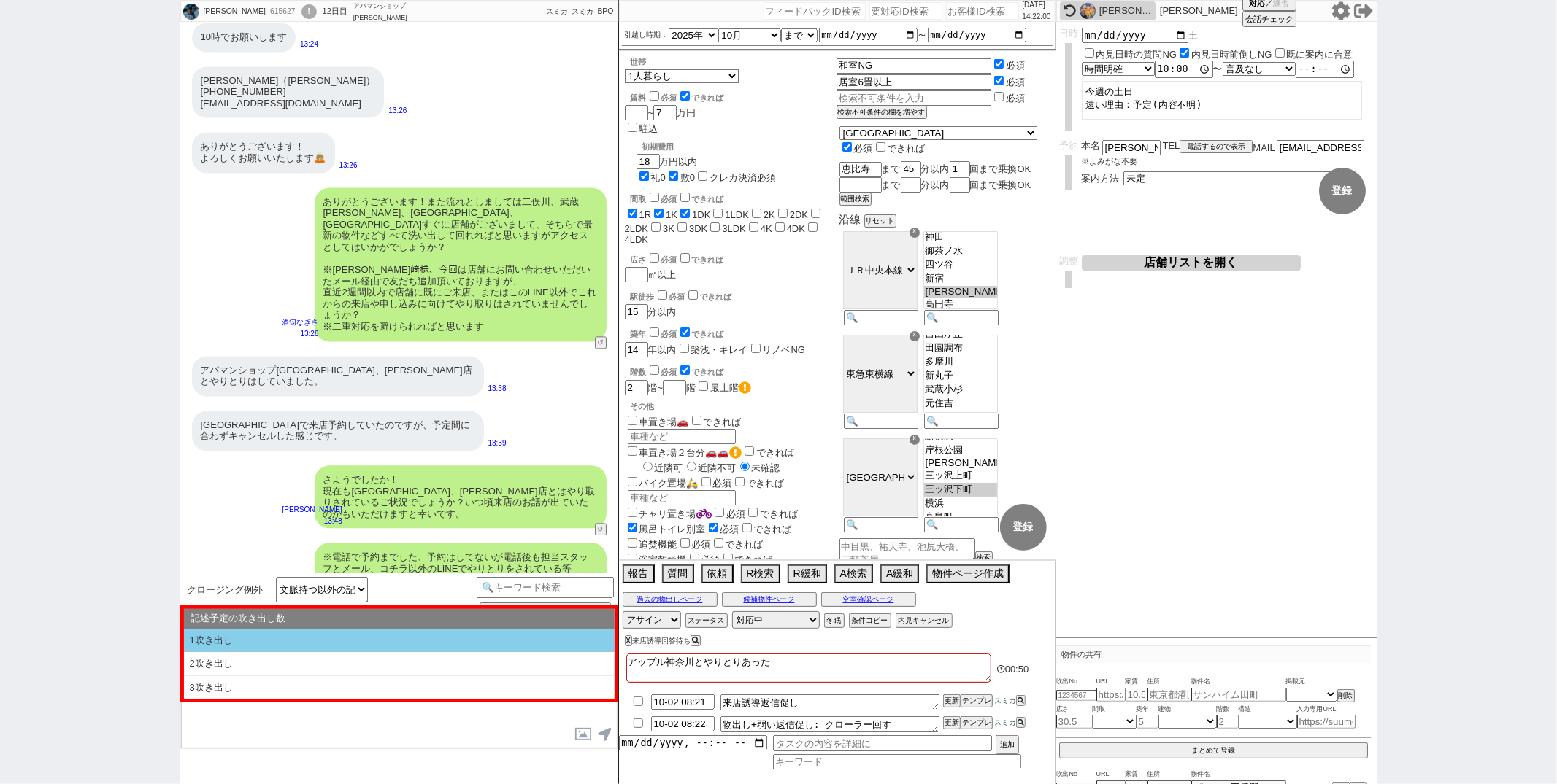
click at [438, 632] on li "1吹き出し" at bounding box center [399, 641] width 431 height 24
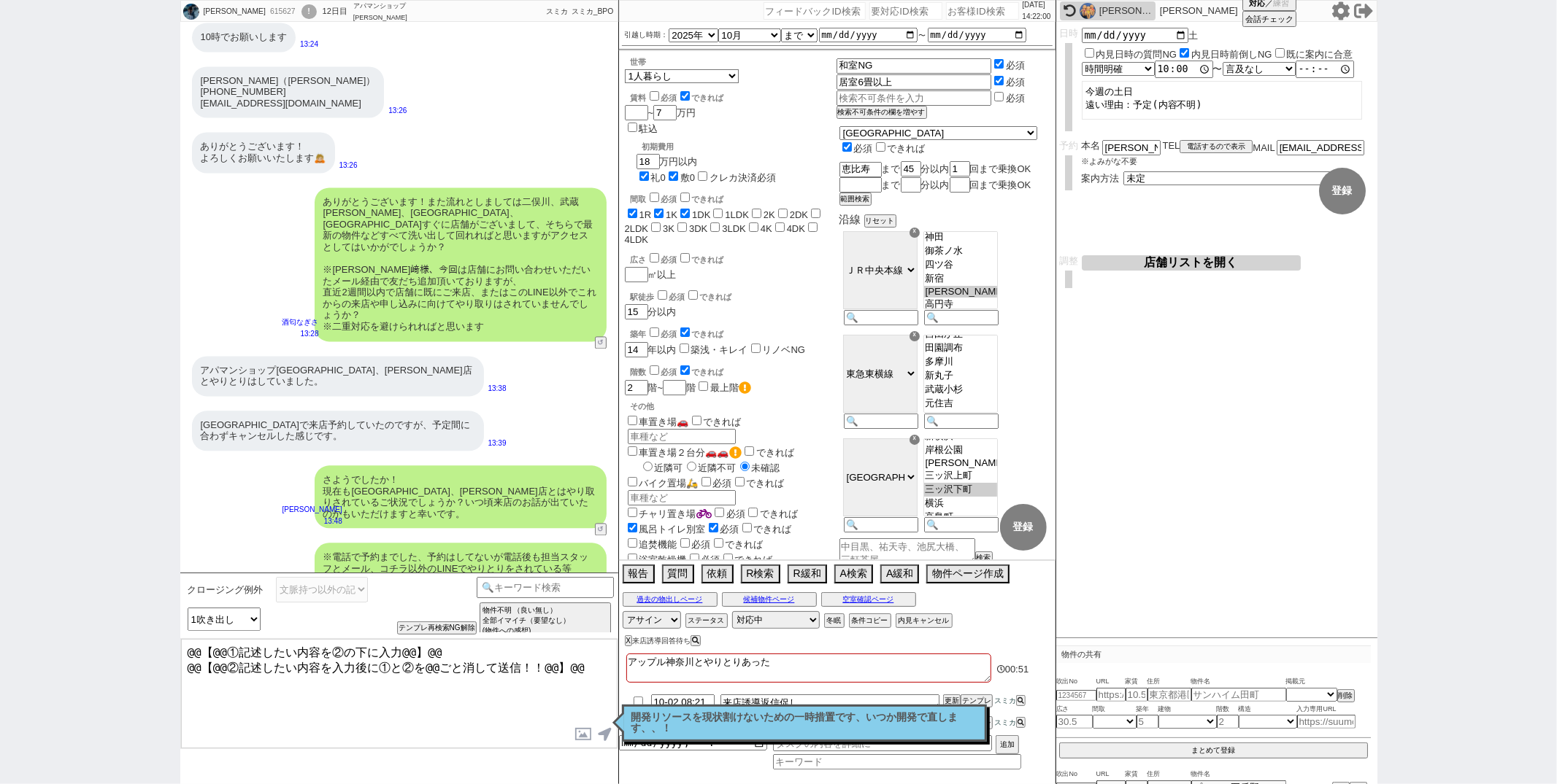
scroll to position [2696, 0]
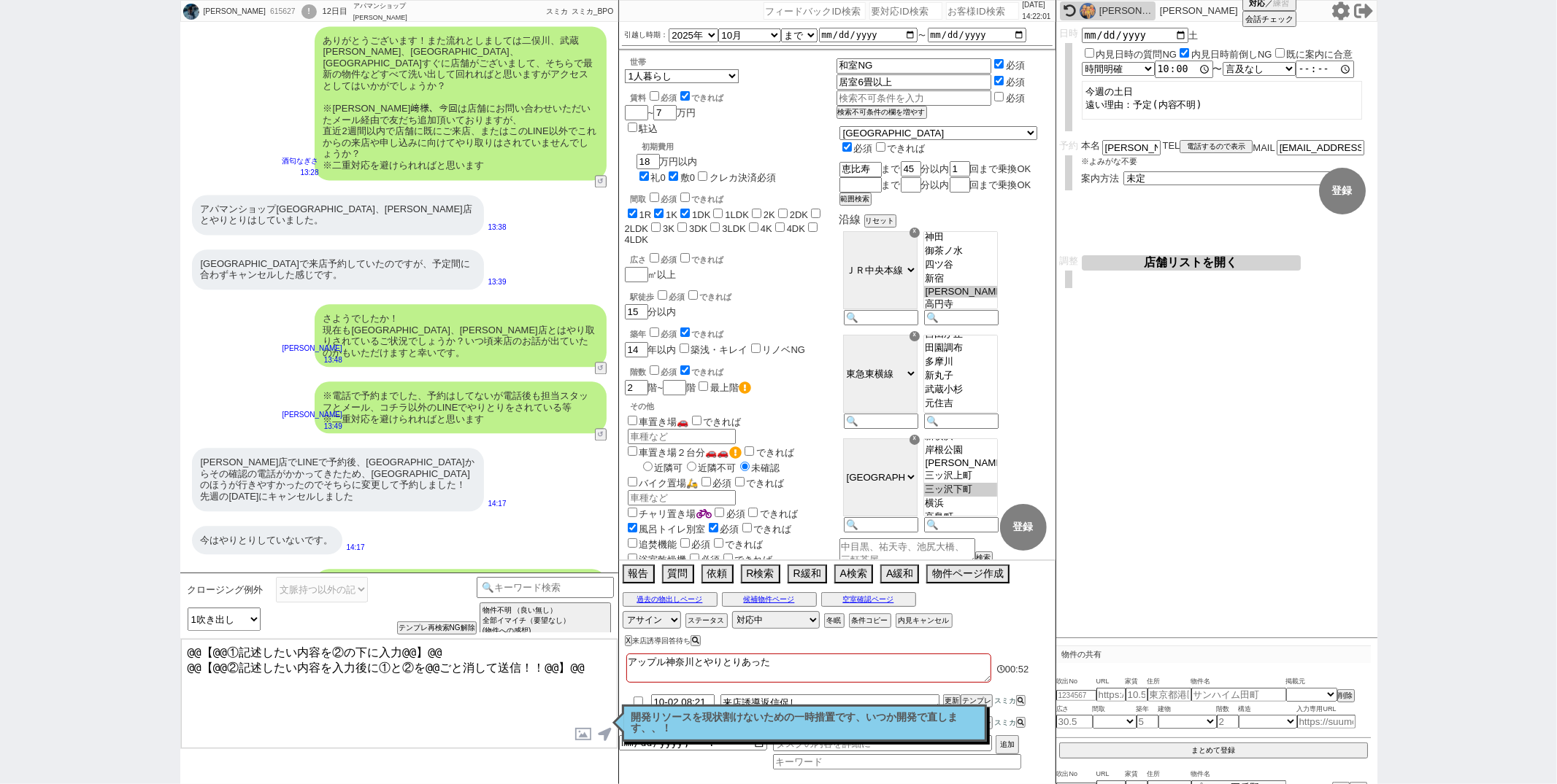
click at [583, 671] on textarea "@@【@@①記述したい内容を②の下に入力@@】@@ @@【@@②記述したい内容を入力後に①と②を@@ごと消して送信！！@@】@@" at bounding box center [399, 693] width 437 height 109
click at [840, 671] on textarea "アップル神奈川とやりとりあった" at bounding box center [809, 668] width 365 height 29
drag, startPoint x: 583, startPoint y: 662, endPoint x: 601, endPoint y: 359, distance: 303.5
click at [594, 359] on div "未歩 615627 ! 0 12日目 アパマンショップ目黒西口店 冬眠中 自社客 スミカ スミカ_BPO チャット全表示 2025-09-28 ※同じ内容を重…" at bounding box center [399, 392] width 438 height 784
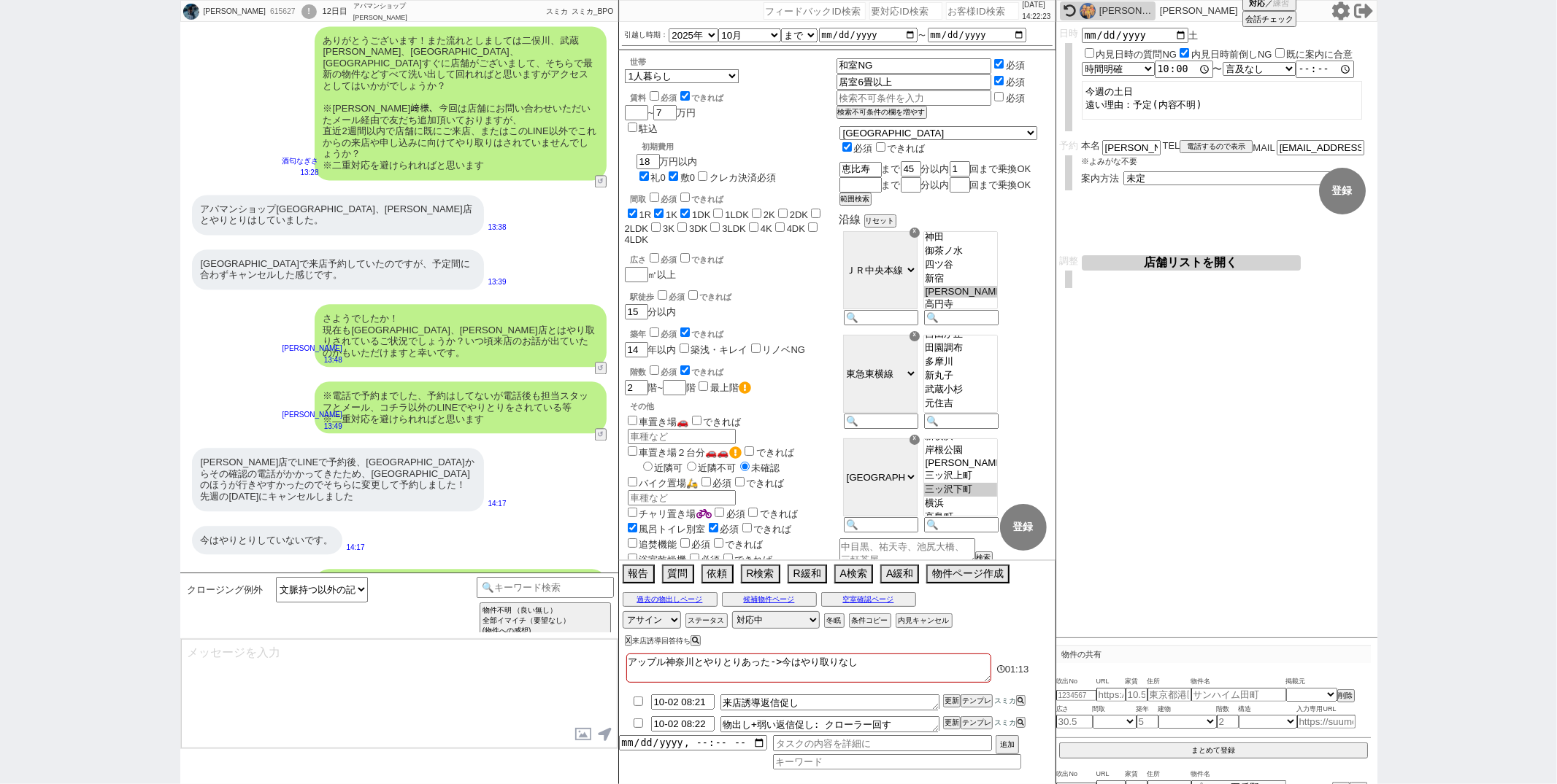
scroll to position [2758, 0]
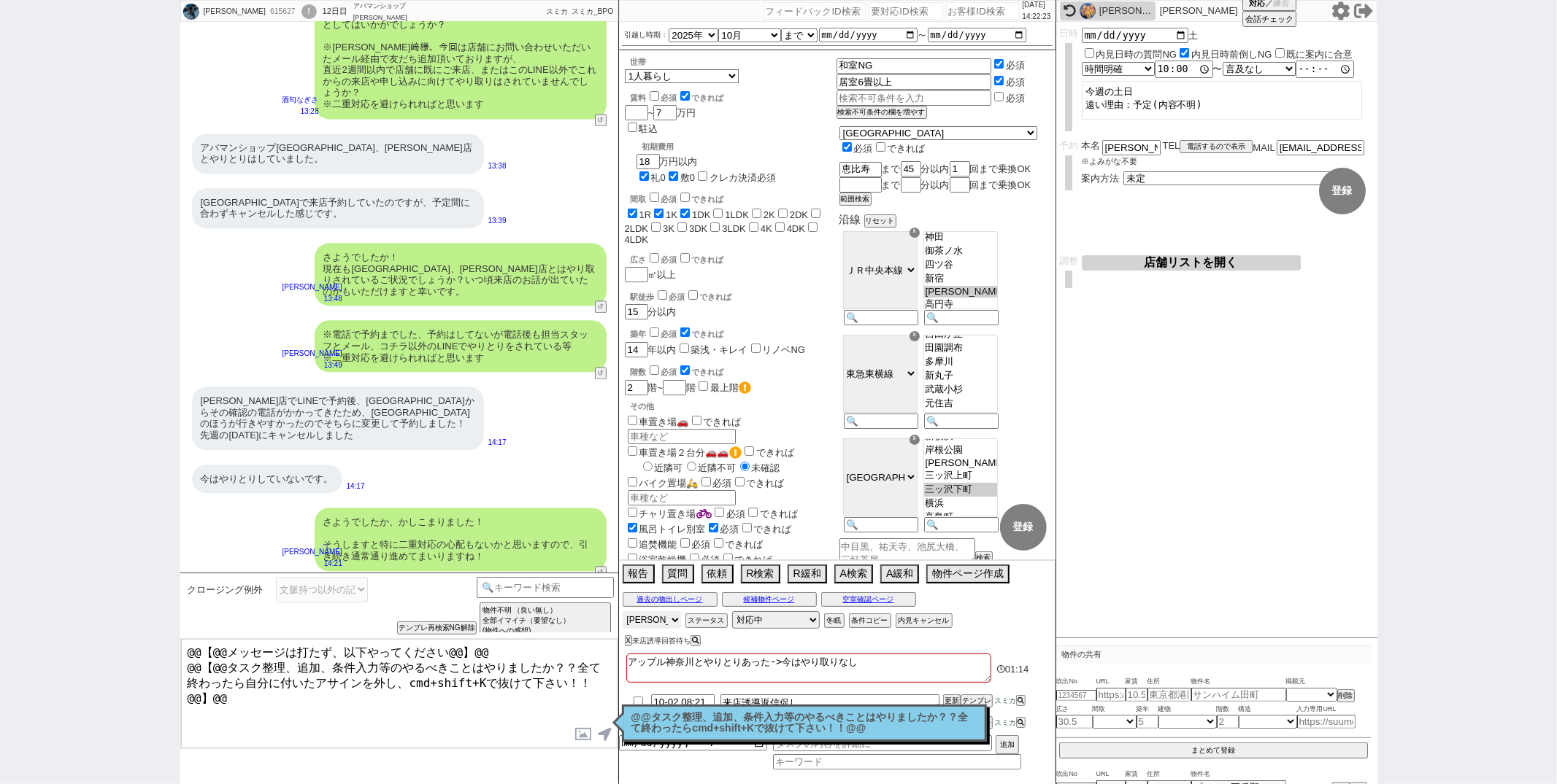
click at [657, 619] on select "アサイン 御手洗侑矢 中村夏海 真鍋ひとみ 平山恭子 坂本ルミ" at bounding box center [651, 620] width 59 height 18
click at [622, 613] on select "アサイン 御手洗侑矢 中村夏海 真鍋ひとみ 平山恭子 坂本ルミ" at bounding box center [651, 620] width 59 height 18
click at [539, 380] on div "川崎店でLINEで予約後、新横浜店からその確認の電話がかかってきたため、新横浜店のほうが行きやすかったのでそちらに変更して予約しました！ 先週の金曜日にキャン…" at bounding box center [399, 418] width 438 height 77
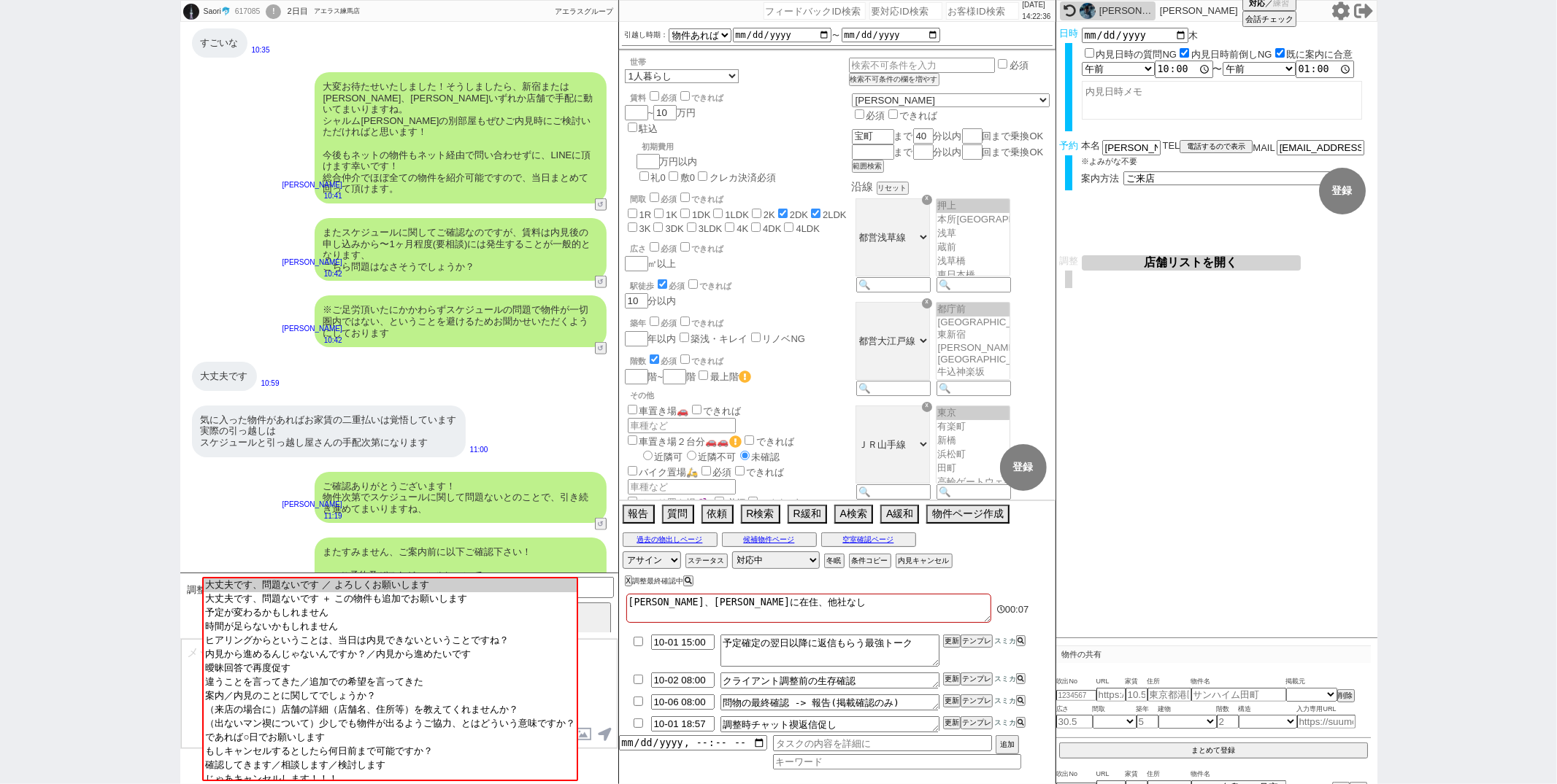
scroll to position [862, 0]
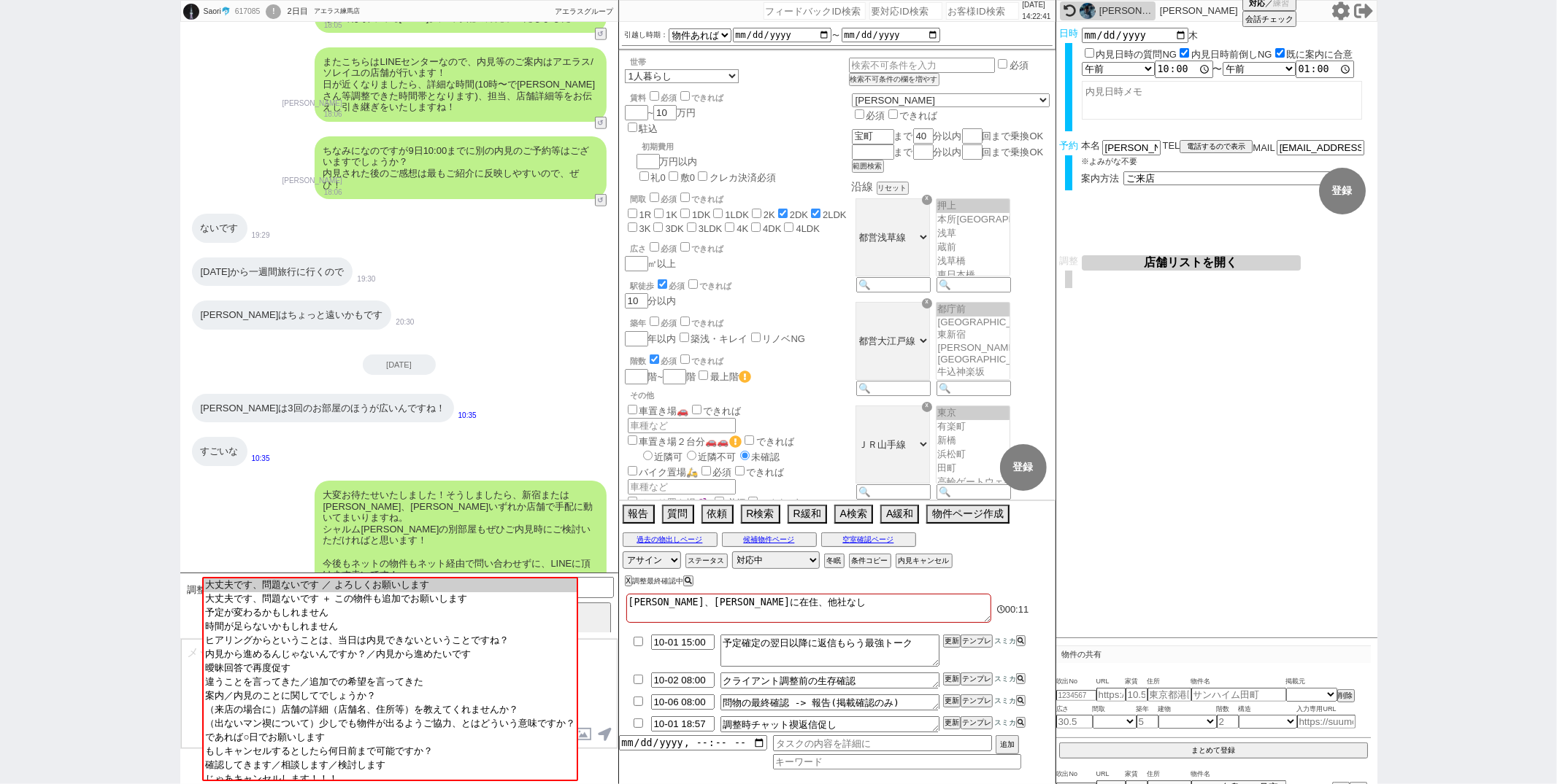
click at [488, 312] on div "市川はちょっと遠いかもです 20:30" at bounding box center [399, 315] width 438 height 44
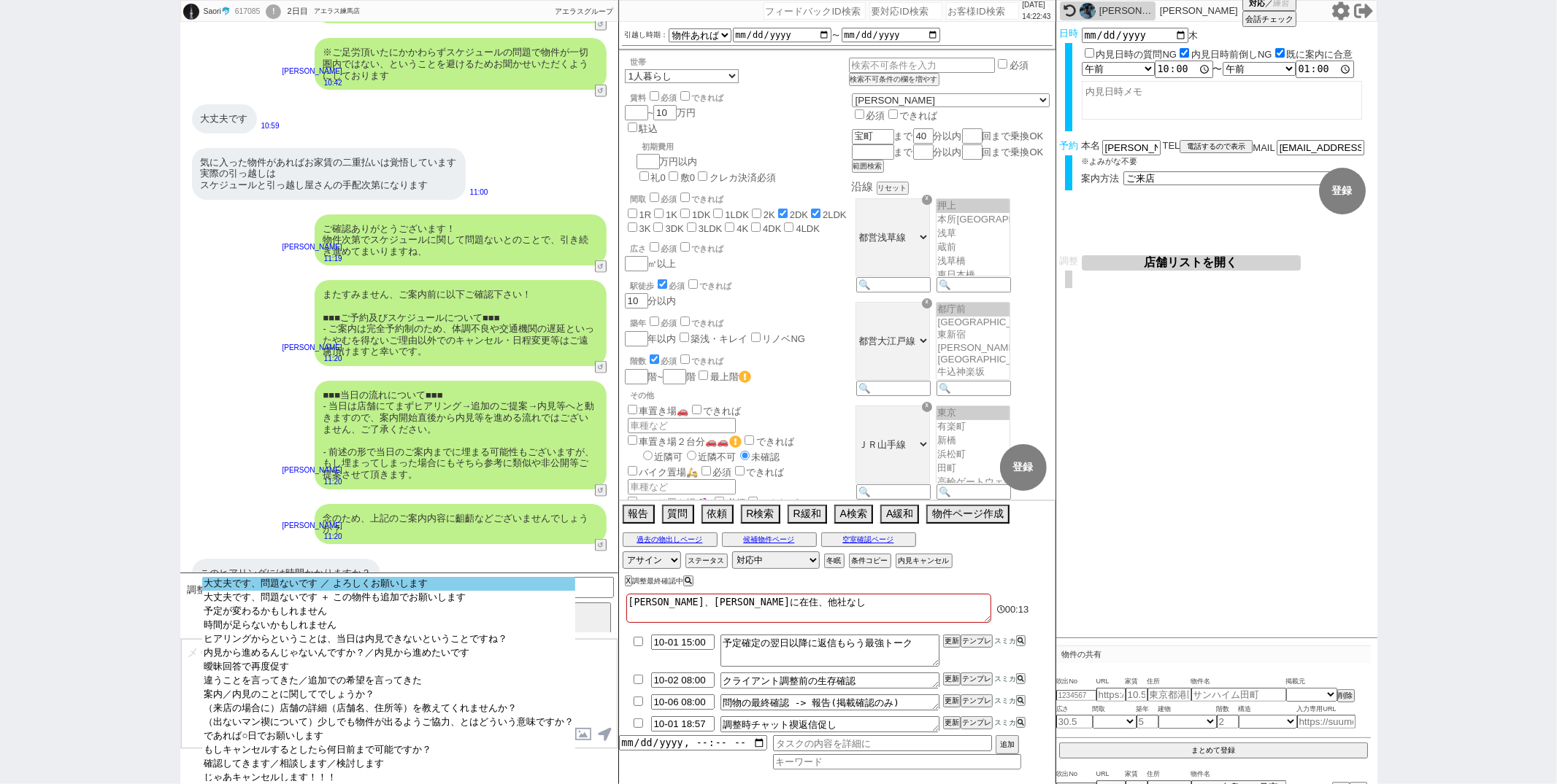
click at [360, 587] on option "大丈夫です、問題ないです ／ よろしくお願いします" at bounding box center [388, 584] width 373 height 14
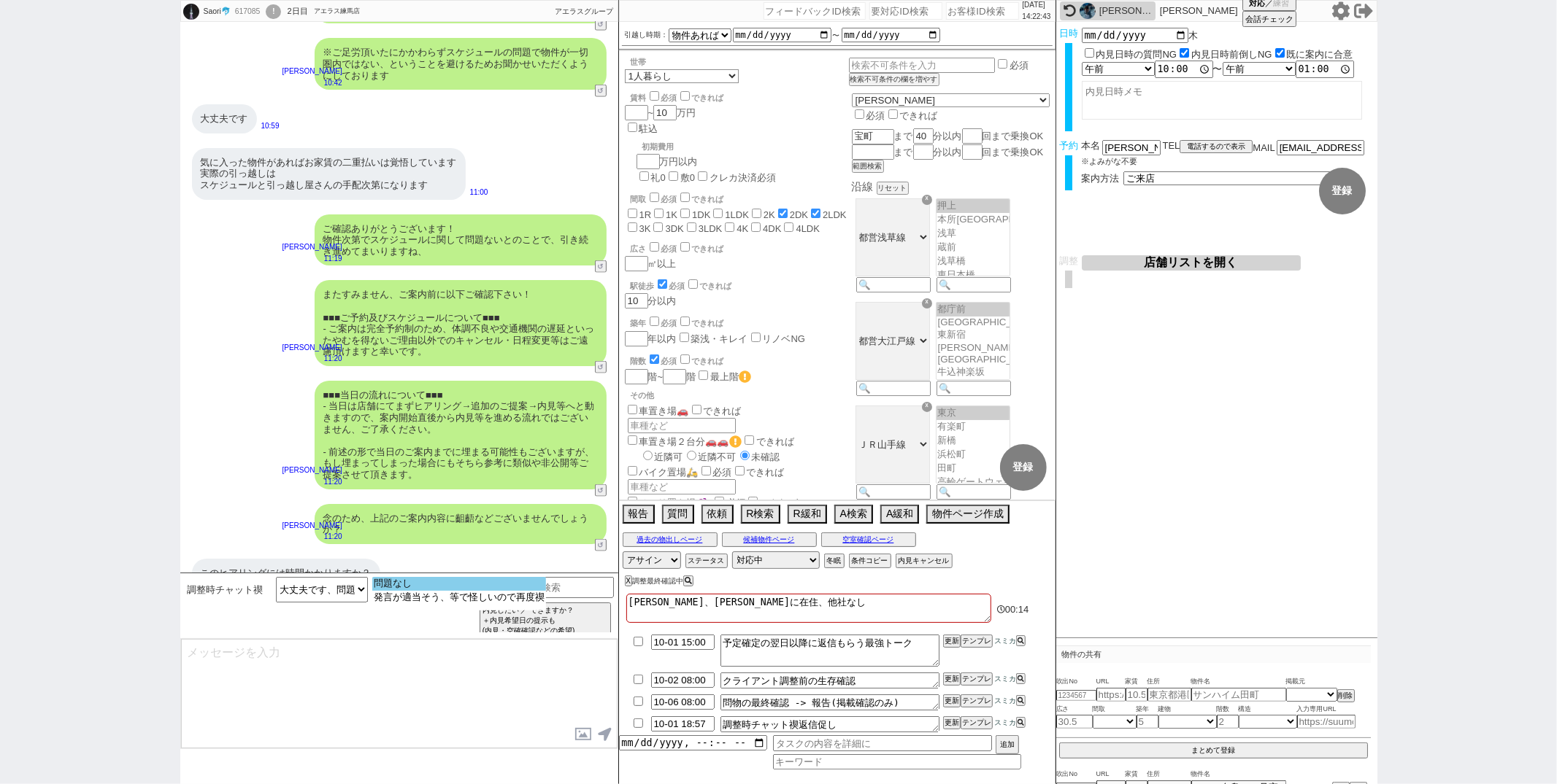
click at [404, 586] on option "問題なし" at bounding box center [459, 584] width 174 height 14
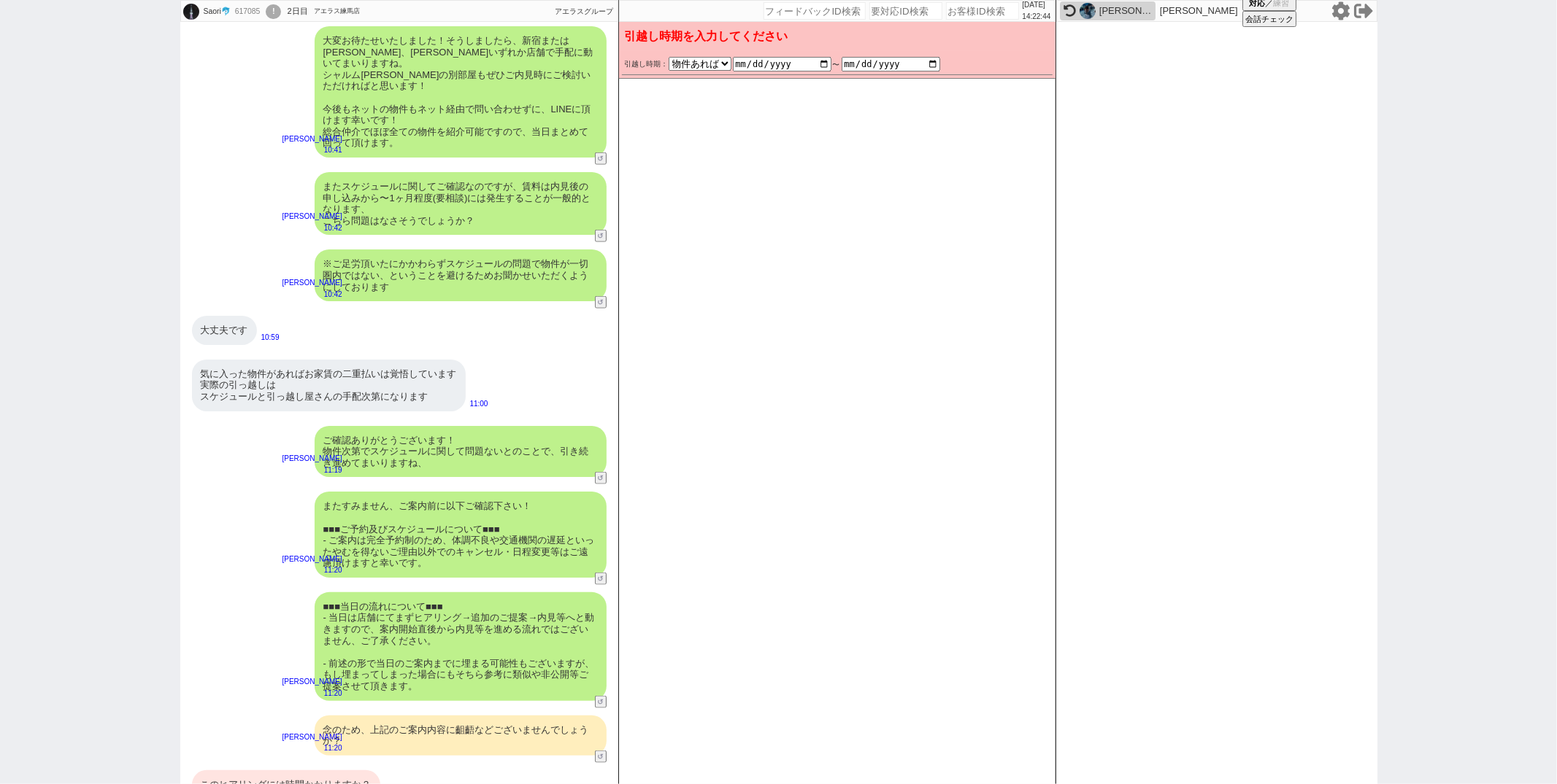
click at [321, 770] on div "このヒアリングには時間かかりますか？ これで懲りてます" at bounding box center [286, 790] width 188 height 40
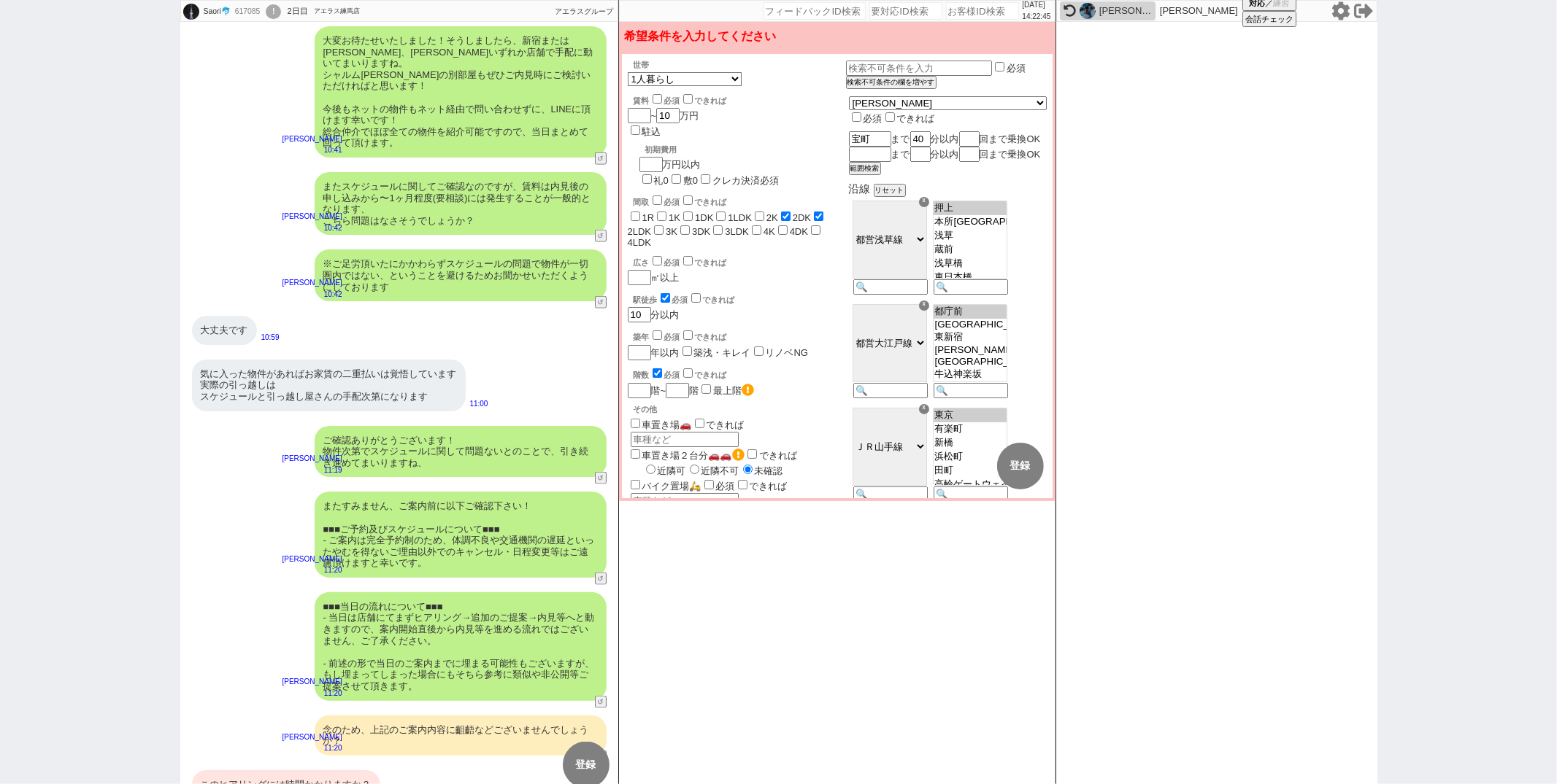
click at [321, 770] on div "このヒアリングには時間かかりますか？ これで懲りてます" at bounding box center [286, 790] width 188 height 40
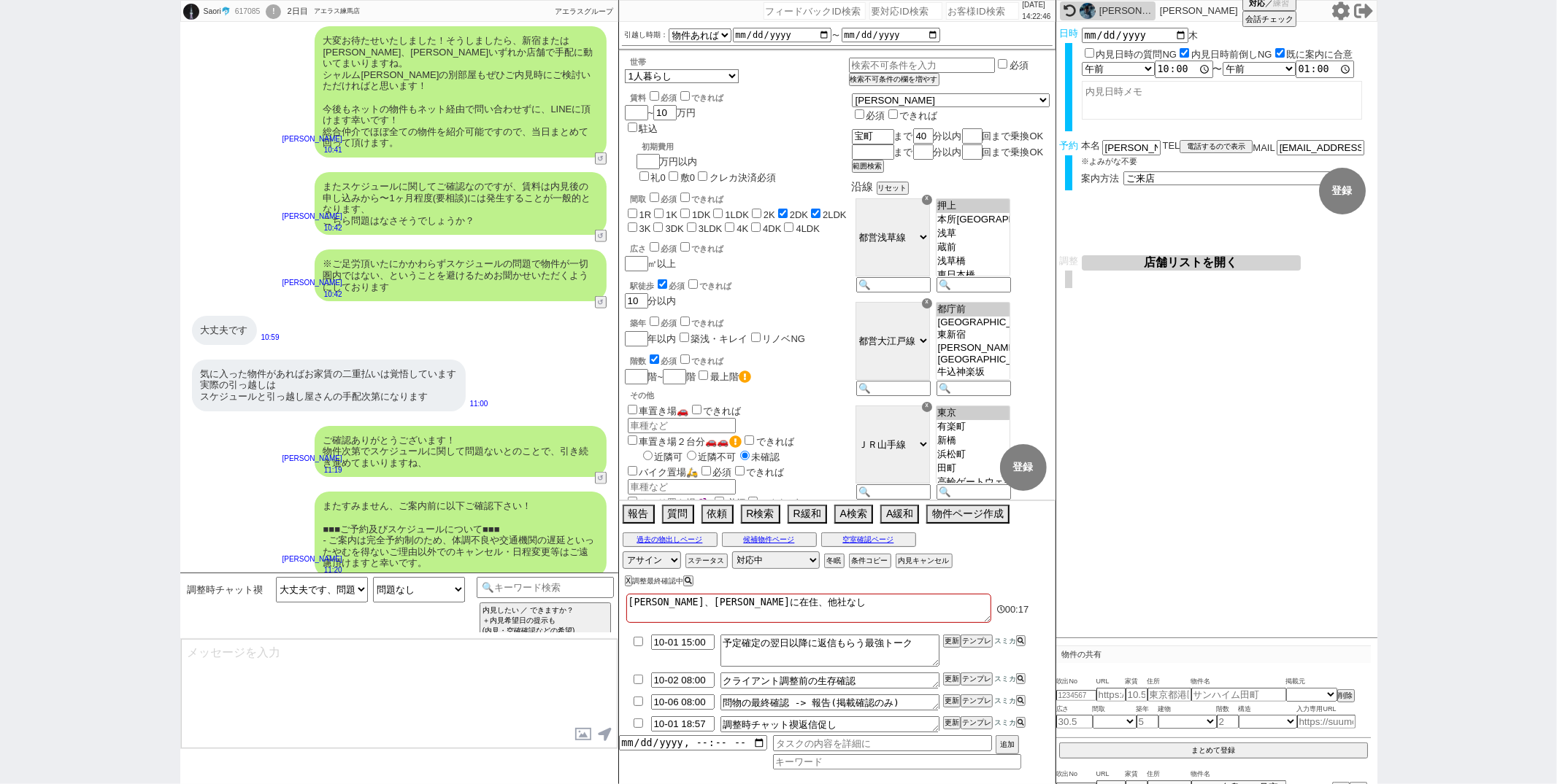
scroll to position [1528, 0]
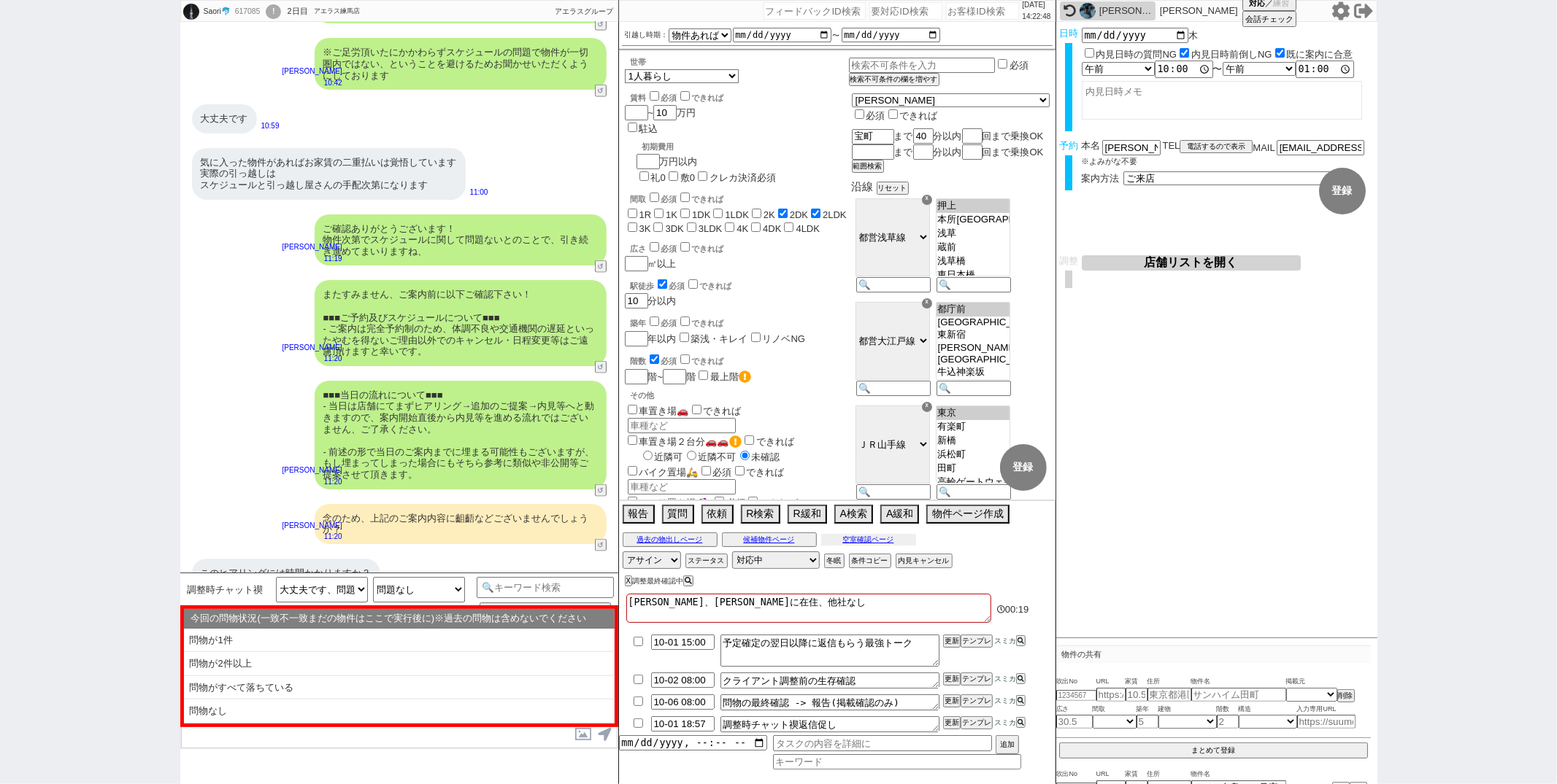
click at [841, 542] on button "空室確認ページ" at bounding box center [868, 540] width 95 height 12
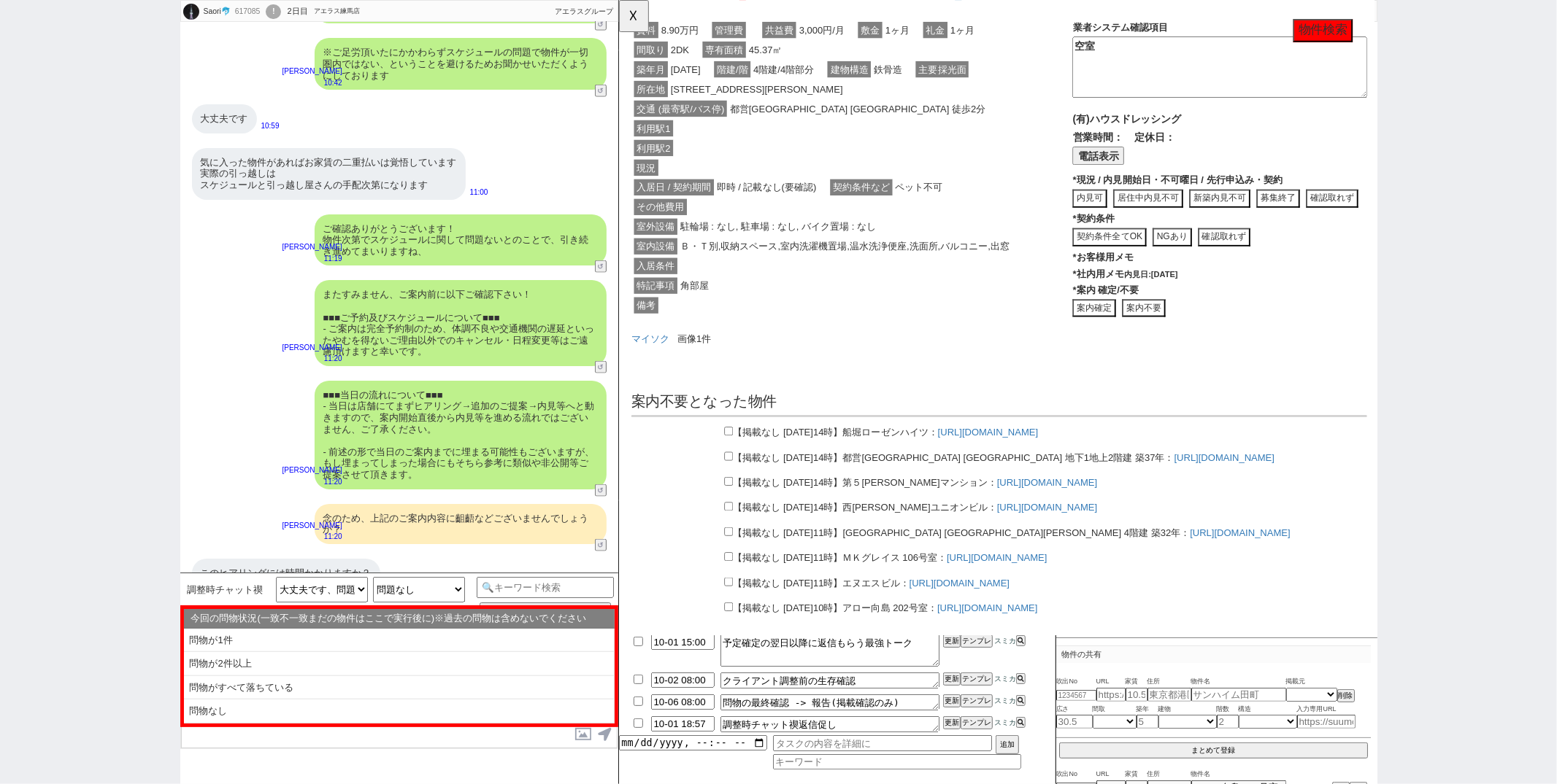
scroll to position [926, 0]
click at [643, 25] on button "☓" at bounding box center [633, 14] width 27 height 29
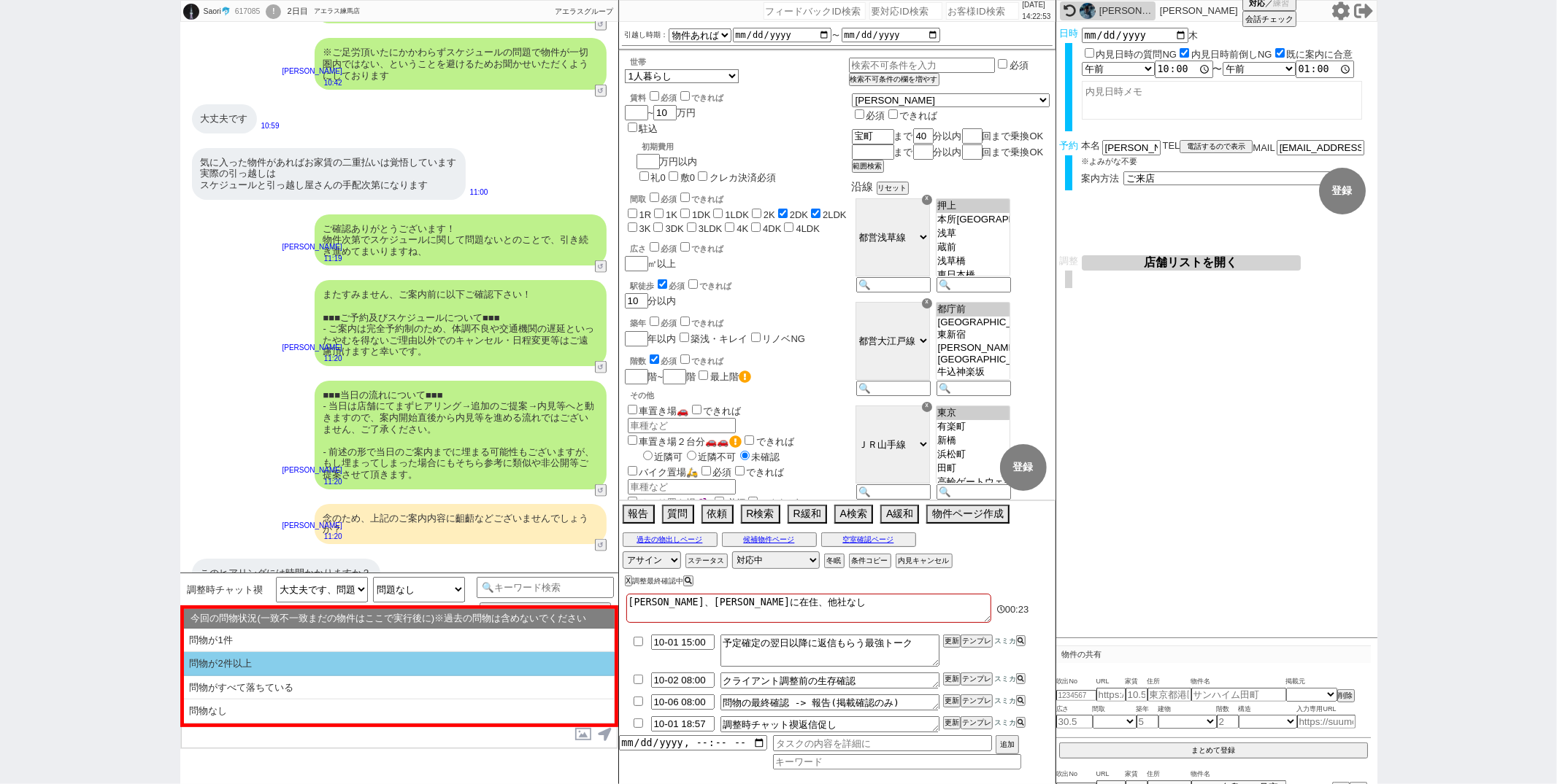
click at [346, 664] on li "問物が2件以上" at bounding box center [399, 664] width 431 height 24
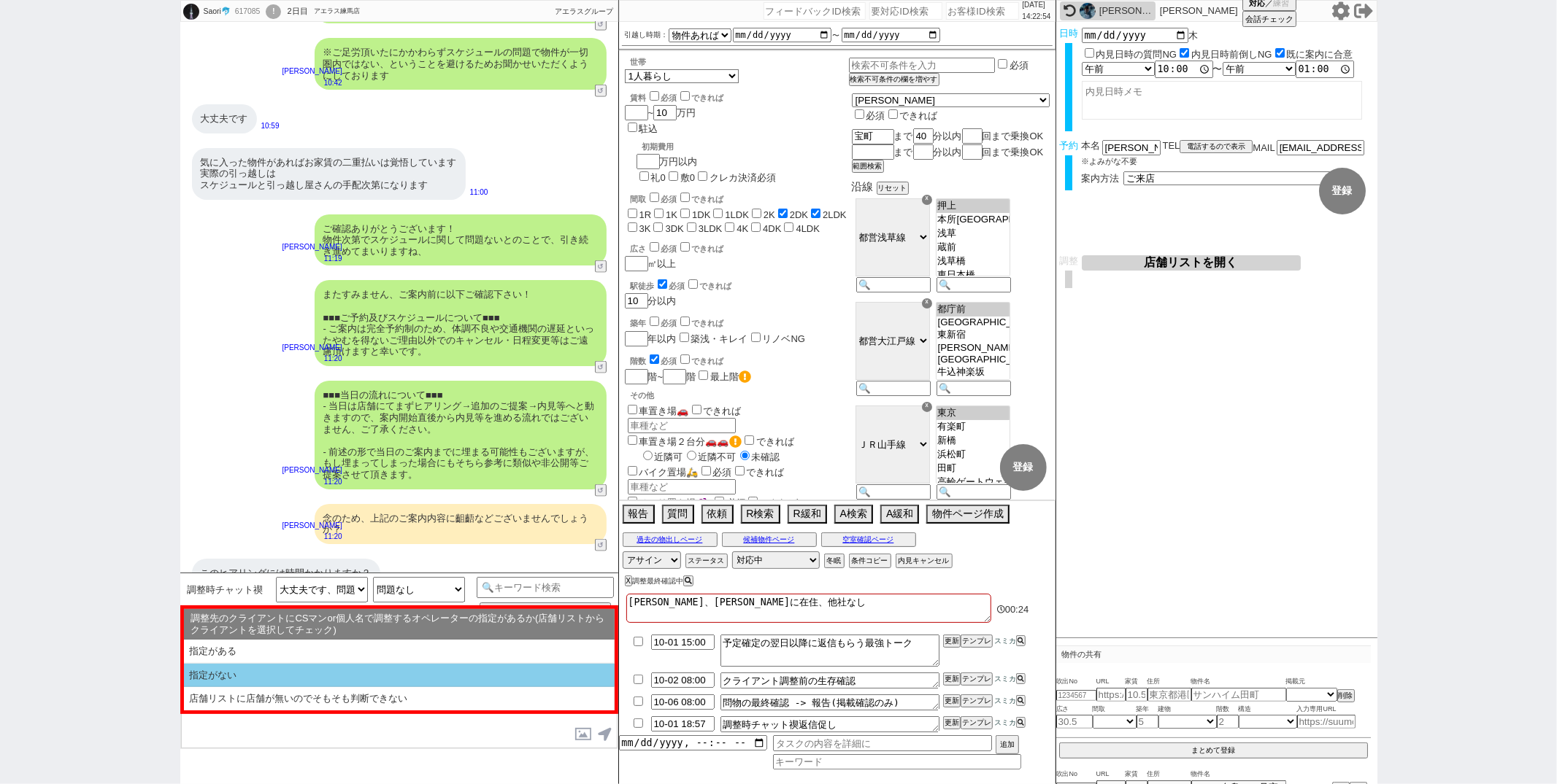
click at [336, 672] on li "指定がない" at bounding box center [399, 676] width 431 height 24
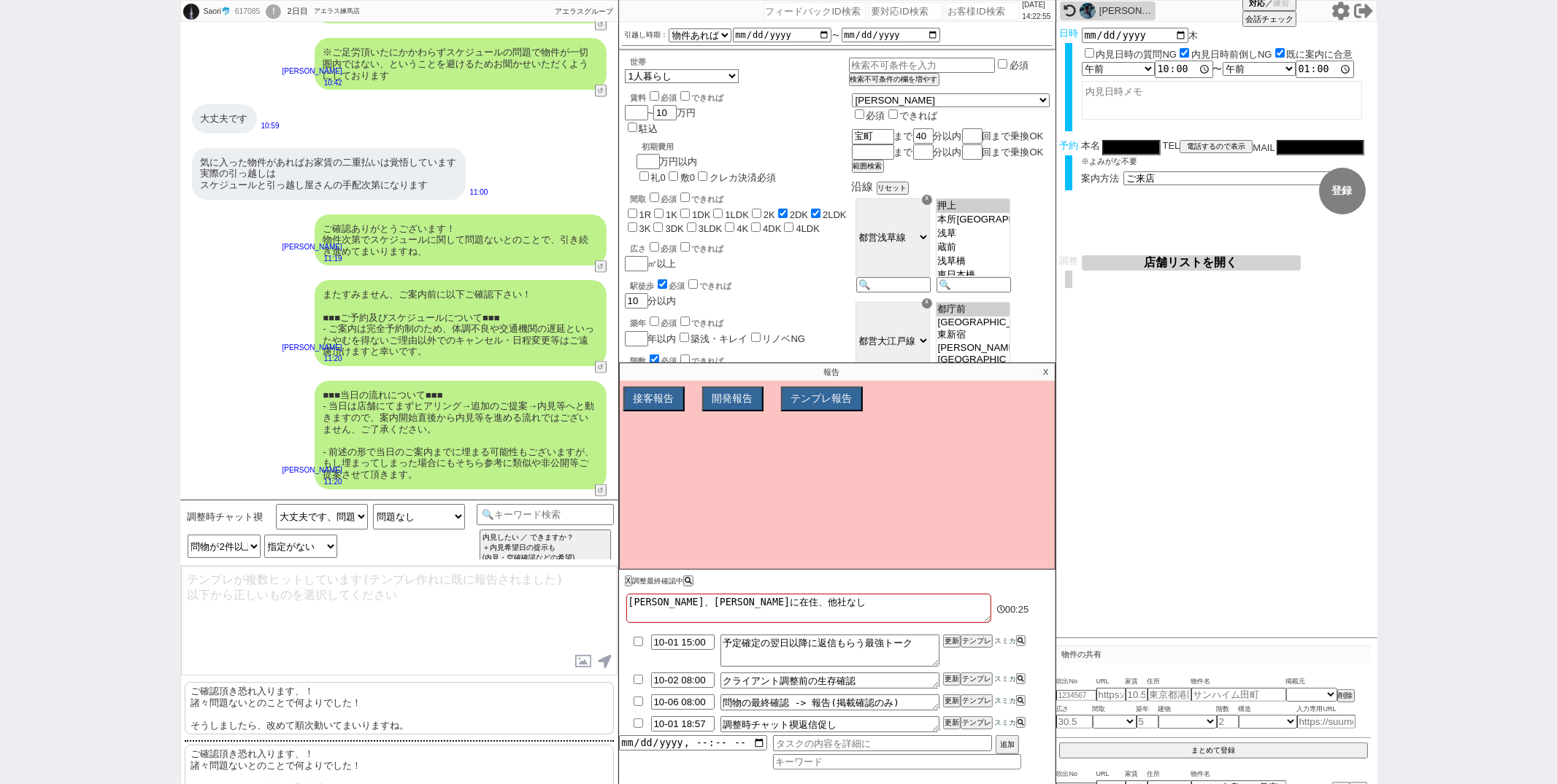
click at [310, 699] on p "ご確認頂き恐れ入ります、！ 諸々問題ないとのことで何よりでした！ そうしましたら、改めて順次動いてまいりますね。" at bounding box center [399, 709] width 429 height 53
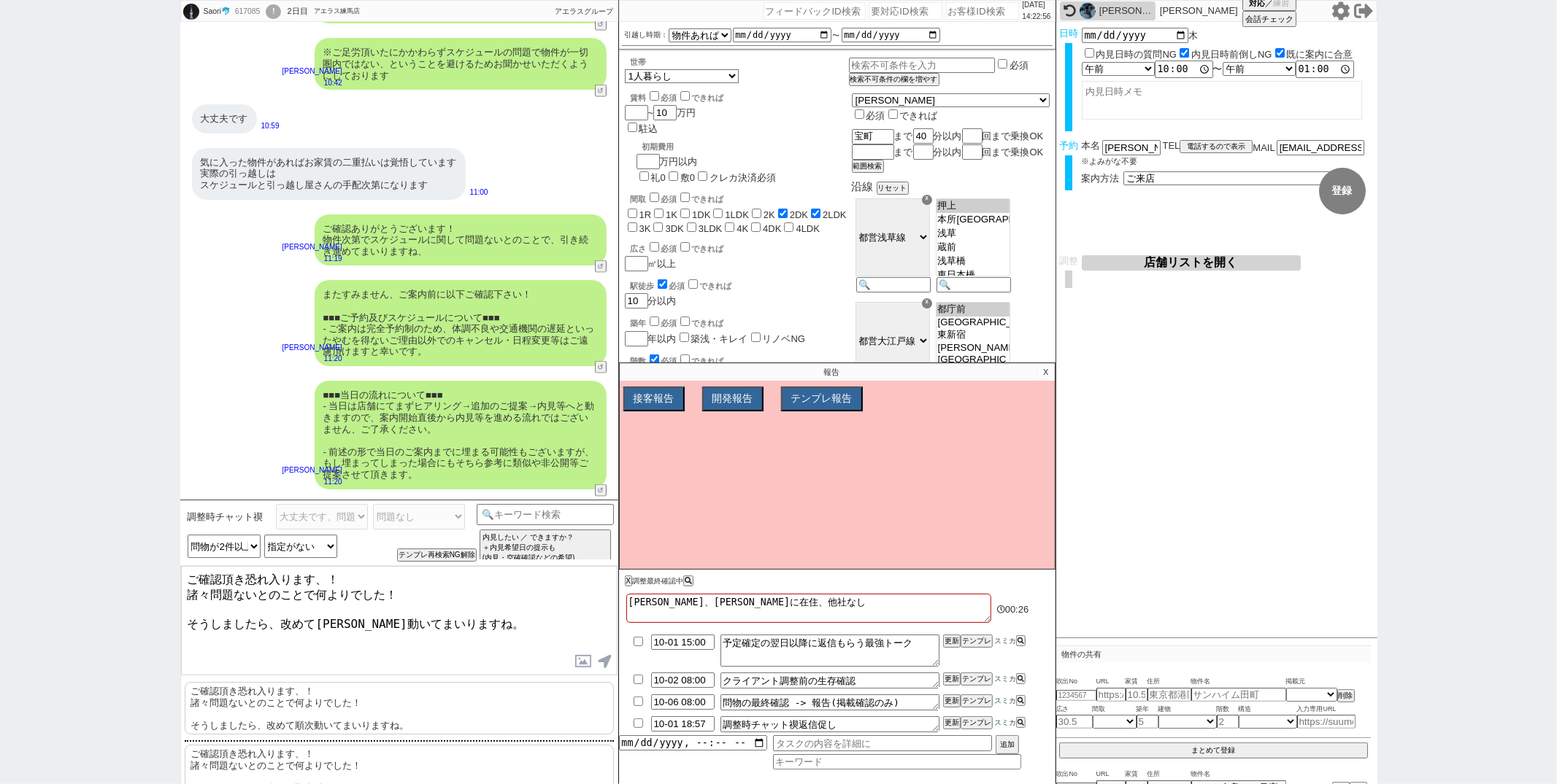
click at [186, 584] on textarea "ご確認頂き恐れ入ります、！ 諸々問題ないとのことで何よりでした！ そうしましたら、改めて順次動いてまいりますね。" at bounding box center [399, 620] width 437 height 109
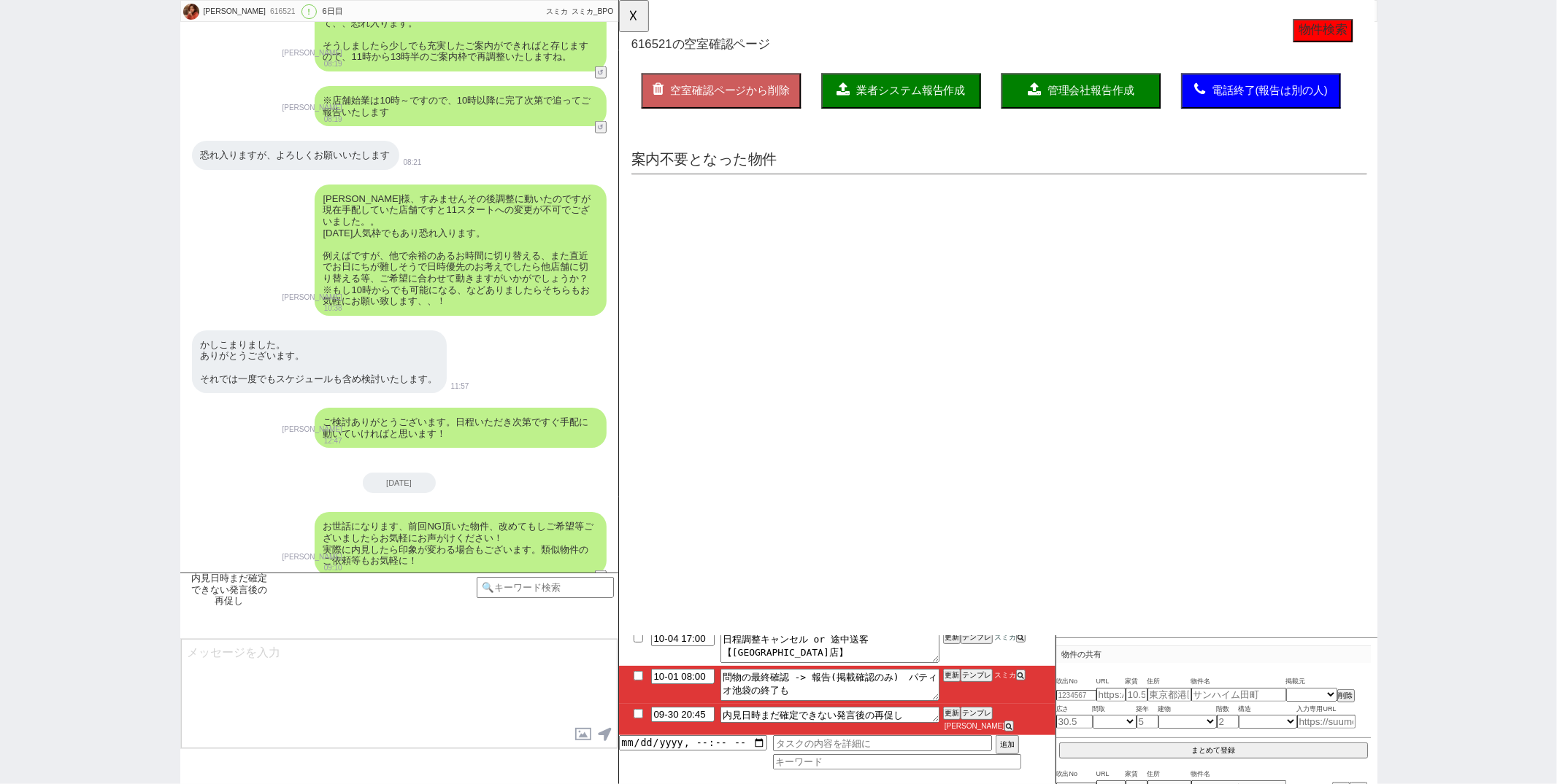
scroll to position [76, 0]
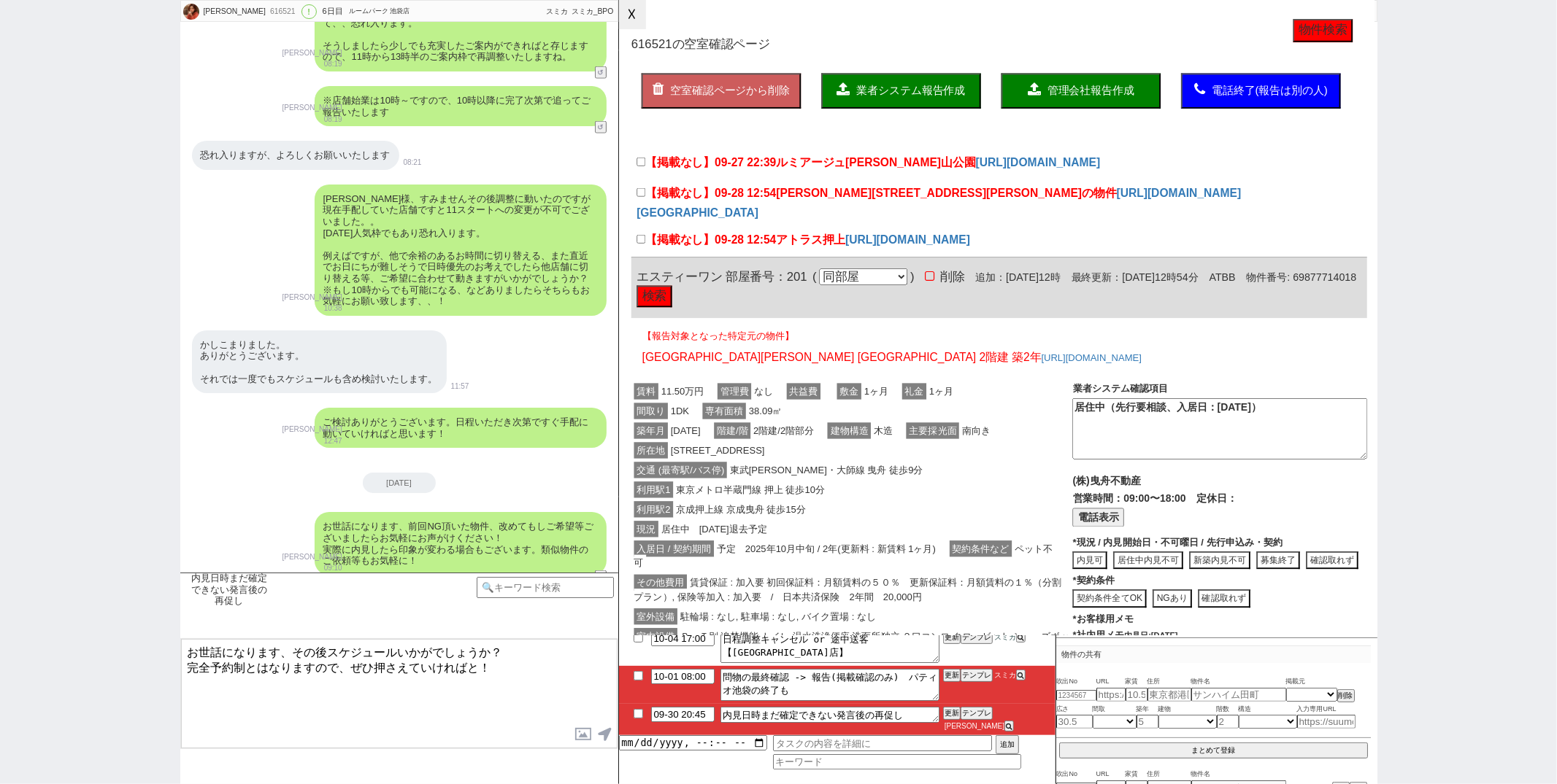
click at [629, 25] on button "☓" at bounding box center [633, 14] width 27 height 29
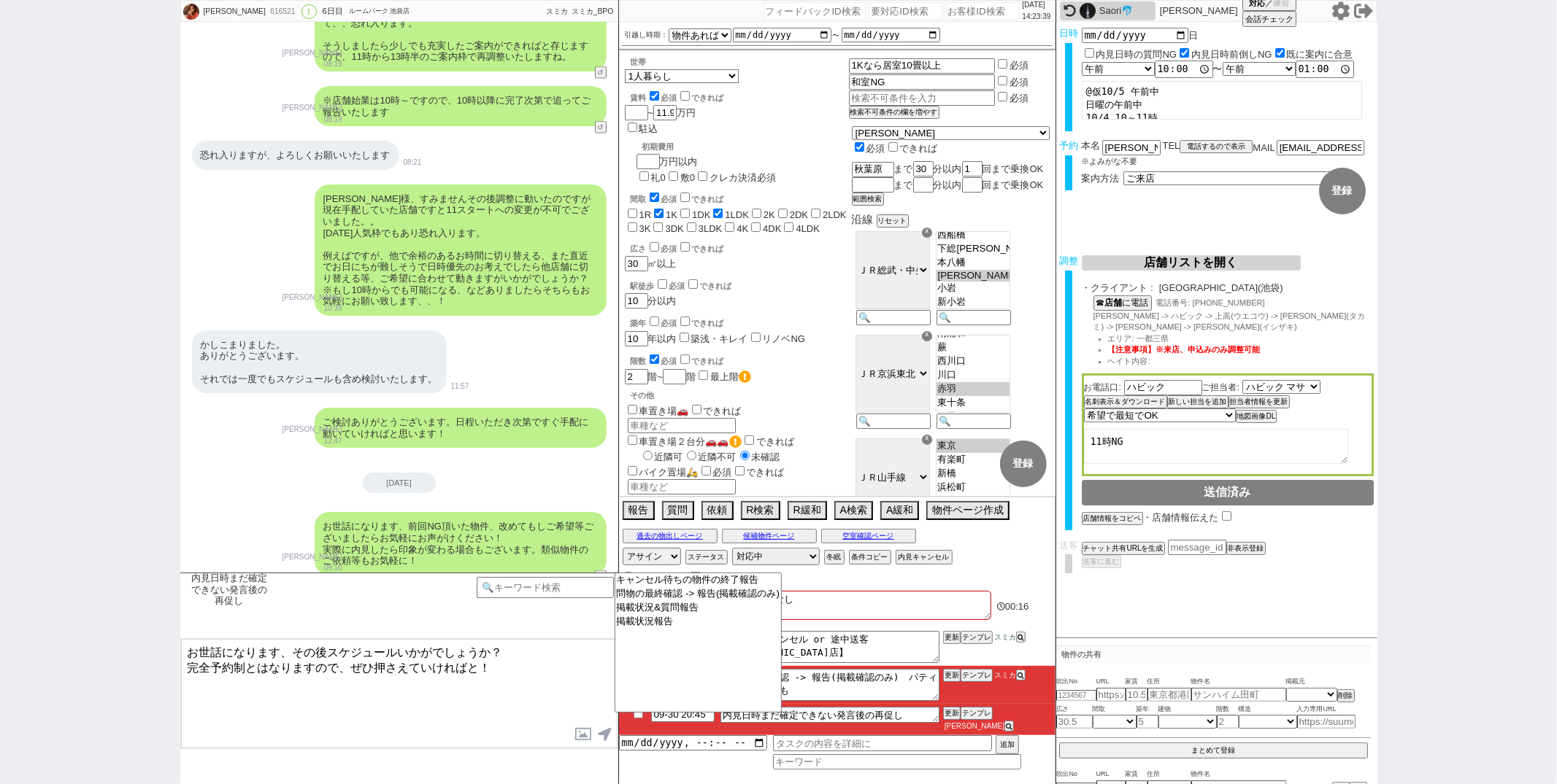
click at [496, 664] on textarea "お世話になります、その後スケジュールいかがでしょうか？ 完全予約制とはなりますので、ぜひ押さえていければと！" at bounding box center [399, 693] width 437 height 109
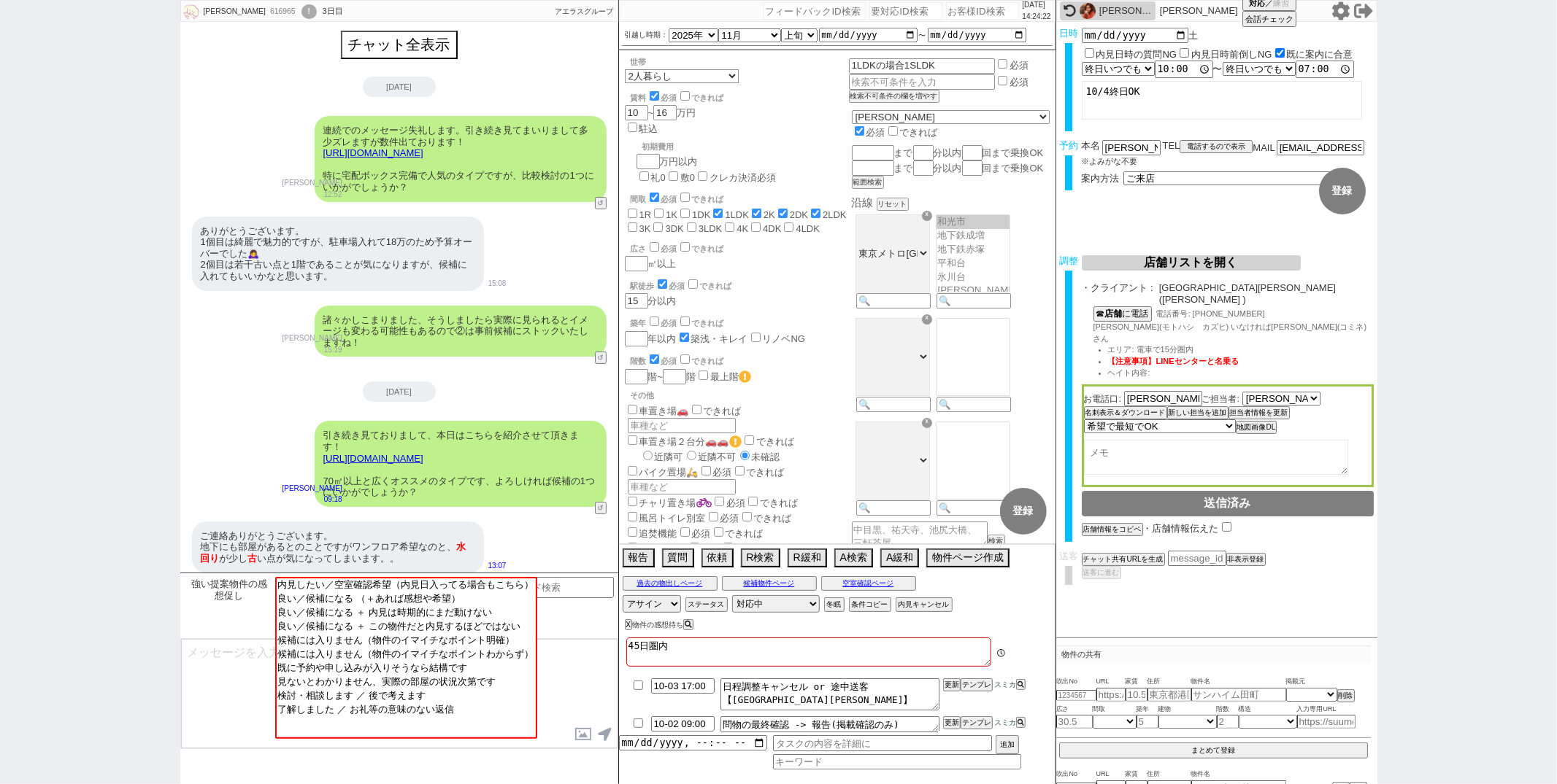
scroll to position [63, 0]
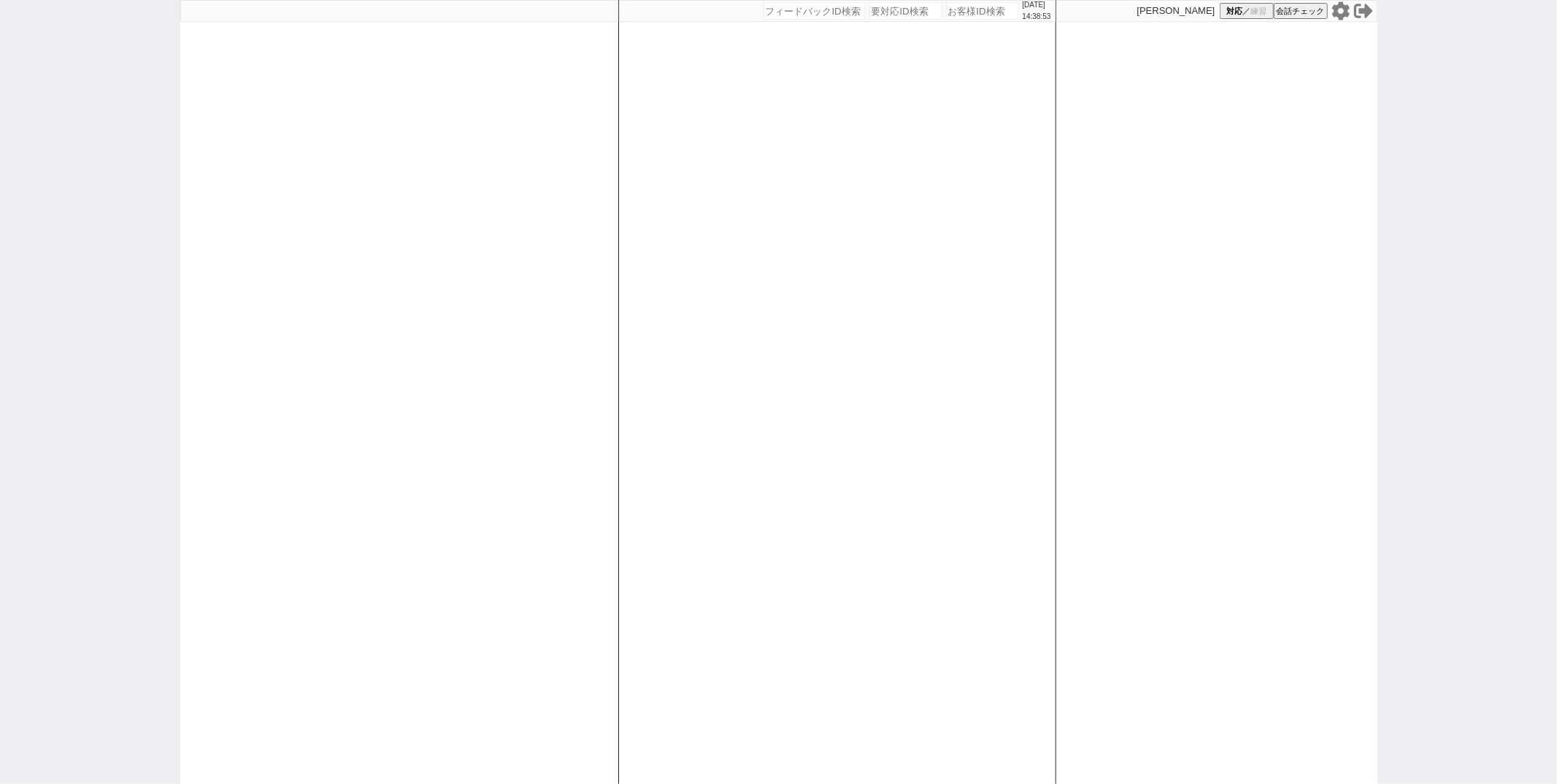
click at [513, 467] on div at bounding box center [399, 392] width 438 height 784
select select "1"
select select "2"
select select
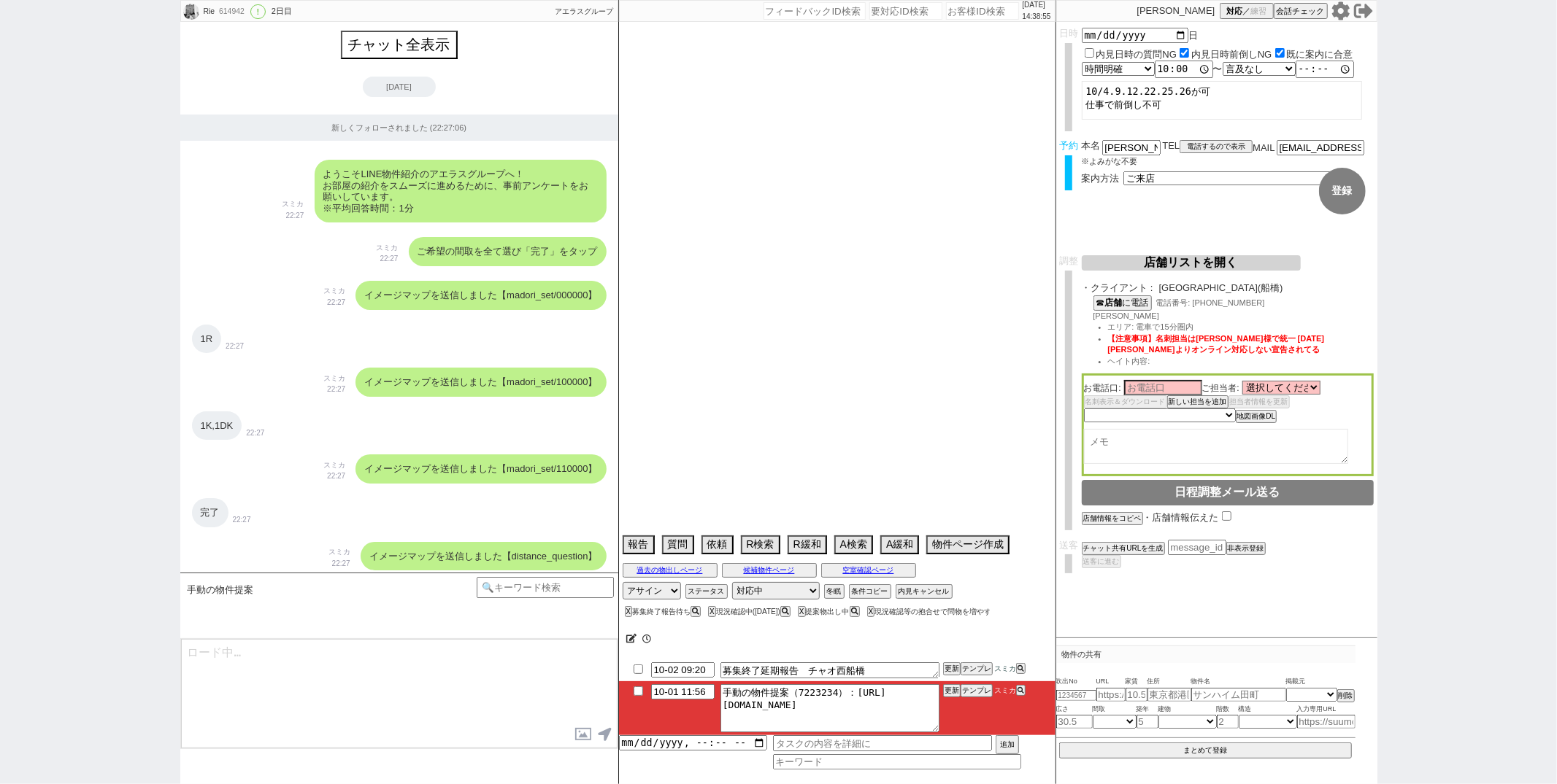
select select "2025"
select select "11"
select select "33"
select select "0"
select select "814"
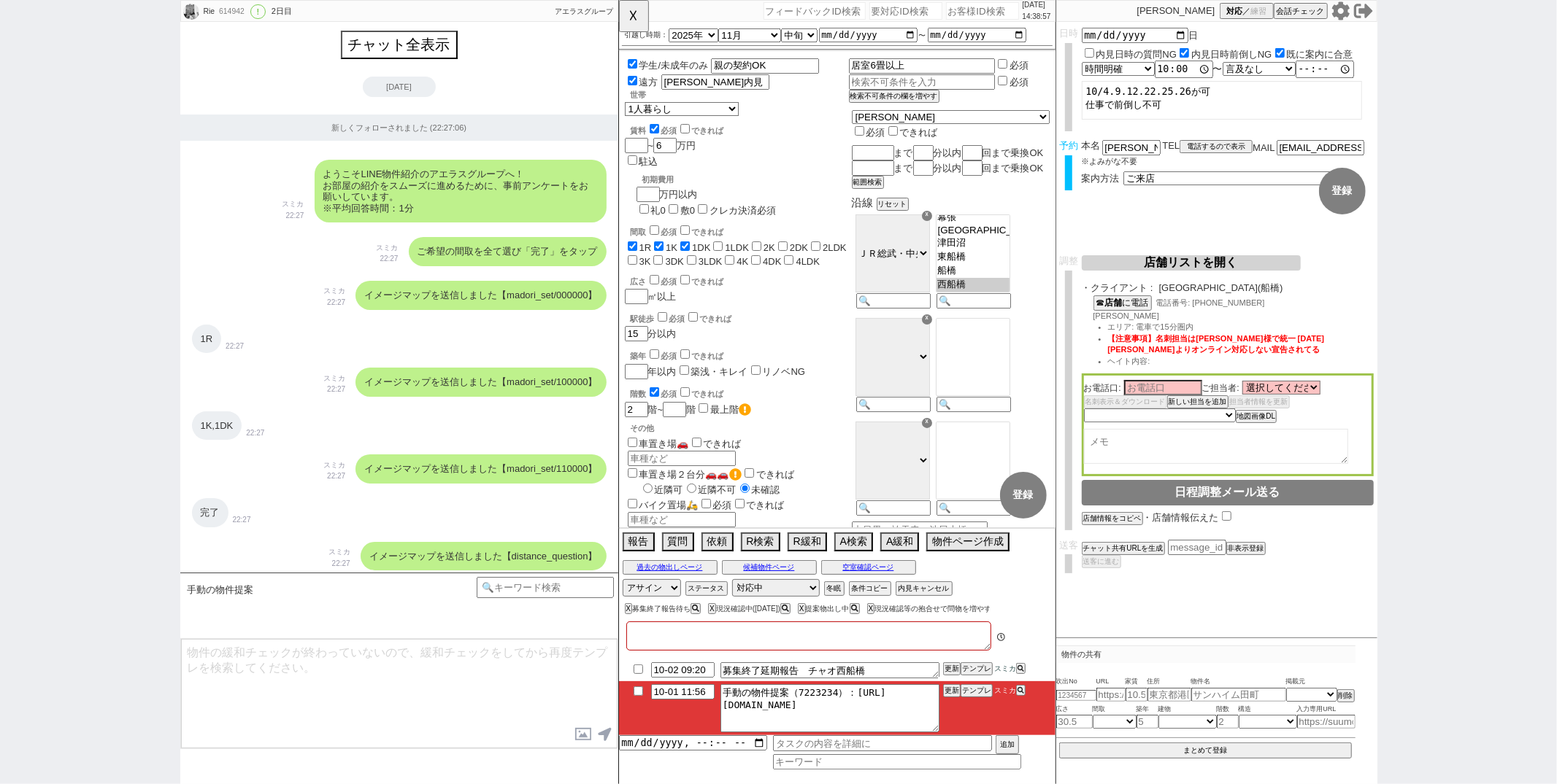
type textarea "45日圏内"
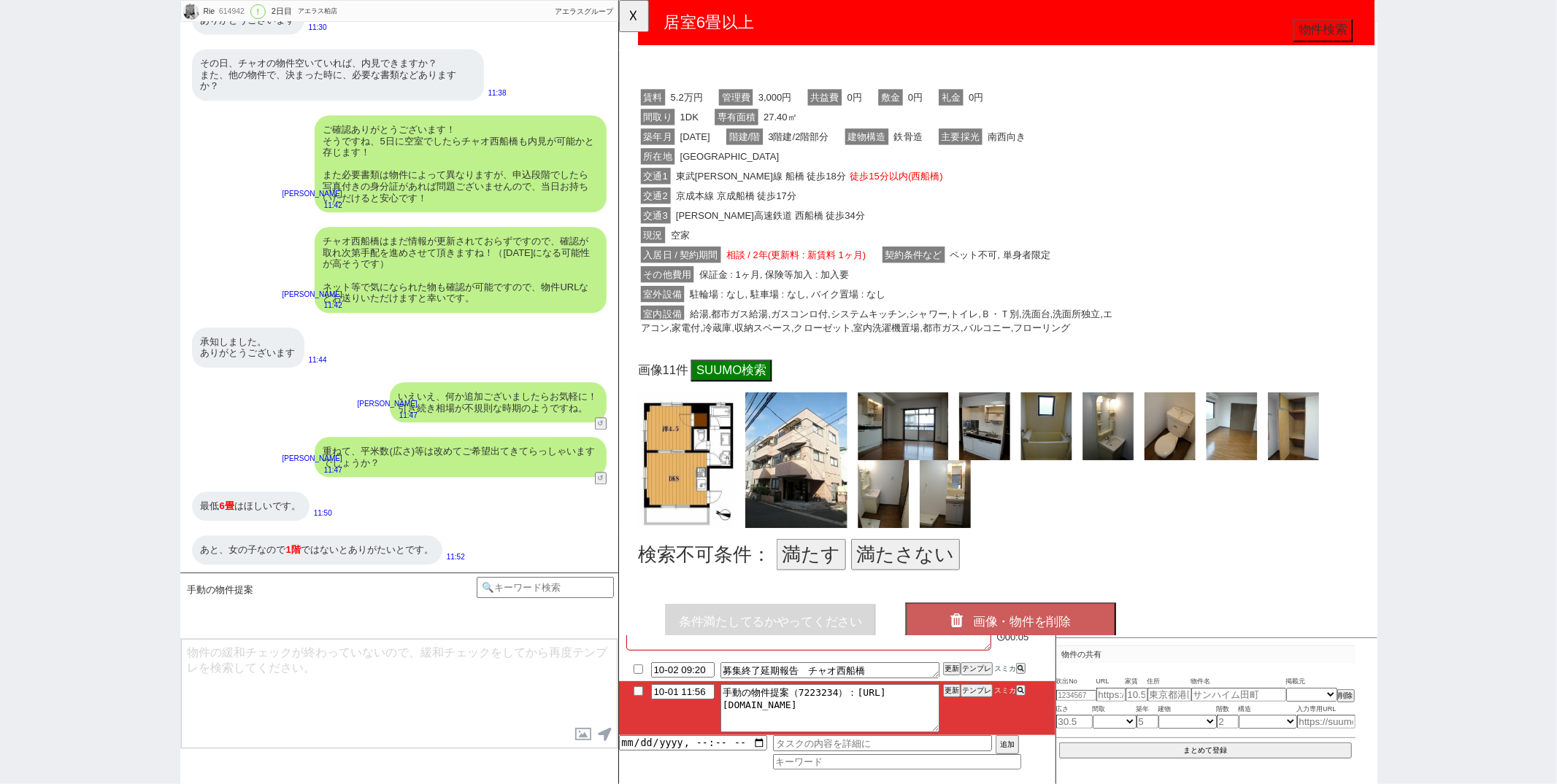
scroll to position [272, 0]
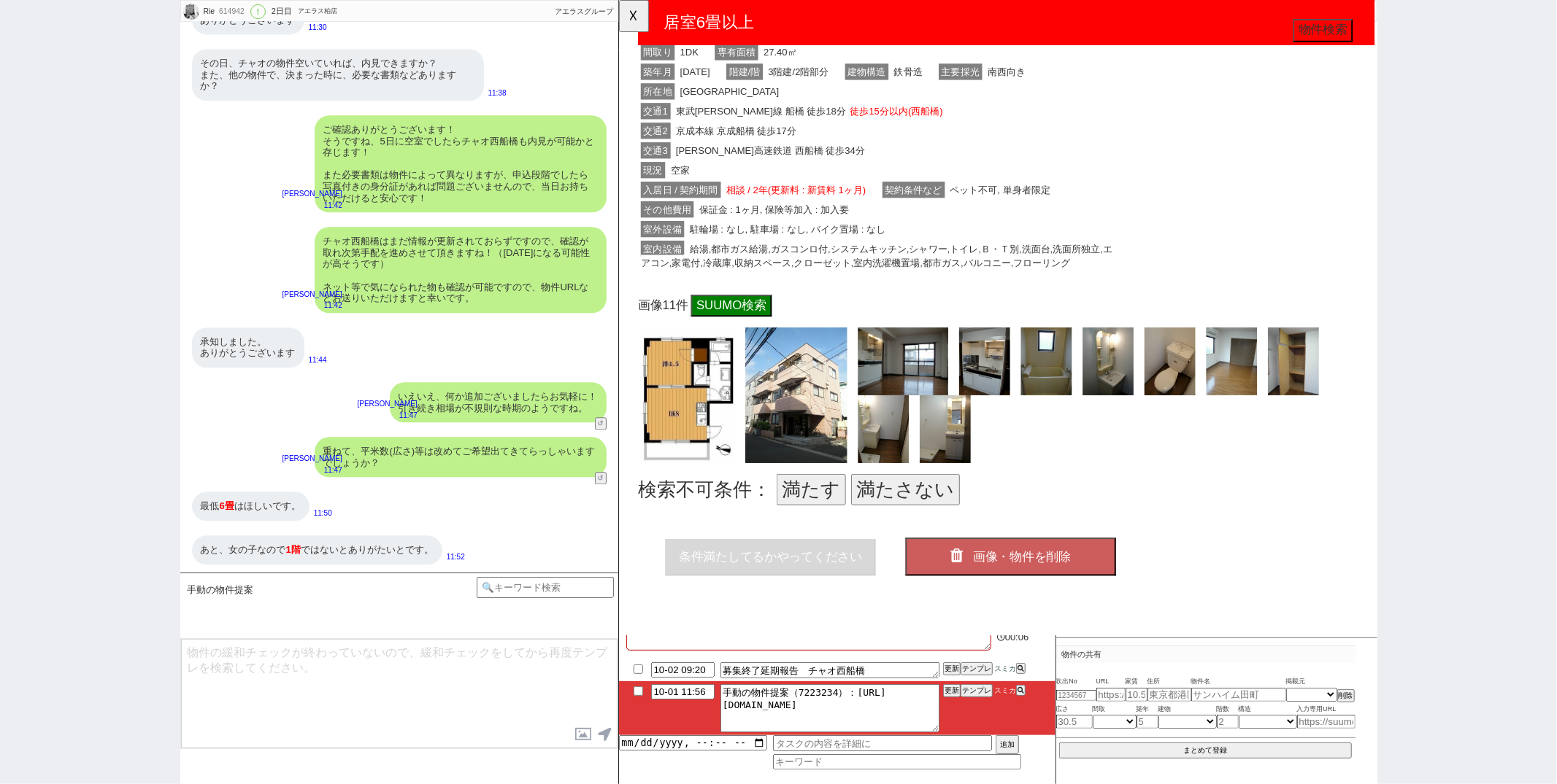
click at [894, 527] on button "満たさない" at bounding box center [926, 527] width 117 height 34
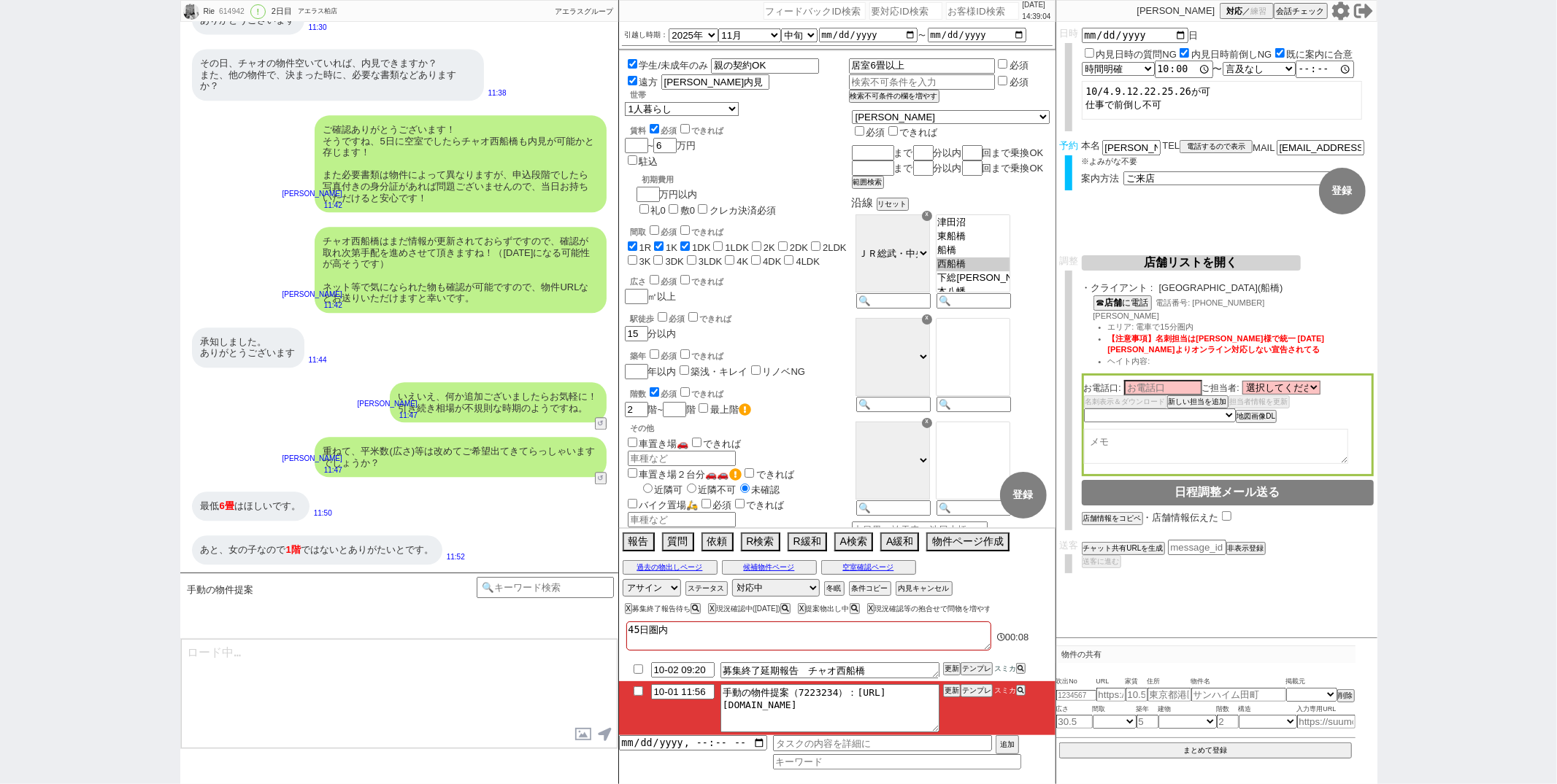
type textarea "@@【@@メッセージは打たず、以下やってください@@】@@ @@【募集終了の報告が待ってますので無限に物出ししたいです、再度探して頂けると、、！】@@"
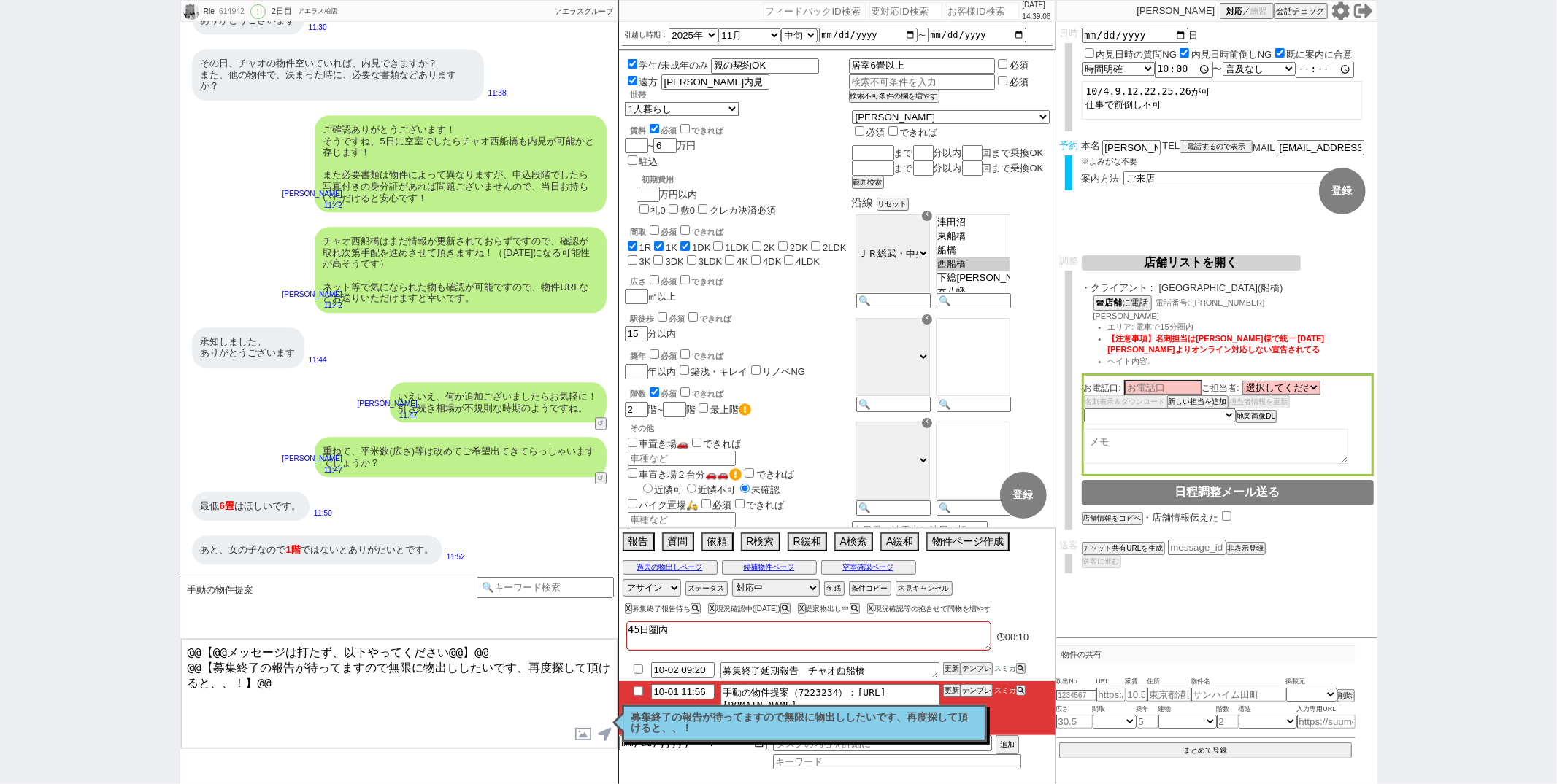
click at [742, 724] on p "募集終了の報告が待ってますので無限に物出ししたいです、再度探して頂けると、、！" at bounding box center [805, 723] width 346 height 23
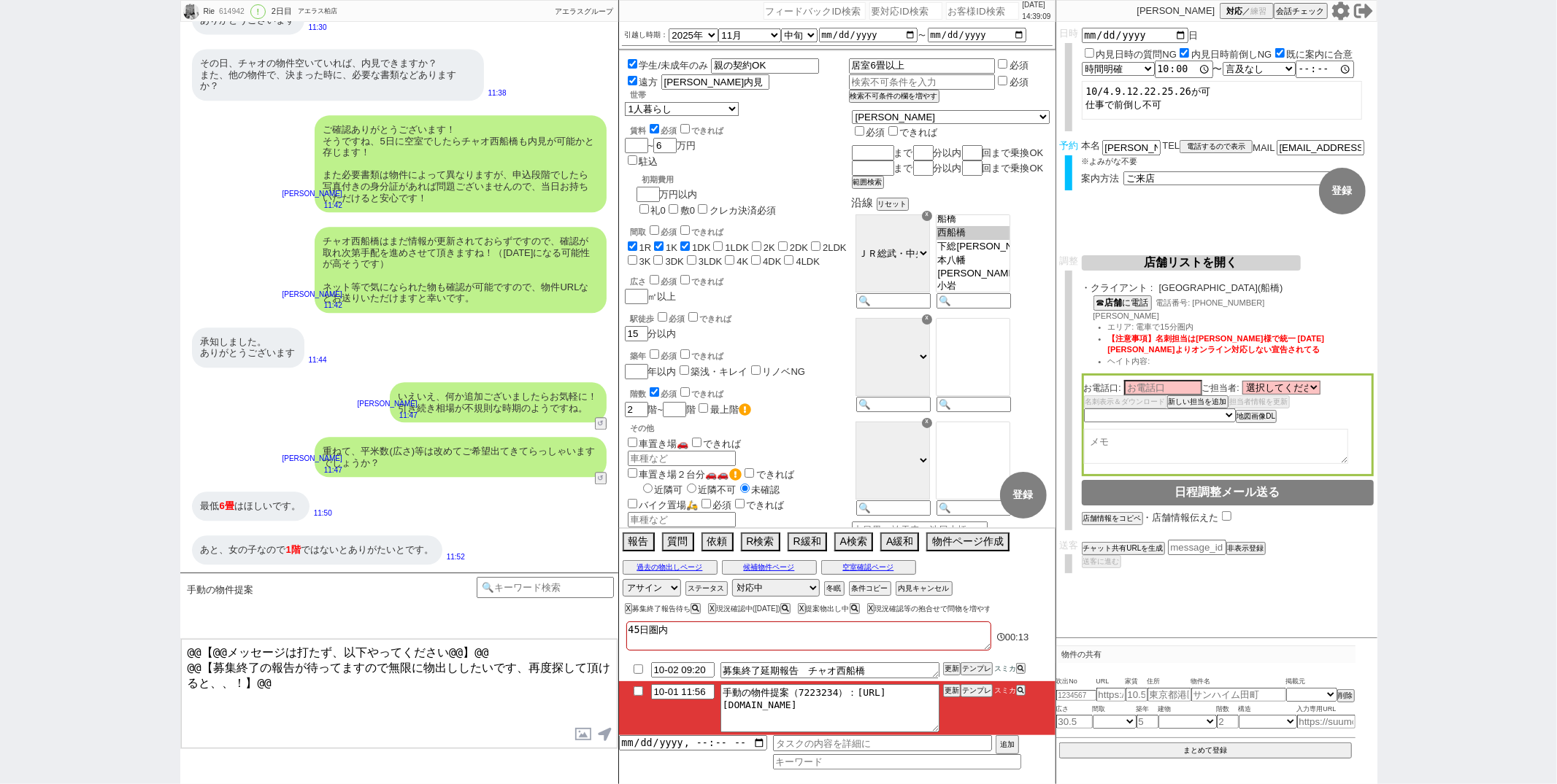
scroll to position [108, 0]
click at [886, 546] on button "A緩和" at bounding box center [898, 540] width 36 height 16
click at [896, 539] on button "A緩和" at bounding box center [898, 540] width 36 height 16
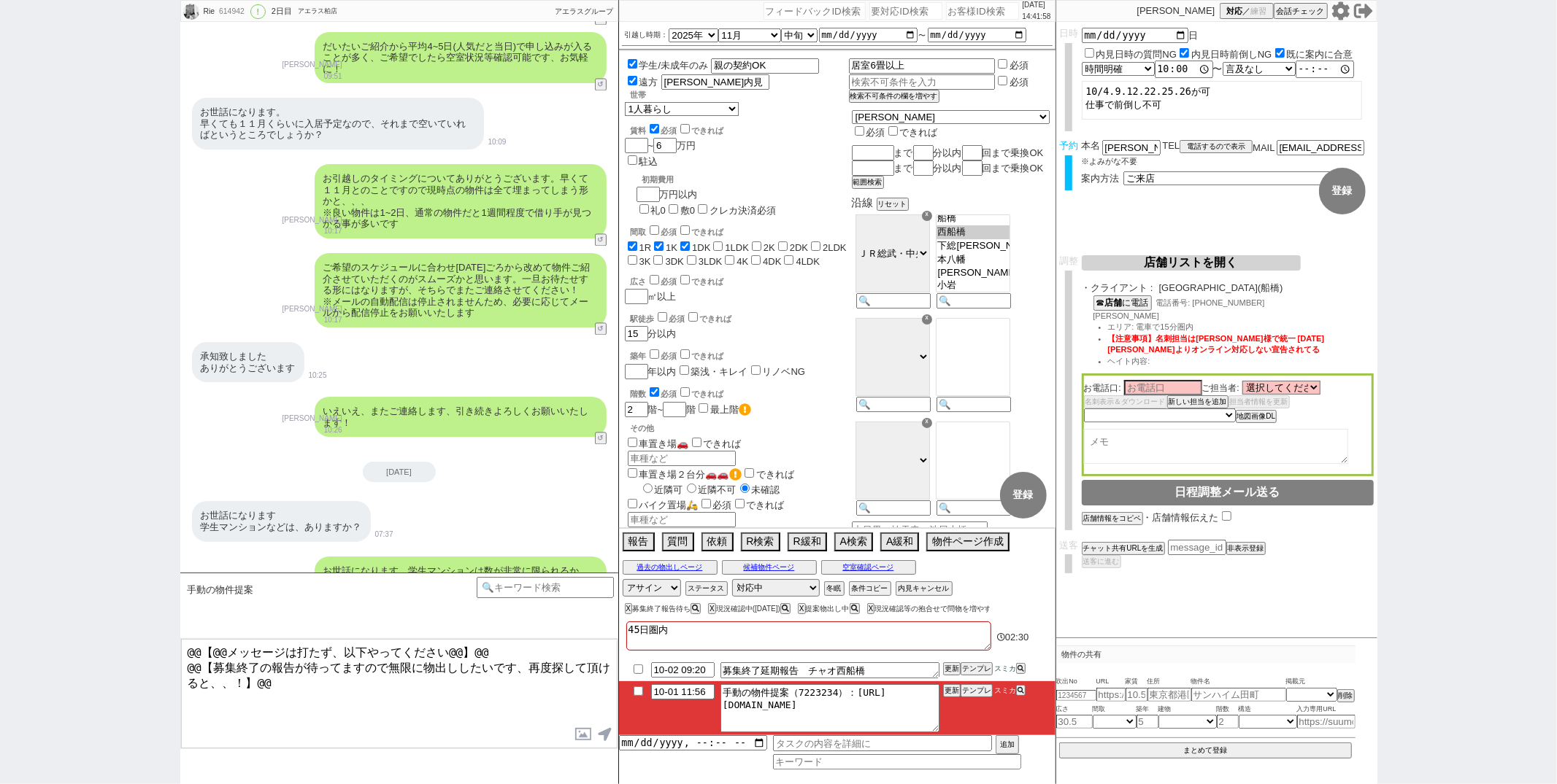
scroll to position [2803, 0]
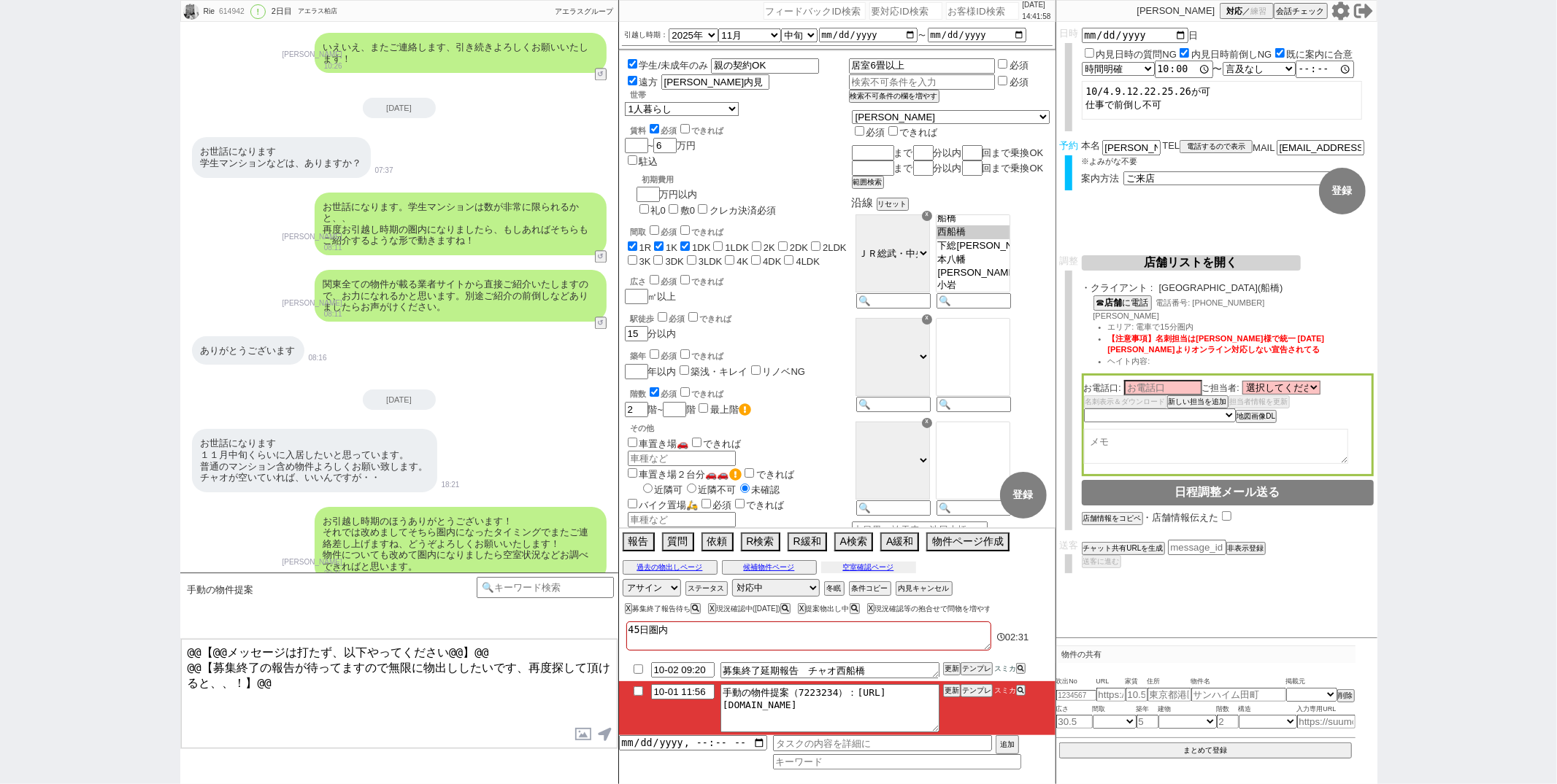
click at [869, 574] on button "空室確認ページ" at bounding box center [868, 568] width 95 height 12
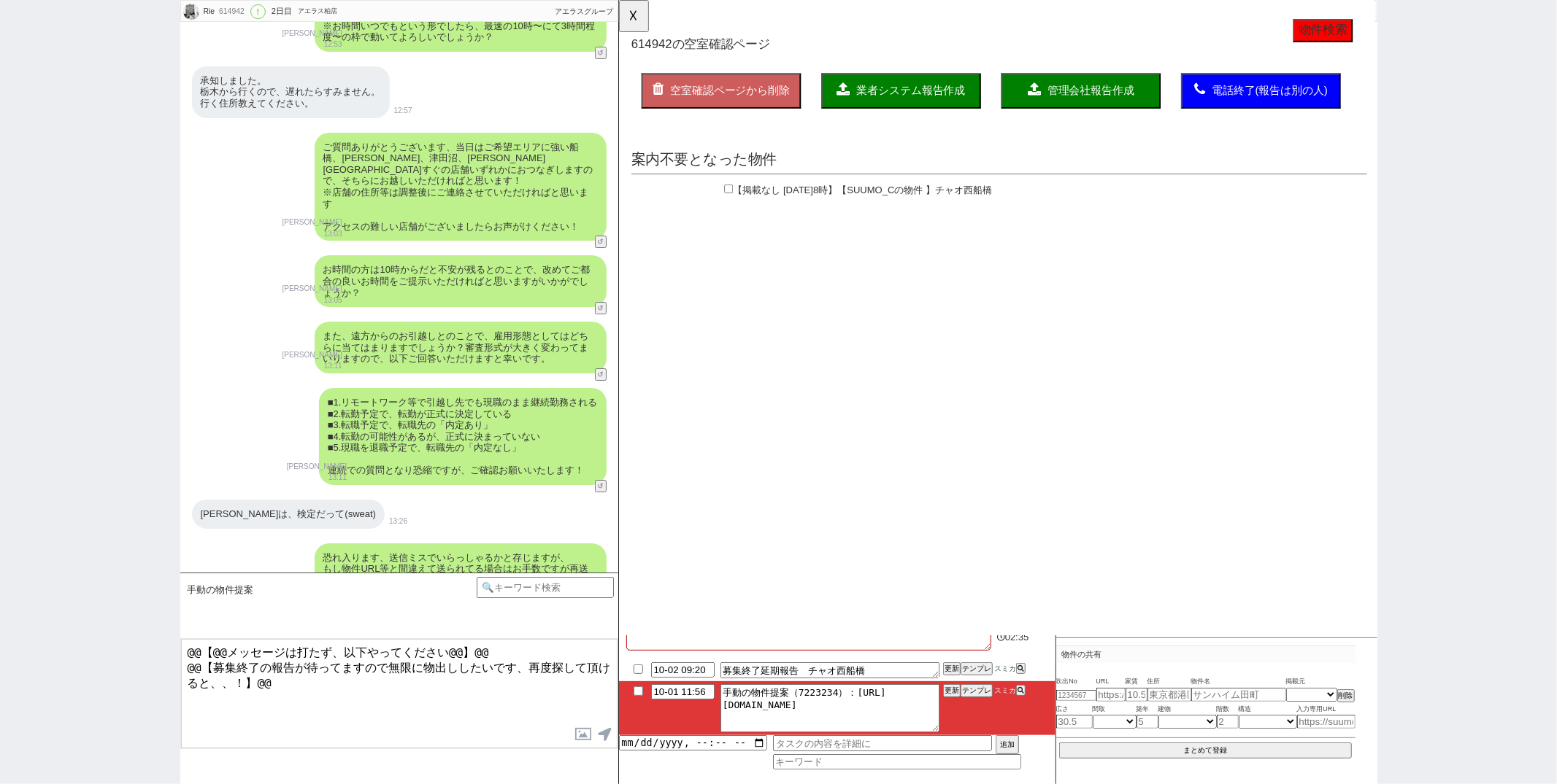
scroll to position [4550, 0]
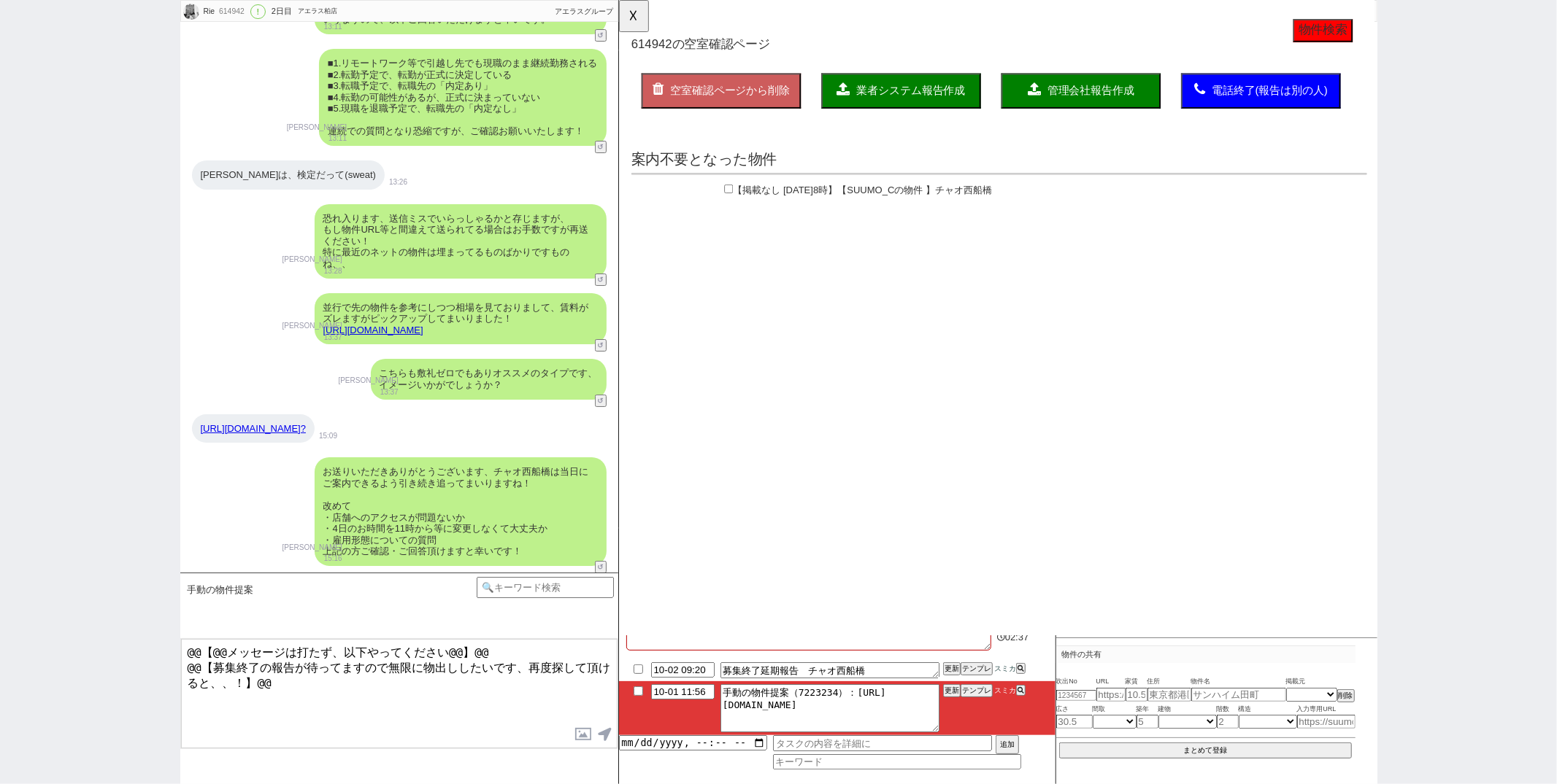
click at [306, 423] on link "https://tools.sumika.live/pages/vq59n9c?" at bounding box center [254, 428] width 105 height 11
click at [633, 26] on button "☓" at bounding box center [633, 14] width 27 height 29
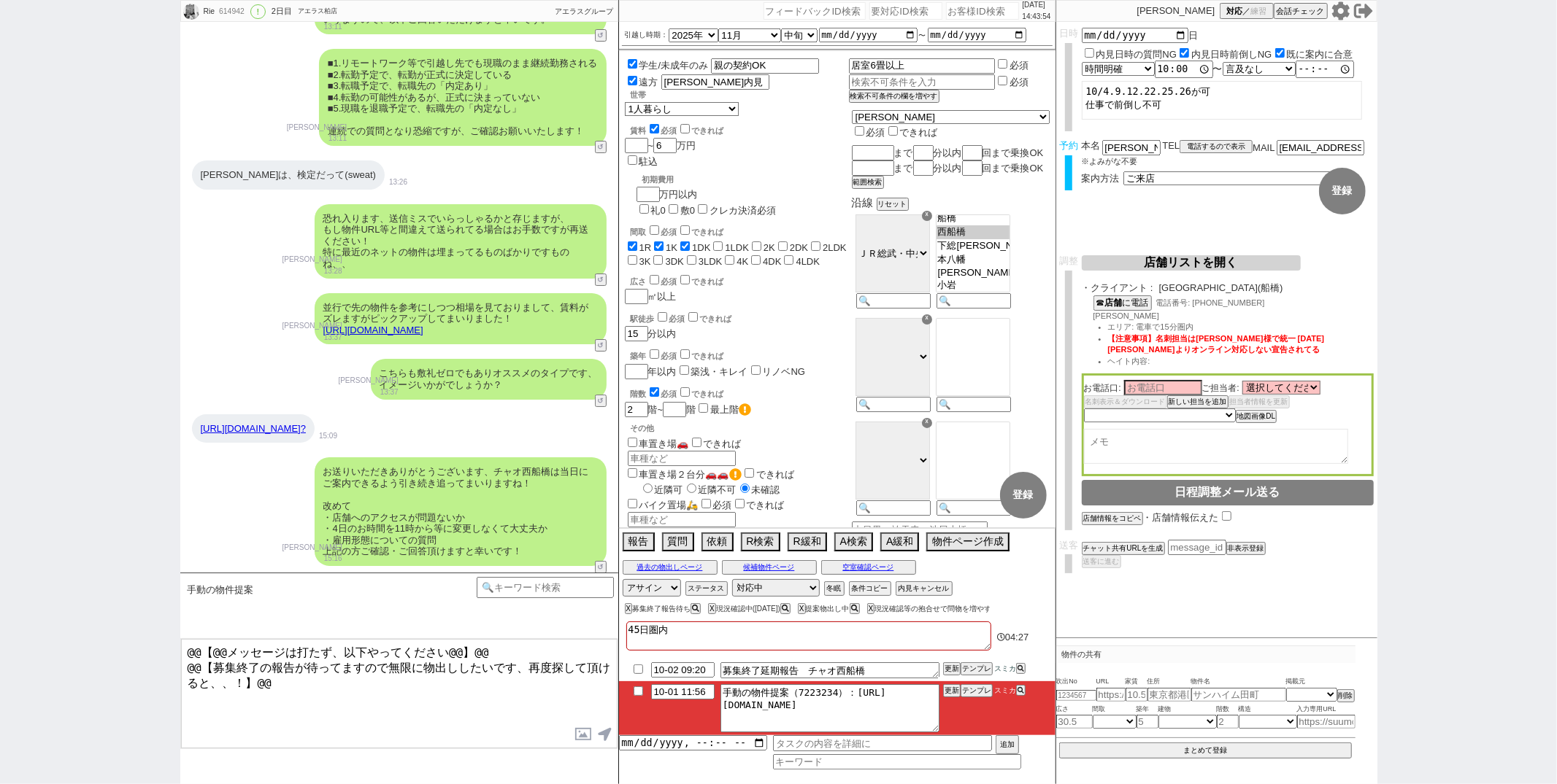
click at [306, 423] on link "https://tools.sumika.live/pages/vq59n9c?" at bounding box center [254, 428] width 105 height 11
click at [302, 414] on div "https://tools.sumika.live/pages/vq59n9c?" at bounding box center [253, 429] width 123 height 29
click at [977, 693] on button "テンプレ" at bounding box center [977, 691] width 32 height 10
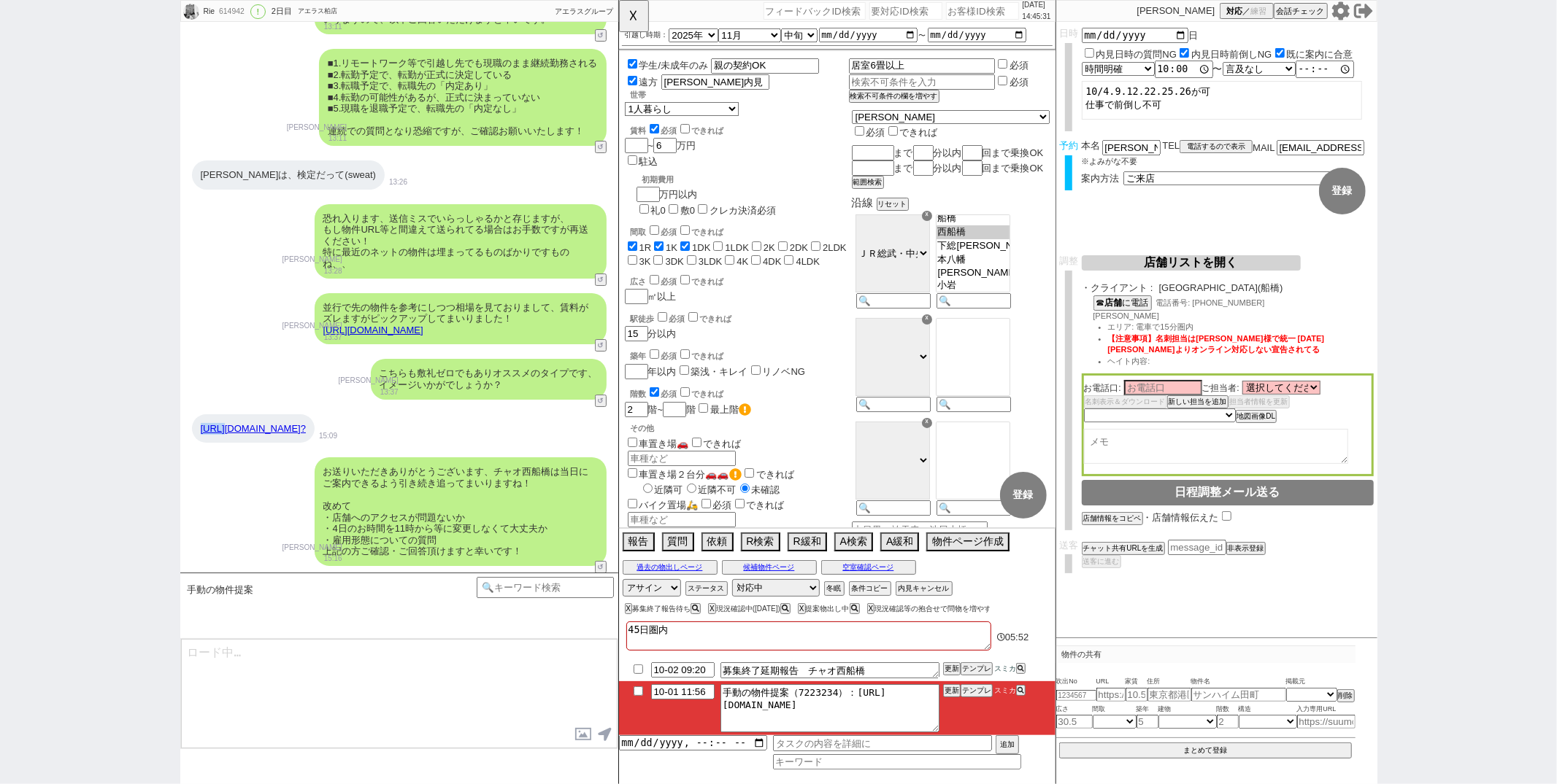
type textarea "@@【@@メッセージは打たず、以下やってください@@】@@ @@【募集終了の報告が待ってますので無限に物出ししたいです、再度探して頂けると、、！】@@"
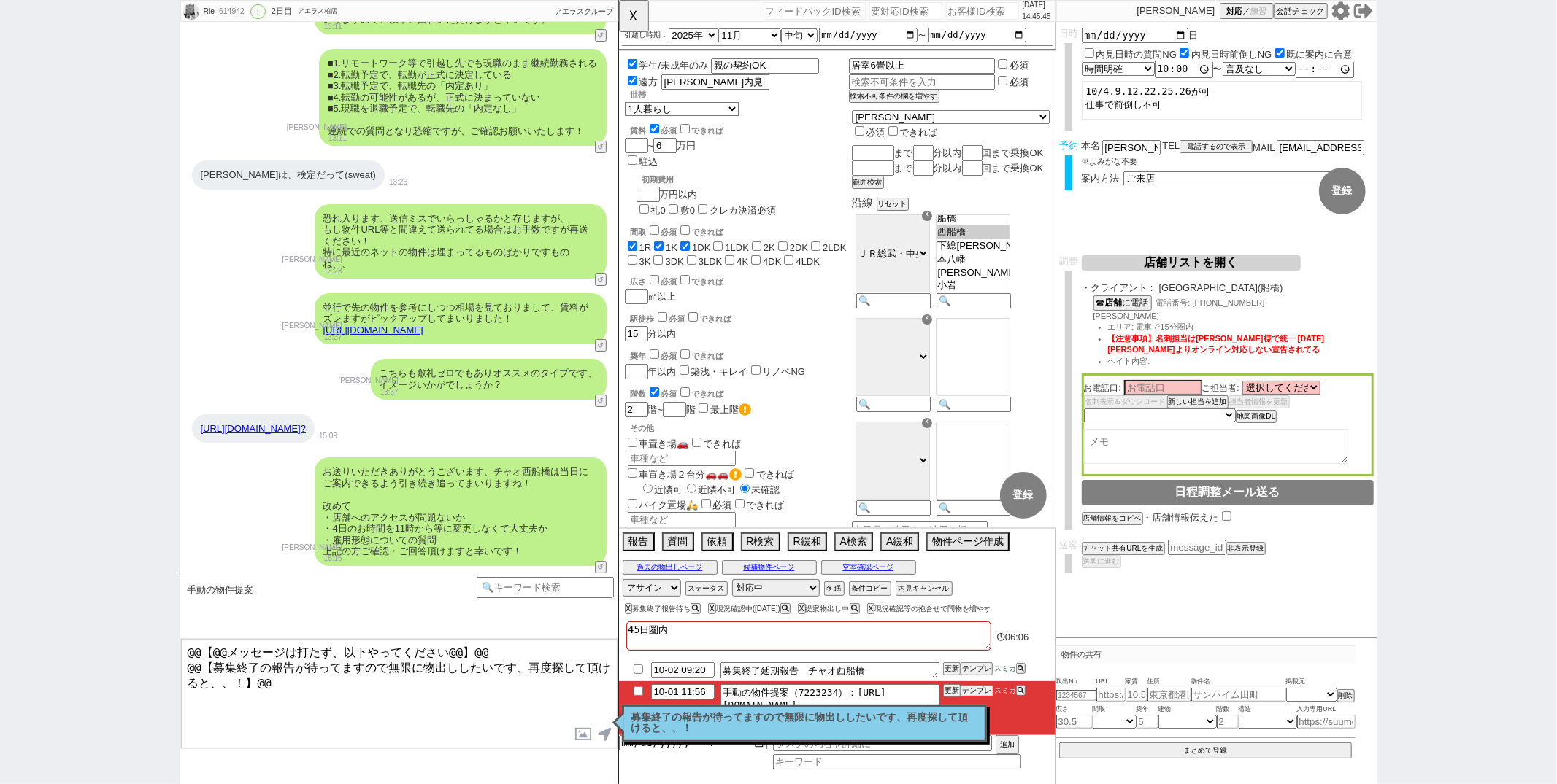
click at [971, 687] on button "テンプレ" at bounding box center [977, 691] width 32 height 10
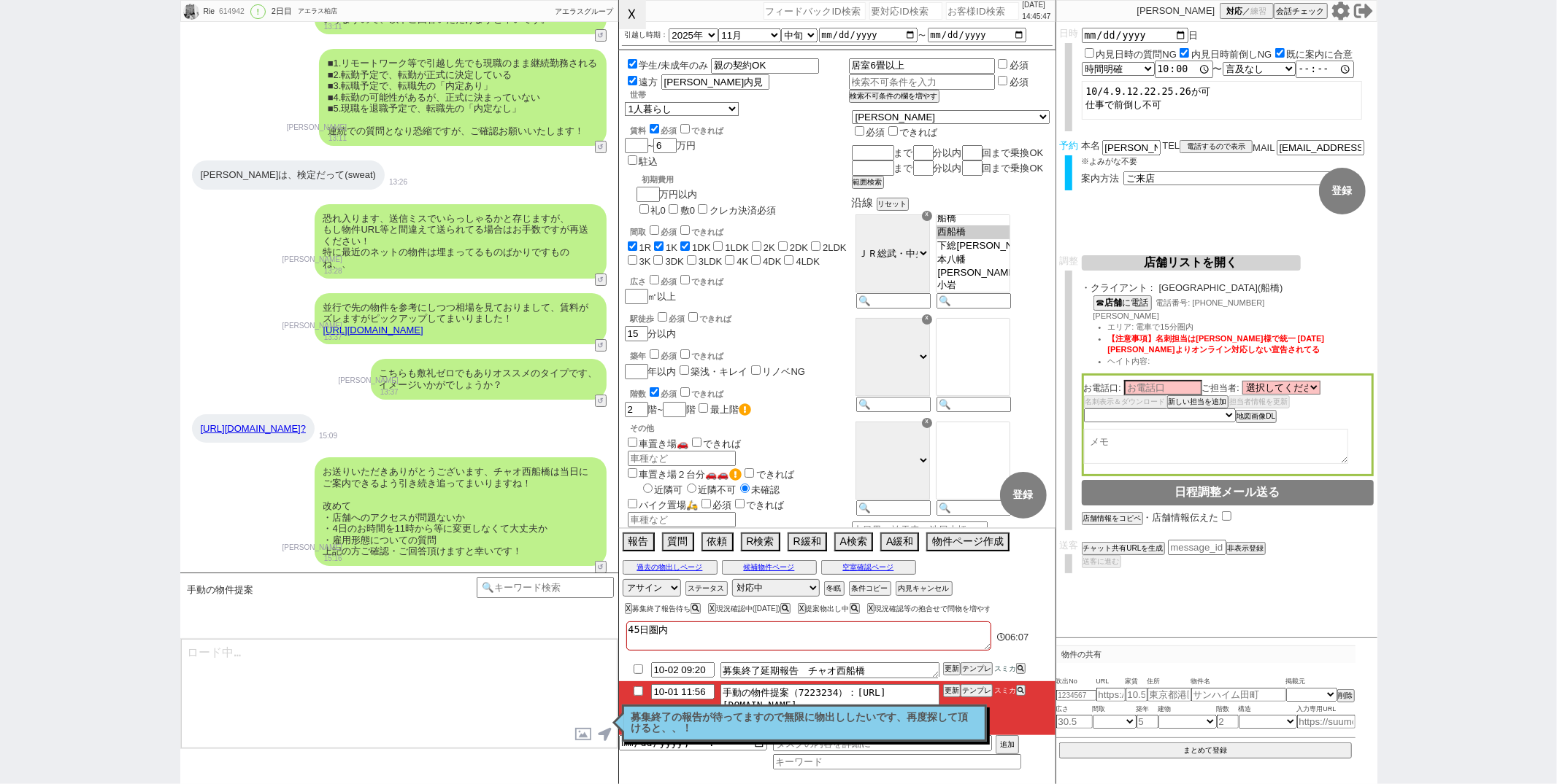
click at [629, 20] on button "☓" at bounding box center [633, 14] width 27 height 29
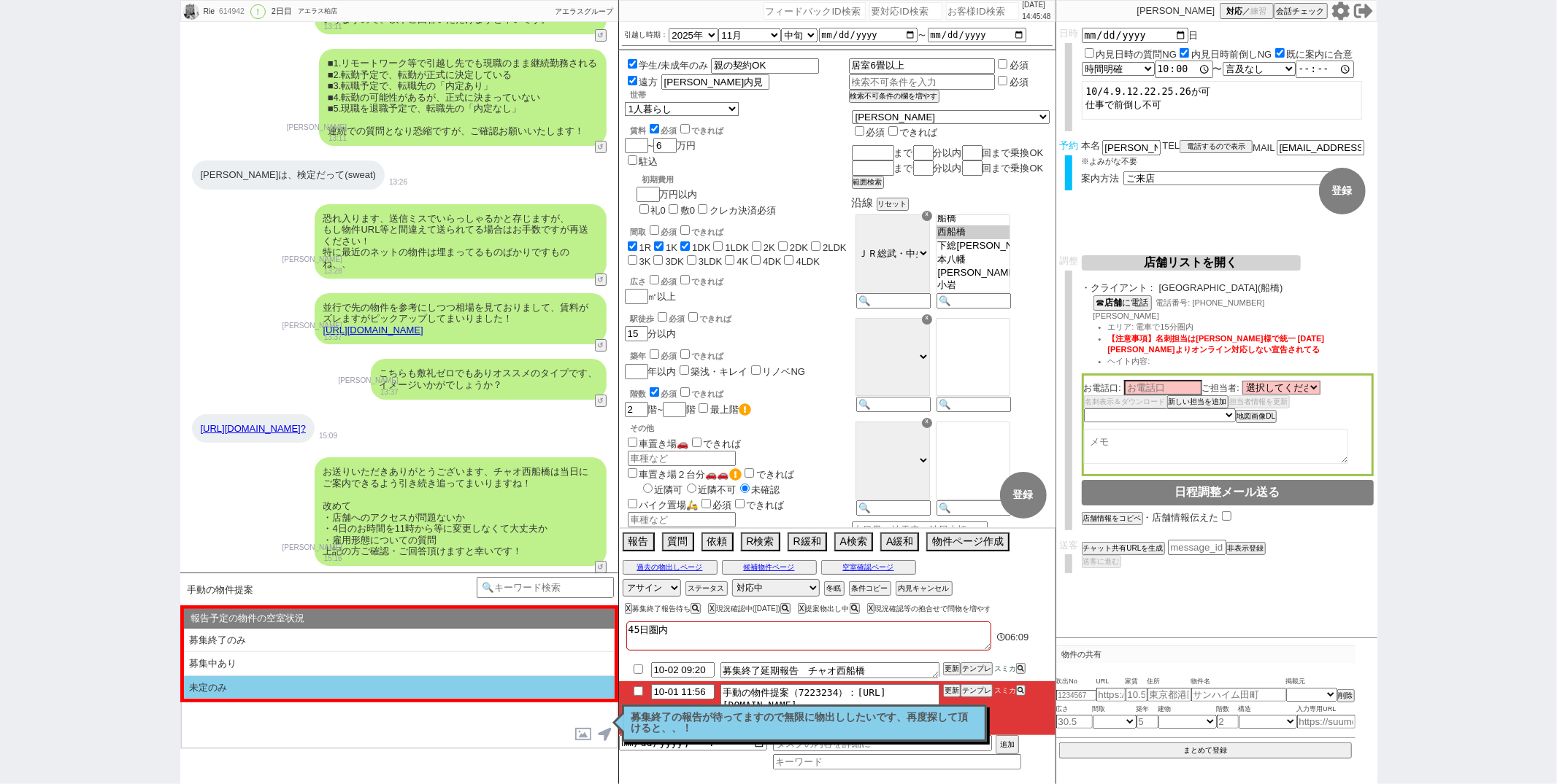
click at [332, 685] on li "未定のみ" at bounding box center [399, 688] width 431 height 24
select select "未定のみ"
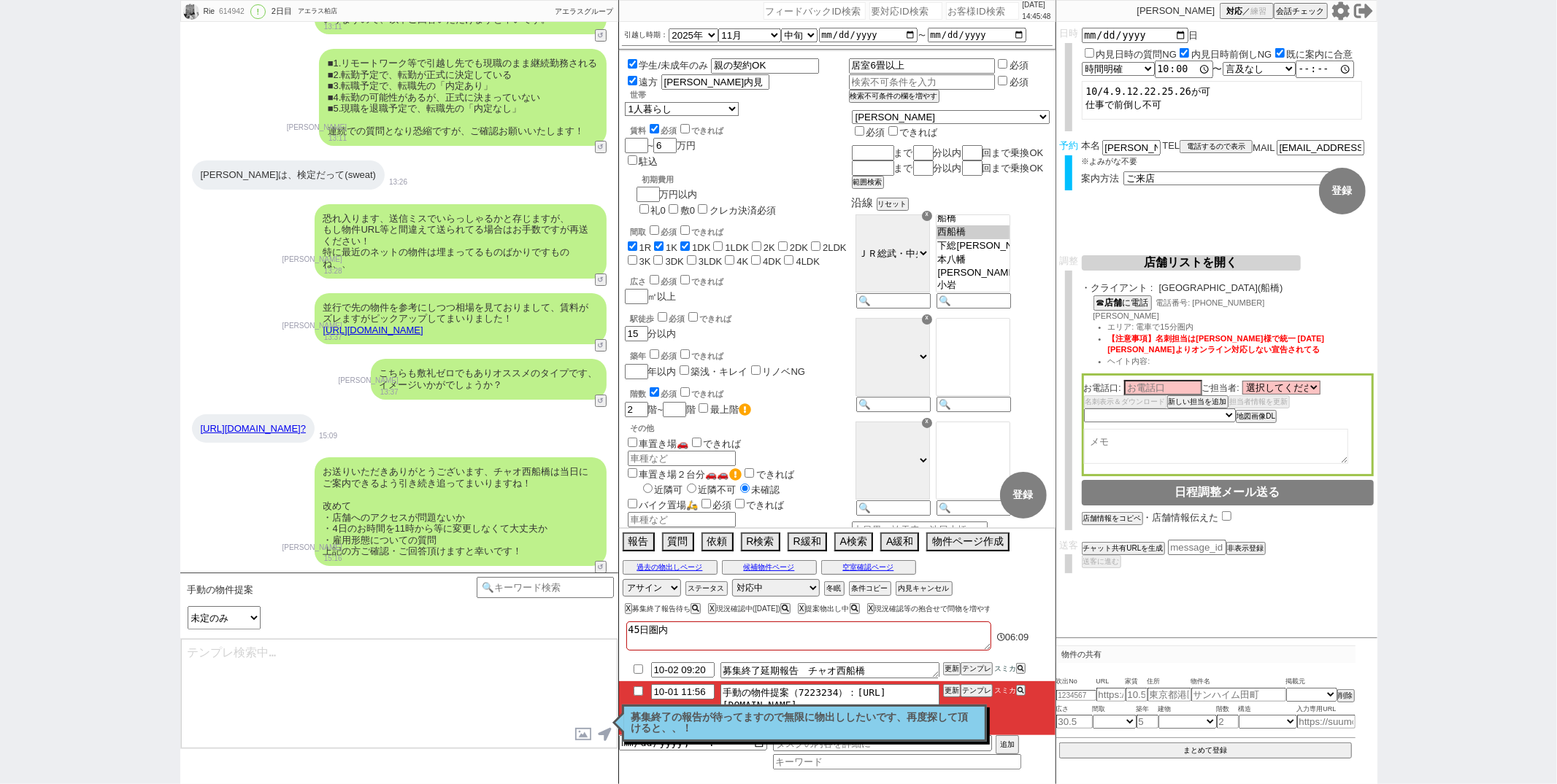
type textarea "その他も見ているのですが、現時点ですとご希望ピッタリの追加はなさそうですね、"
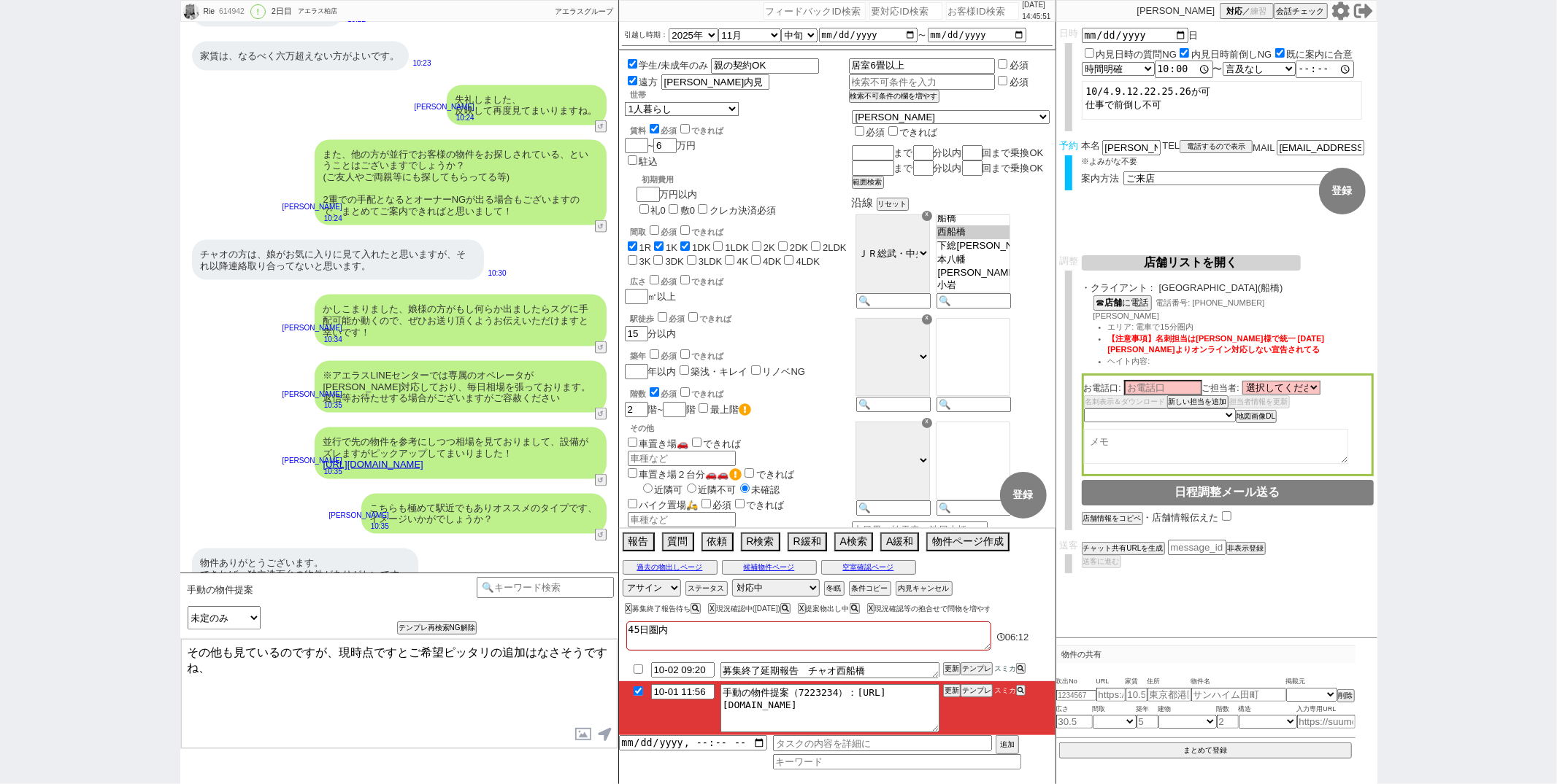
checkbox input "true"
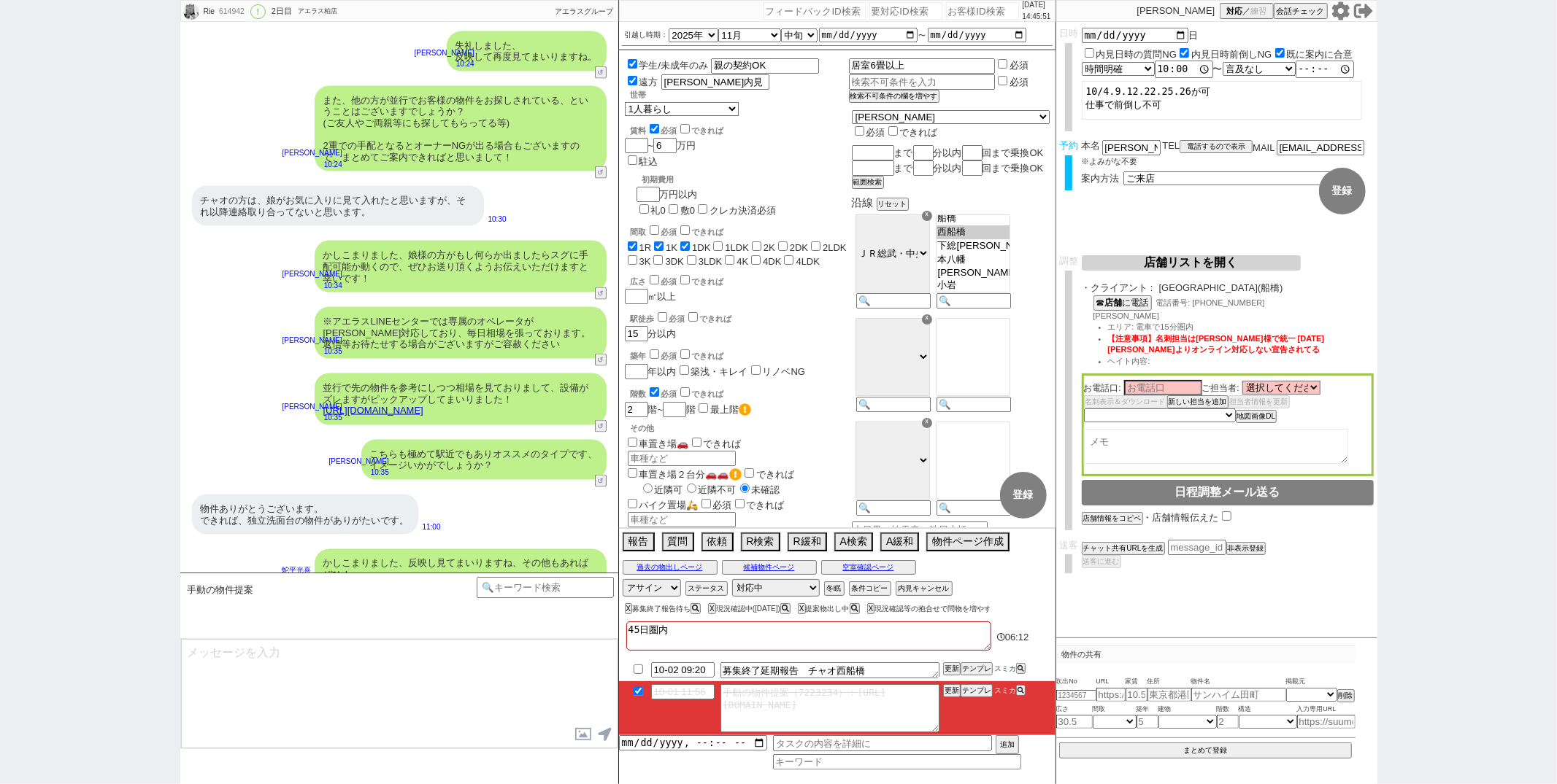
scroll to position [7593, 0]
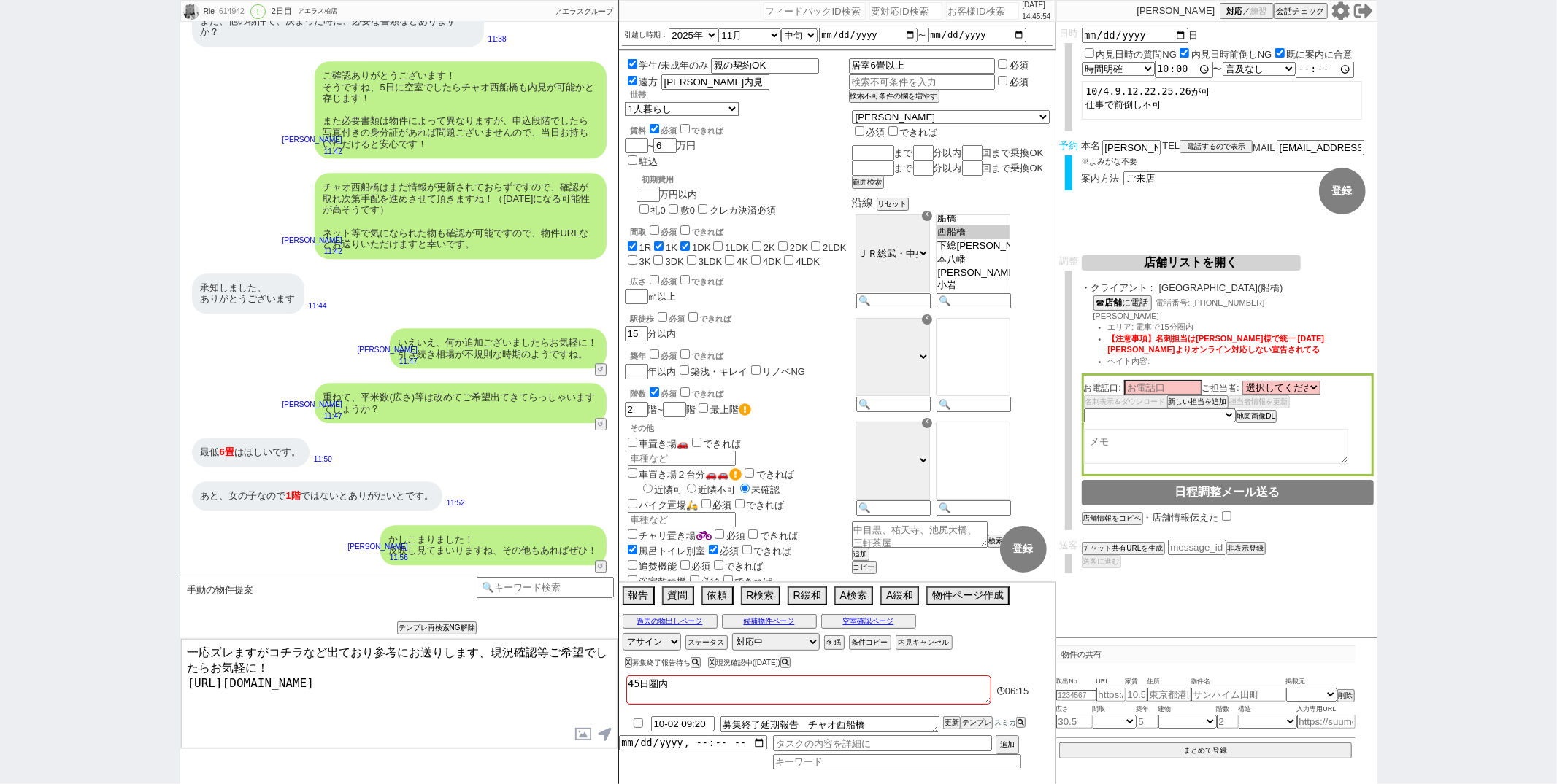
drag, startPoint x: 267, startPoint y: 653, endPoint x: 329, endPoint y: 368, distance: 291.7
click at [275, 492] on div "Rie 614942 ! 0 2日目 アエラス柏店 冬眠中 自社客 アエラスグループ スミカ_BPO チャット全表示 2025-09-15 新しくフォローされ…" at bounding box center [399, 392] width 438 height 784
type textarea "どうしても1階のお部屋となってしまうのですがモニタ付きインターホン設備のコチラなど出ており参考にお送りします、現況確認等ご希望でしたらお気軽に！ https:…"
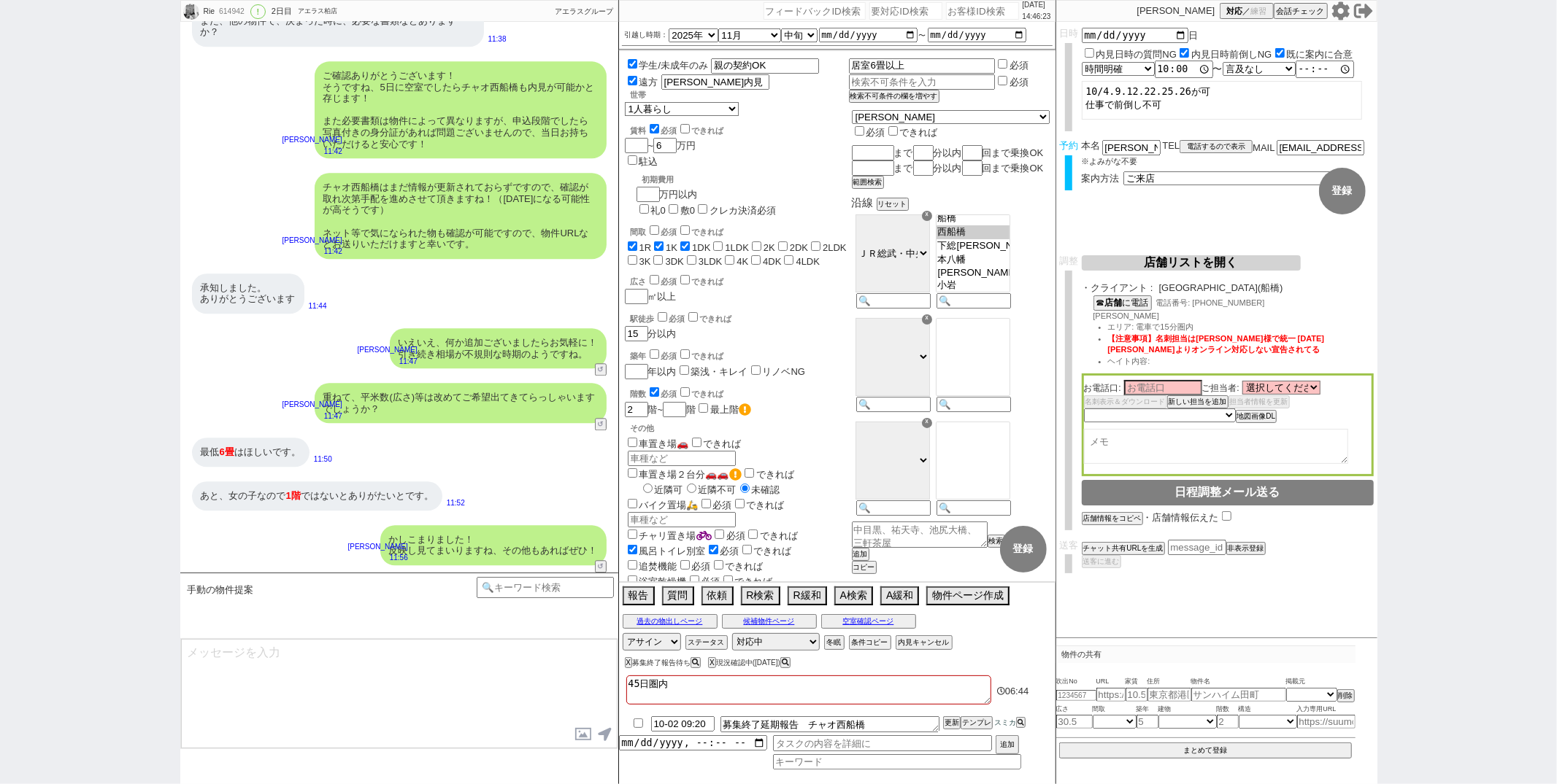
scroll to position [7670, 0]
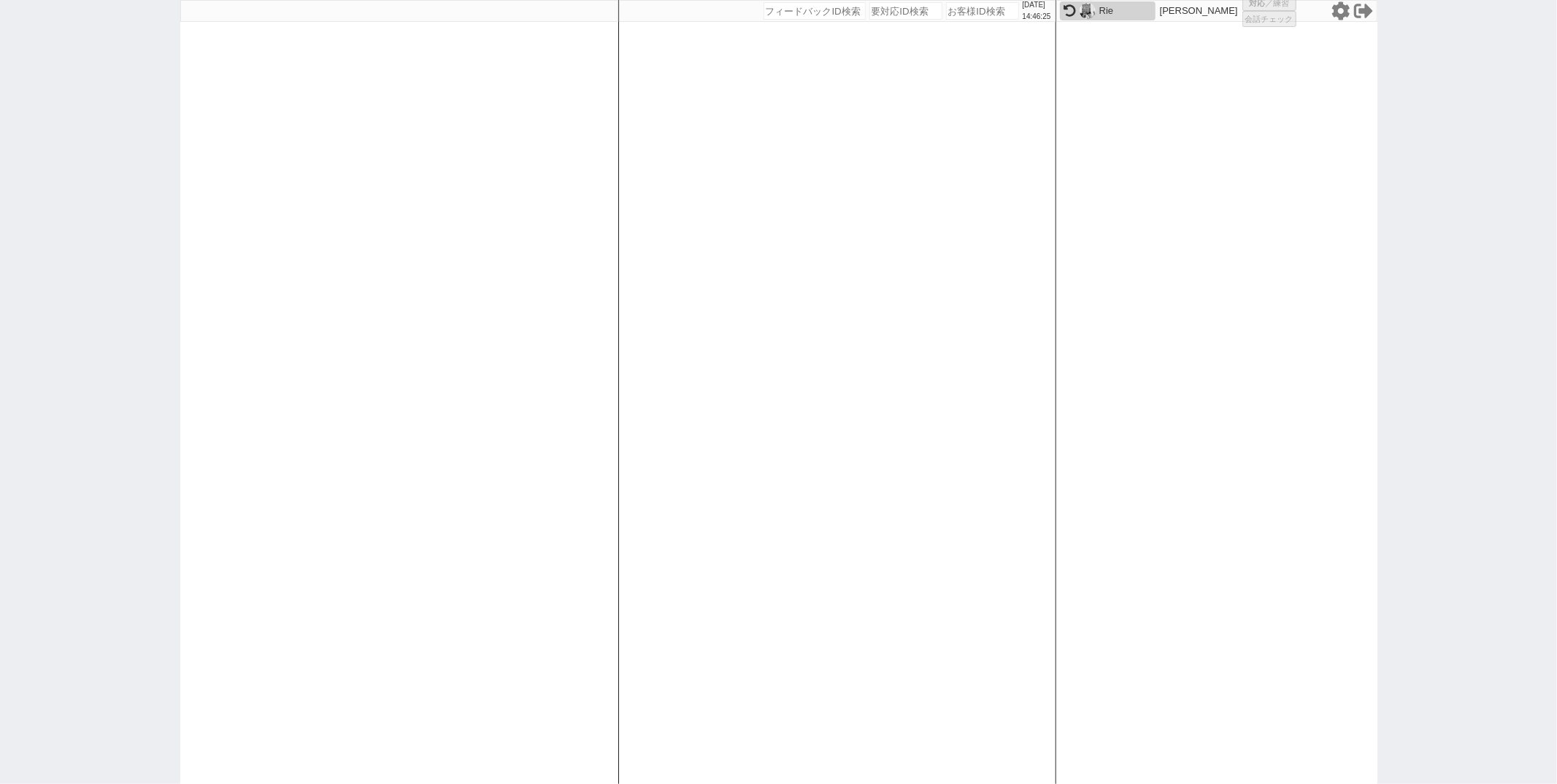
select select "1"
select select
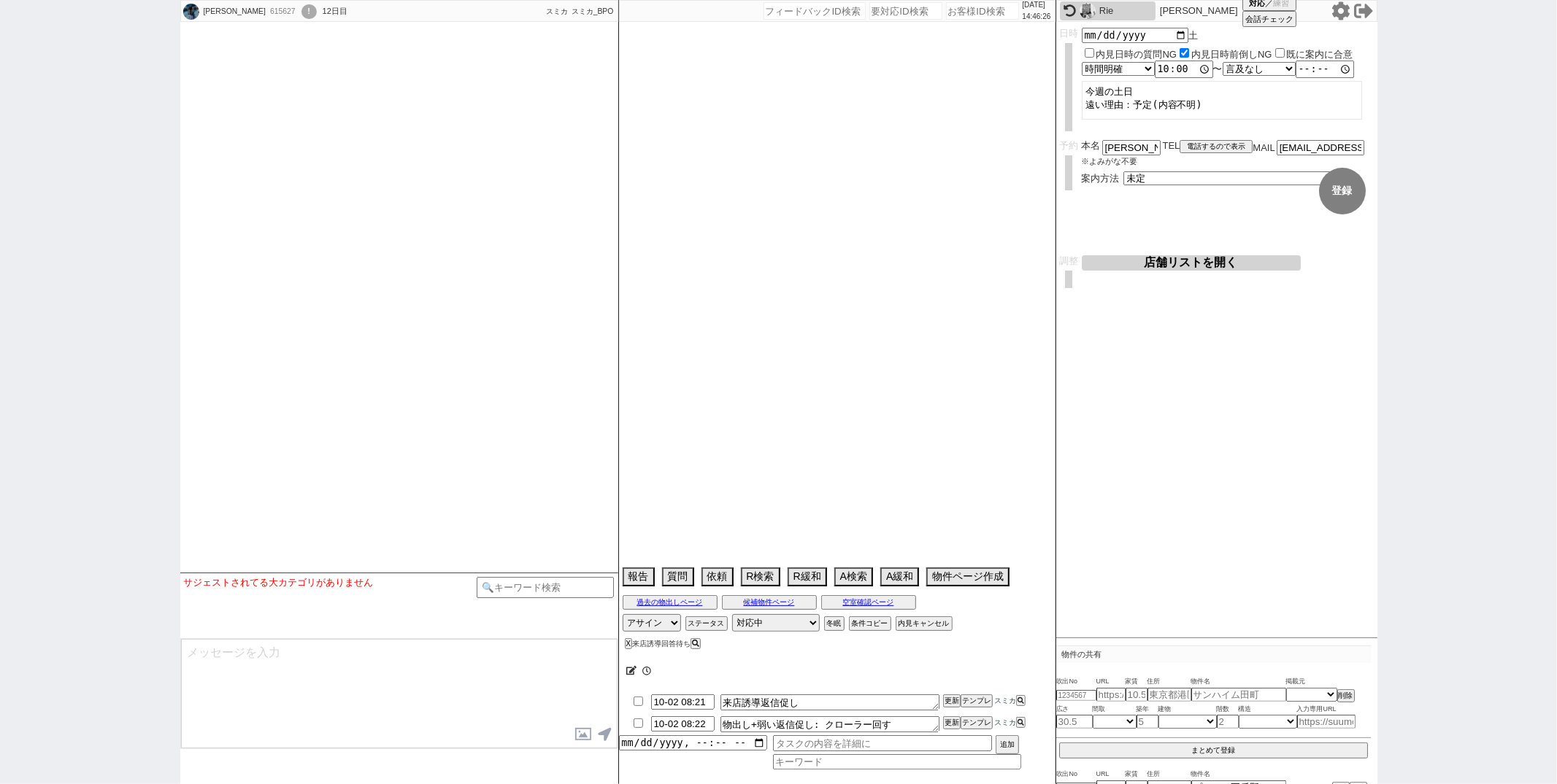
select select "2025"
select select "10"
select select "37"
select select "0"
select select "14"
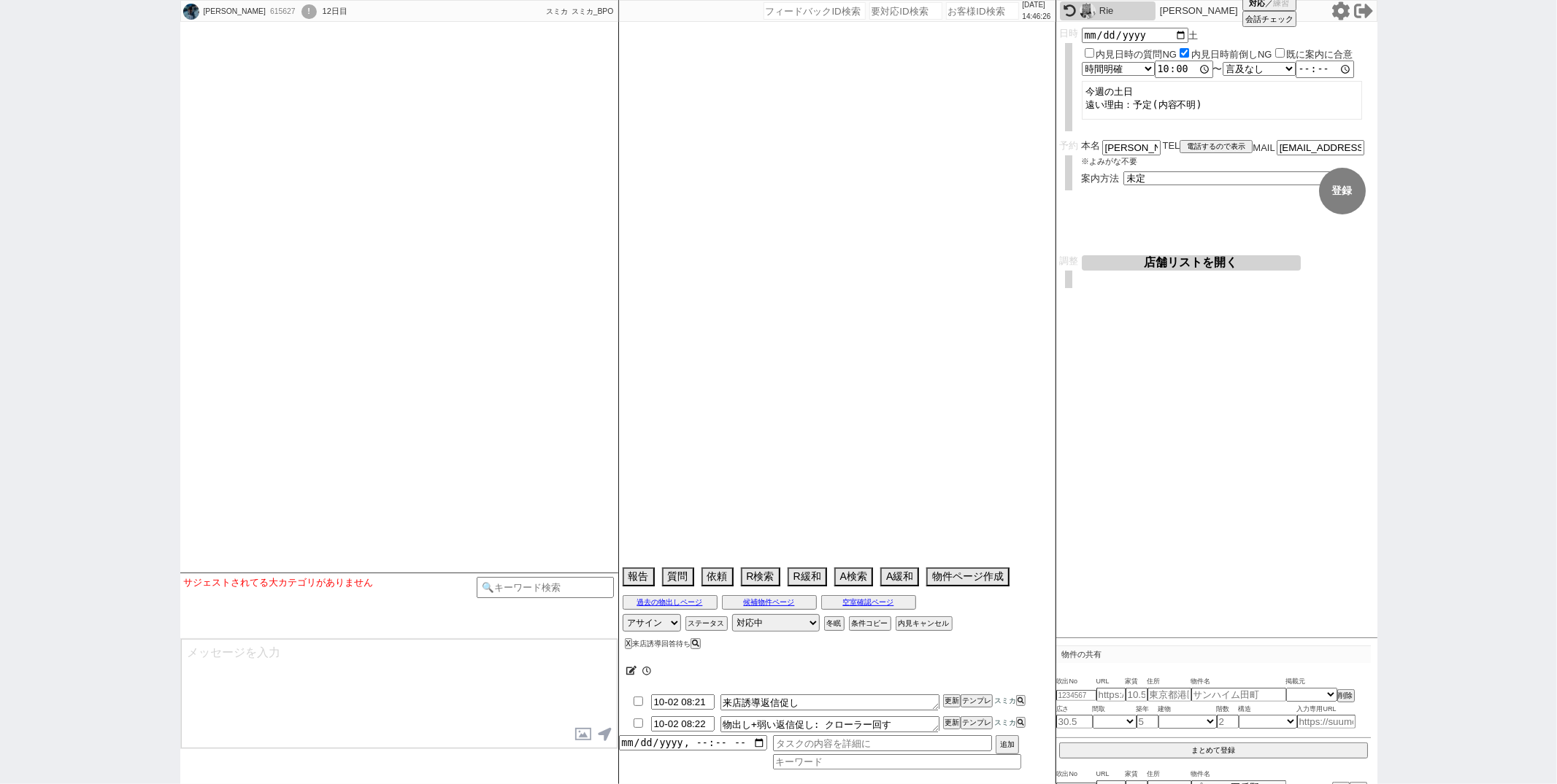
select select "19"
select select "602"
select select "1291"
select select "91"
select select "2515"
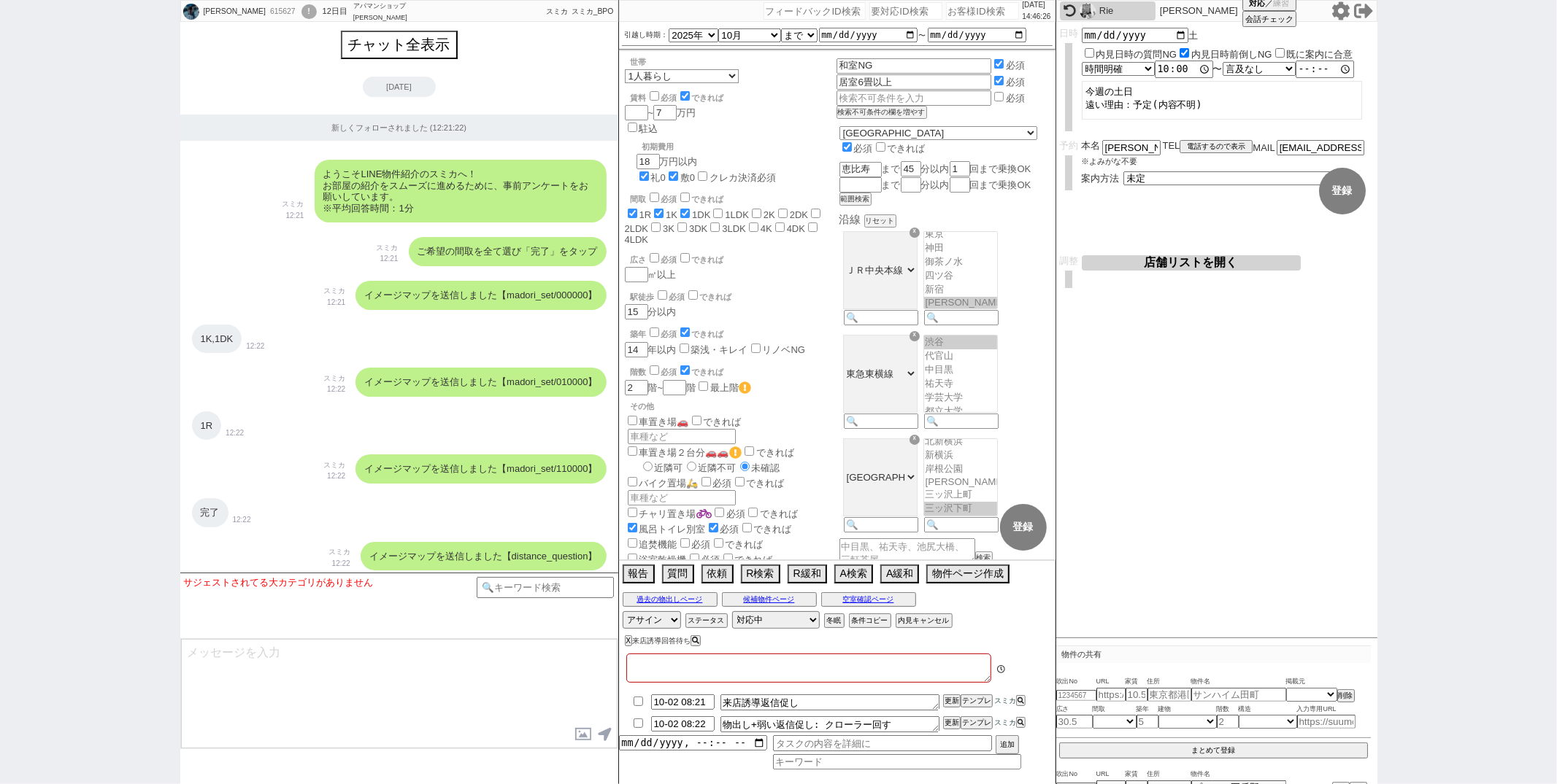
type textarea "アップル神奈川とやりとりあった->今はやり取りなし"
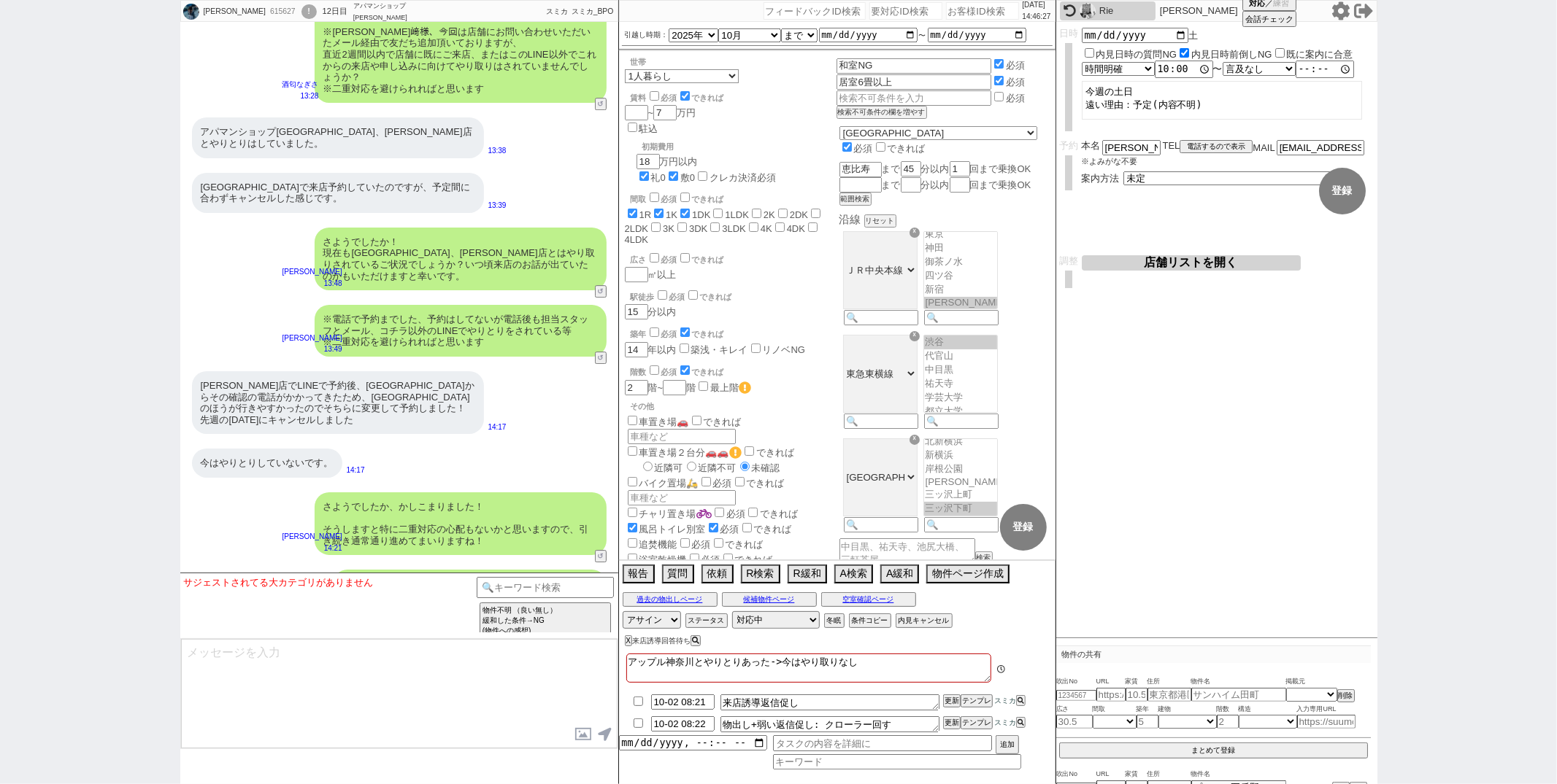
scroll to position [107, 0]
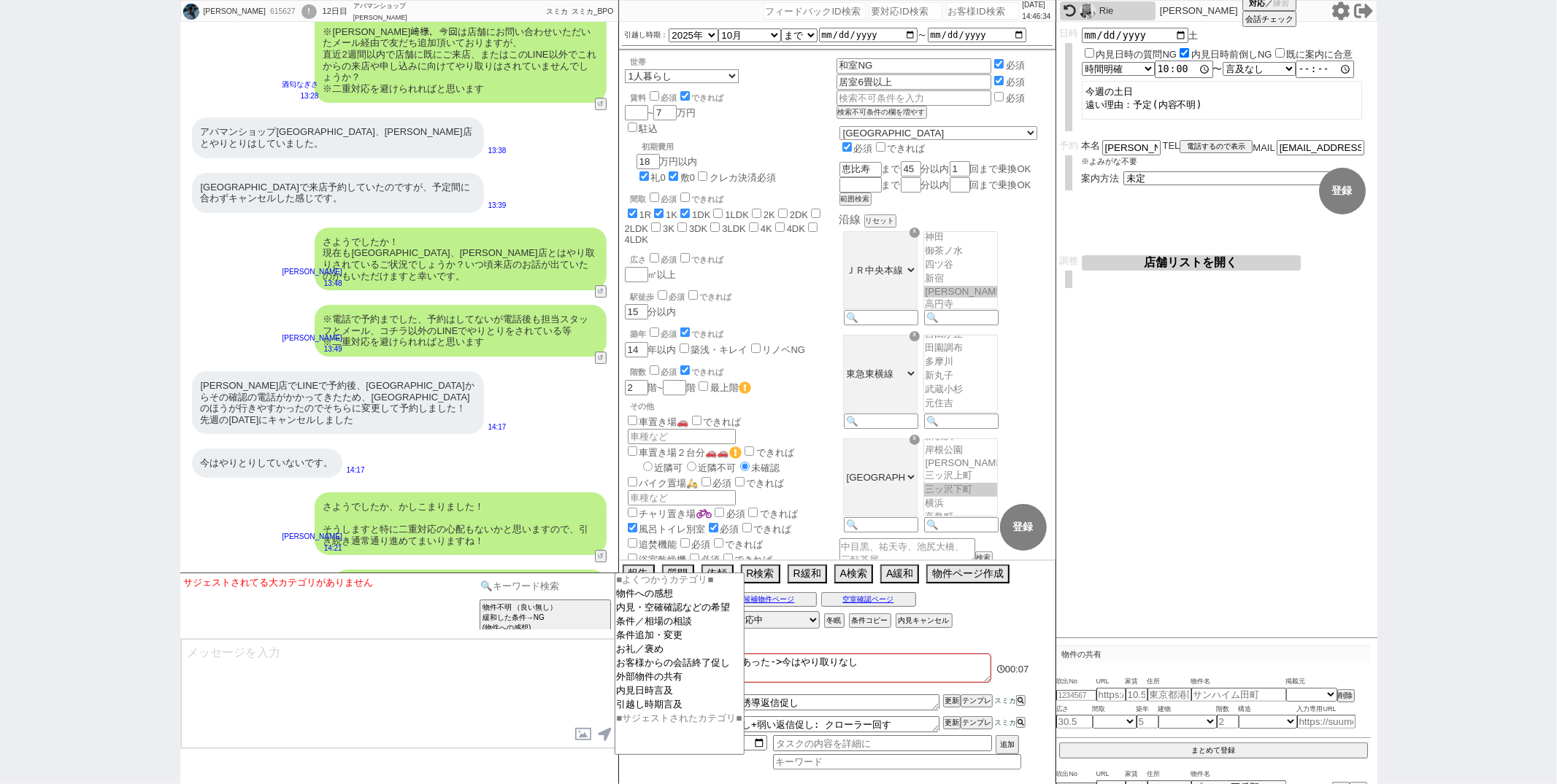
click at [495, 589] on input at bounding box center [545, 587] width 138 height 19
type input "記述"
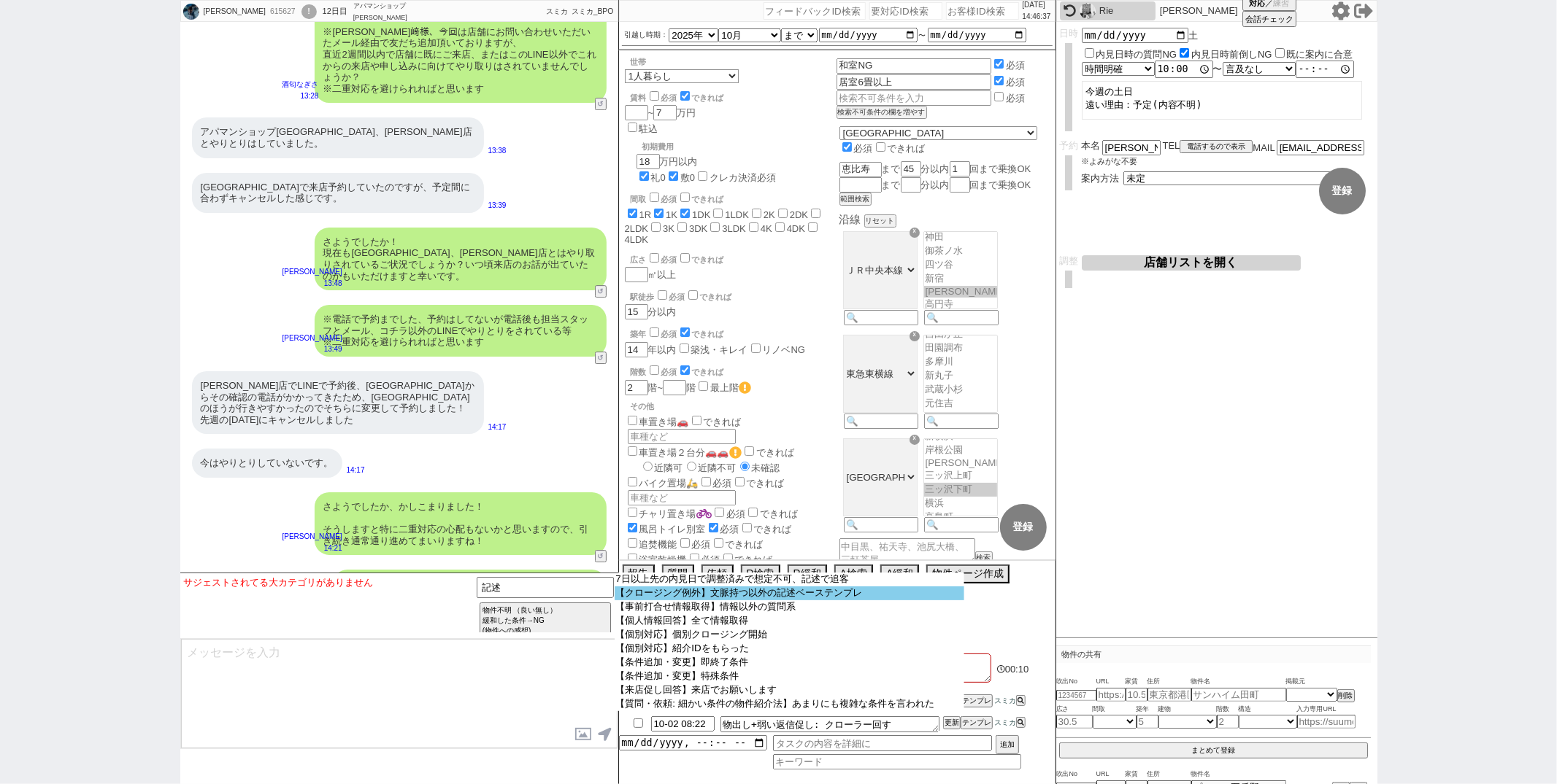
click at [695, 600] on option "【クロージング例外】文脈持つ以外の記述ベーステンプレ" at bounding box center [790, 593] width 349 height 14
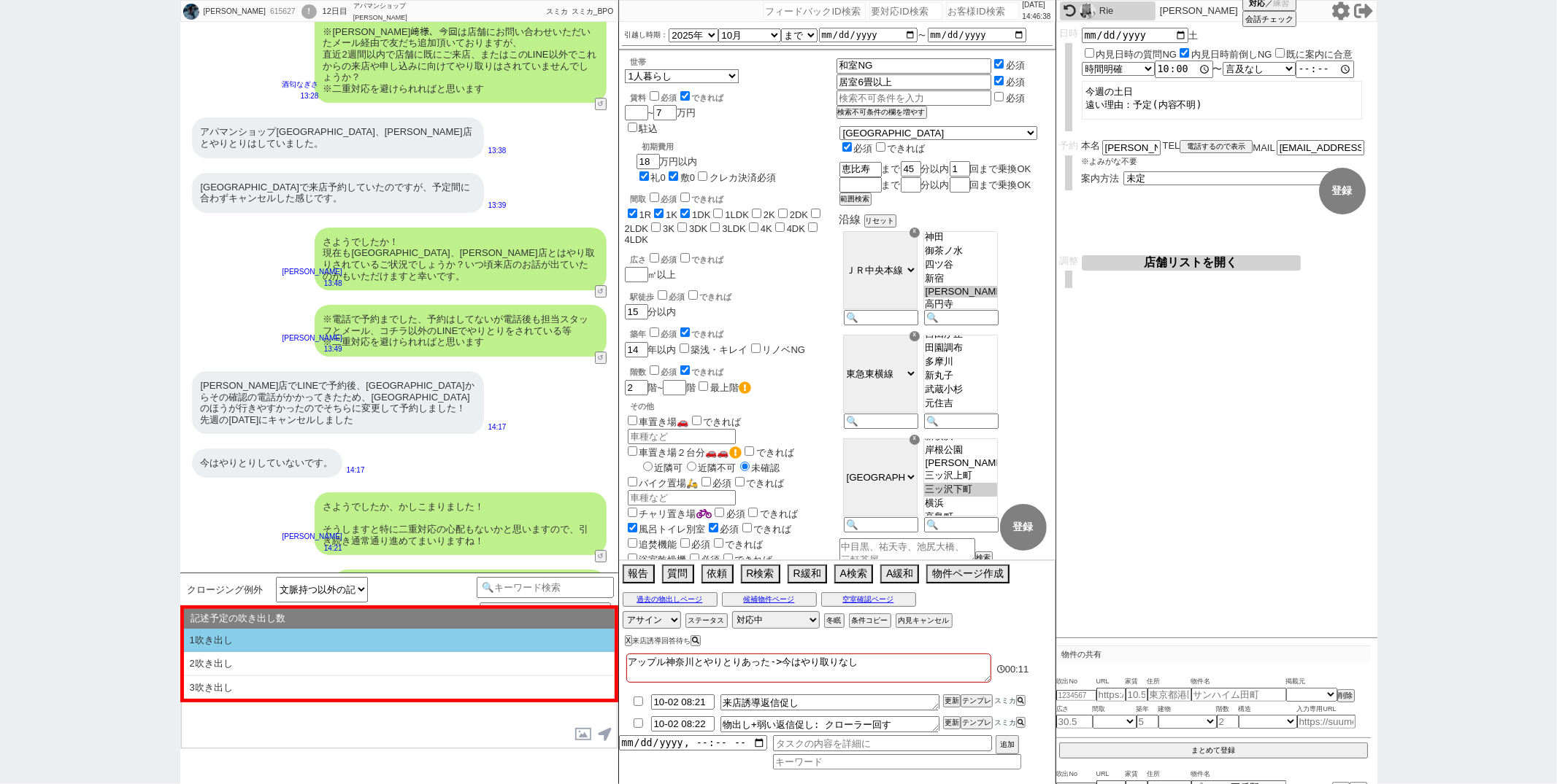
click at [371, 636] on li "1吹き出し" at bounding box center [399, 641] width 431 height 24
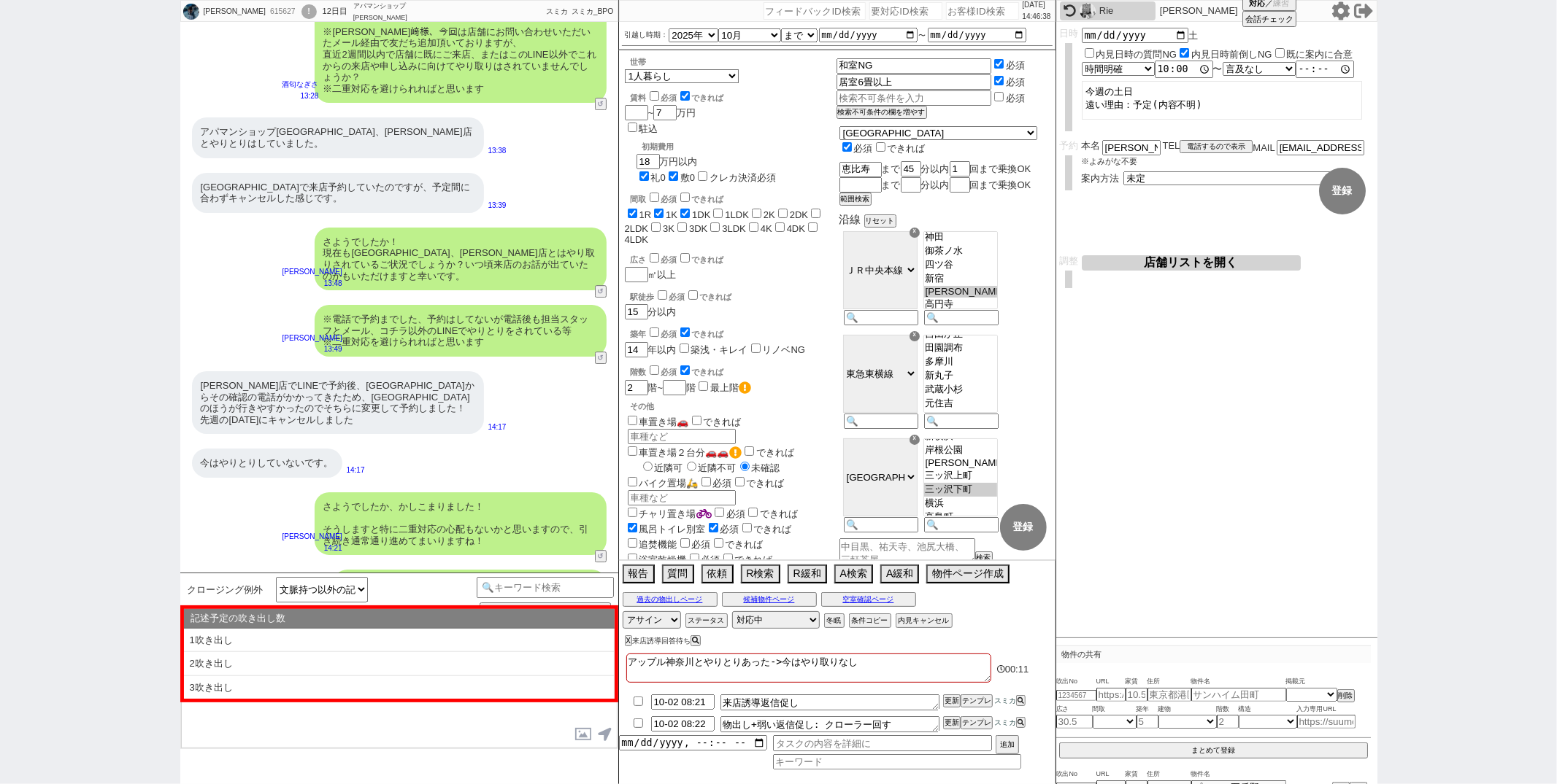
type textarea "@@【@@①記述したい内容を②の下に入力@@】@@ @@【@@②記述したい内容を入力後に①と②を@@ごと消して送信！！@@】@@"
select select "1吹き出し"
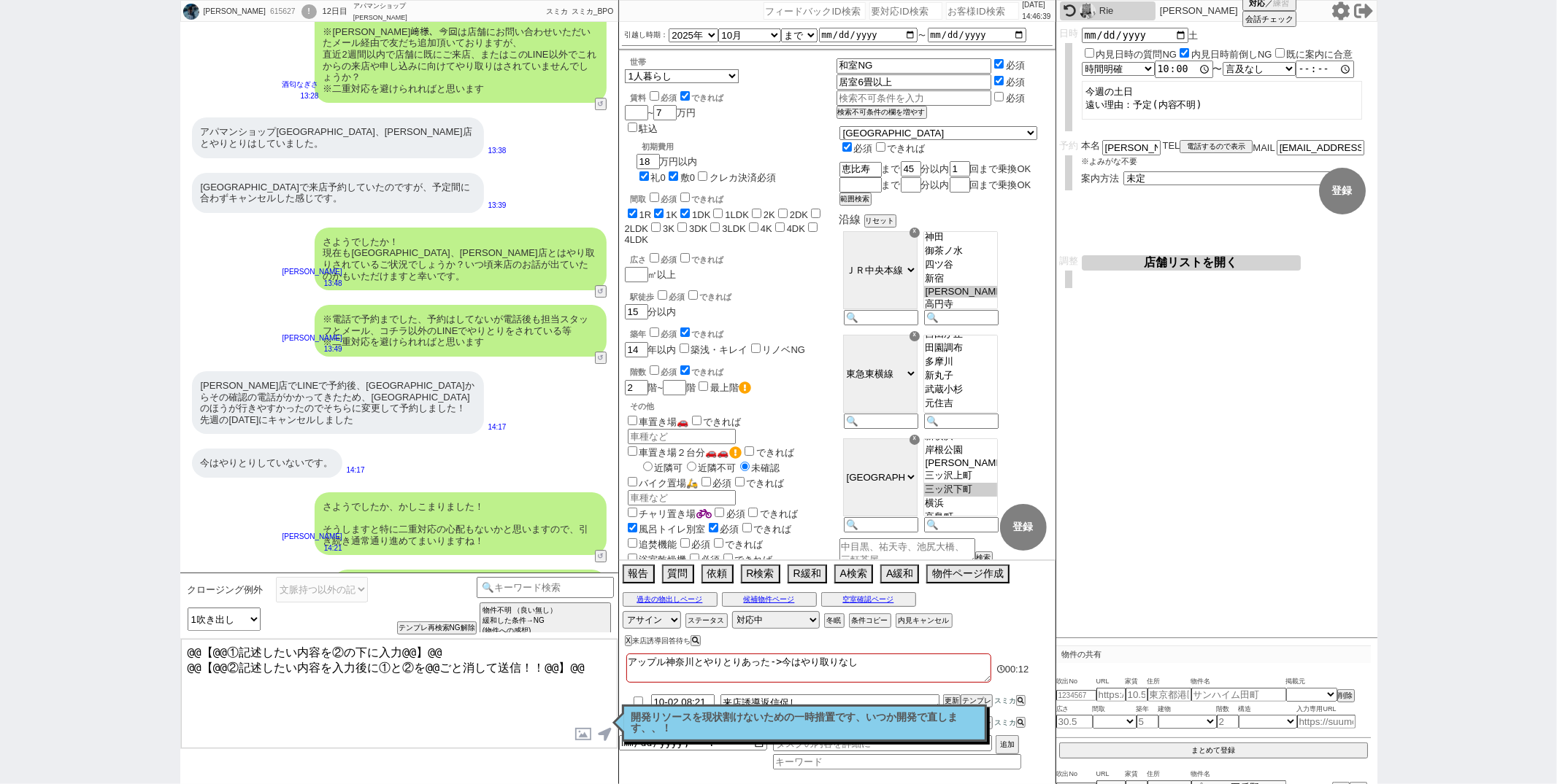
click at [578, 668] on textarea "@@【@@①記述したい内容を②の下に入力@@】@@ @@【@@②記述したい内容を入力後に①と②を@@ごと消して送信！！@@】@@" at bounding box center [399, 693] width 437 height 109
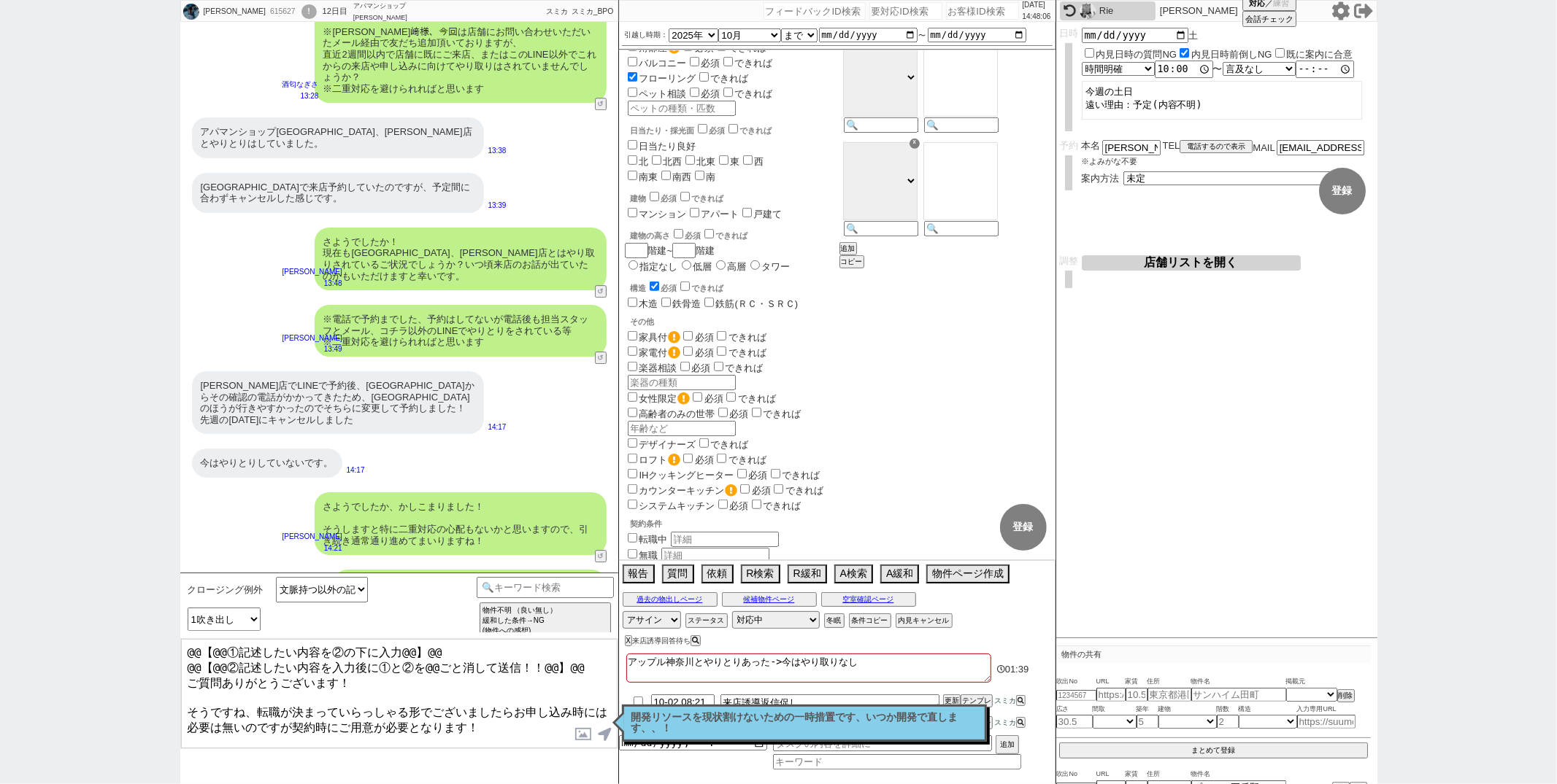
scroll to position [736, 0]
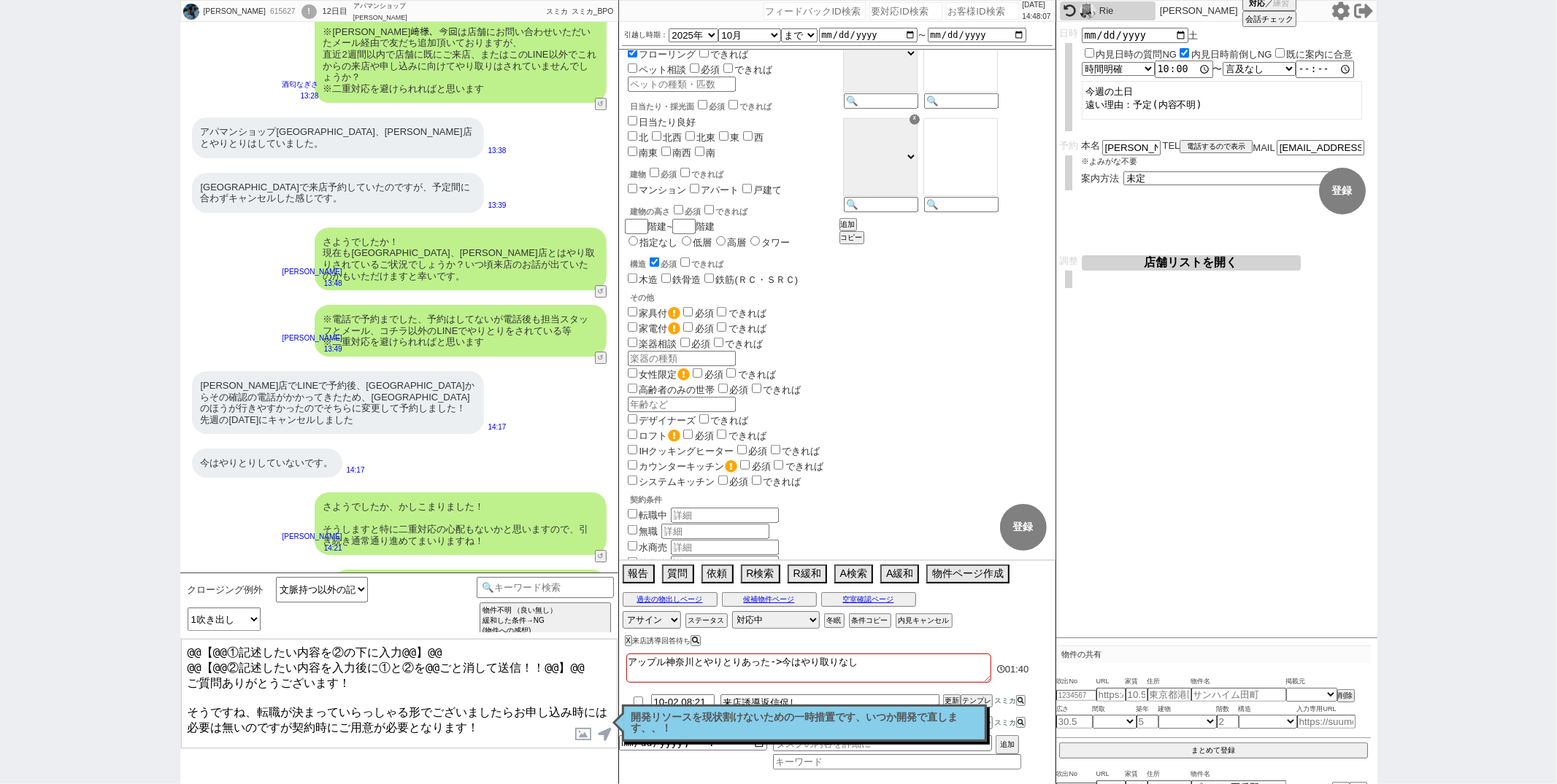
type textarea "@@【@@①記述したい内容を②の下に入力@@】@@ @@【@@②記述したい内容を入力後に①と②を@@ごと消して送信！！@@】@@ ご質問ありがとうございます！…"
click at [628, 509] on input "転職中" at bounding box center [632, 514] width 9 height 9
checkbox input "true"
click at [682, 508] on input "text" at bounding box center [724, 515] width 108 height 15
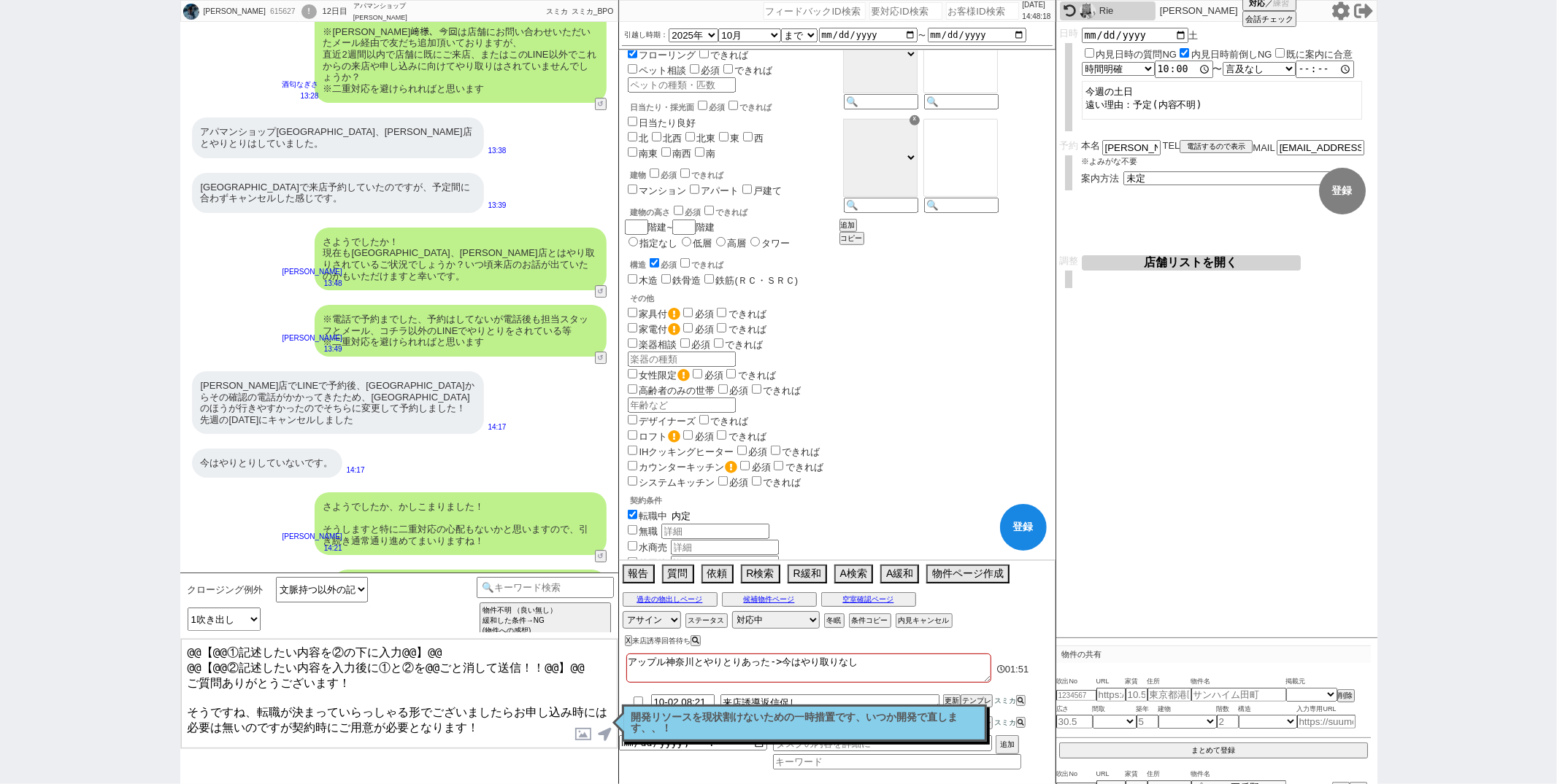
type input "内"
click at [457, 742] on textarea "@@【@@①記述したい内容を②の下に入力@@】@@ @@【@@②記述したい内容を入力後に①と②を@@ごと消して送信！！@@】@@ ご質問ありがとうございます！…" at bounding box center [399, 693] width 437 height 109
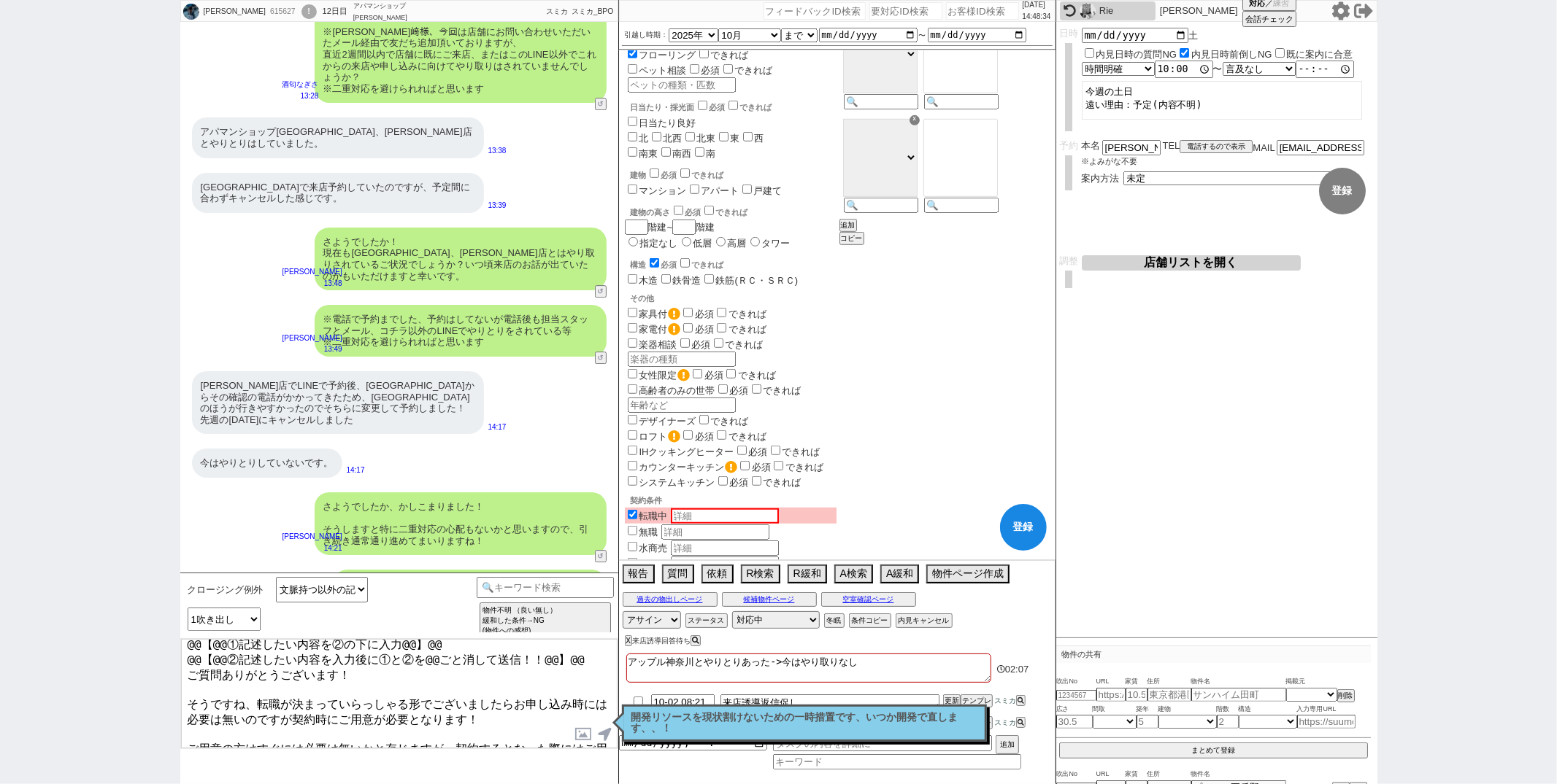
drag, startPoint x: 584, startPoint y: 653, endPoint x: 660, endPoint y: 514, distance: 158.4
click at [660, 514] on div "未歩 615627 ! 0 12日目 アパマンショップ目黒西口店 冬眠中 自社客 スミカ スミカ_BPO チャット全表示 2025-09-20 新しくフォロー…" at bounding box center [779, 392] width 1197 height 784
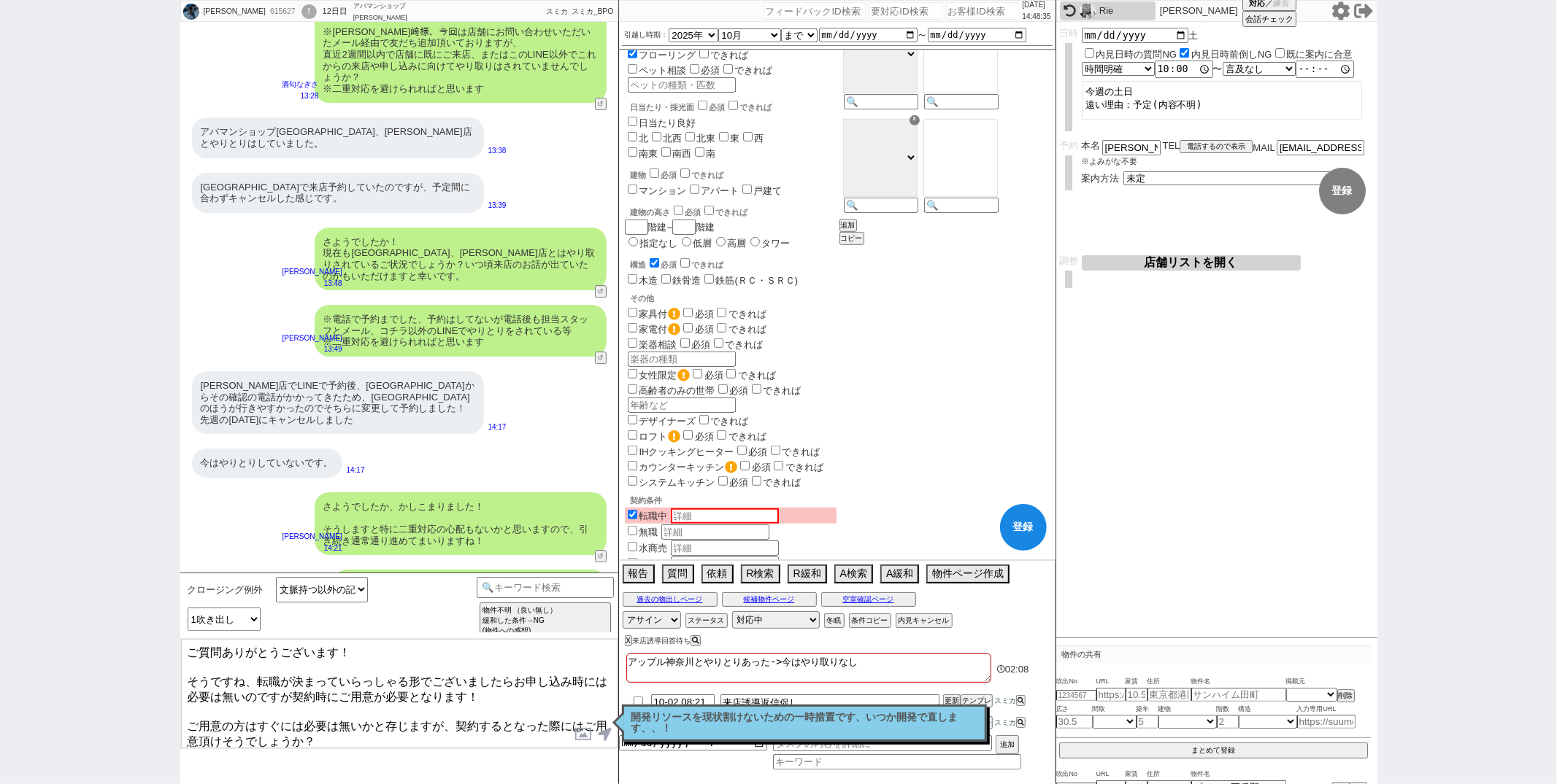
type textarea "ご質問ありがとうございます！ そうですね、転職が決まっていらっしゃる形でございましたらお申し込み時には必要は無いのですが契約時にご用意が必要となります！ ご用…"
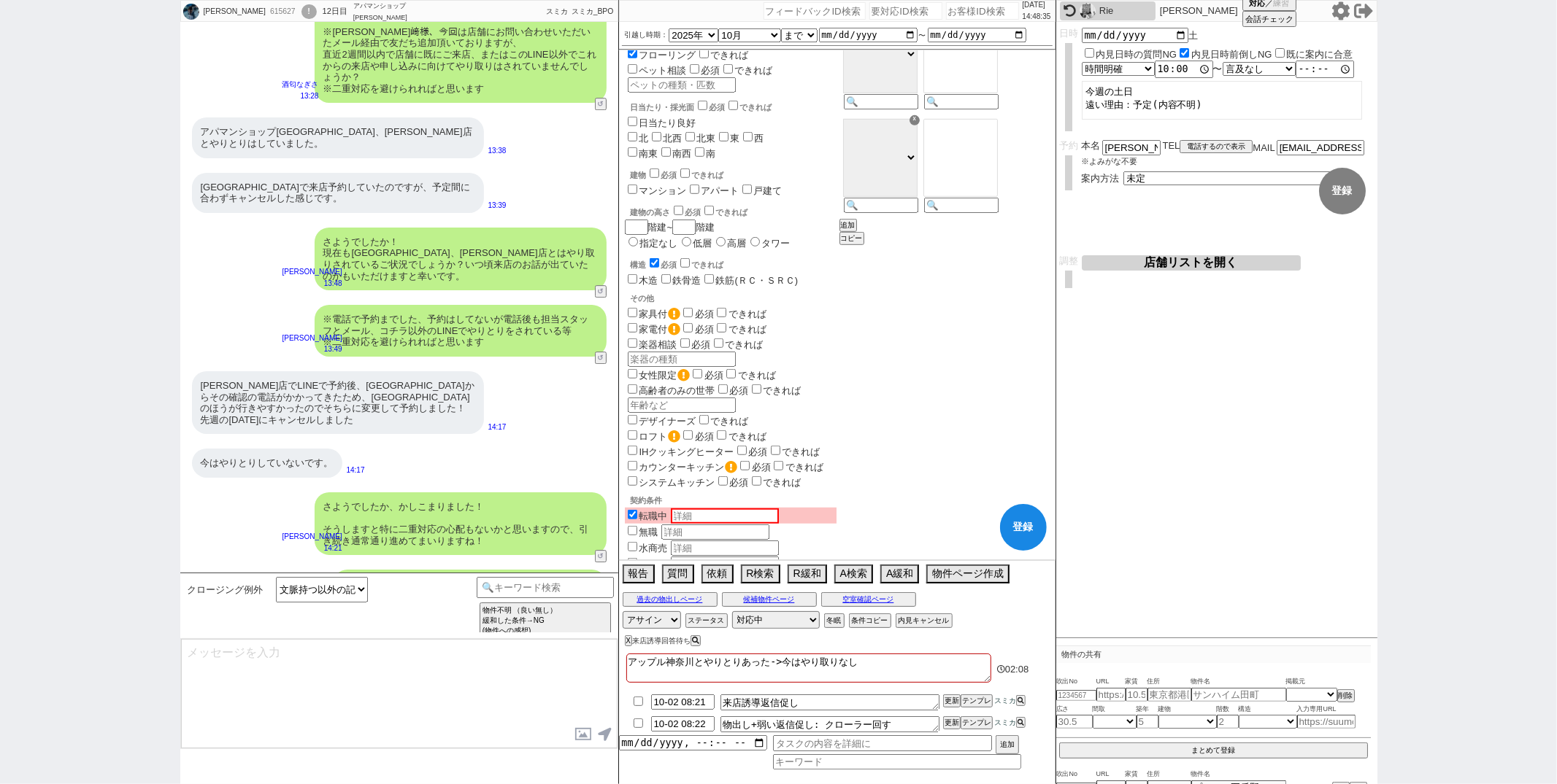
scroll to position [8545, 0]
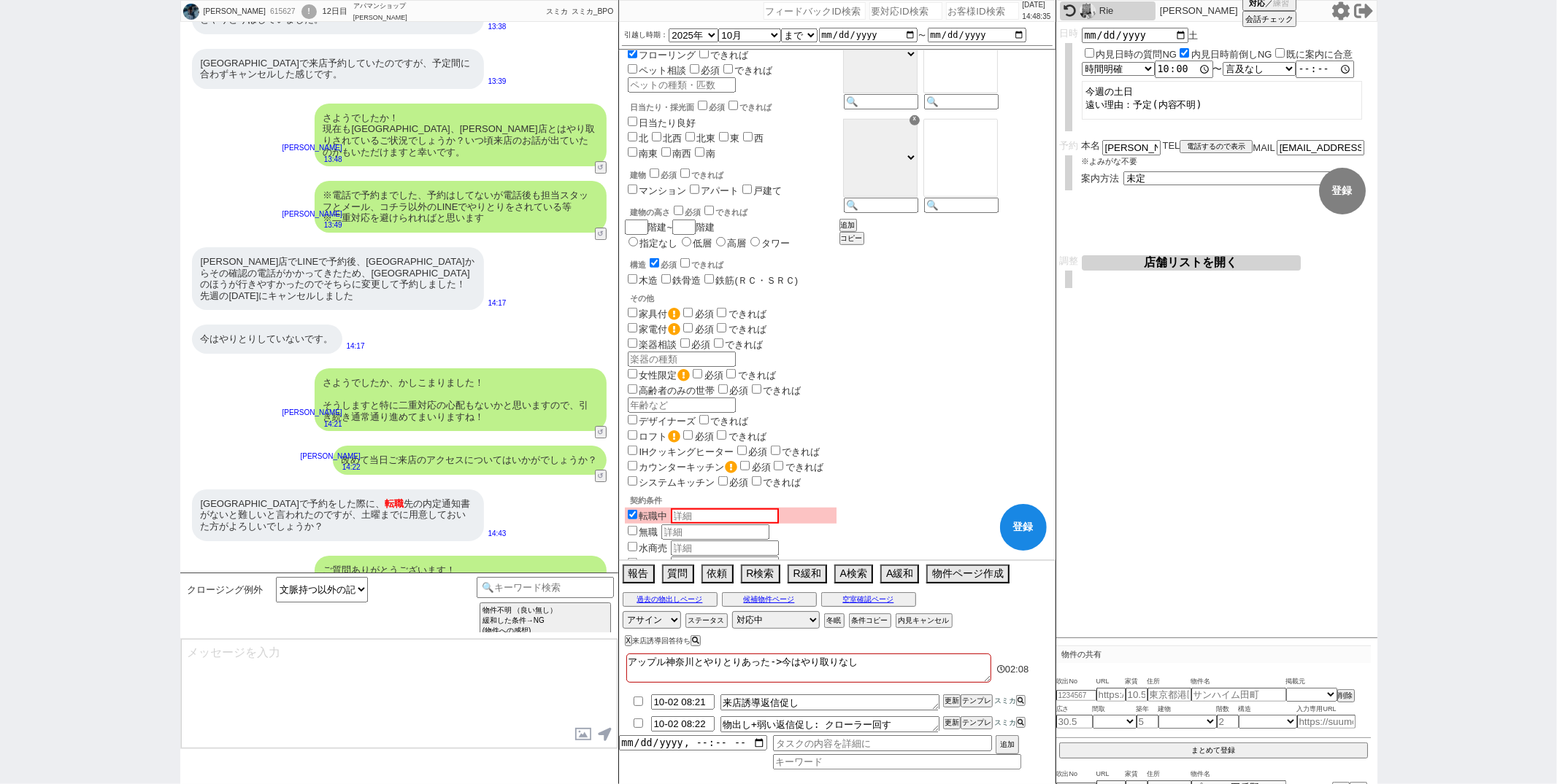
select select "372"
type textarea "@@【@@メッセージは打たず、以下やってください@@】@@ @@【@@タスク整理、追加、条件入力等のやるべきことはやりましたか？？全て終わったら自分に付いたア…"
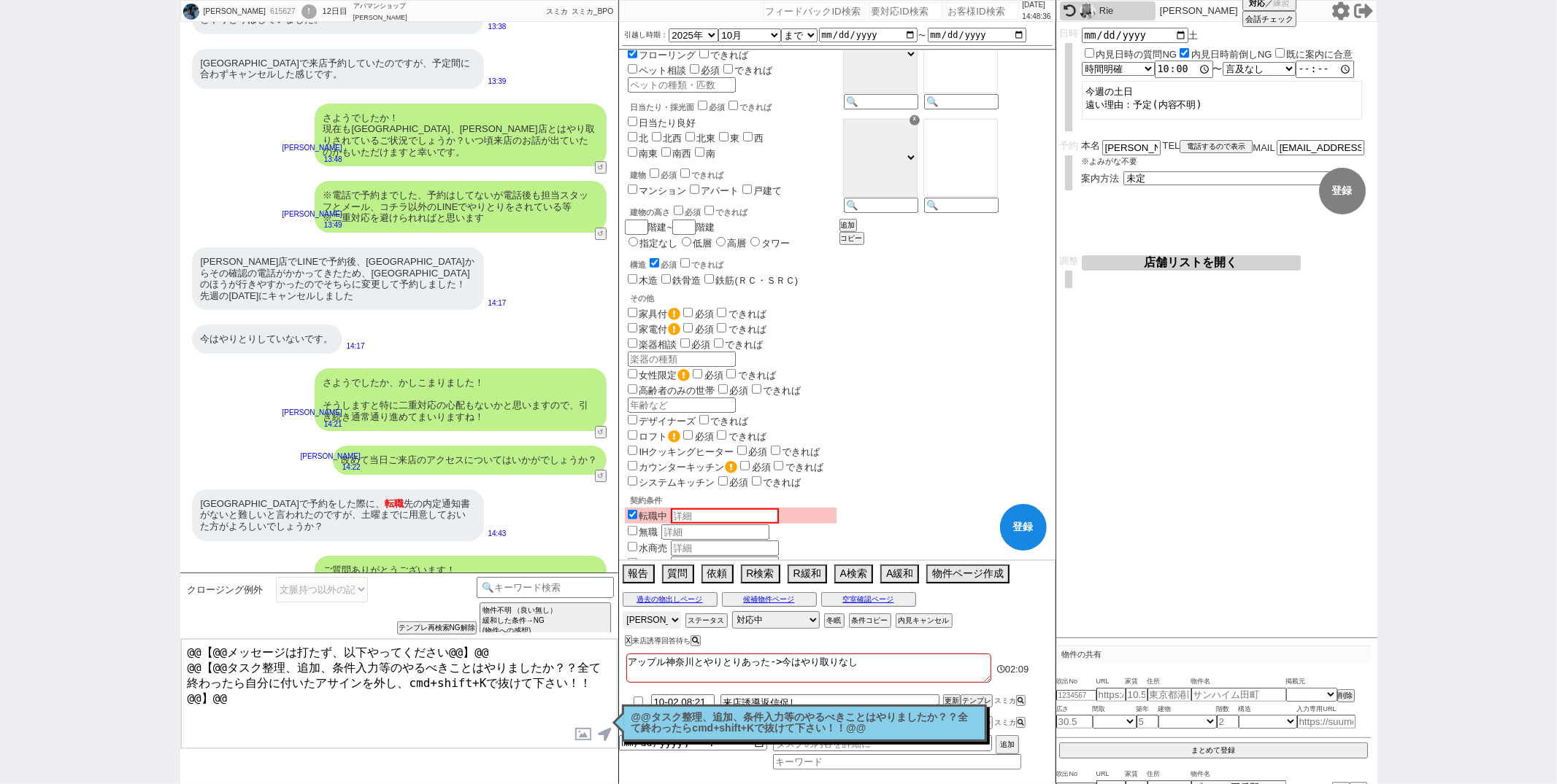
click at [665, 615] on select "アサイン 御手洗侑矢 中村夏海 酒匂なぎさ 真鍋ひとみ 坂本ルミ 翁川菜緒" at bounding box center [651, 620] width 59 height 18
select select
click at [622, 613] on select "アサイン 御手洗侑矢 中村夏海 酒匂なぎさ 真鍋ひとみ 坂本ルミ 翁川菜緒" at bounding box center [651, 620] width 59 height 18
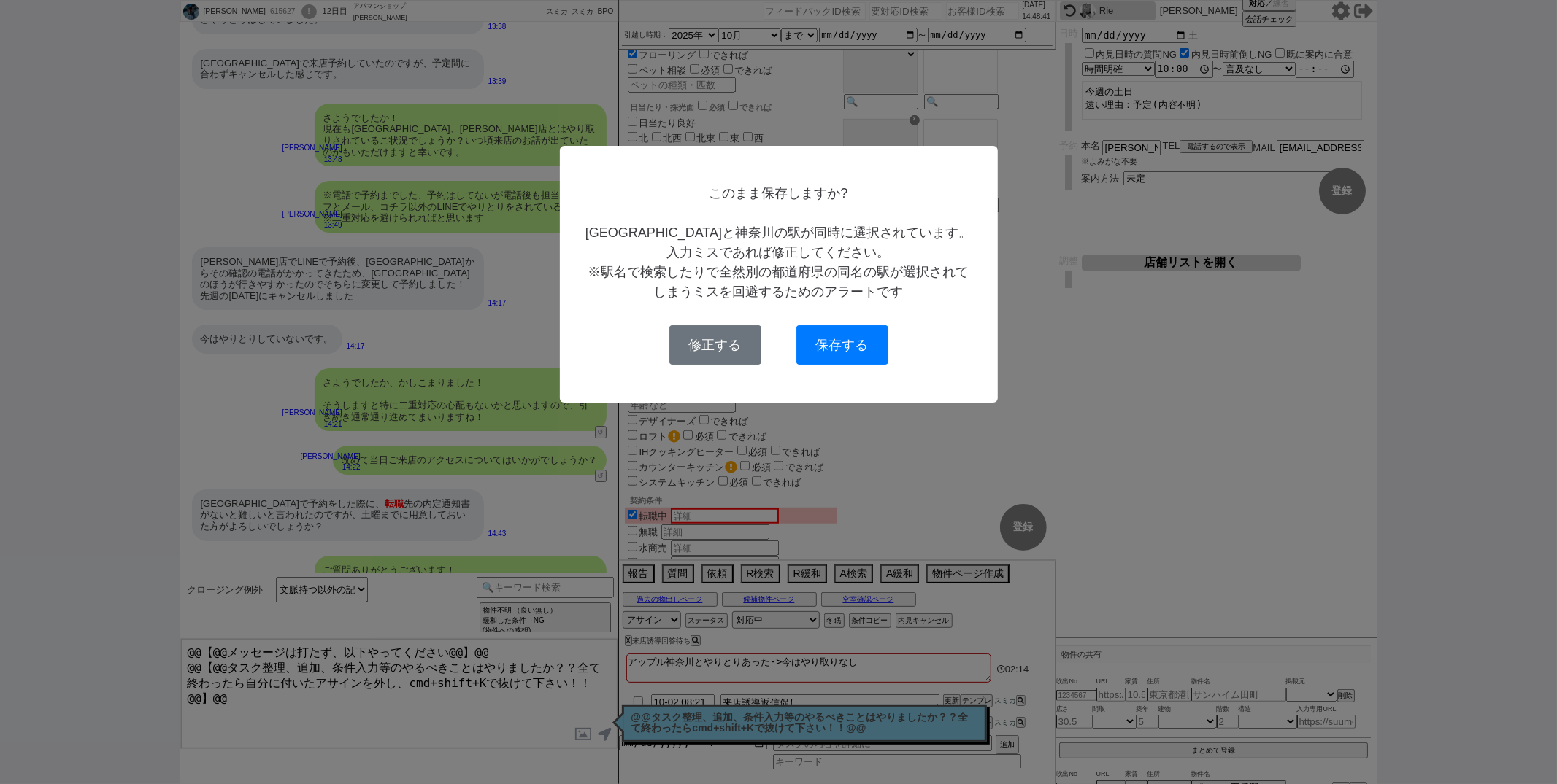
click at [826, 319] on div "このまま保存しますか? 東京の駅と神奈川の駅が同時に選択されています。入力ミスであれば修正してください。 ※駅名で検索したりで全然別の都道府県の同名の駅が選択…" at bounding box center [778, 274] width 391 height 181
click at [826, 338] on button "保存する" at bounding box center [842, 345] width 92 height 39
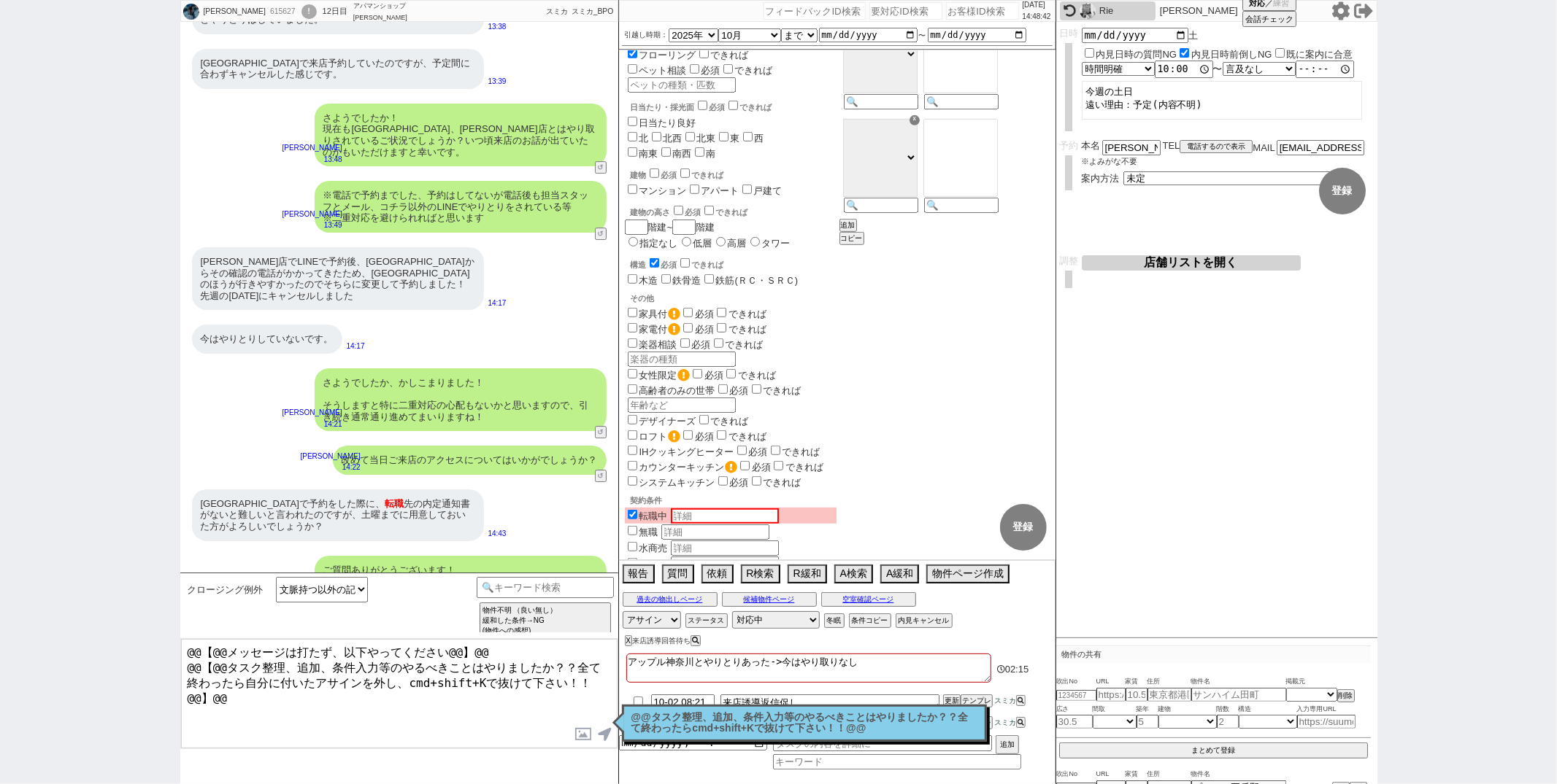
select select "19"
select select "602"
select select "1291"
select select "91"
select select "2515"
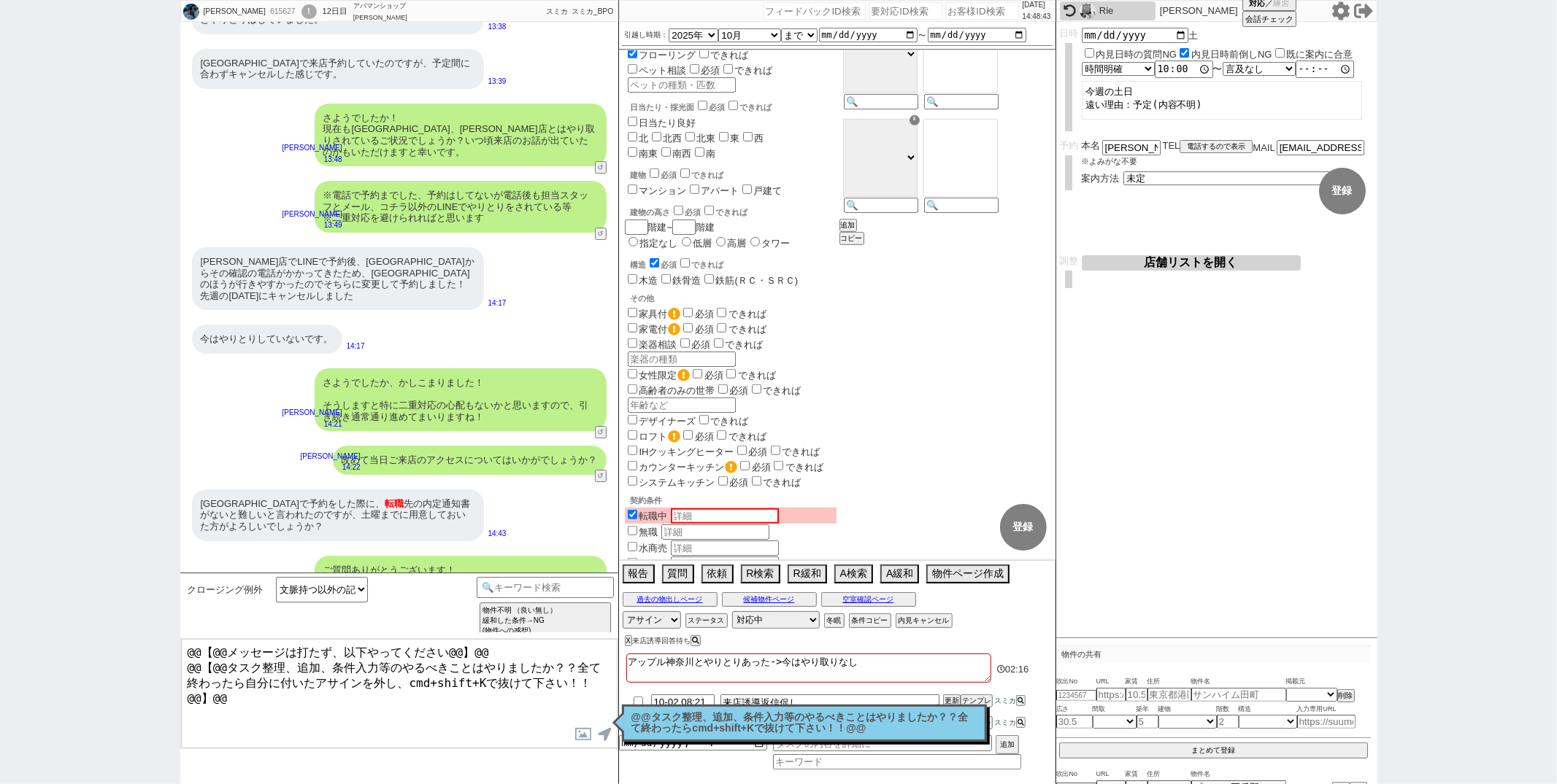
click at [557, 482] on div "新横浜店で予約をした際に、 転職 先の内定通知書がないと難しいと言われたのですが、土曜までに用意しておいた方がよろしいでしょうか？ 14:43" at bounding box center [399, 515] width 438 height 66
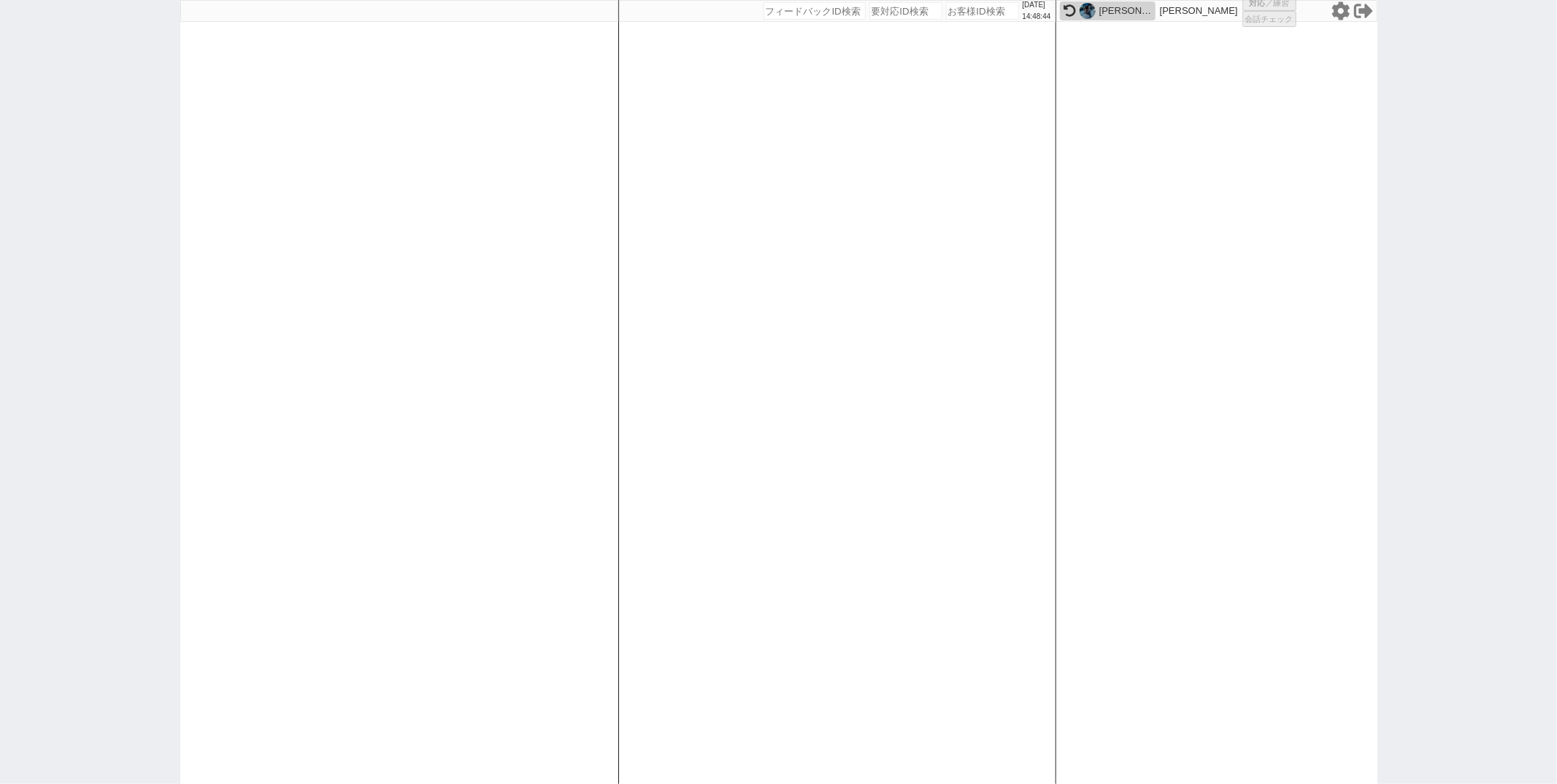
select select "1"
select select
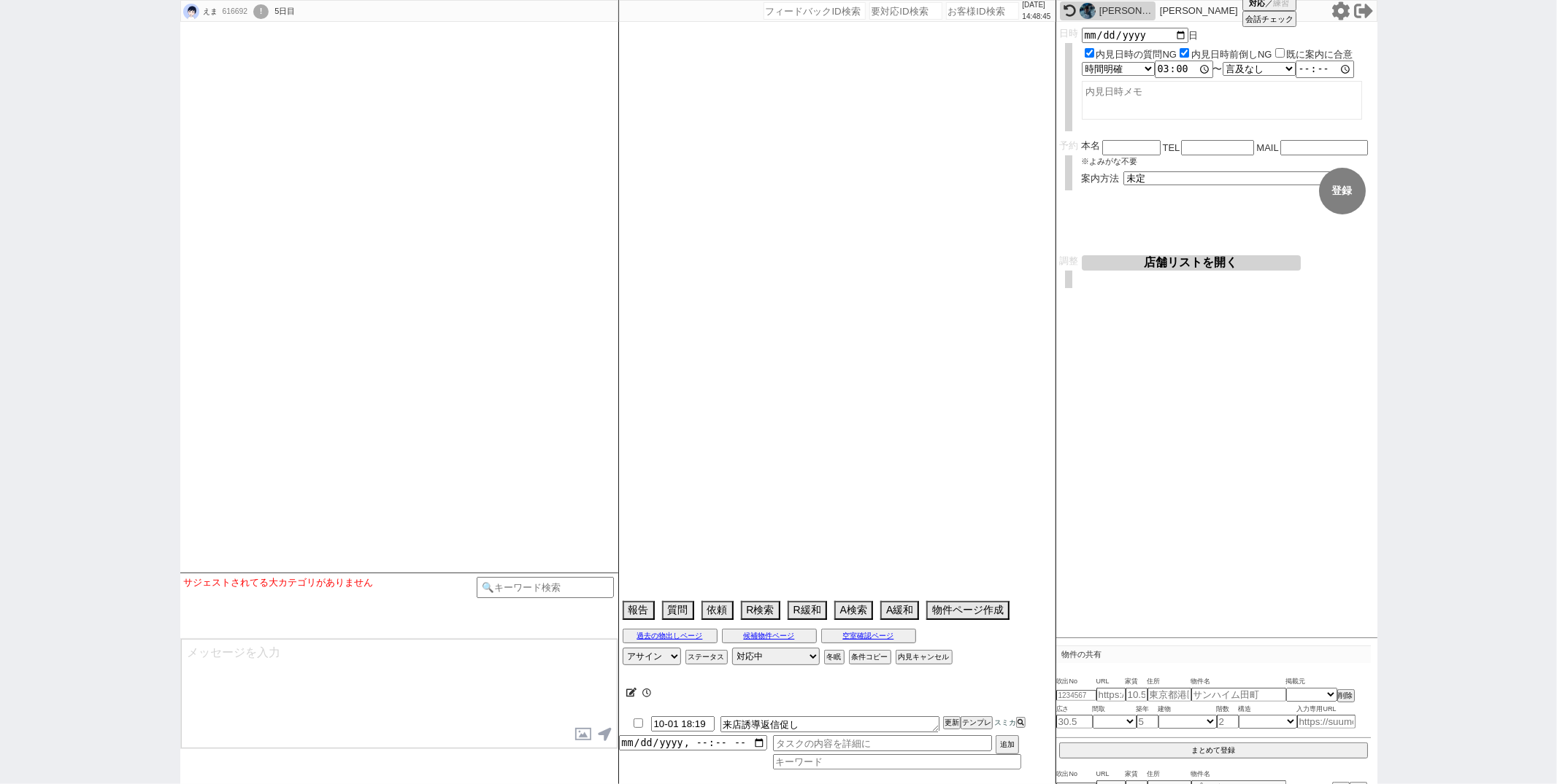
type textarea "物件埋まったらキャンセル発言あり"
select select "2025"
select select "11"
select select "33"
select select "0"
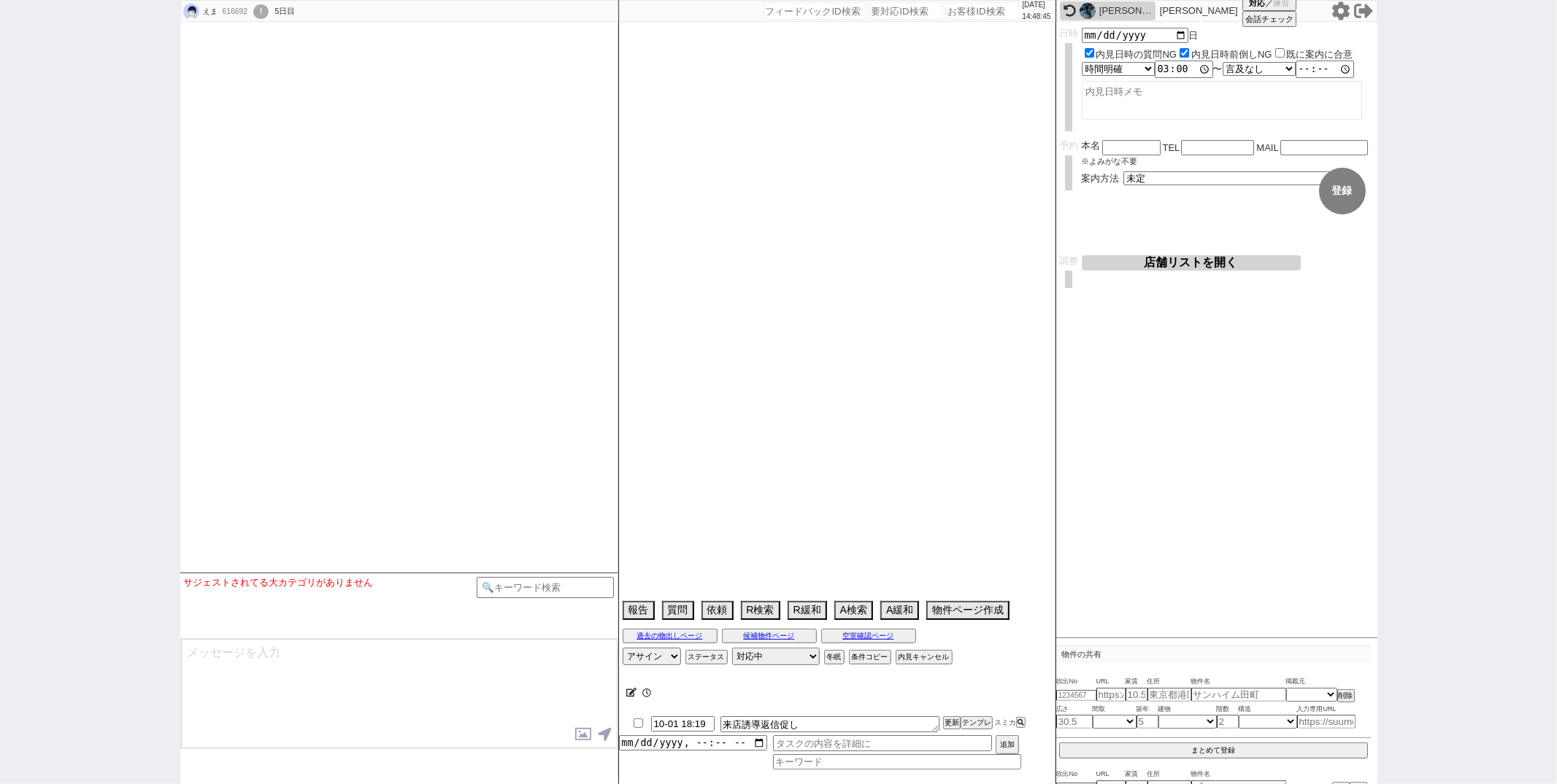
select select "35"
select select "1018"
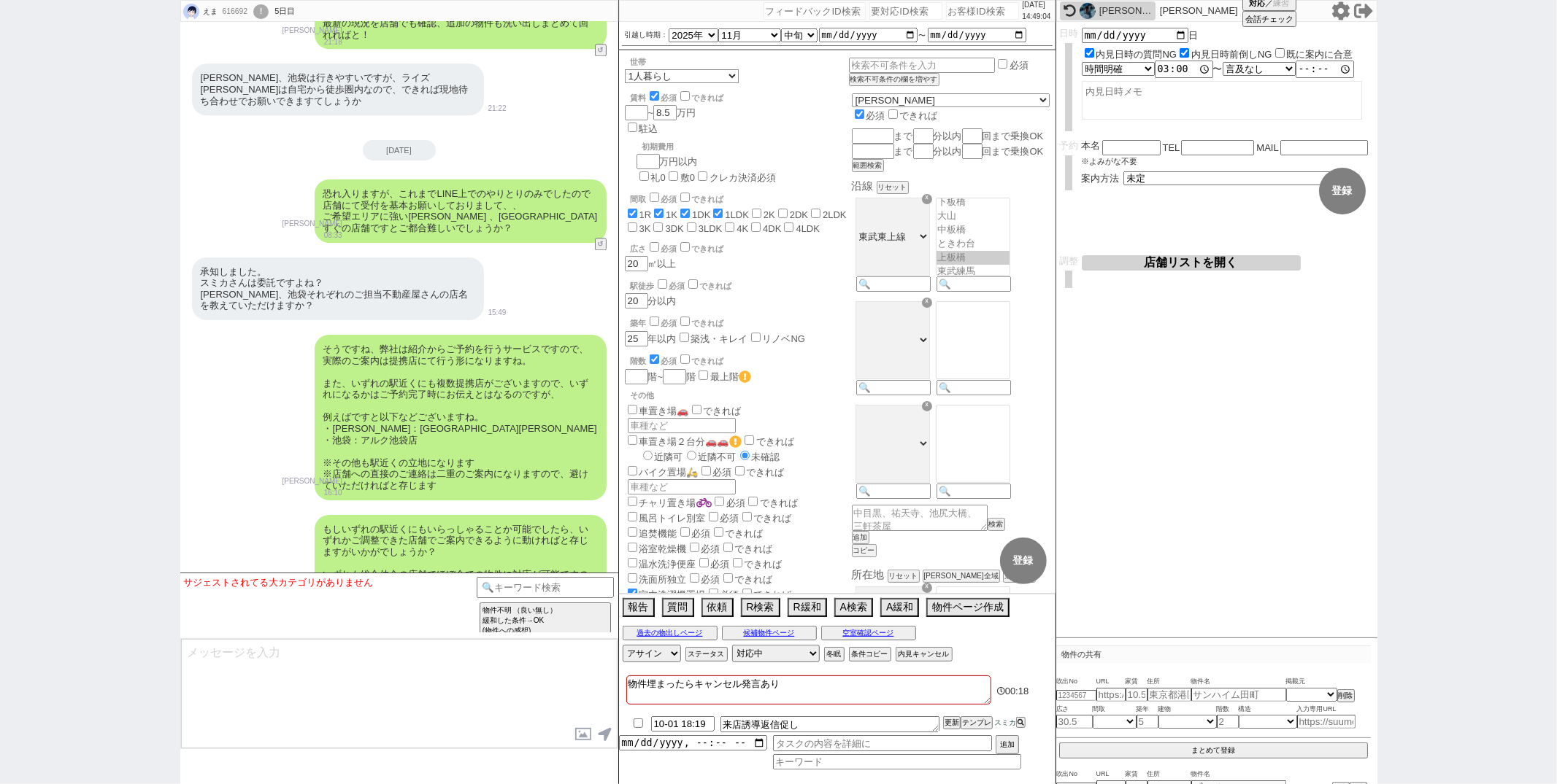
scroll to position [7525, 0]
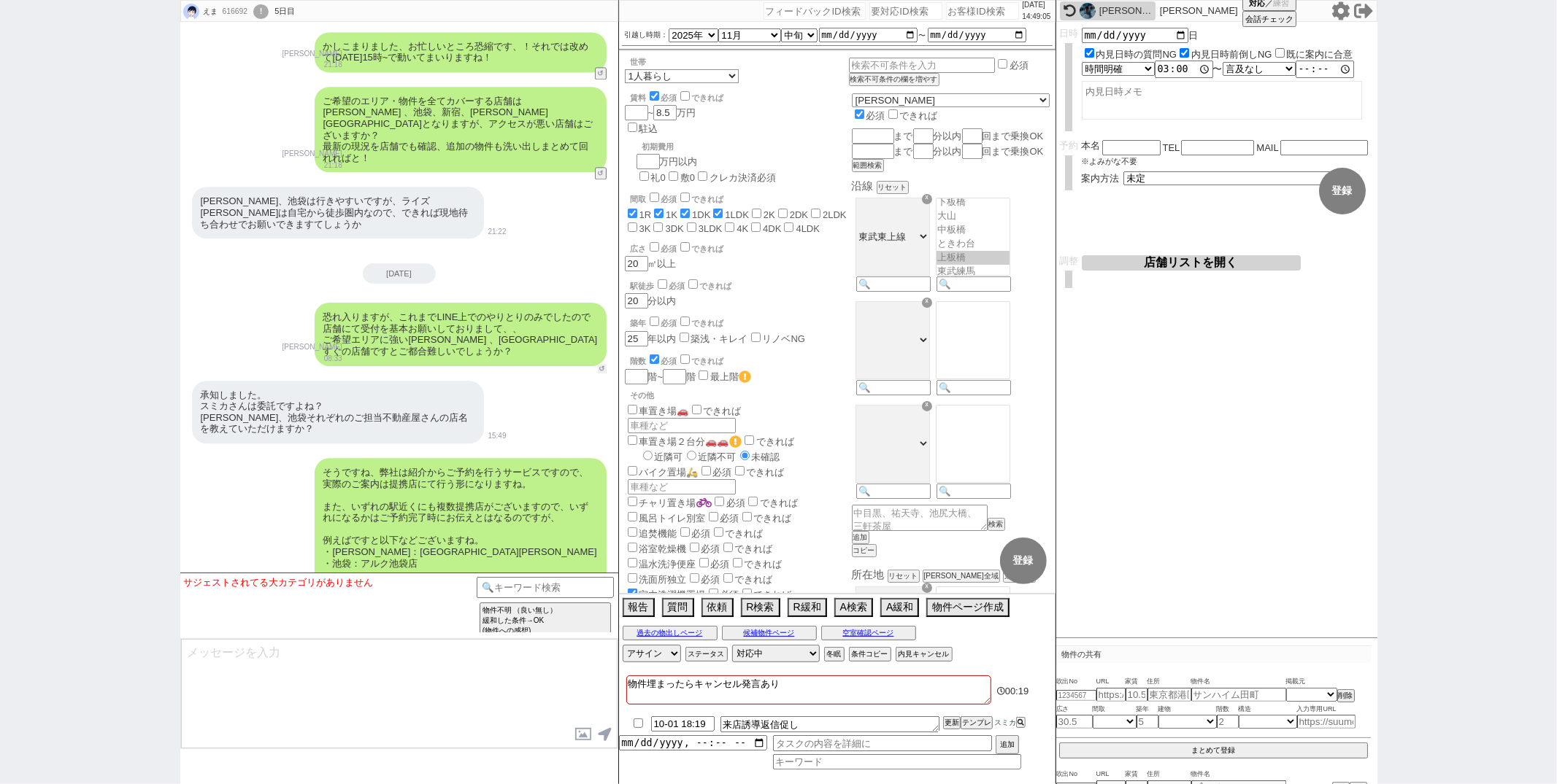
click at [600, 364] on button "↺" at bounding box center [602, 369] width 8 height 9
select select
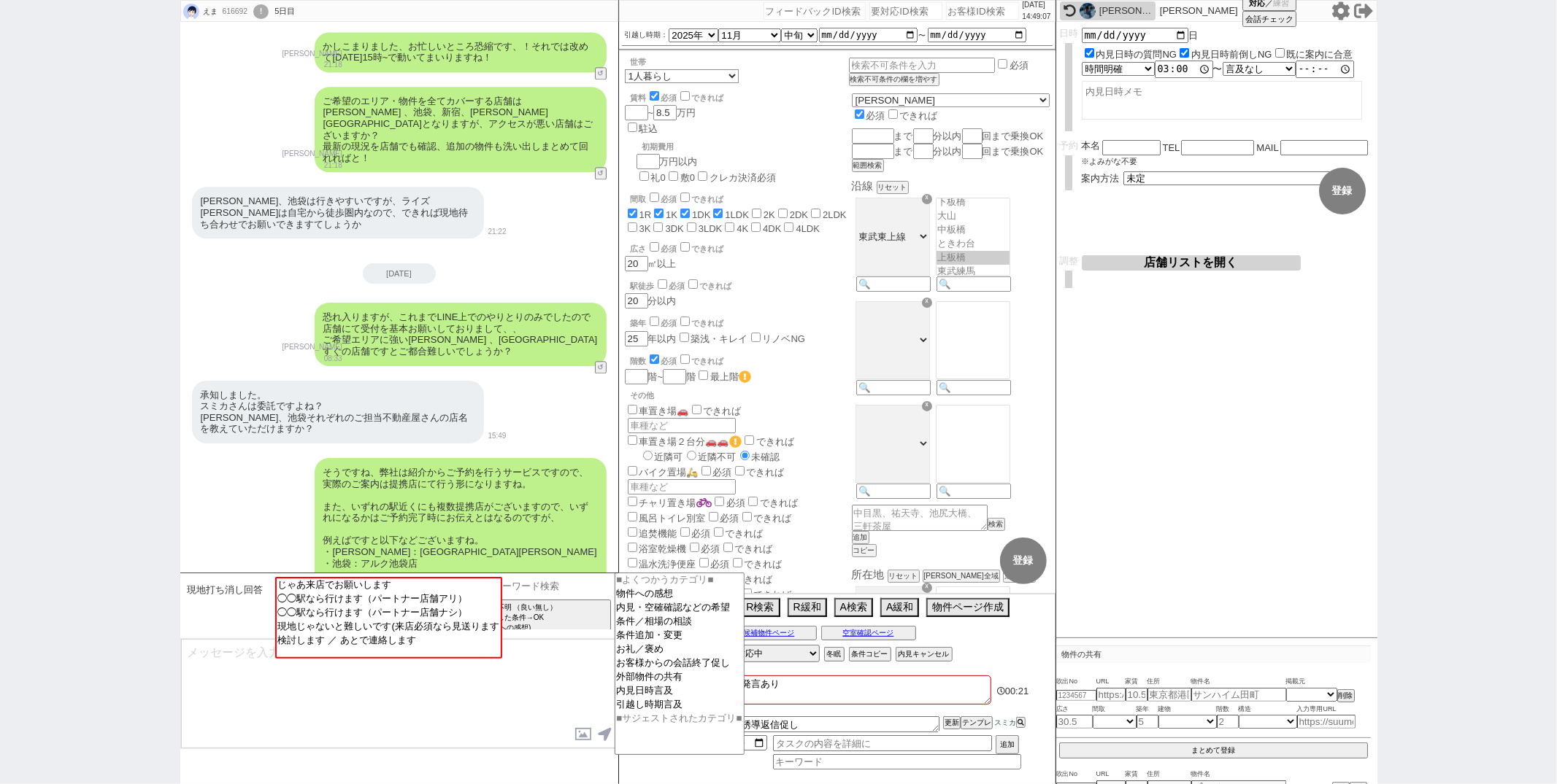
click at [522, 589] on input at bounding box center [545, 587] width 138 height 19
type input "来店"
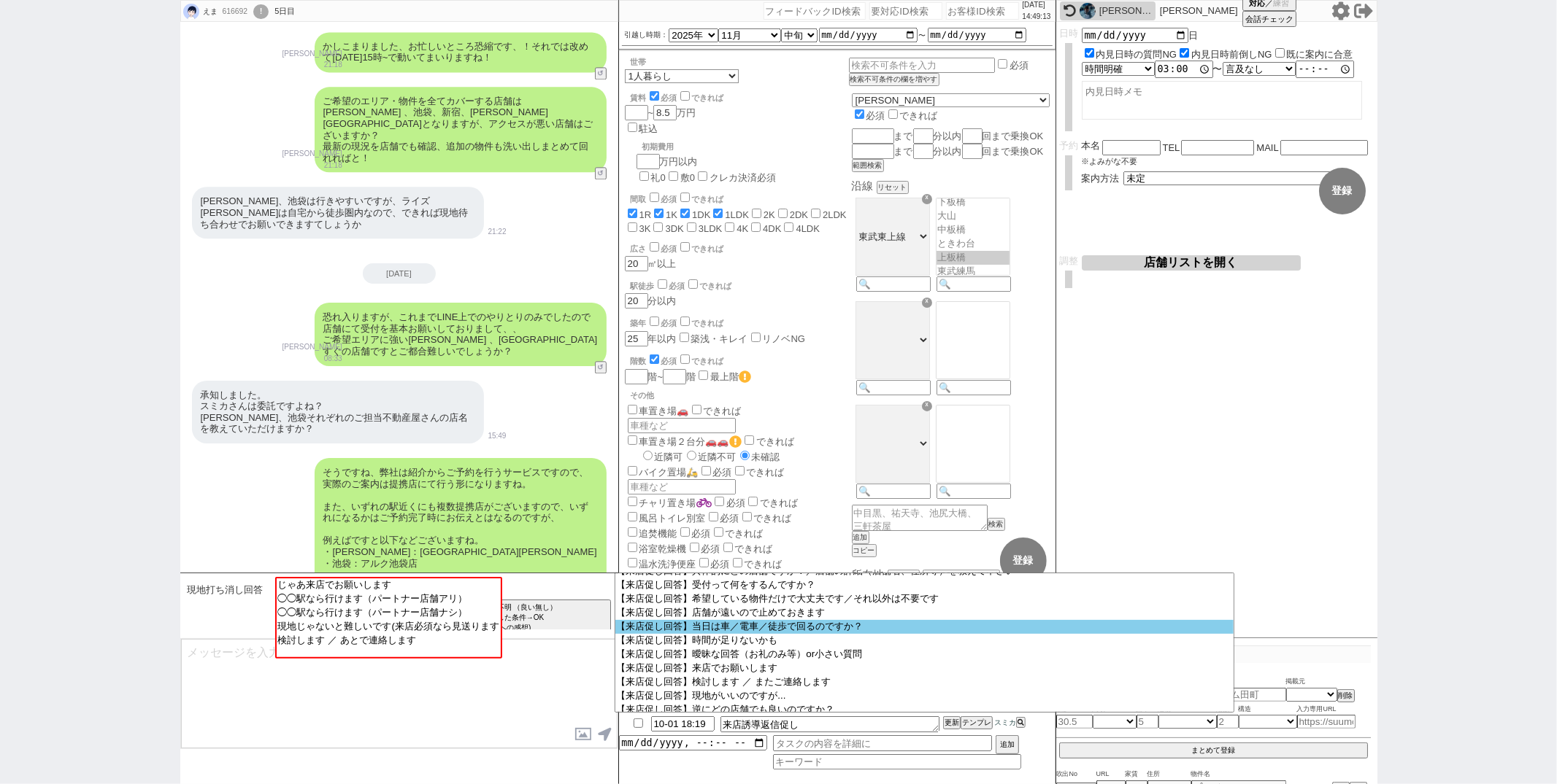
scroll to position [420, 0]
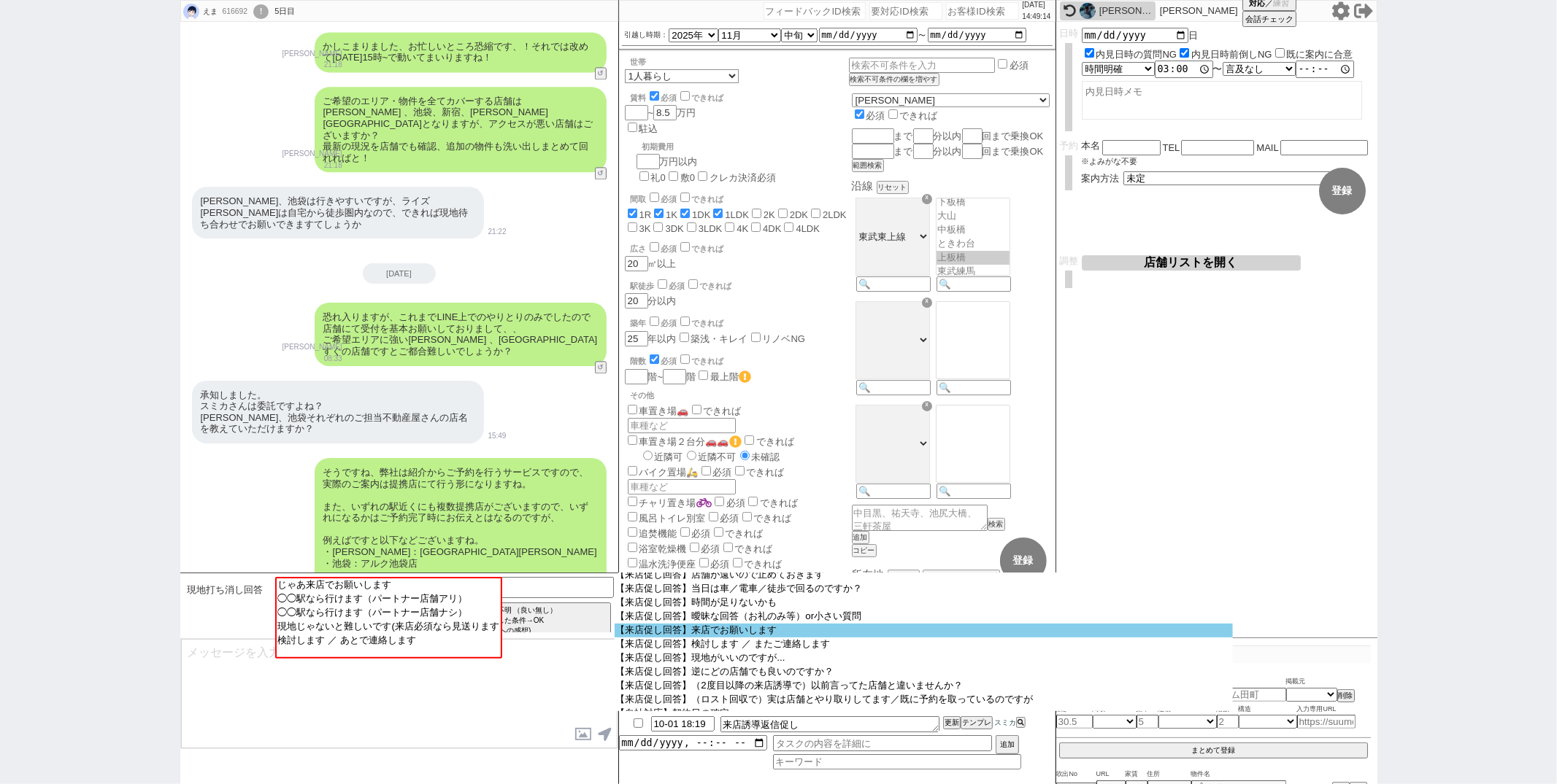
click at [720, 637] on option "【来店促し回答】来店でお願いします" at bounding box center [924, 631] width 618 height 14
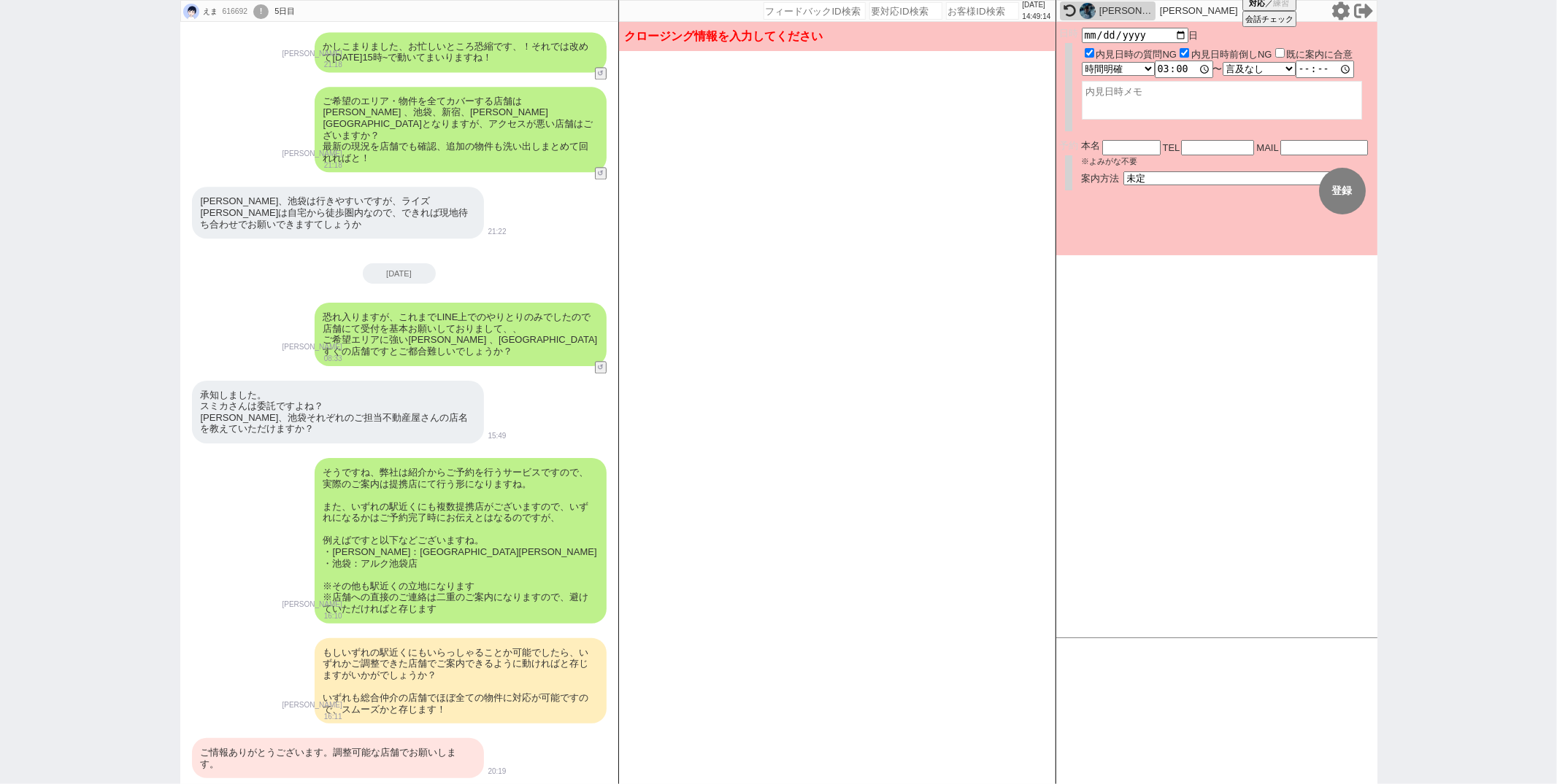
scroll to position [7436, 0]
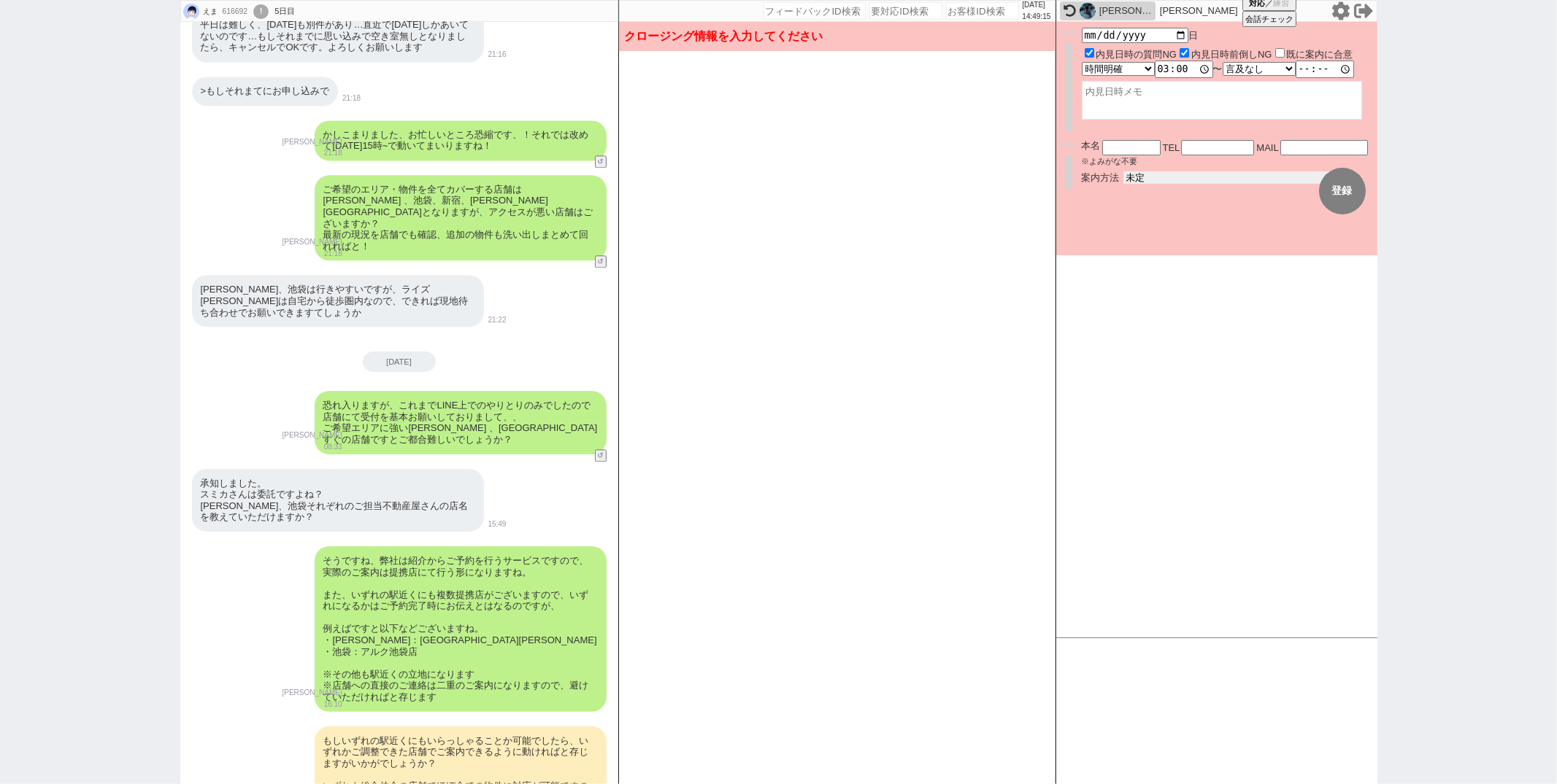
click at [1163, 171] on select "未定 現地お待ち合わせ ご来店 先行申し込みのご案内or内見無しでの申し込みのご案内 オンラインでのご接客 オンラインで1件の内見のご案内" at bounding box center [1233, 177] width 219 height 13
select select "2"
click at [1124, 171] on select "未定 現地お待ち合わせ ご来店 先行申し込みのご案内or内見無しでの申し込みのご案内 オンラインでのご接客 オンラインで1件の内見のご案内" at bounding box center [1233, 177] width 219 height 13
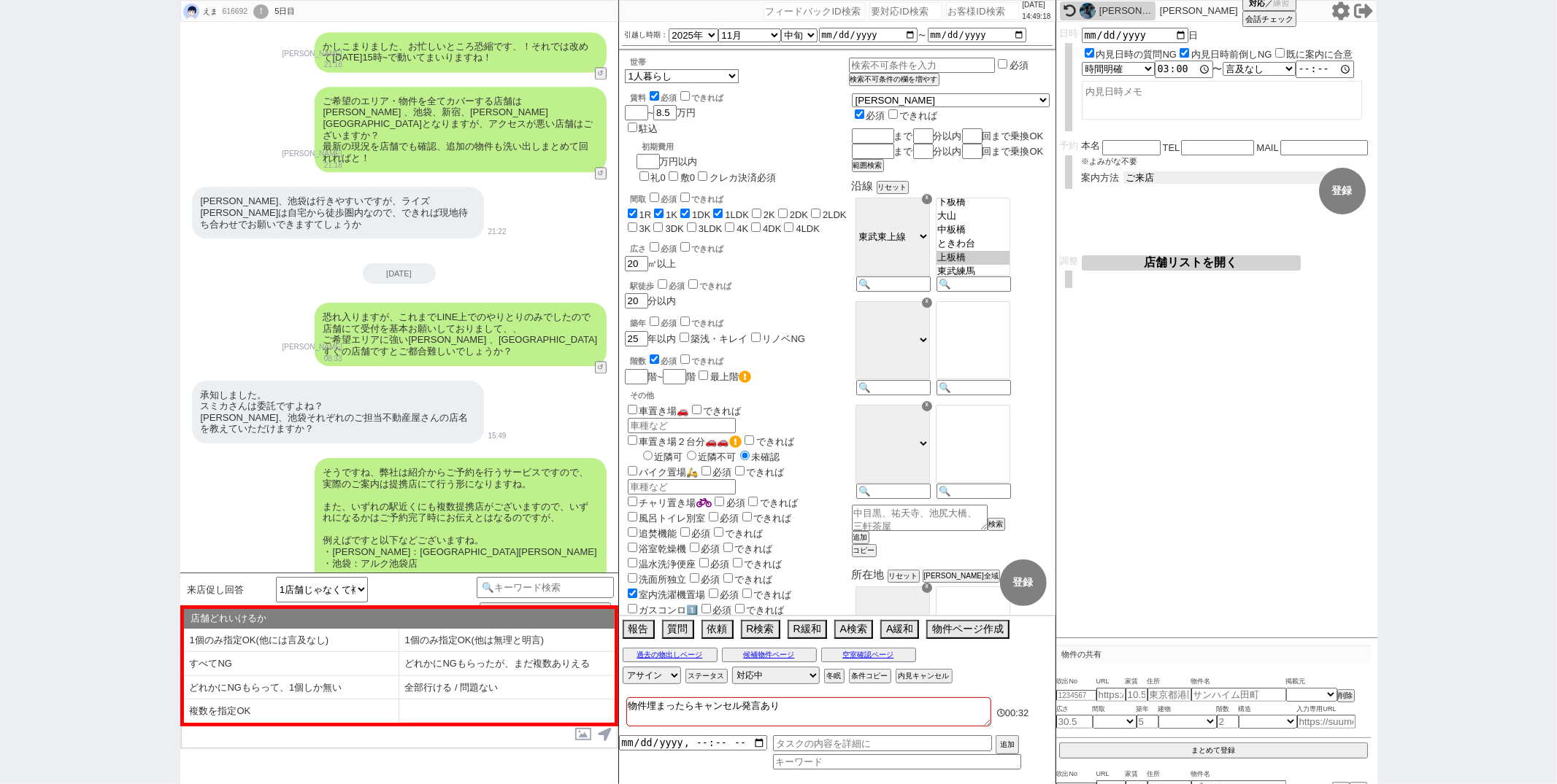
scroll to position [7648, 0]
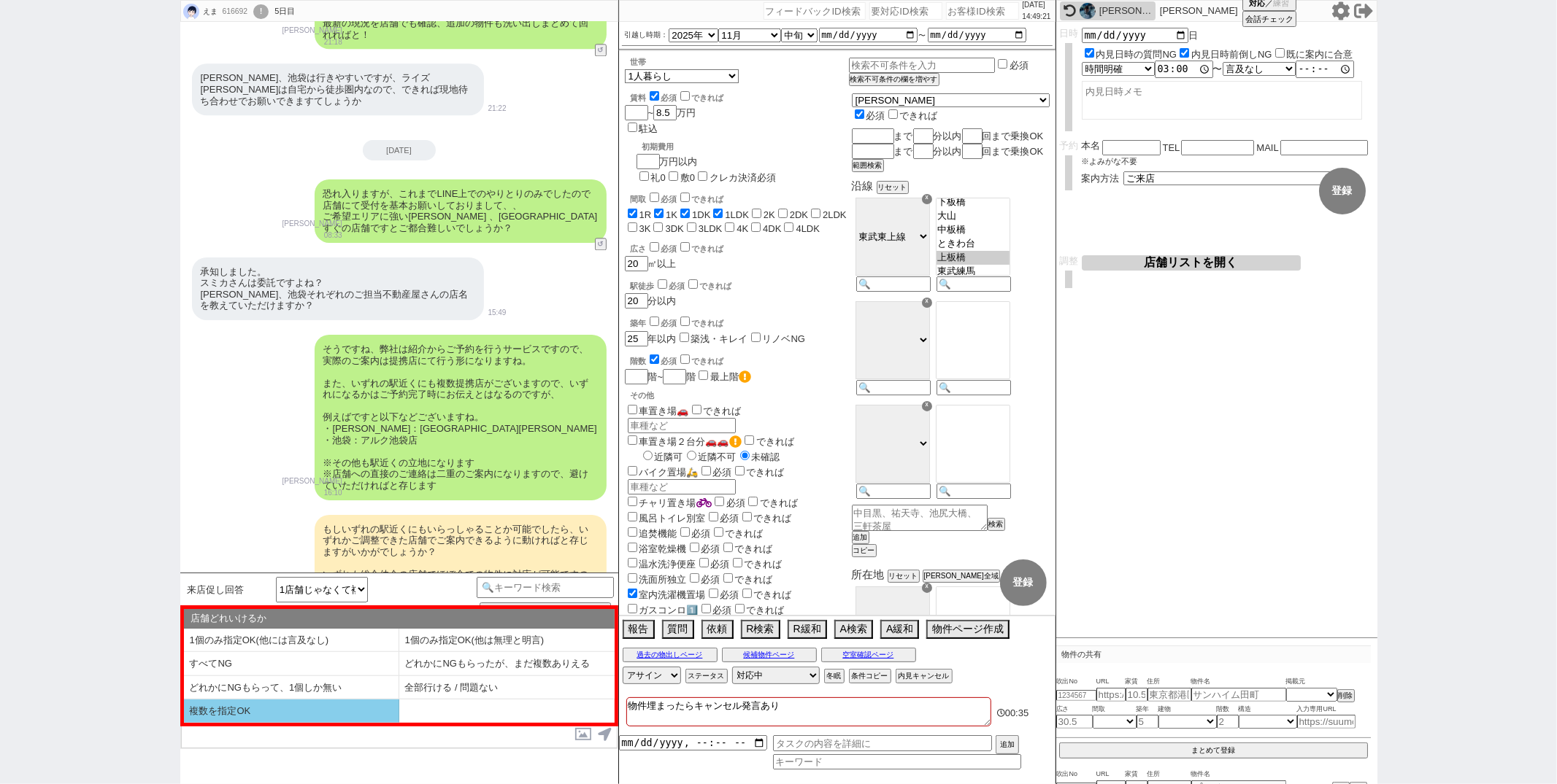
click at [324, 704] on li "複数を指定OK" at bounding box center [292, 711] width 215 height 24
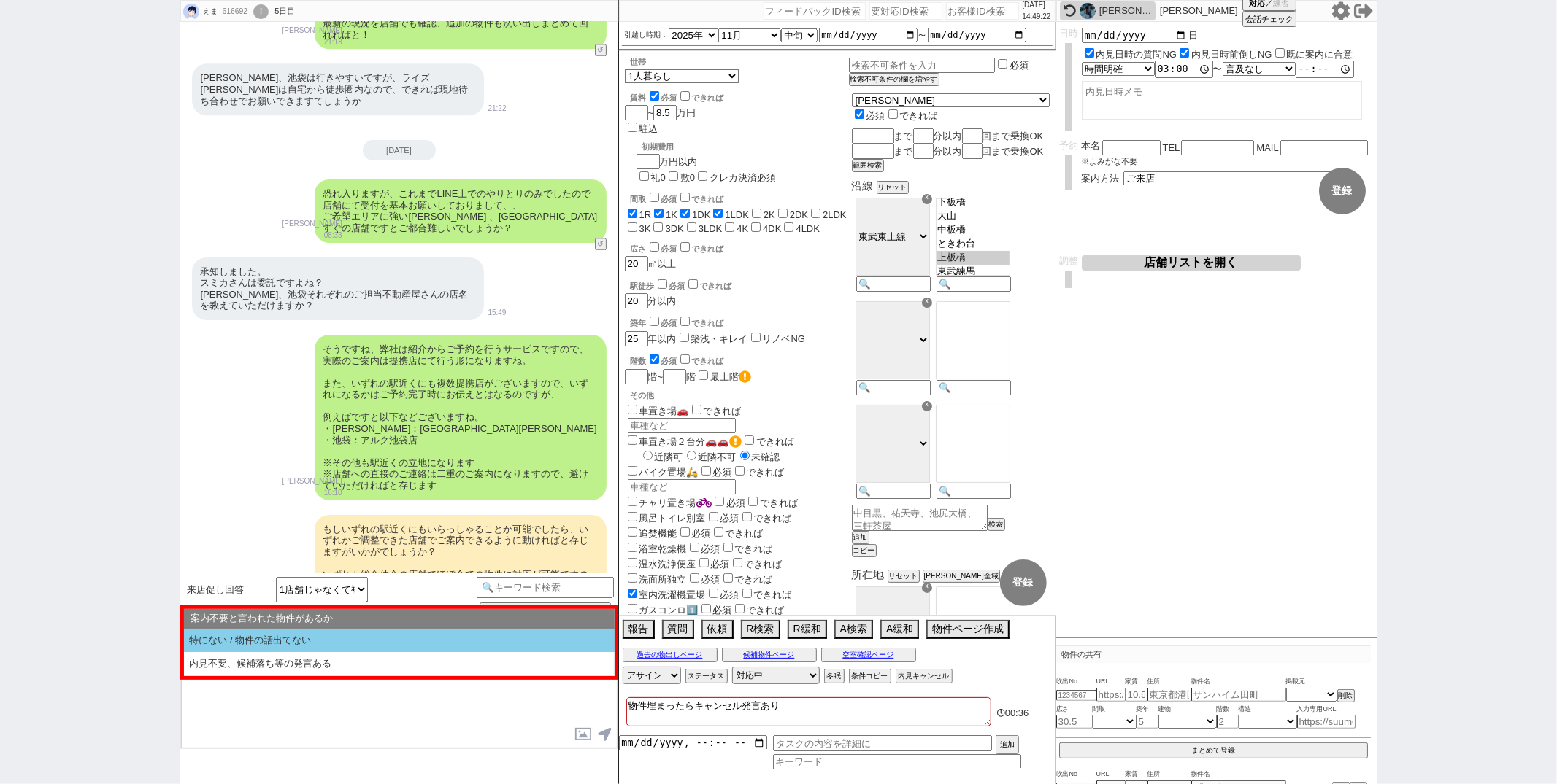
click at [342, 647] on li "特にない / 物件の話出てない" at bounding box center [399, 641] width 431 height 24
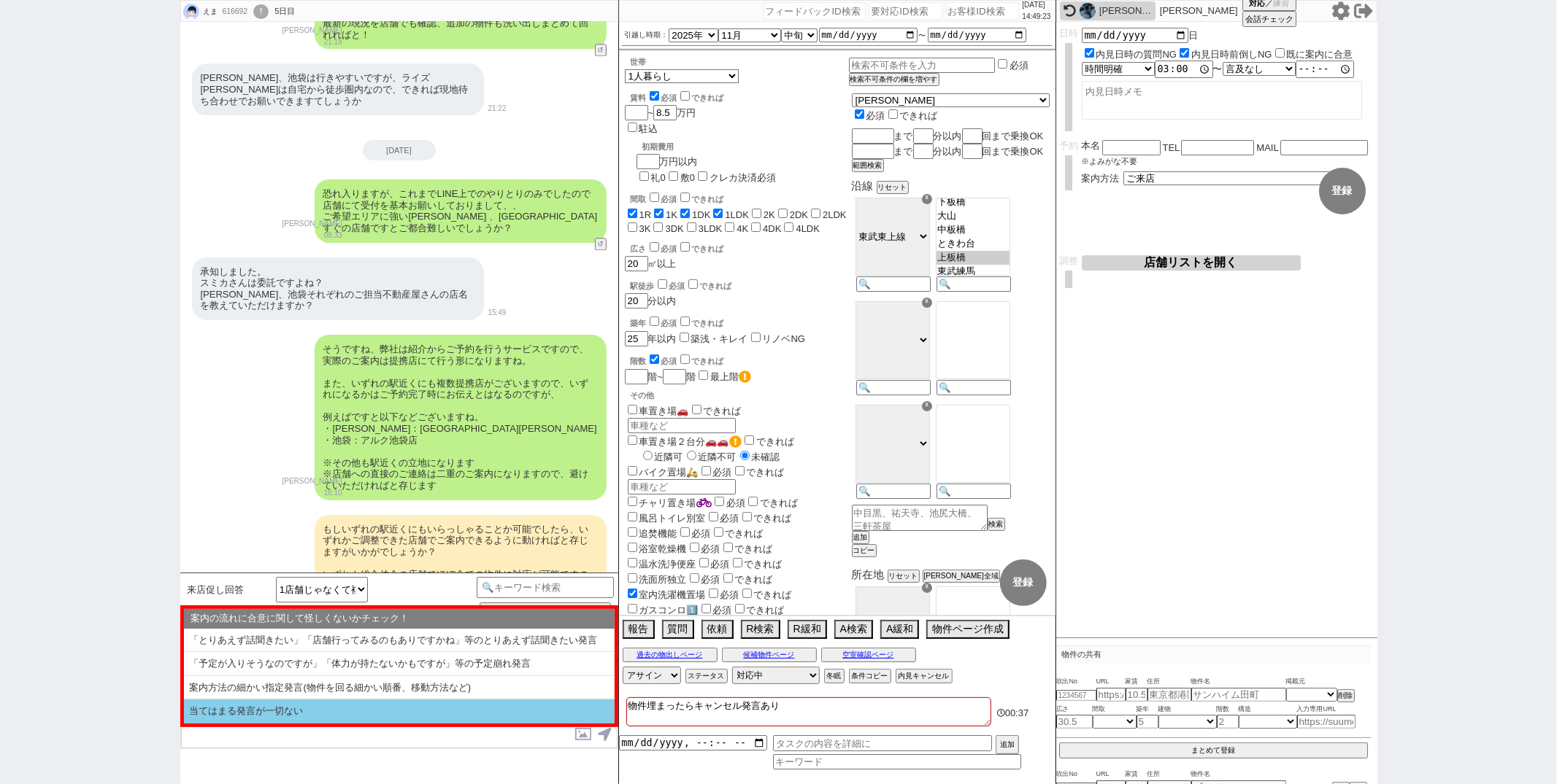
click at [343, 708] on li "当てはまる発言が一切ない" at bounding box center [399, 711] width 431 height 24
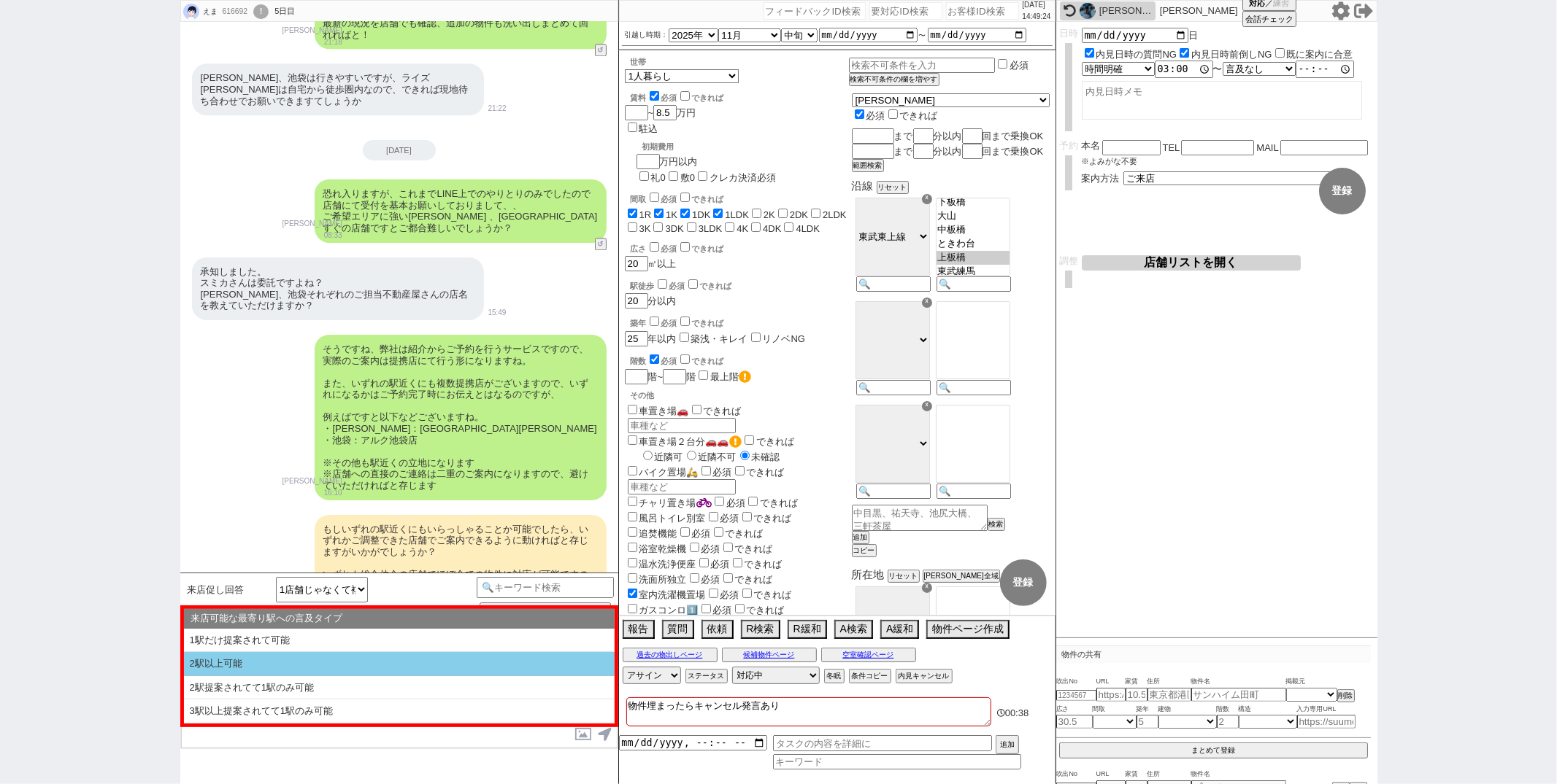
click at [353, 671] on li "2駅以上可能" at bounding box center [399, 664] width 431 height 24
select select "複数を指定OK"
select select "特にない / 物件の話出てない"
select select "当てはまる発言が一切ない"
select select "2駅以上可能"
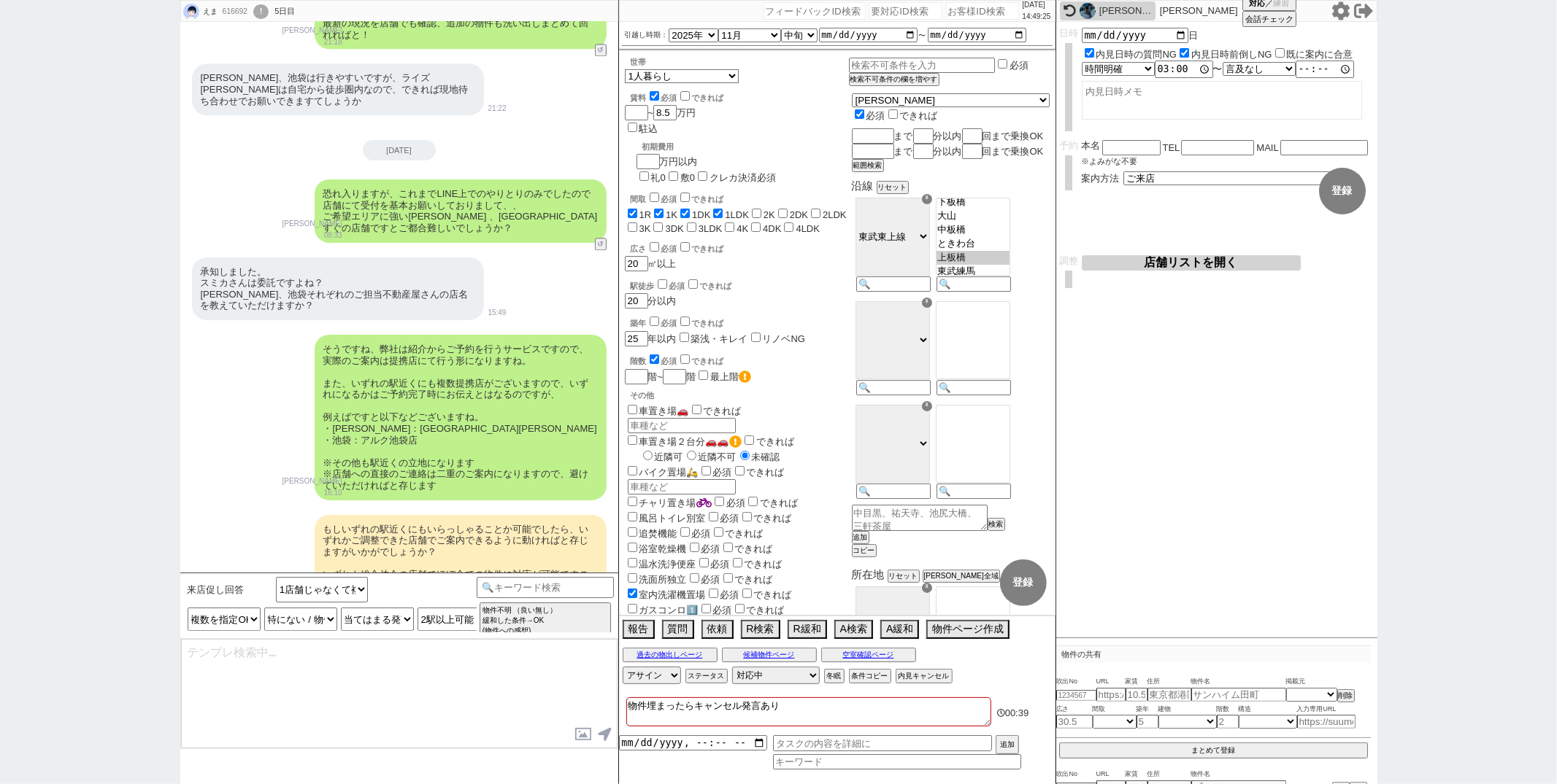
type textarea "かしこまりました、それでは@@と@@いずれかのご来店で調整してまいりますね！"
click at [1164, 69] on input "15:00:00" at bounding box center [1184, 69] width 59 height 14
type input "11:00:00"
click at [1347, 194] on button "登録" at bounding box center [1342, 191] width 47 height 47
click at [187, 654] on textarea "かしこまりました、それでは@@と@@いずれかのご来店で調整してまいりますね！" at bounding box center [399, 693] width 437 height 109
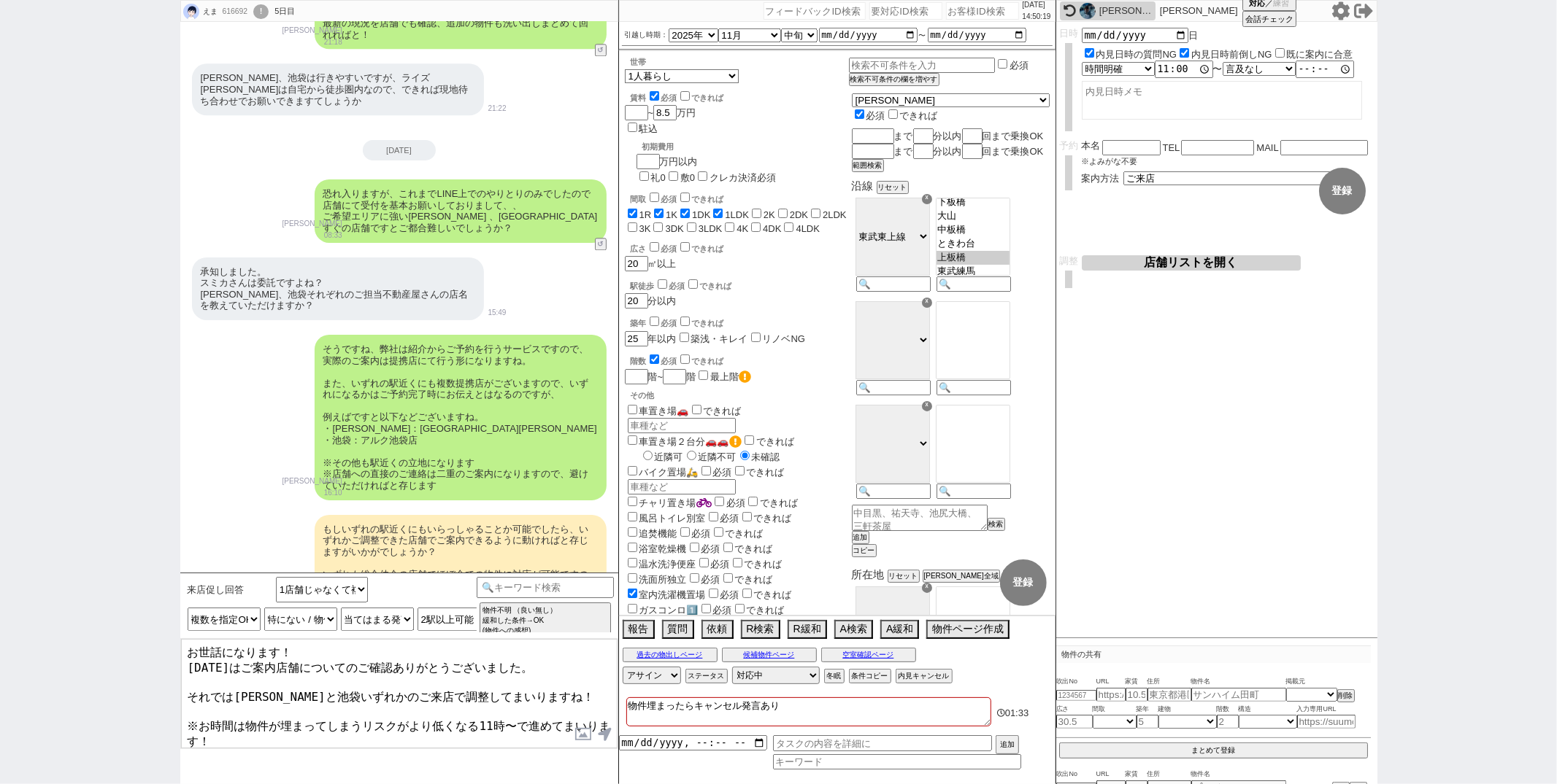
type textarea "お世話になります！ 昨日はご案内店舗についてのご確認ありがとうございました。 それでは大山と池袋いずれかのご来店で調整してまいりますね！ ※お時間は物件が埋ま…"
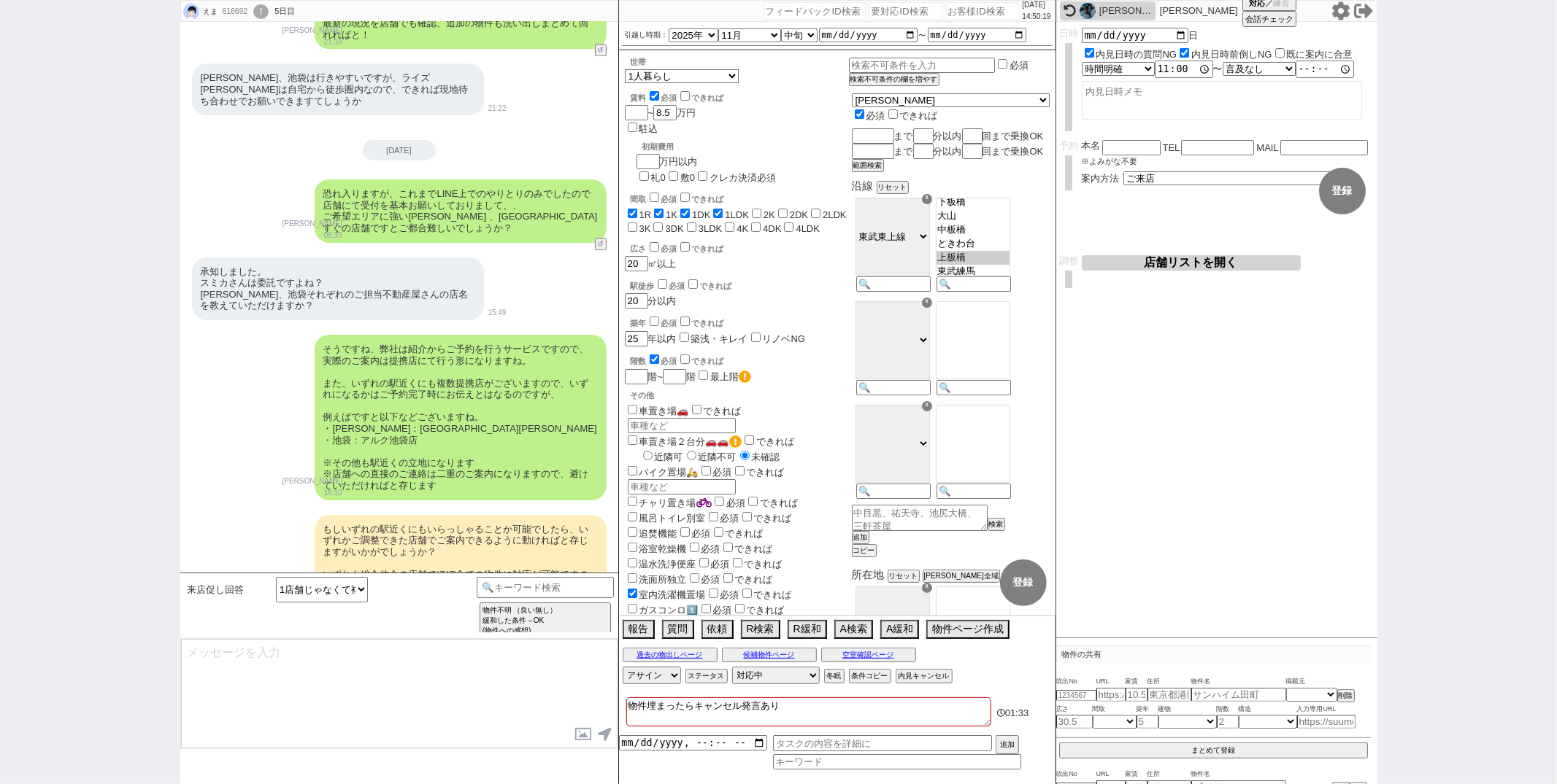
scroll to position [7809, 0]
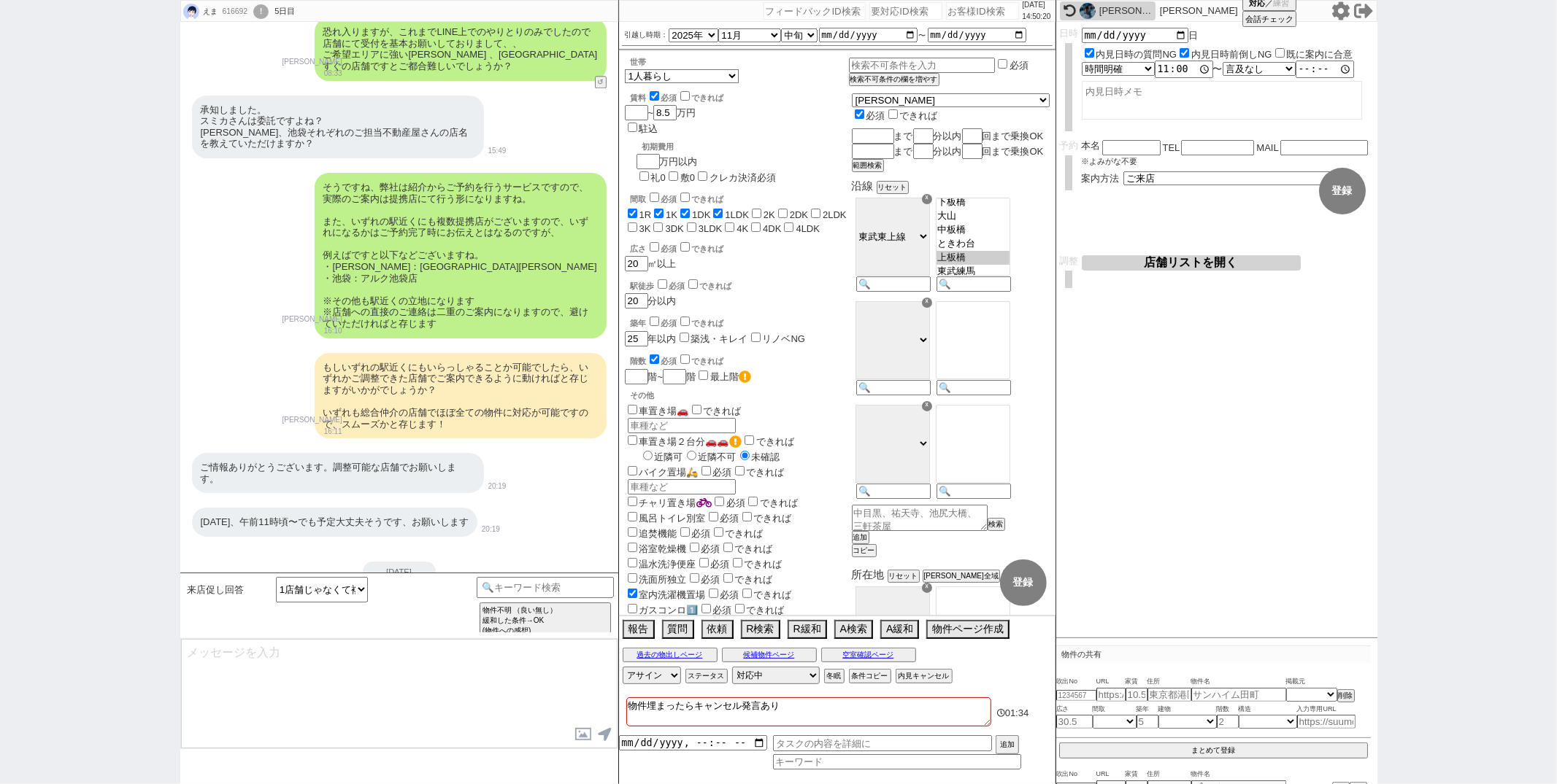
type textarea "手配にあたりましてお名前、お電話番号、メールアドレスをお聞きしてよろしいでしょうか？"
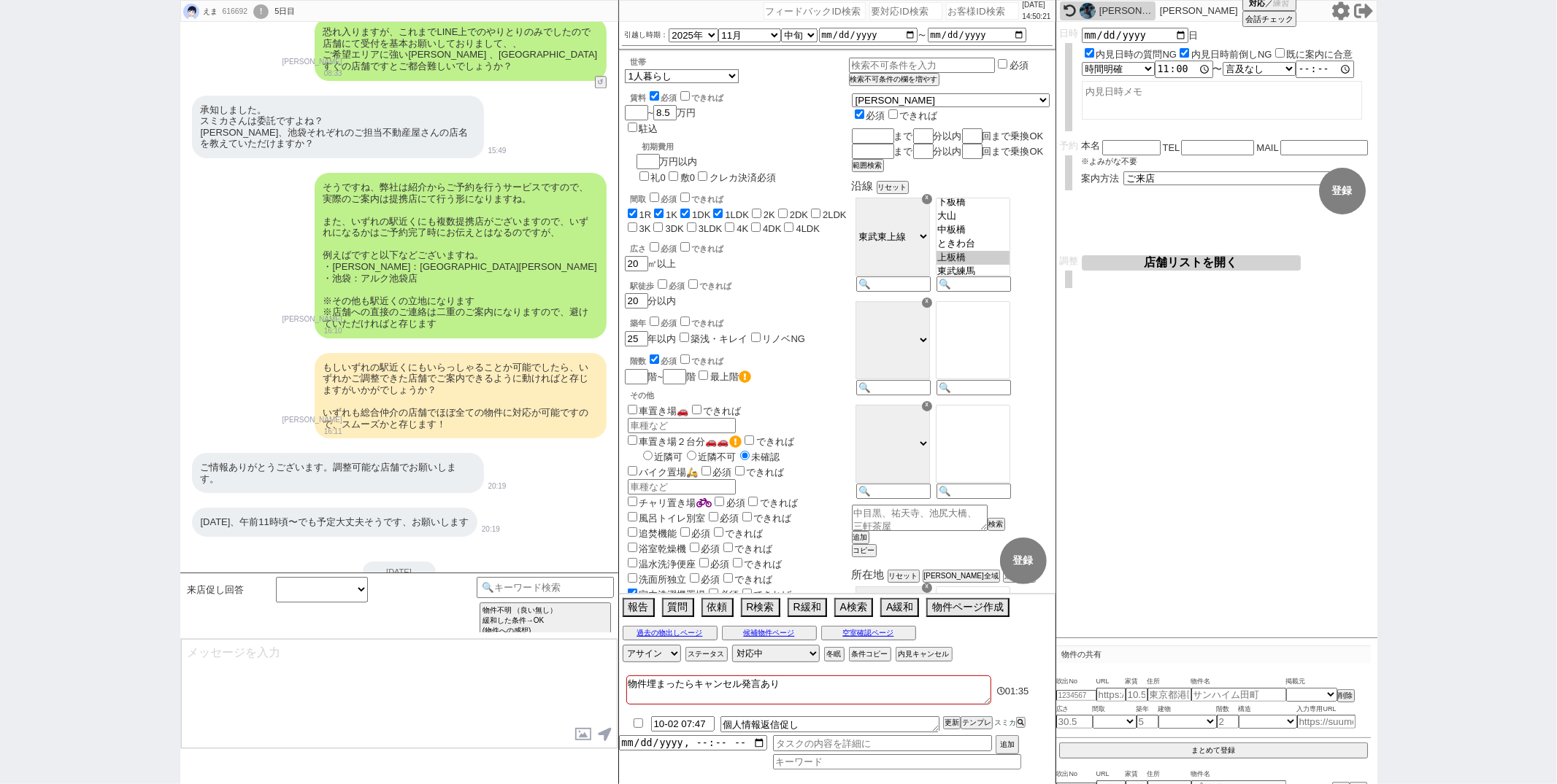
select select
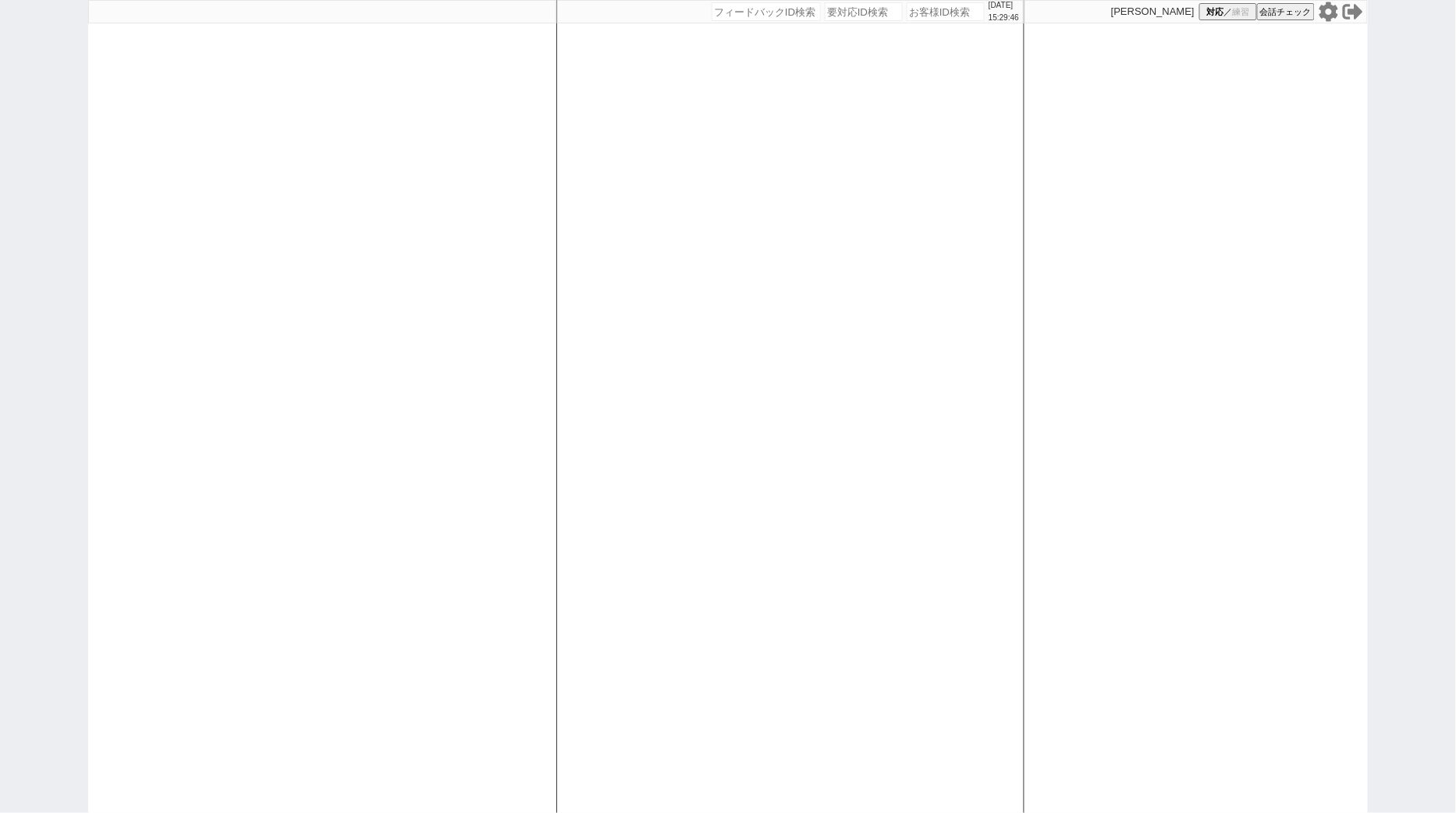
click at [615, 364] on div "2025/10/01 15:29:46 候補物件を追加してしてください 紹介した物件一覧 他社物件を追加する 空室確認ページに追加・削除 紹介した物件一覧 他…" at bounding box center [791, 406] width 468 height 813
paste input "617073"
type input "617073"
select select "3"
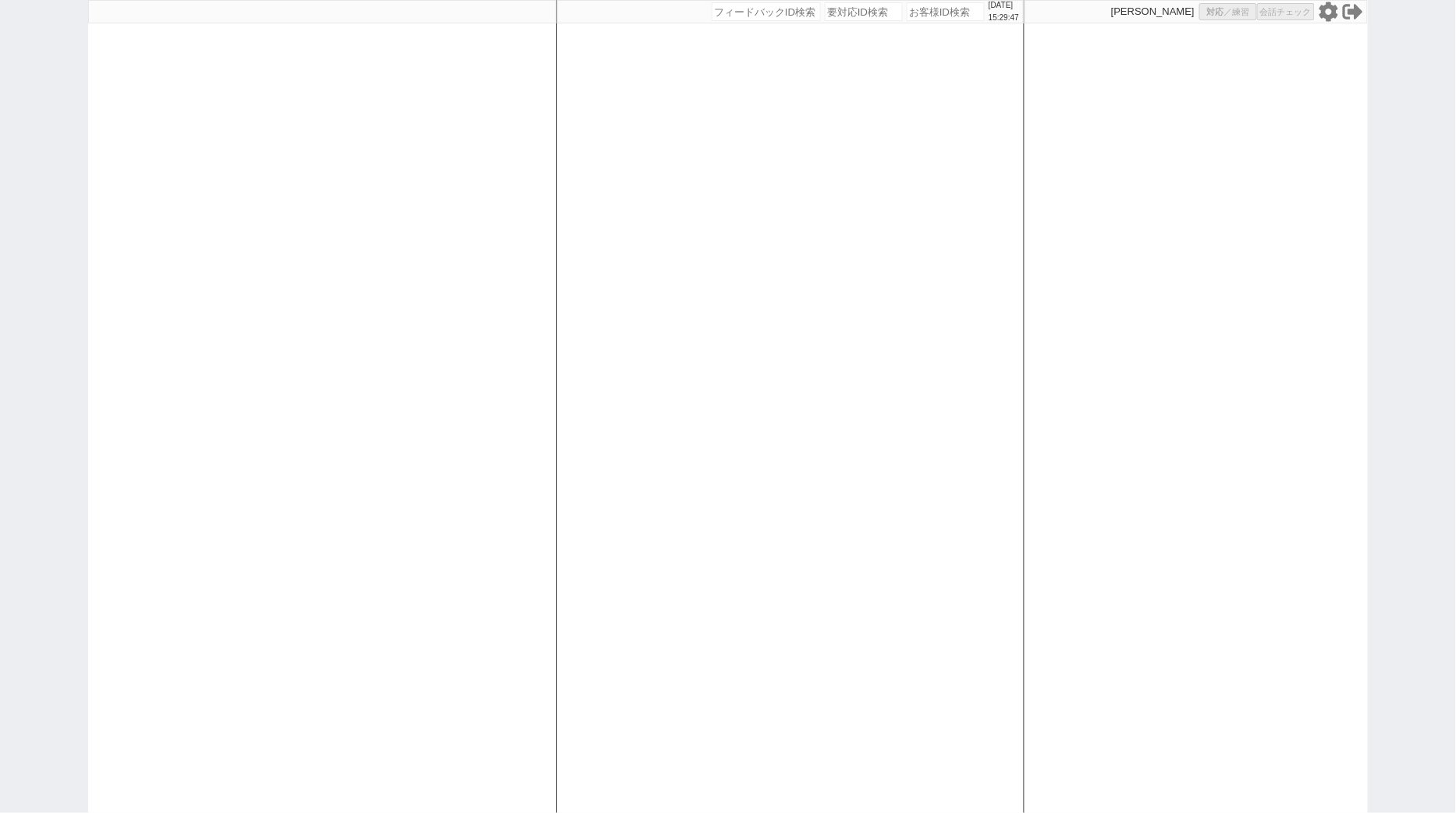
select select "2"
select select "5"
select select
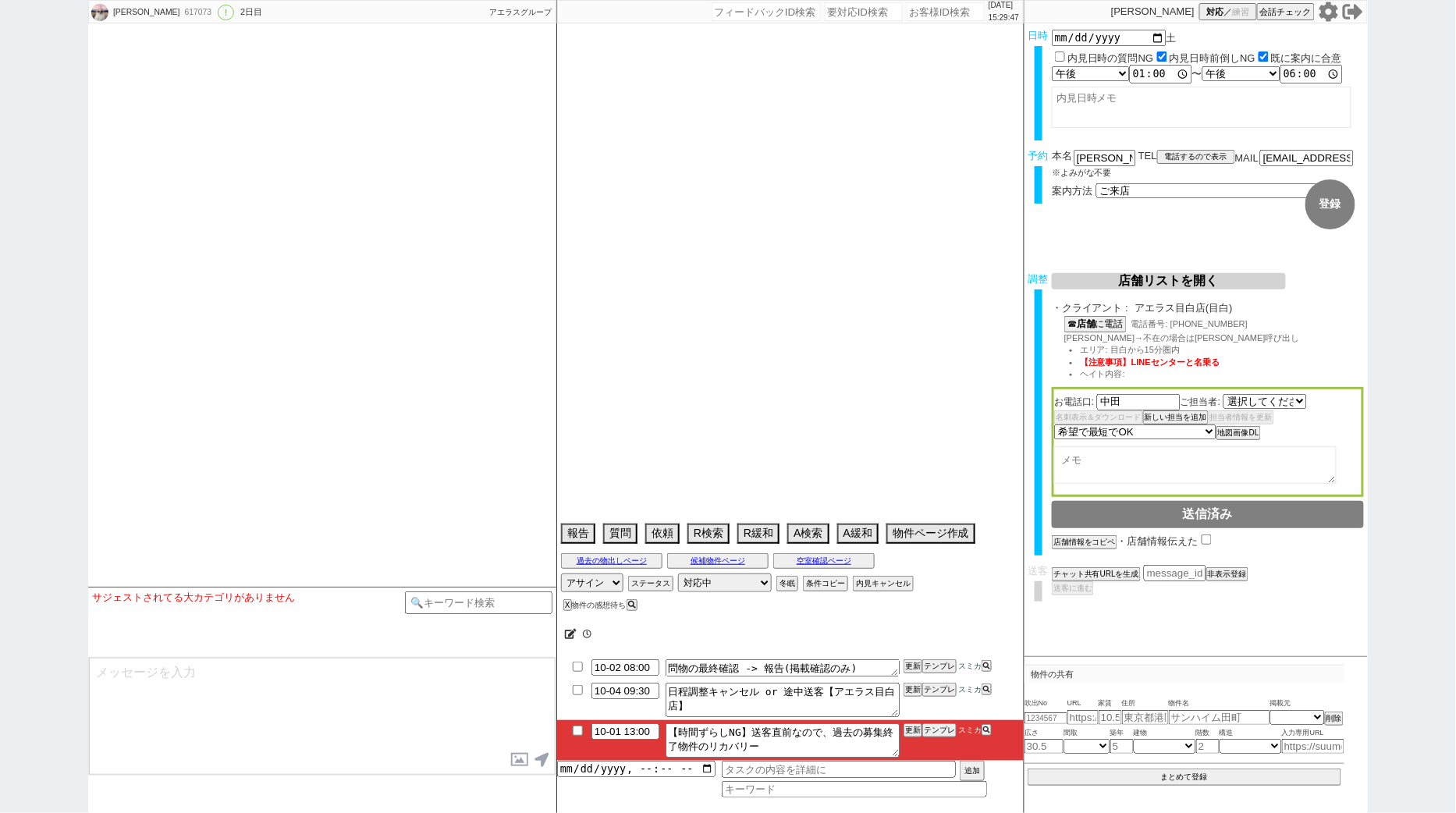
select select "1743"
select select "15"
select select "0"
select select "5"
select select "65"
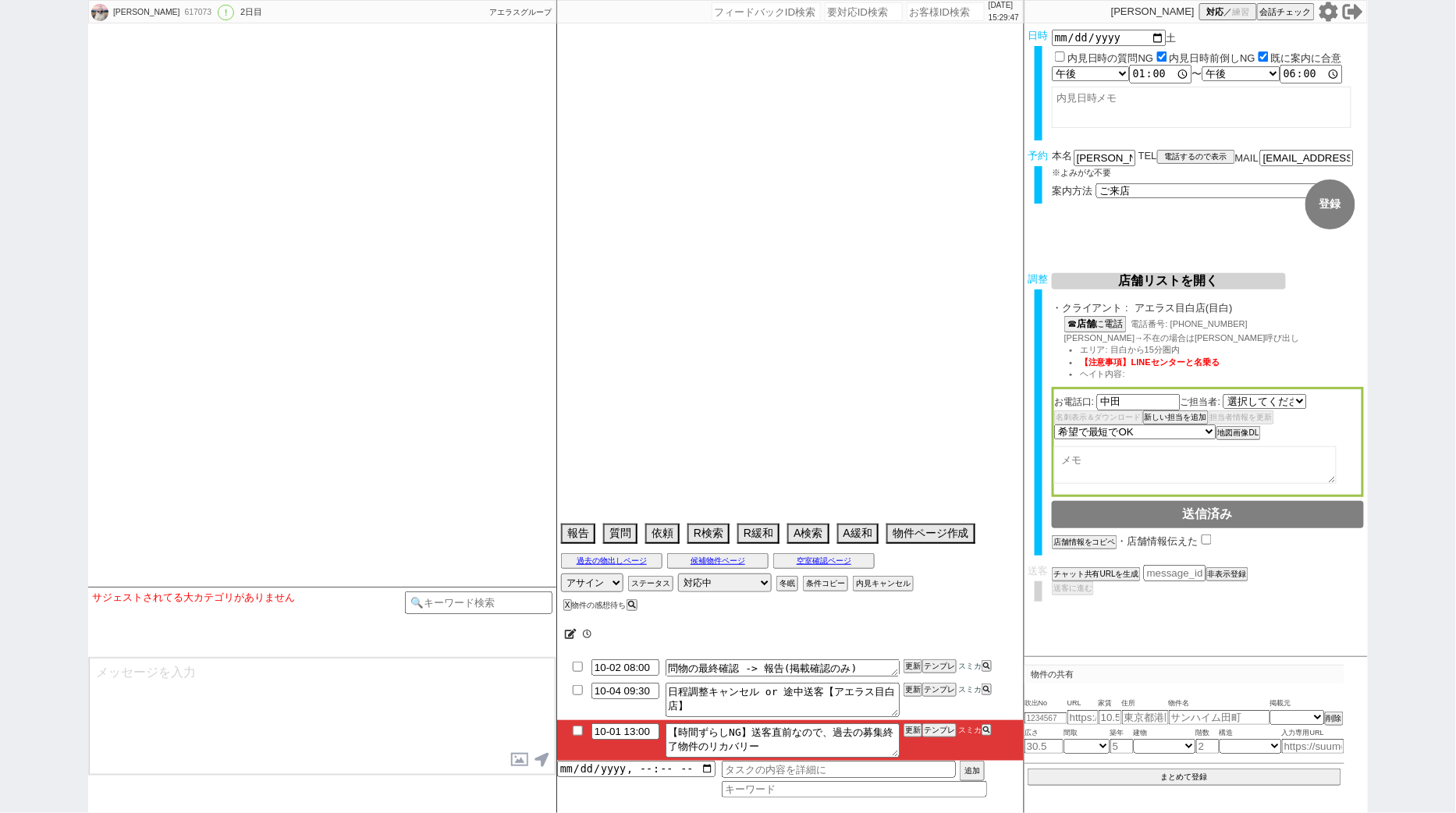
select select "1587"
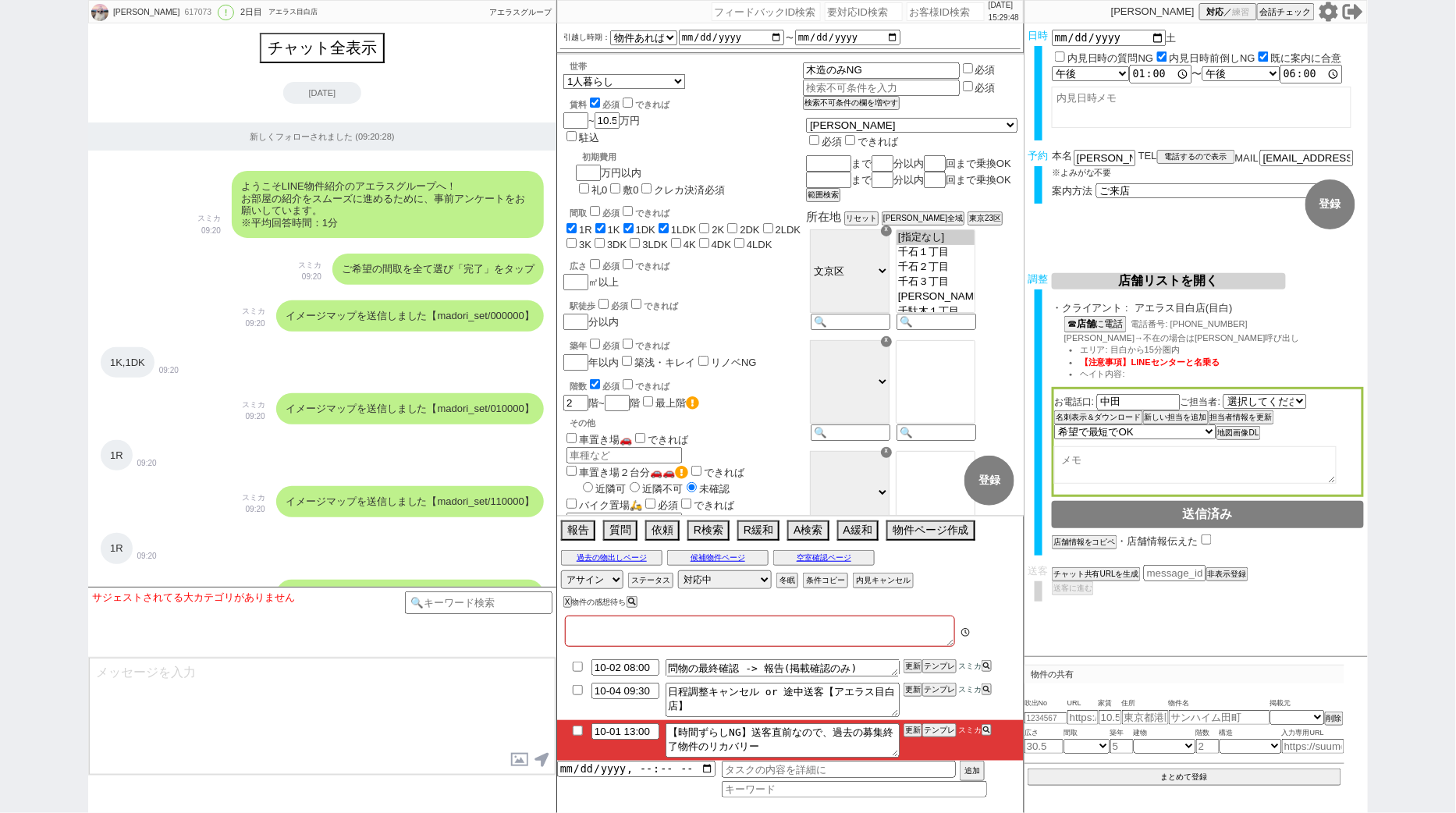
type textarea "他社なし"
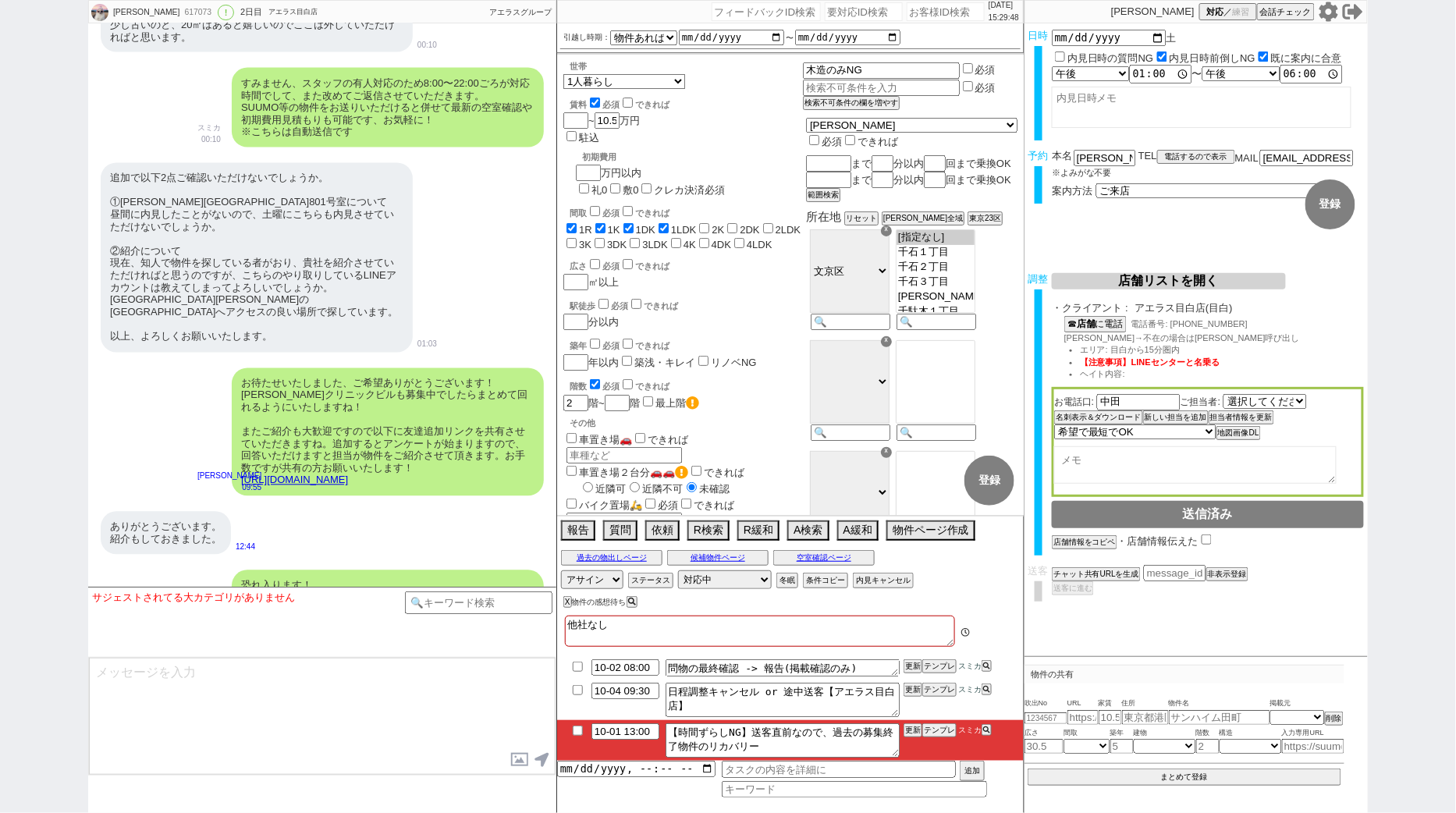
scroll to position [115, 0]
click at [514, 172] on div "追加で以下2点ご確認いただけないでしょうか。 ①音羽クリニックビル801号室について 昼間に内見したことがないので、土曜にこちらも内見させていただけないでしょ…" at bounding box center [322, 257] width 468 height 205
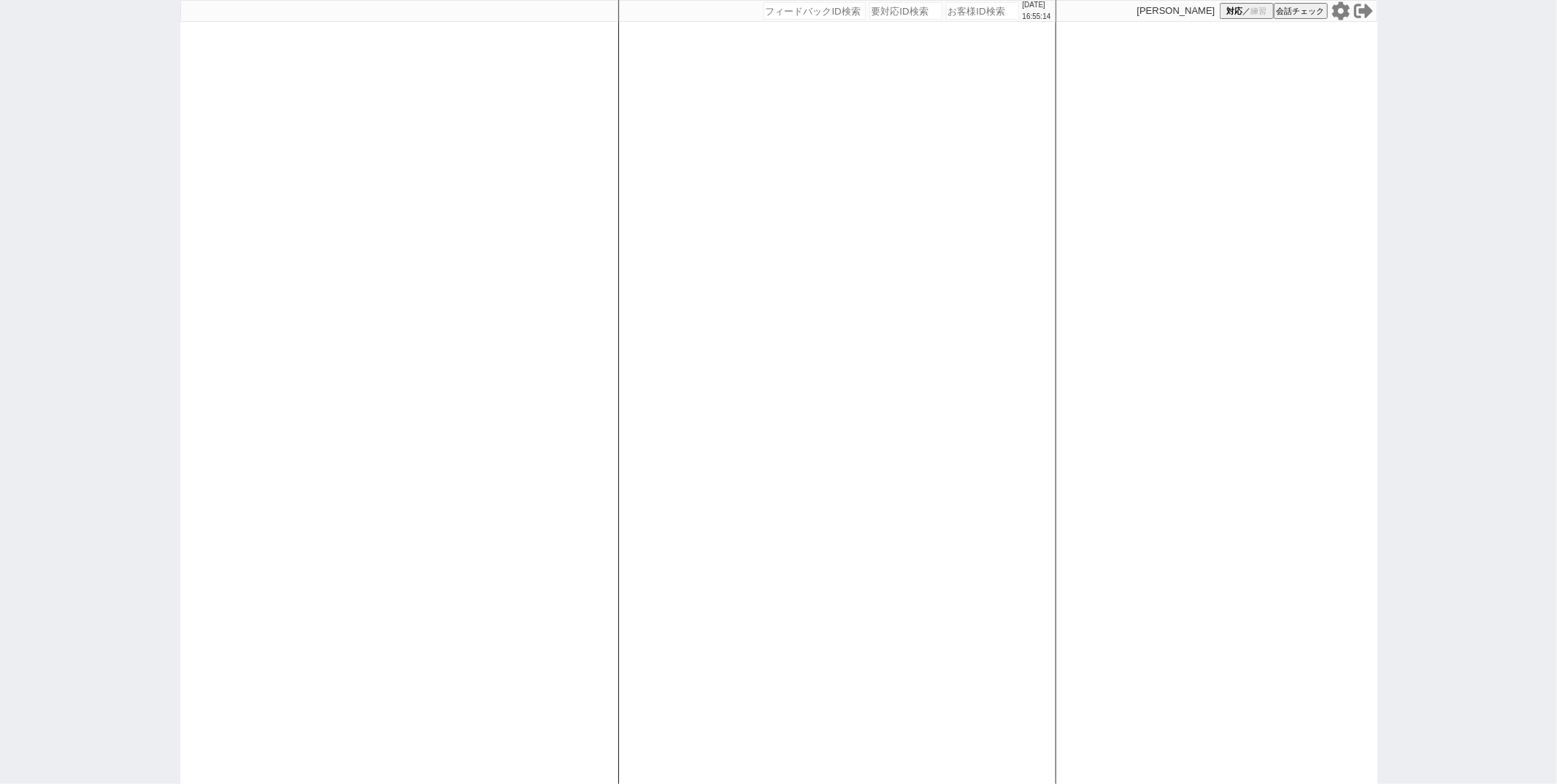
click at [584, 359] on div at bounding box center [399, 392] width 438 height 784
